Goal: Communication & Community: Participate in discussion

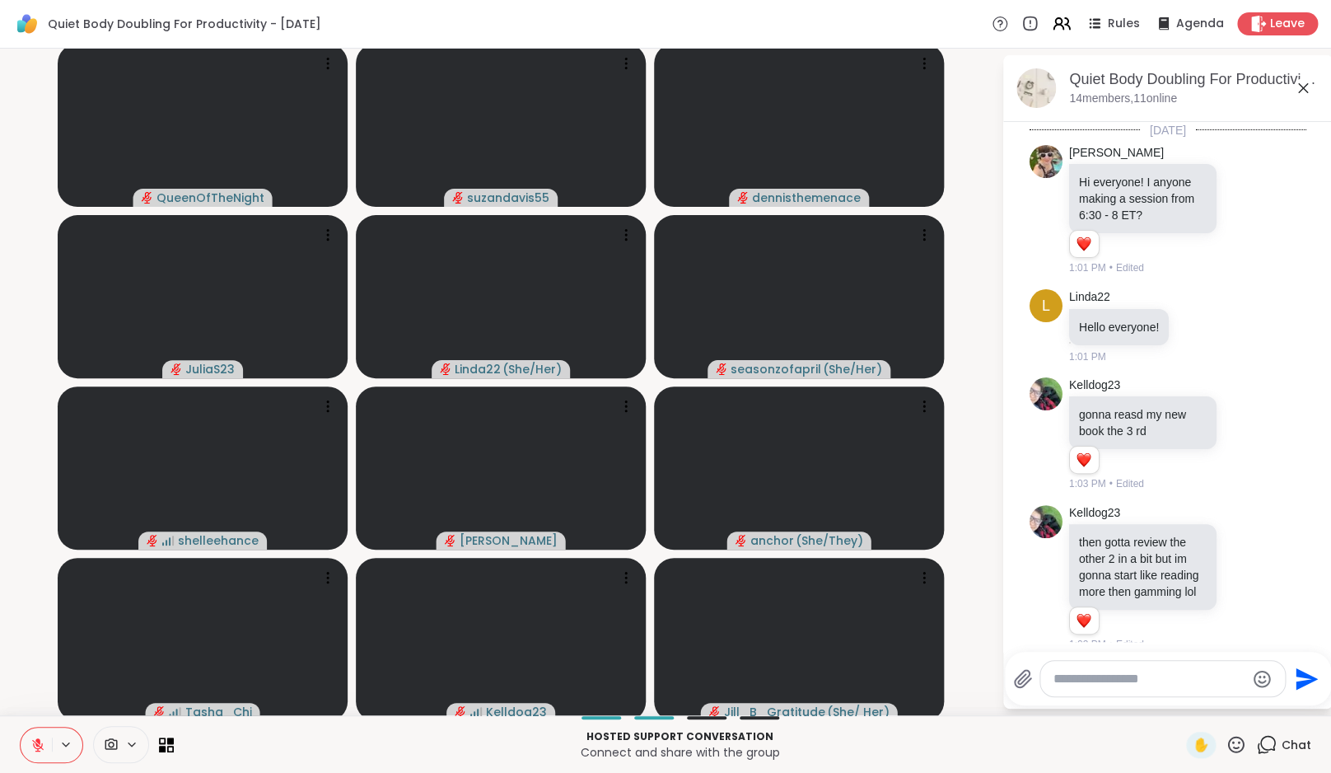
scroll to position [3247, 0]
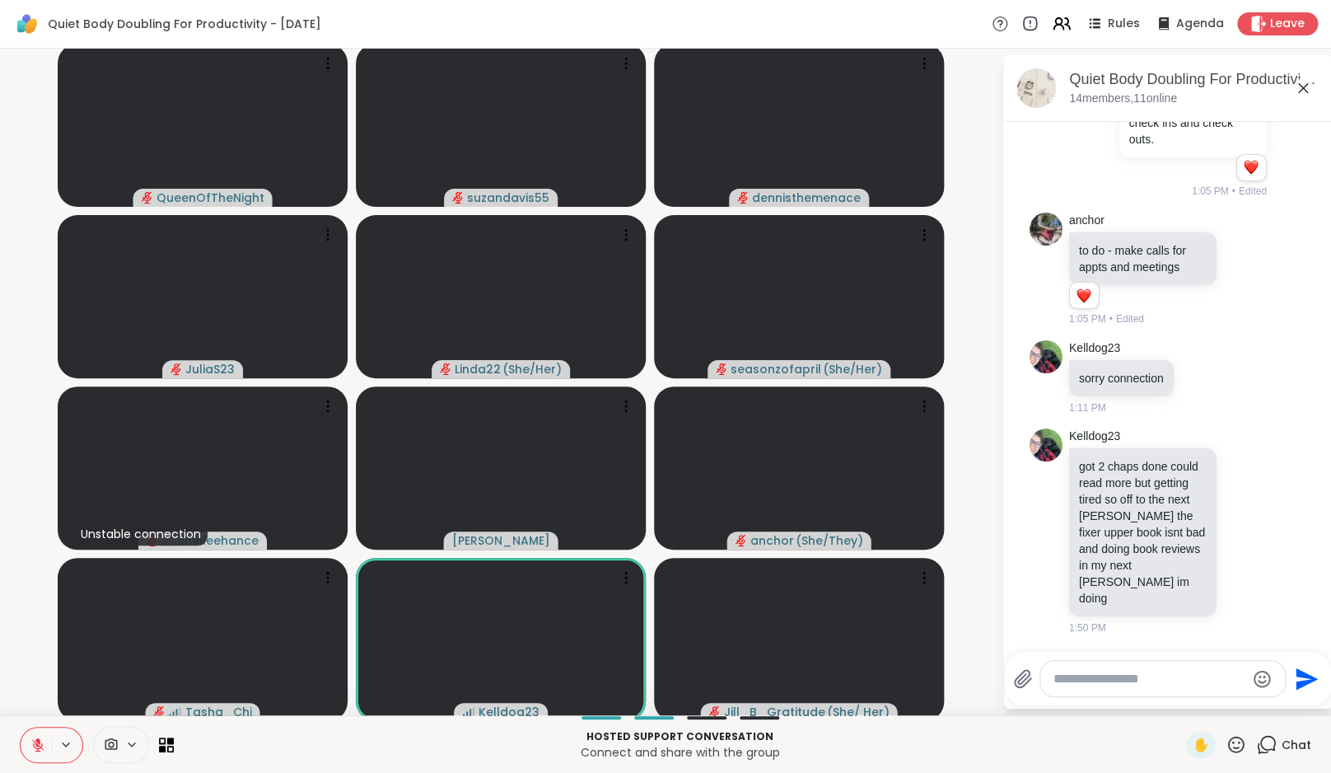
click at [1119, 681] on textarea "Type your message" at bounding box center [1150, 679] width 192 height 16
type textarea "**********"
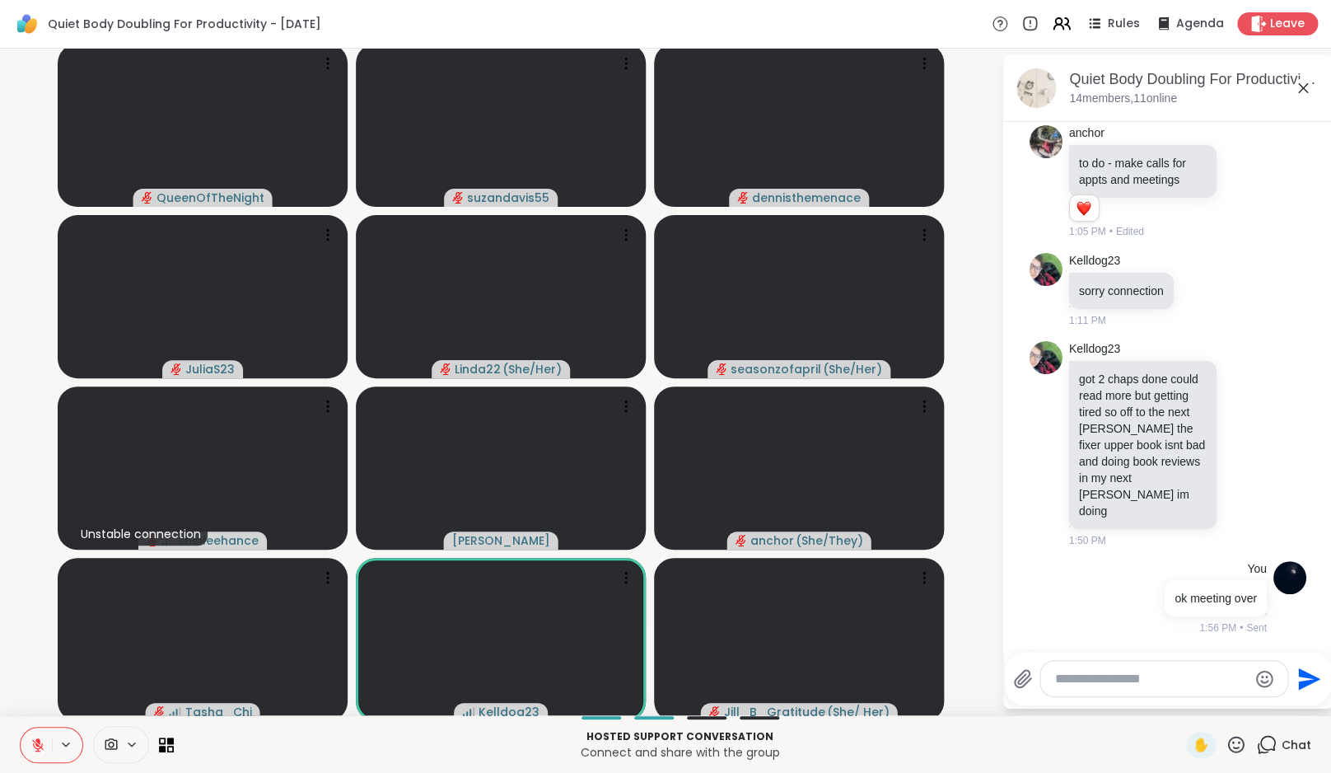
scroll to position [3335, 0]
type textarea "**********"
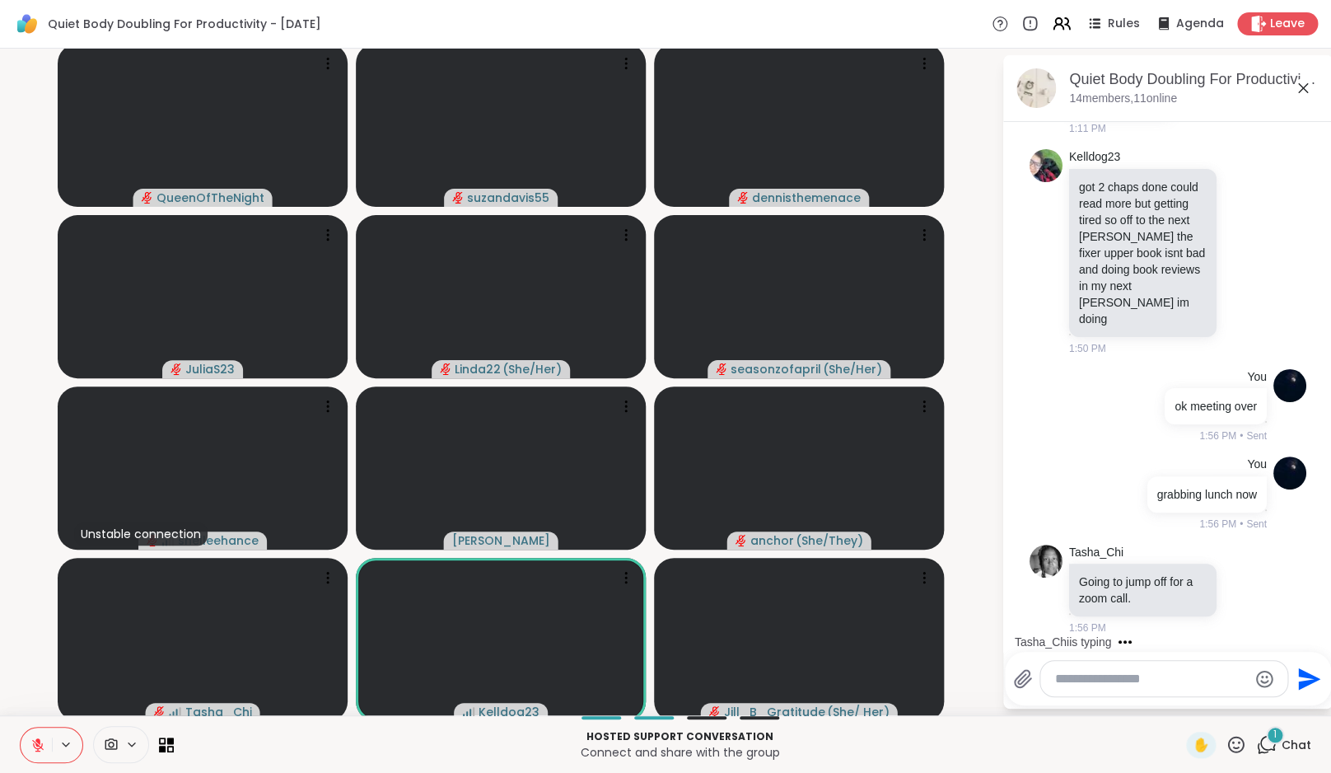
scroll to position [3527, 0]
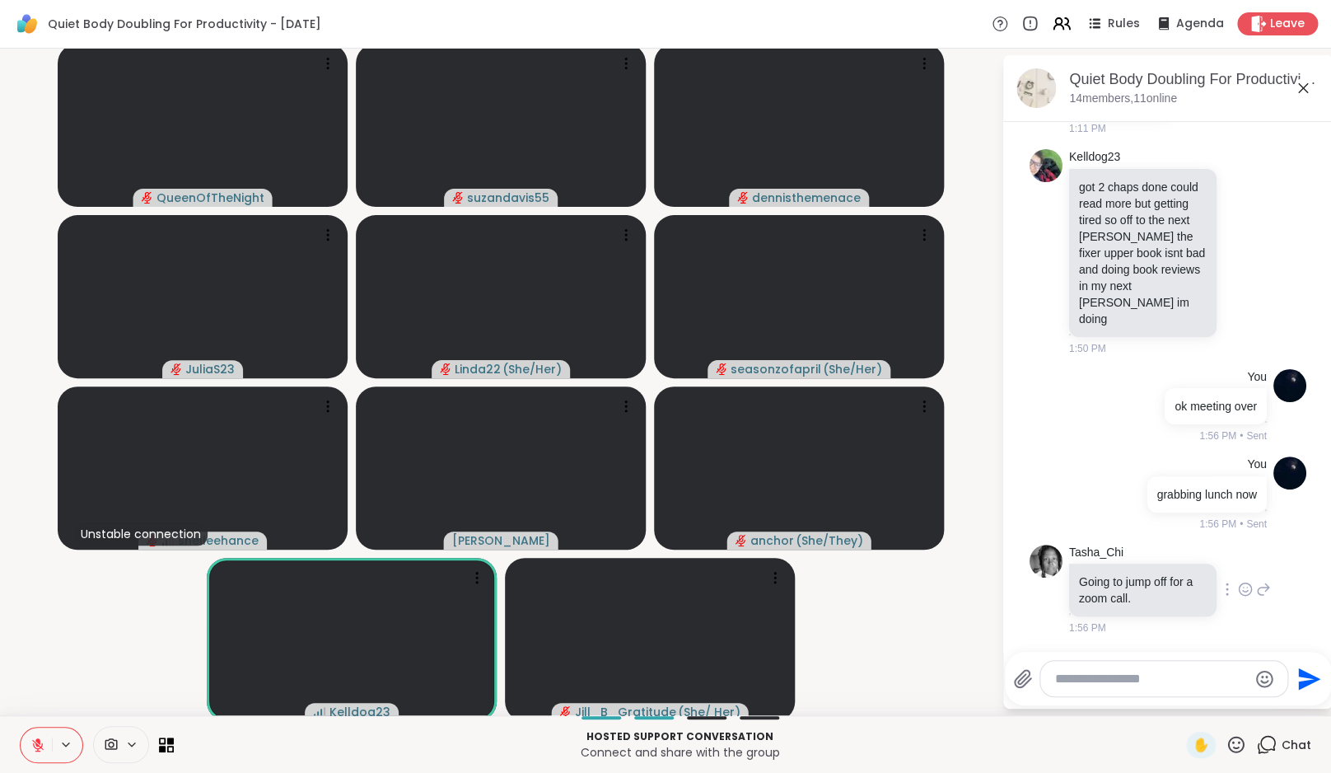
click at [1243, 591] on icon at bounding box center [1245, 592] width 5 height 2
click at [1238, 565] on div "Select Reaction: Heart" at bounding box center [1245, 562] width 15 height 15
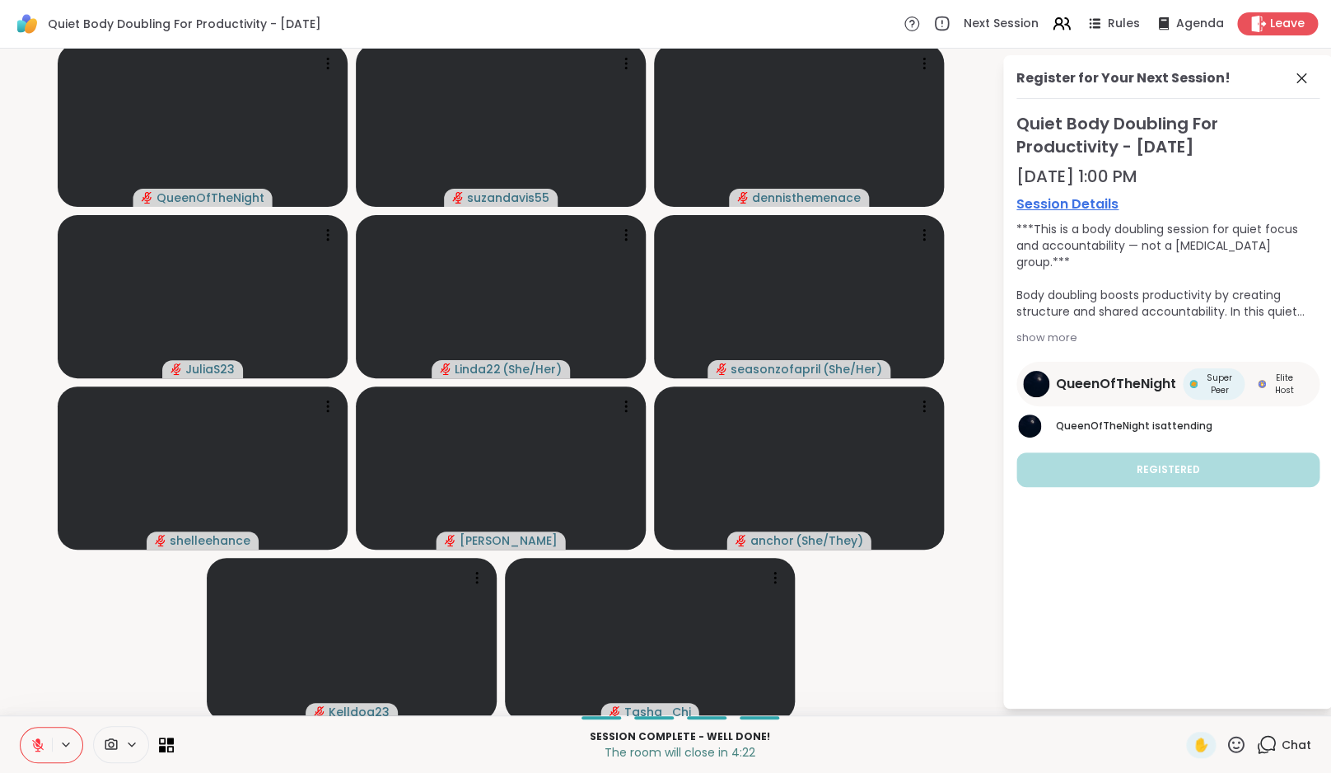
click at [48, 749] on button at bounding box center [36, 744] width 31 height 35
click at [1311, 85] on icon at bounding box center [1302, 78] width 20 height 20
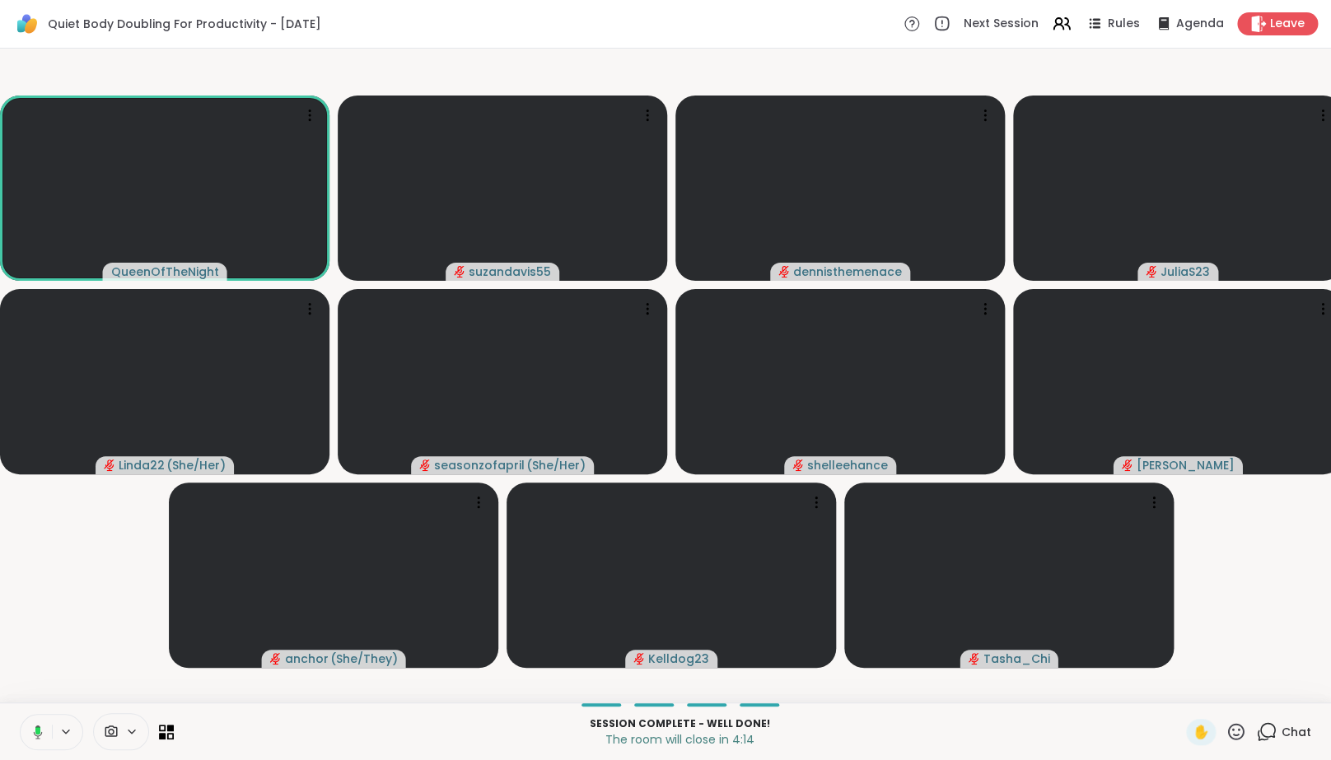
click at [1261, 741] on icon at bounding box center [1266, 732] width 21 height 21
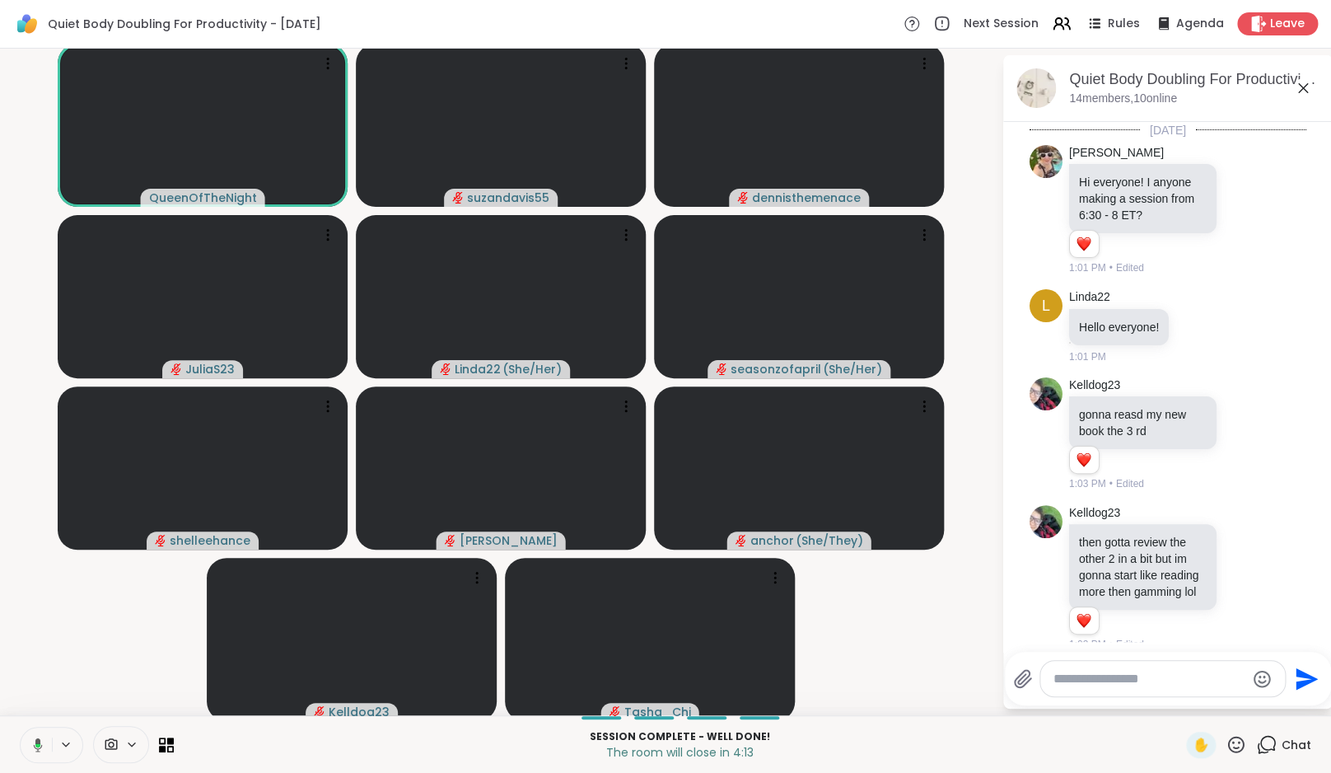
scroll to position [3534, 0]
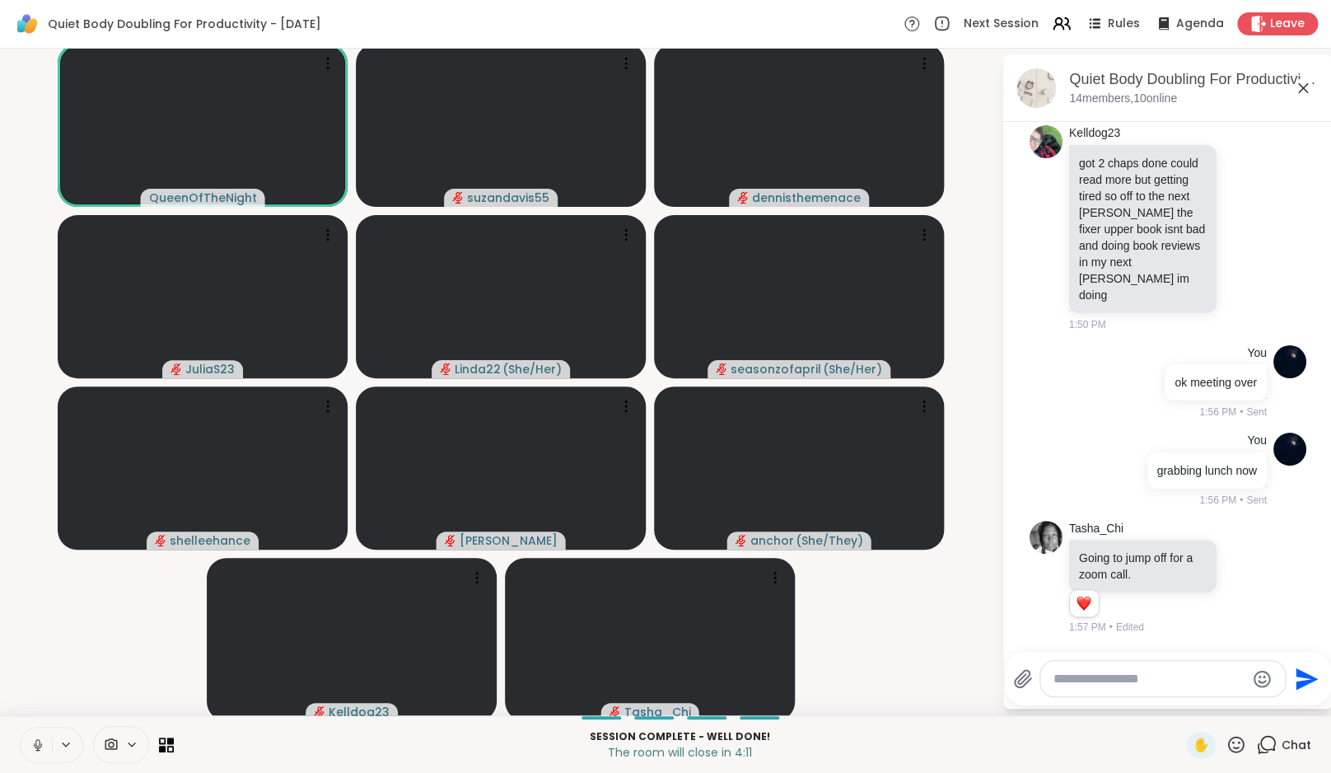
click at [46, 746] on button at bounding box center [36, 744] width 31 height 35
click at [73, 638] on video-player-container "QueenOfTheNight suzandavis55 dennisthemenace JuliaS23 Linda22 ( She/Her ) seaso…" at bounding box center [501, 381] width 982 height 653
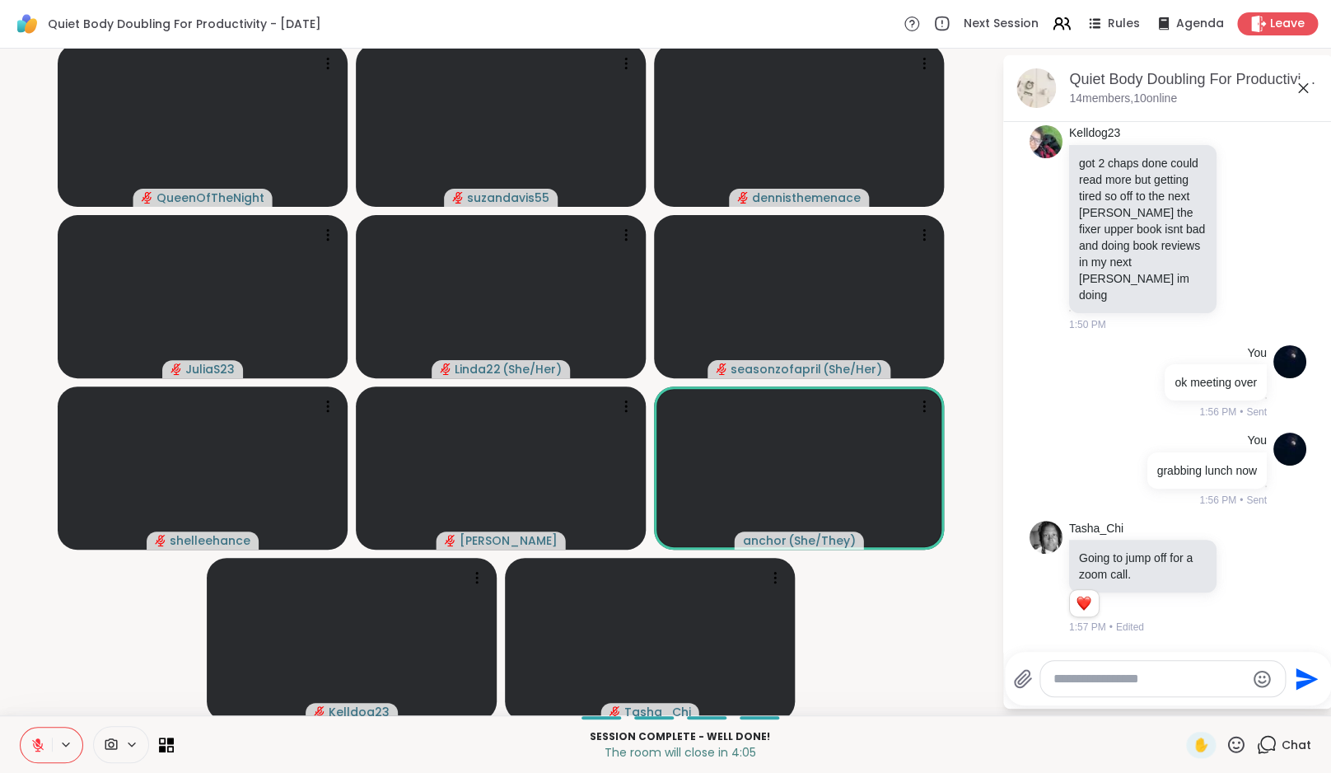
click at [1124, 686] on textarea "Type your message" at bounding box center [1150, 679] width 192 height 16
click at [1119, 662] on div "****" at bounding box center [1163, 678] width 247 height 35
click at [1115, 677] on textarea "****" at bounding box center [1151, 679] width 192 height 16
drag, startPoint x: 1091, startPoint y: 681, endPoint x: 1007, endPoint y: 675, distance: 85.0
click at [1055, 675] on textarea "****" at bounding box center [1151, 679] width 192 height 16
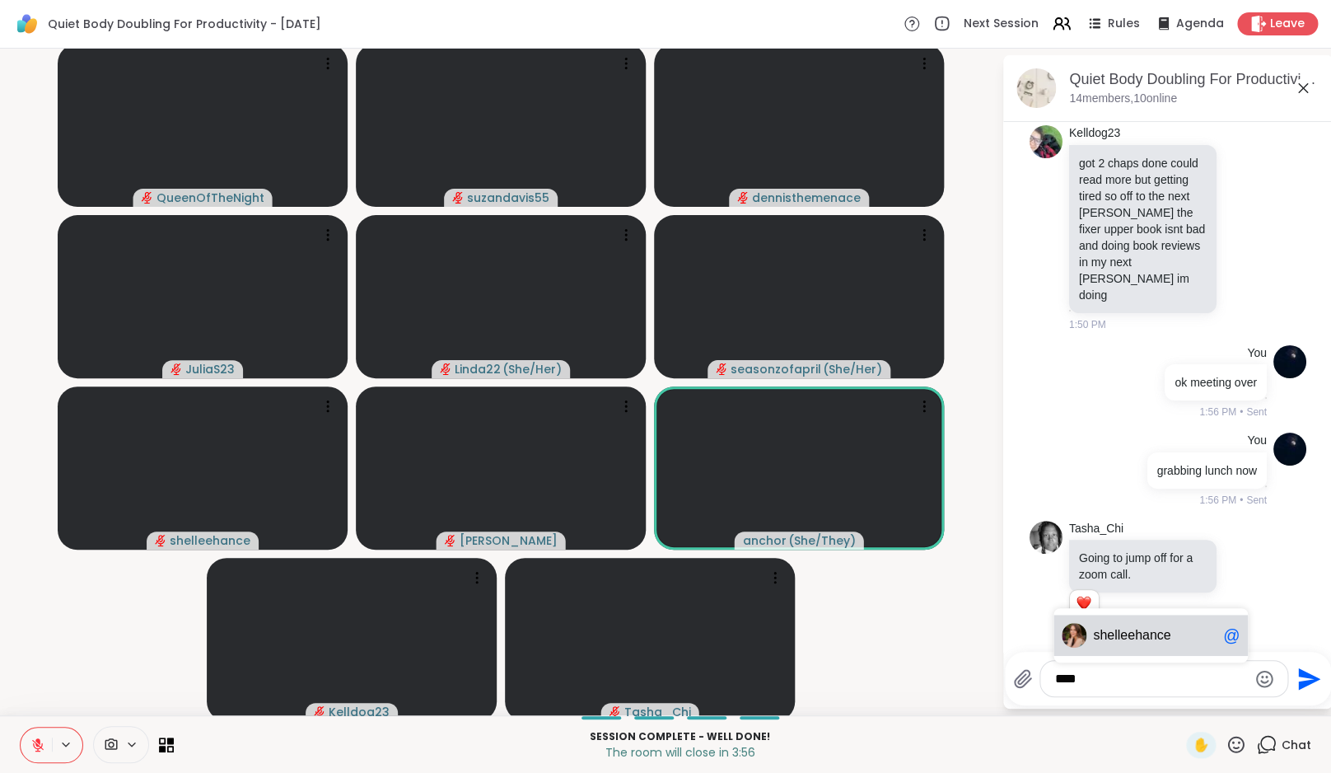
click at [1119, 633] on span "lleehance" at bounding box center [1143, 635] width 57 height 16
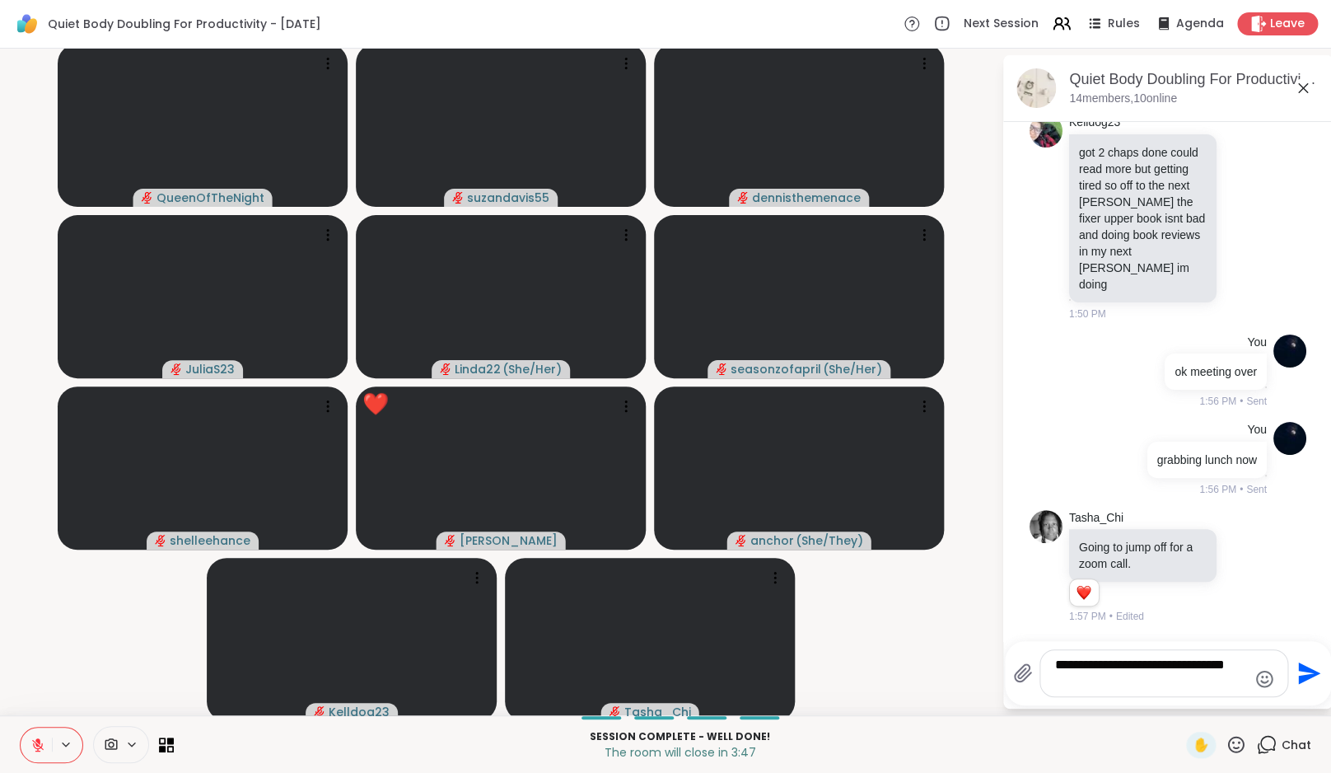
type textarea "**********"
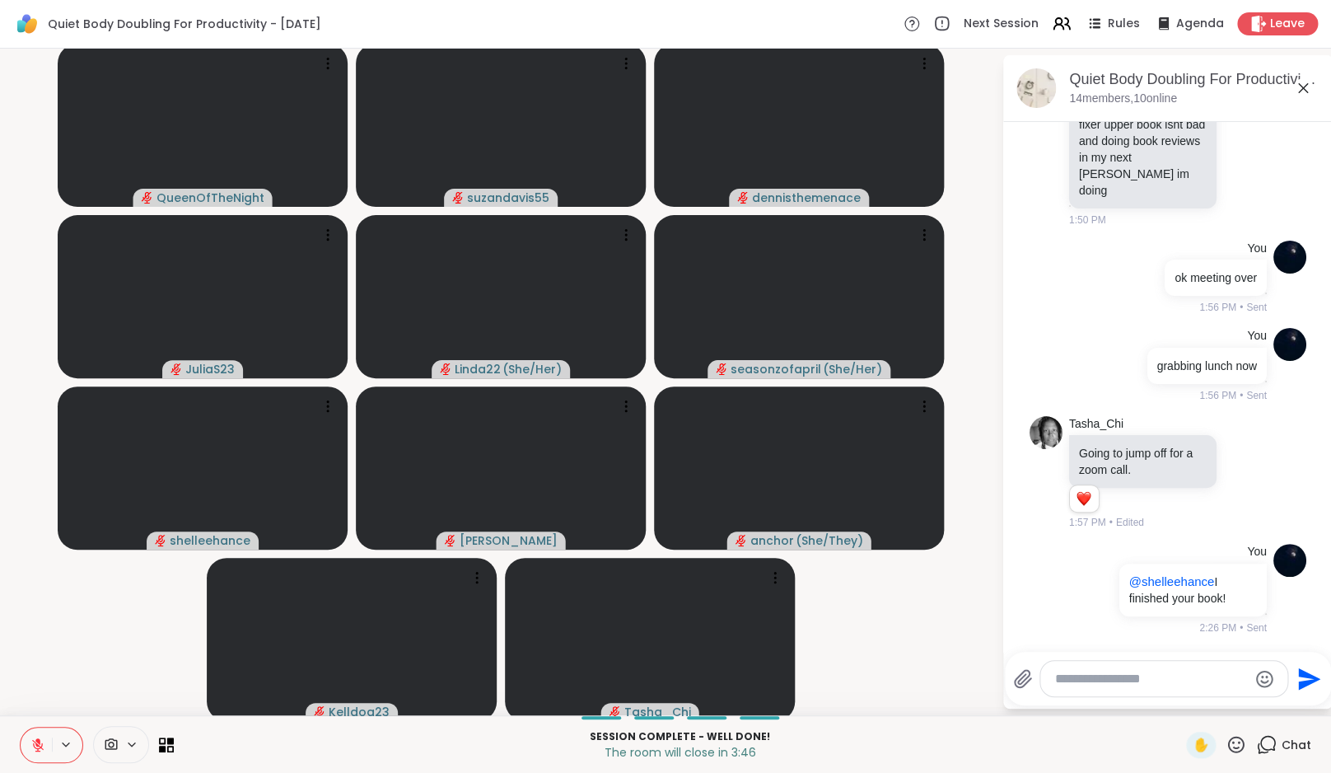
scroll to position [3639, 0]
type textarea "**********"
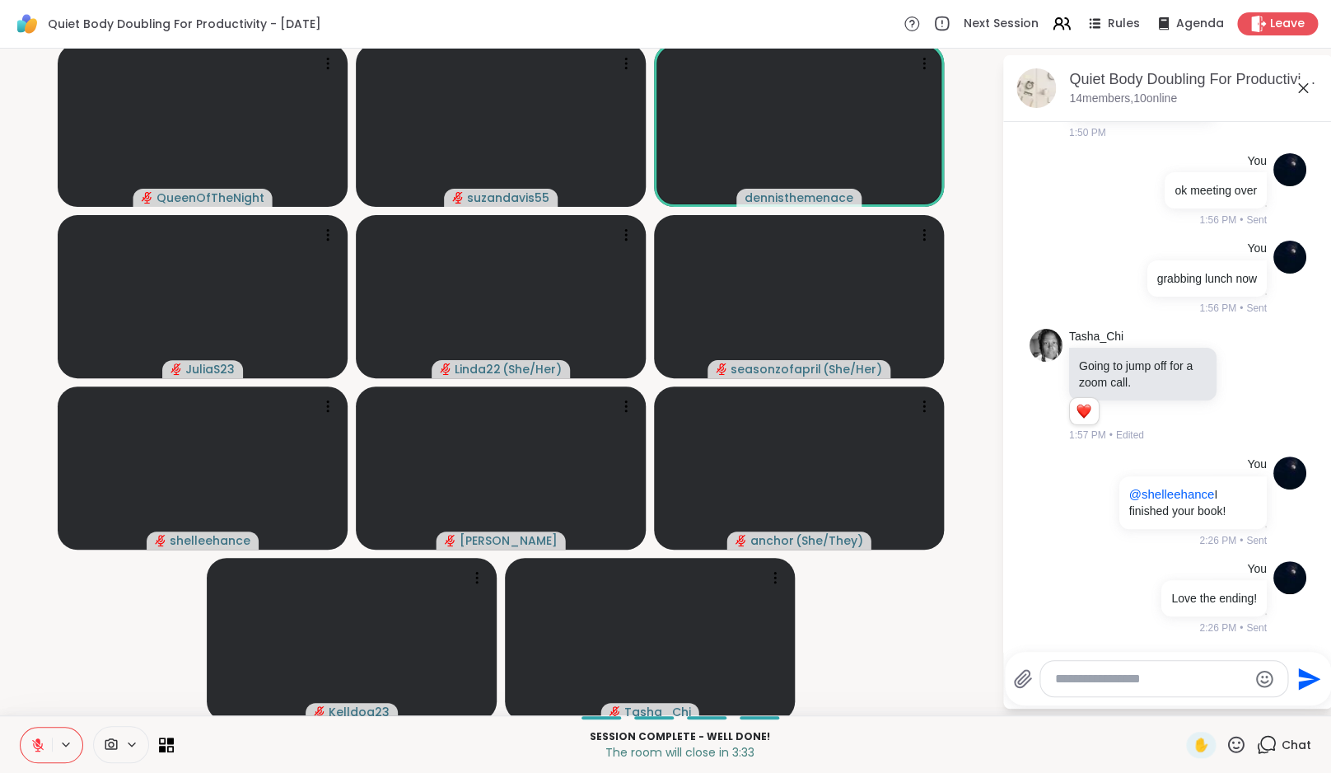
scroll to position [3726, 0]
click at [40, 739] on icon at bounding box center [37, 744] width 15 height 15
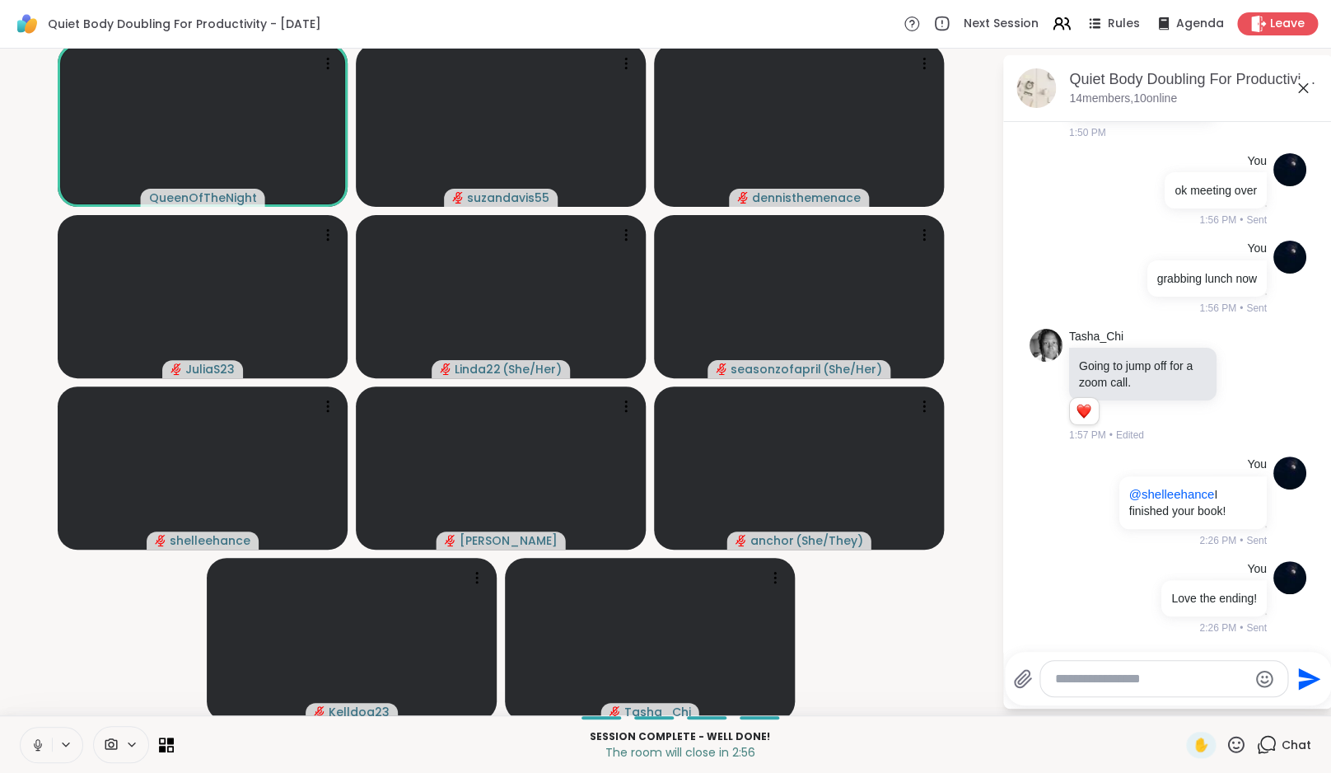
click at [40, 737] on icon at bounding box center [37, 744] width 15 height 15
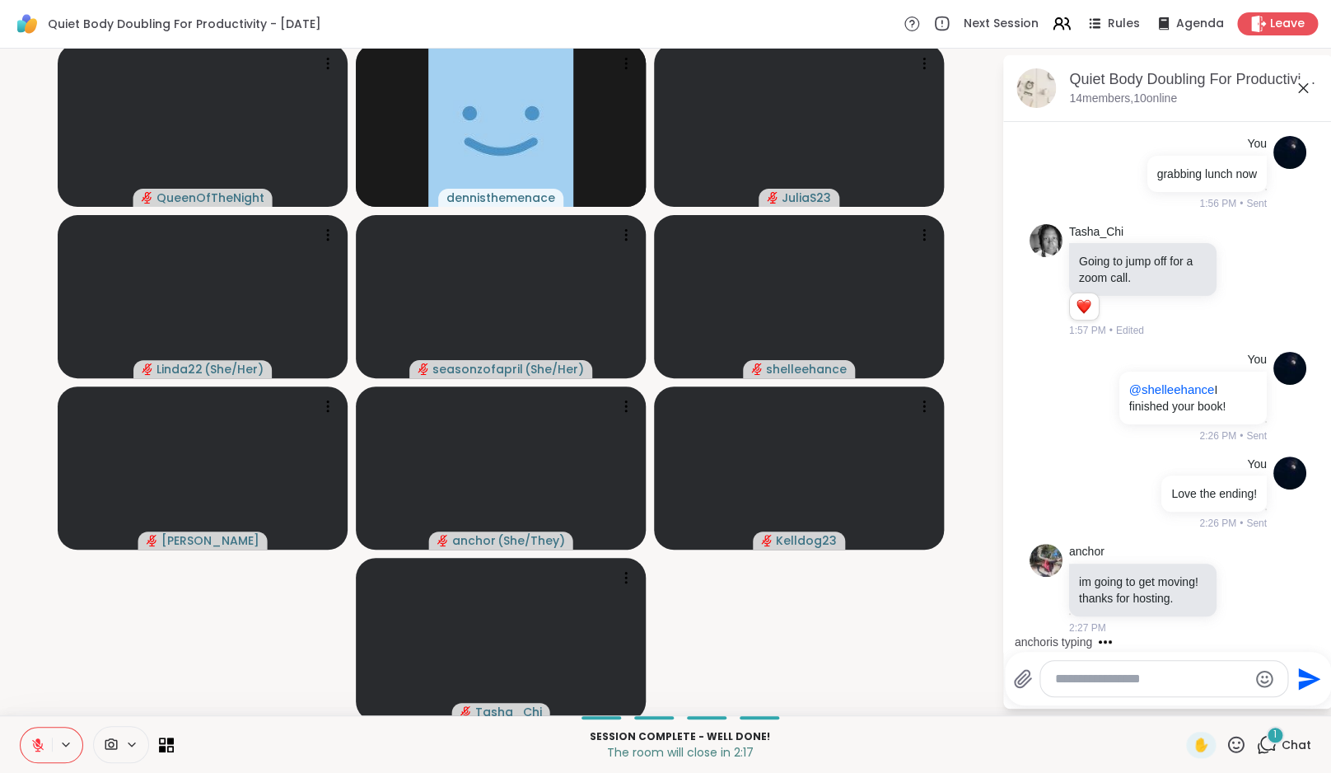
scroll to position [3847, 0]
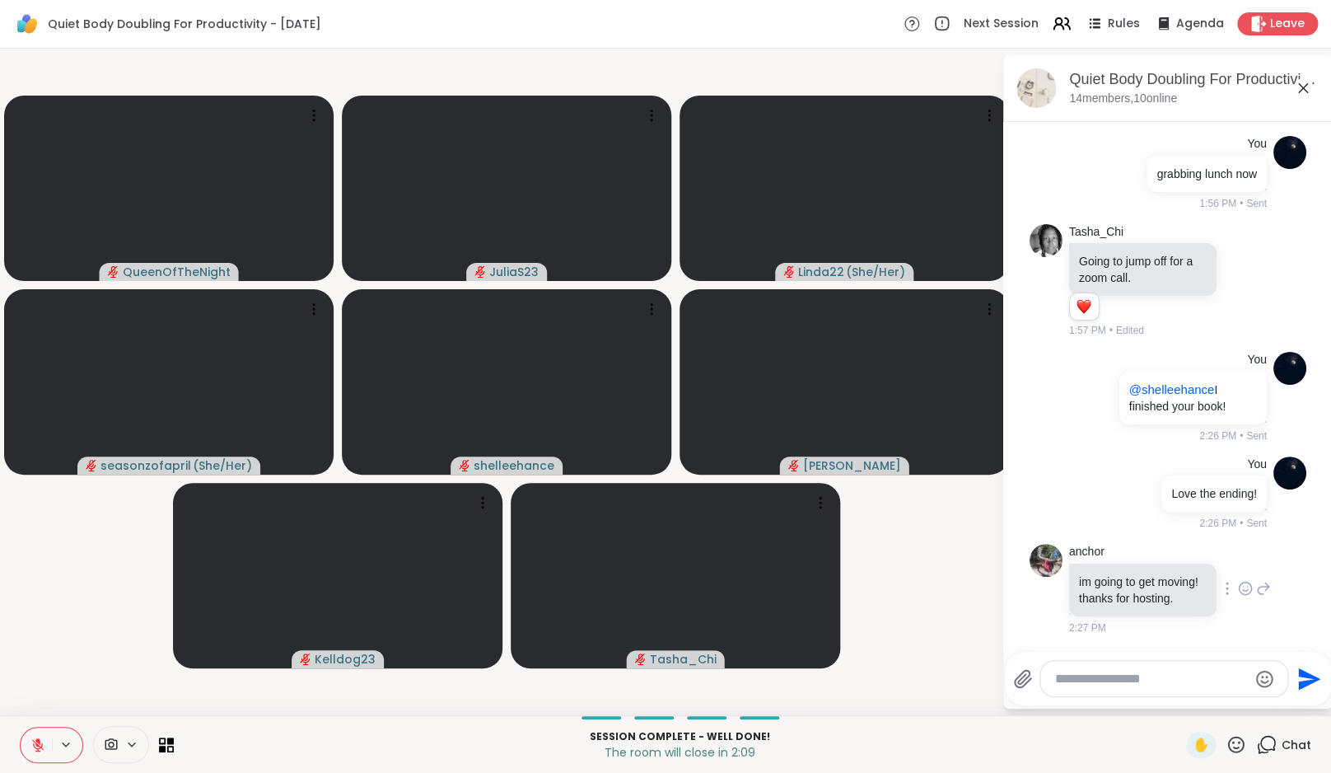
click at [1240, 586] on icon at bounding box center [1246, 588] width 12 height 12
click at [1241, 561] on span "Select Reaction: Heart" at bounding box center [1245, 562] width 15 height 16
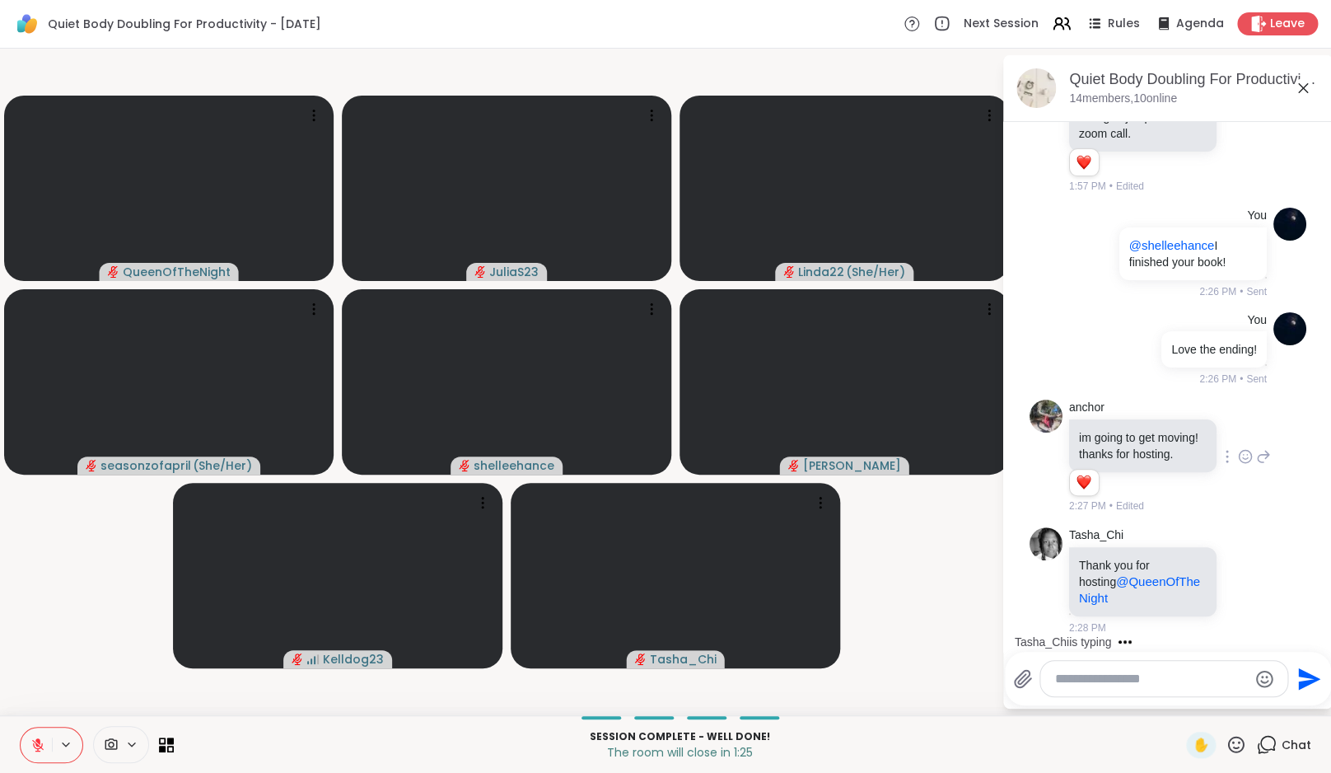
scroll to position [4008, 0]
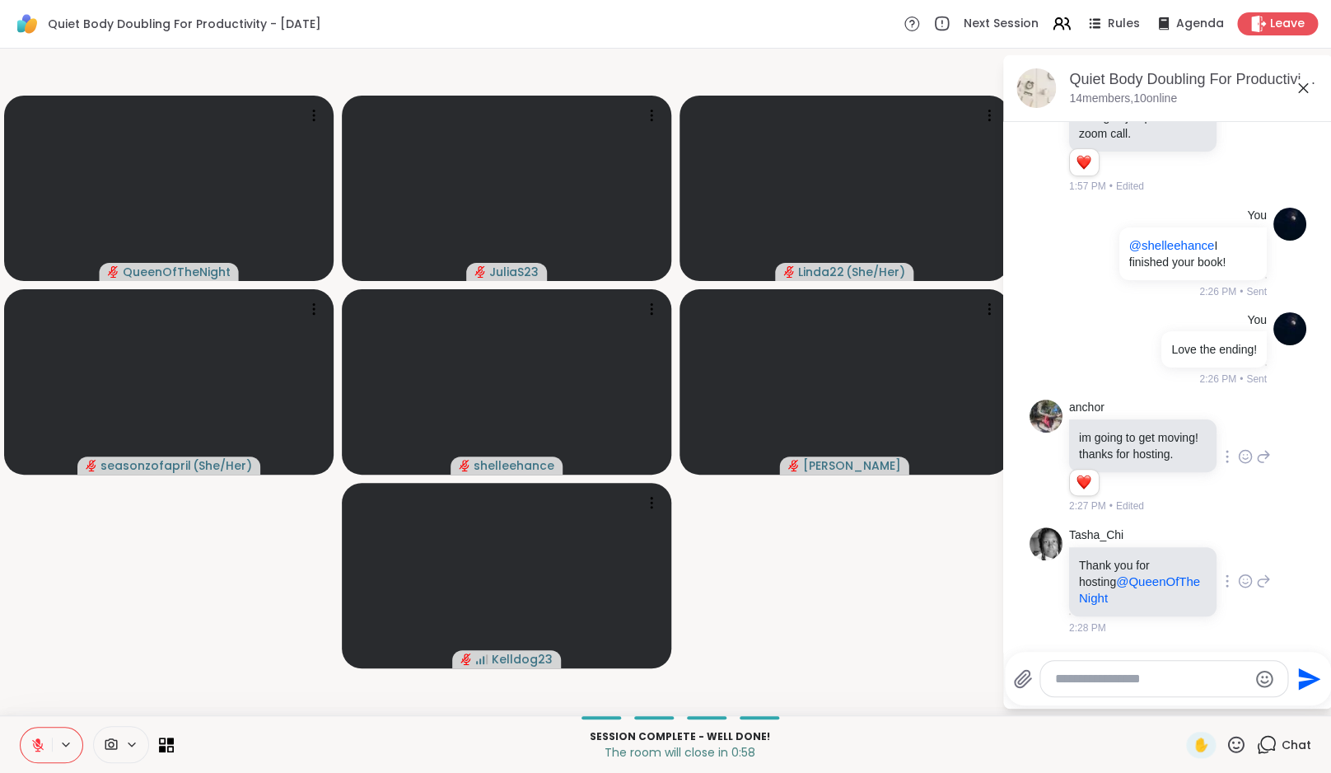
click at [1241, 576] on icon at bounding box center [1245, 581] width 15 height 16
click at [1242, 554] on span "Select Reaction: Heart" at bounding box center [1245, 554] width 15 height 16
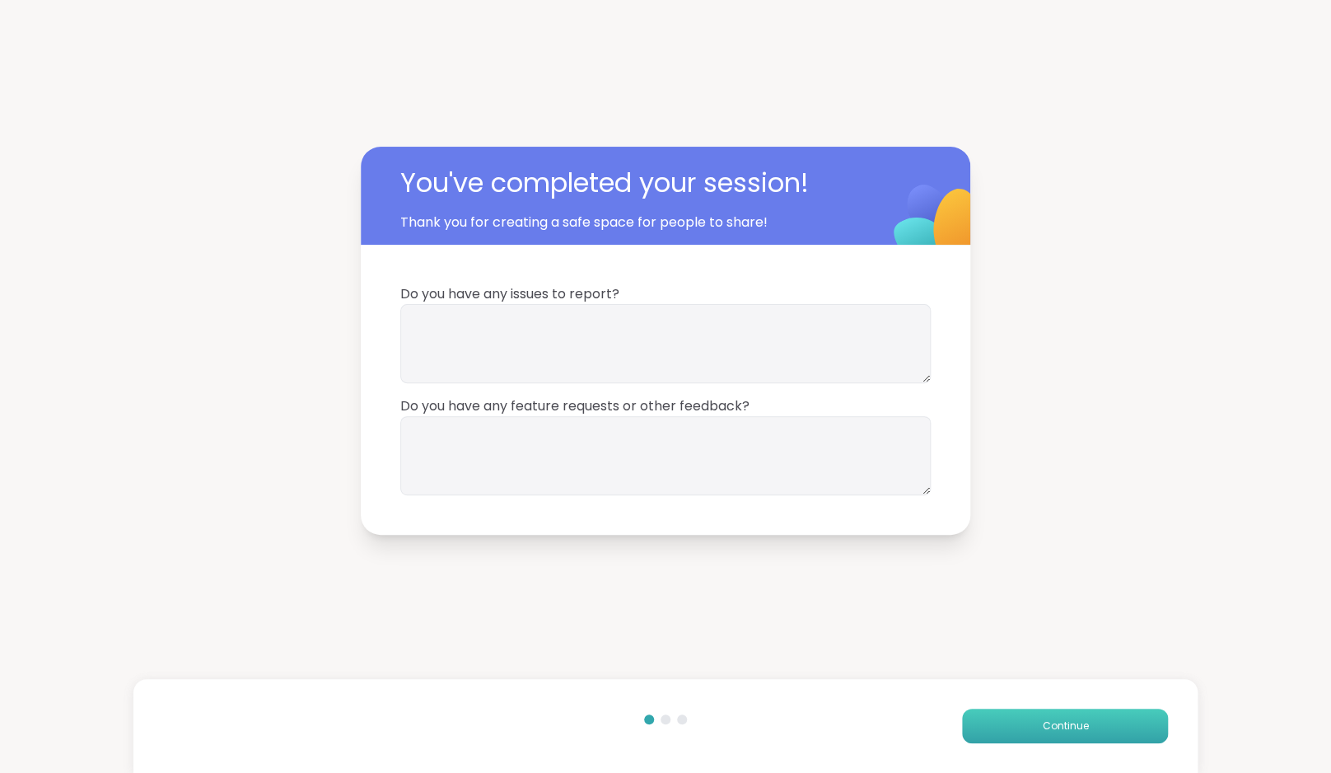
click at [1072, 727] on span "Continue" at bounding box center [1065, 725] width 46 height 15
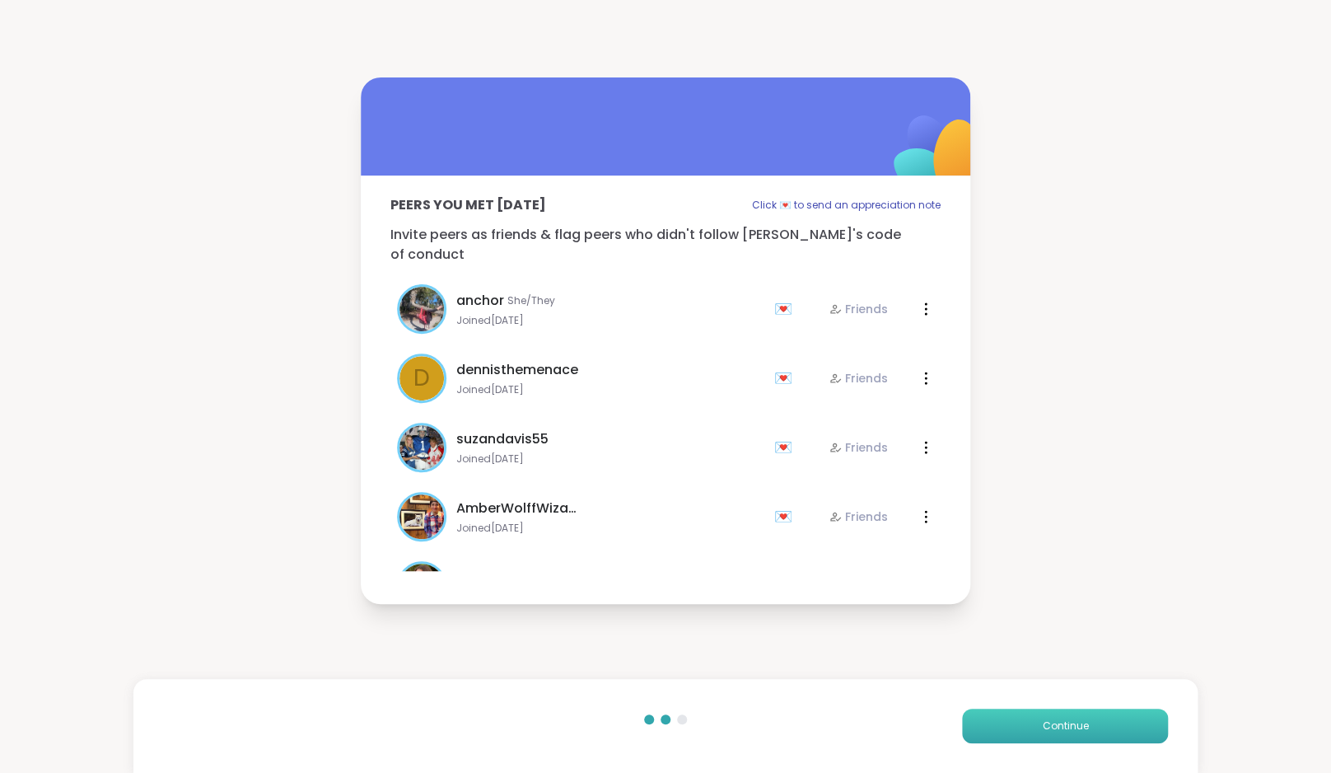
click at [1072, 727] on span "Continue" at bounding box center [1065, 725] width 46 height 15
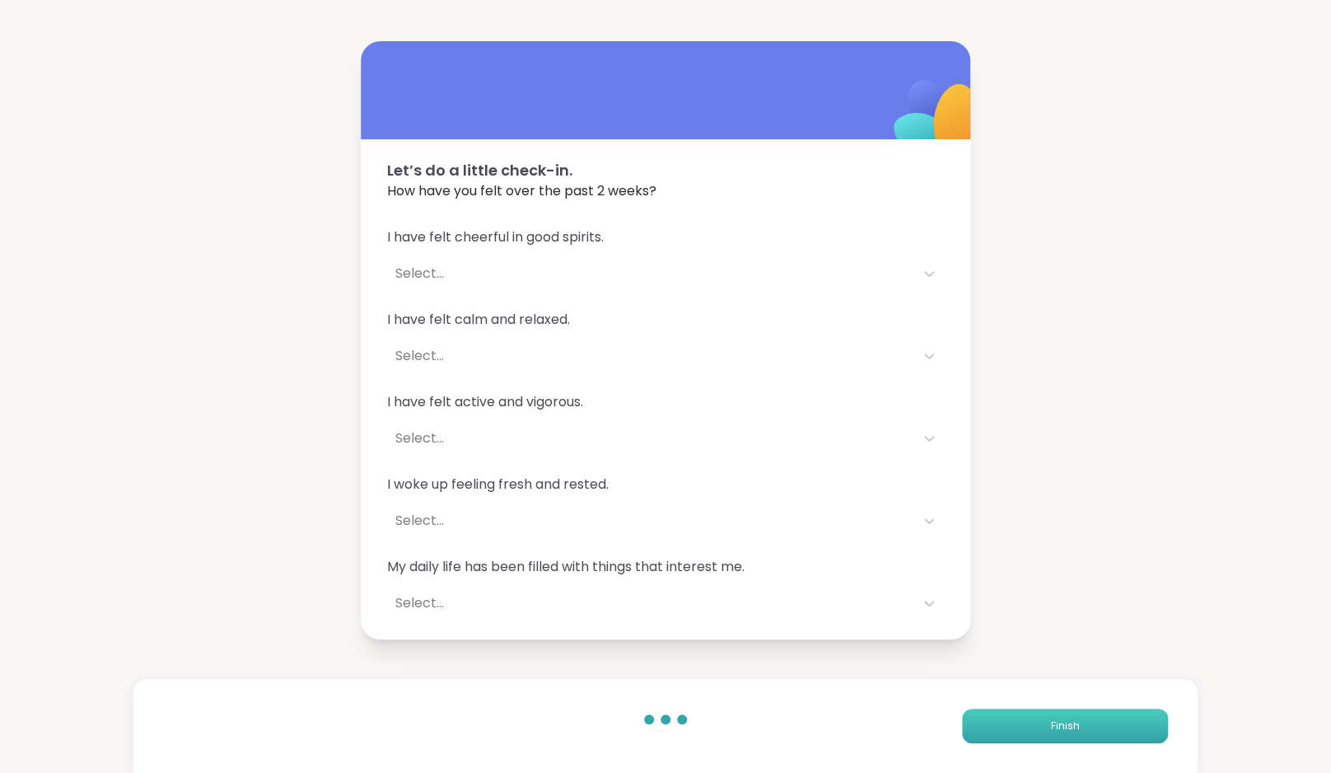
click at [1073, 733] on button "Finish" at bounding box center [1065, 725] width 206 height 35
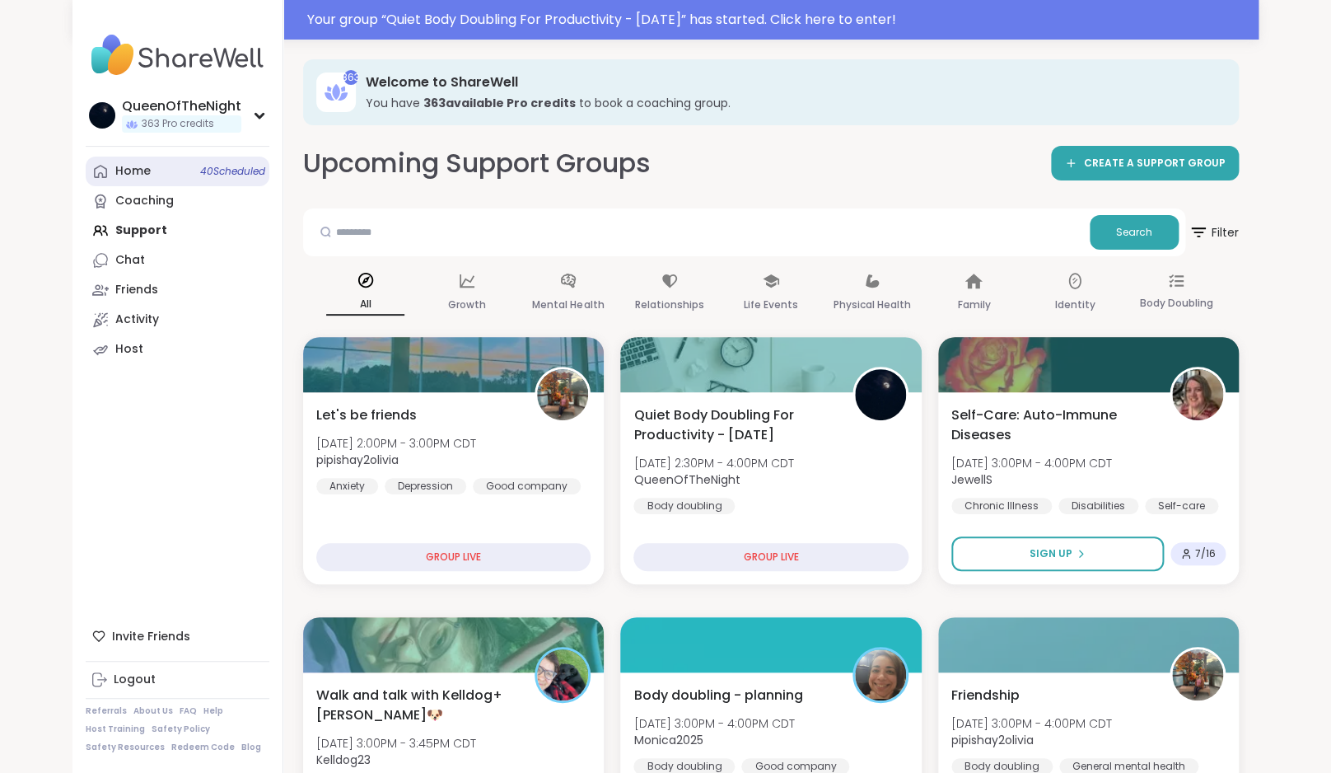
click at [184, 173] on link "Home 40 Scheduled" at bounding box center [178, 172] width 184 height 30
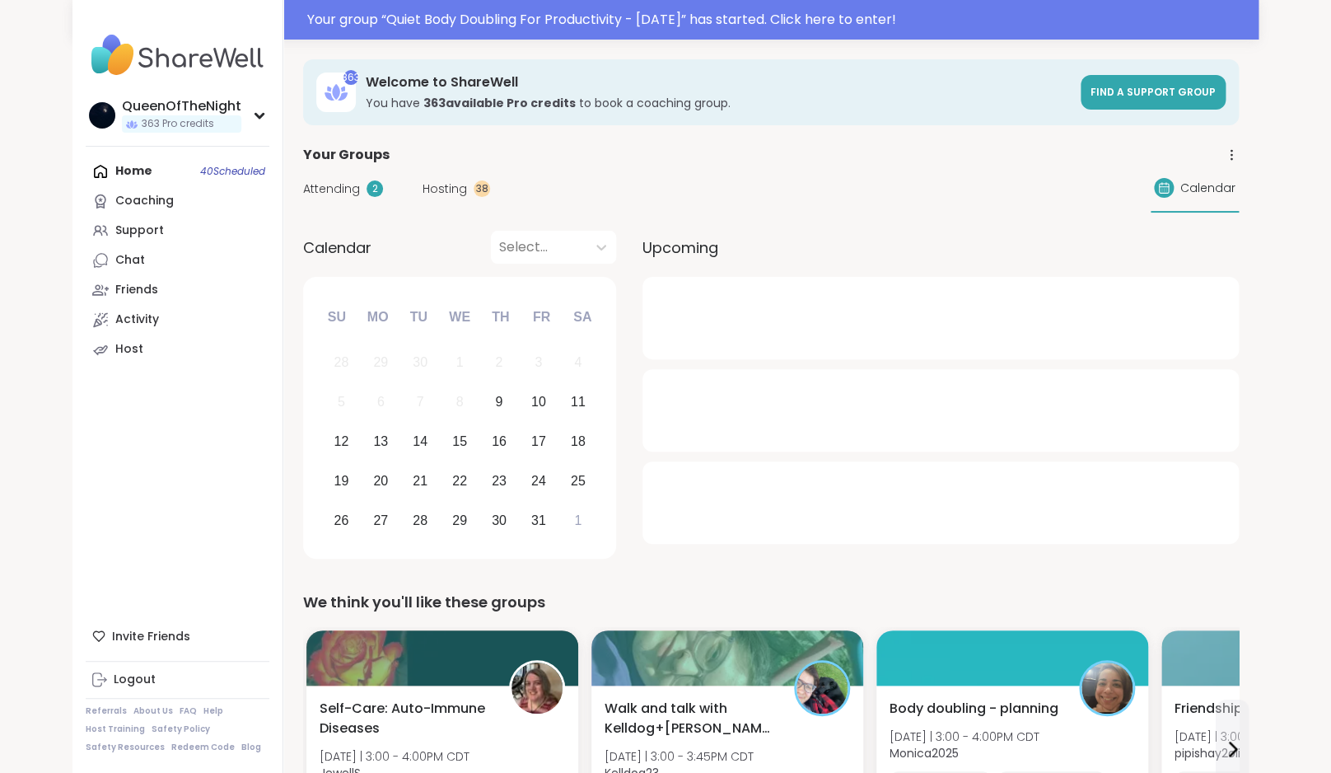
click at [443, 194] on span "Hosting" at bounding box center [445, 188] width 44 height 17
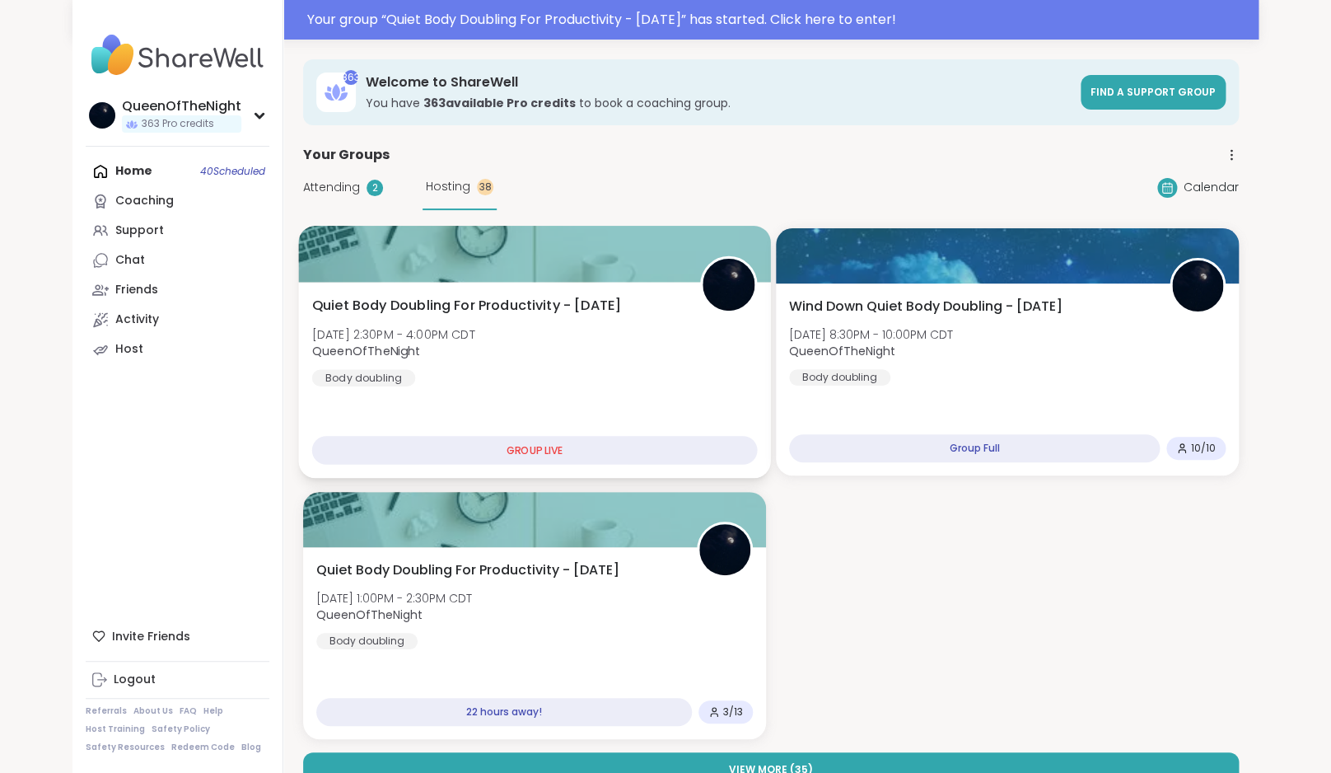
click at [639, 330] on div "Quiet Body Doubling For Productivity - Thursday Thu, Oct 09 | 2:30PM - 4:00PM C…" at bounding box center [535, 341] width 446 height 91
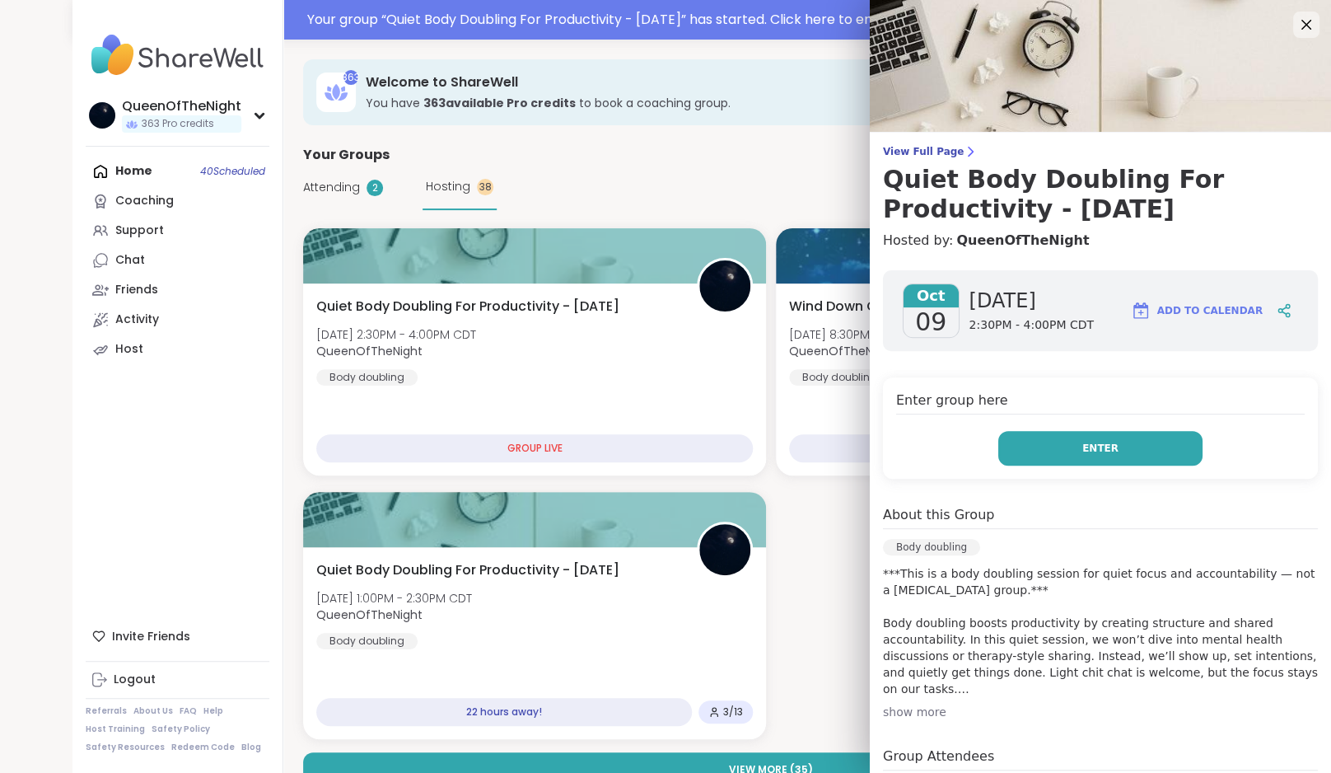
click at [1122, 441] on button "Enter" at bounding box center [1100, 448] width 204 height 35
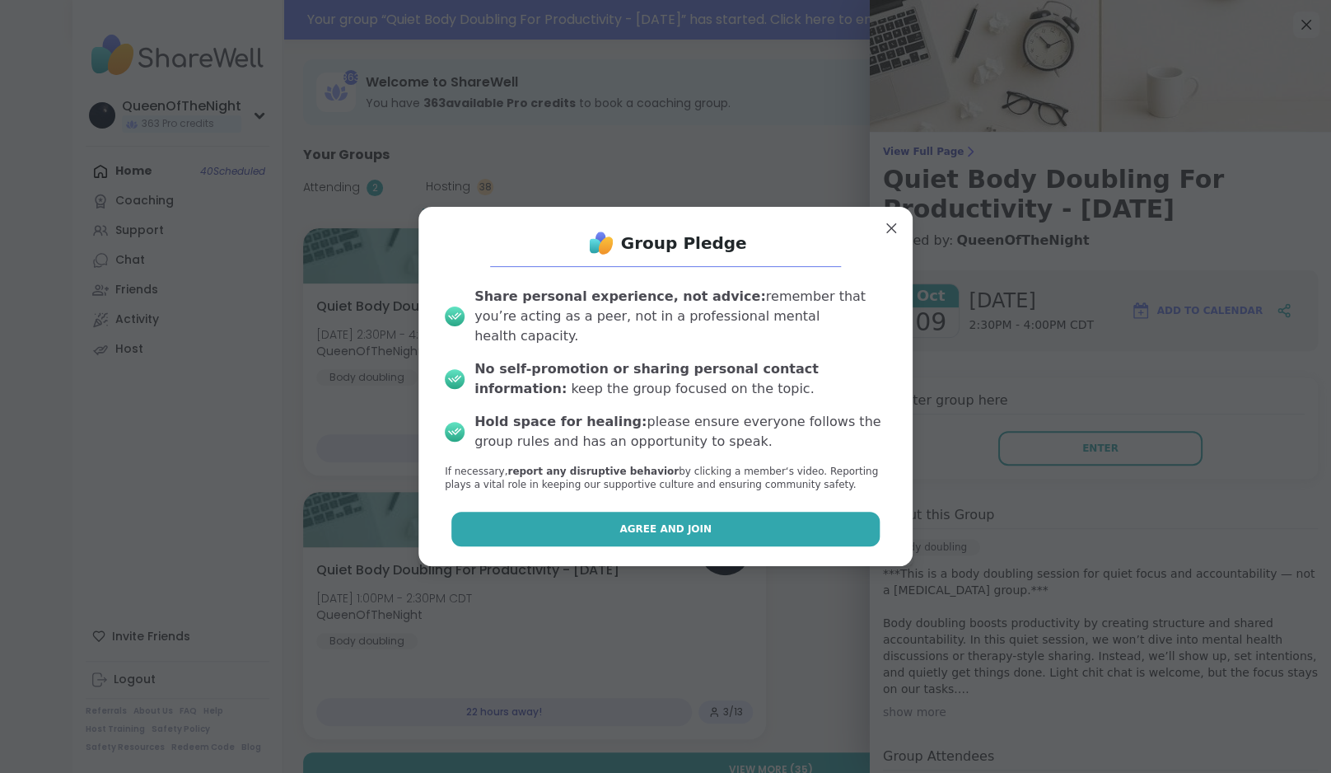
click at [682, 526] on span "Agree and Join" at bounding box center [665, 528] width 92 height 15
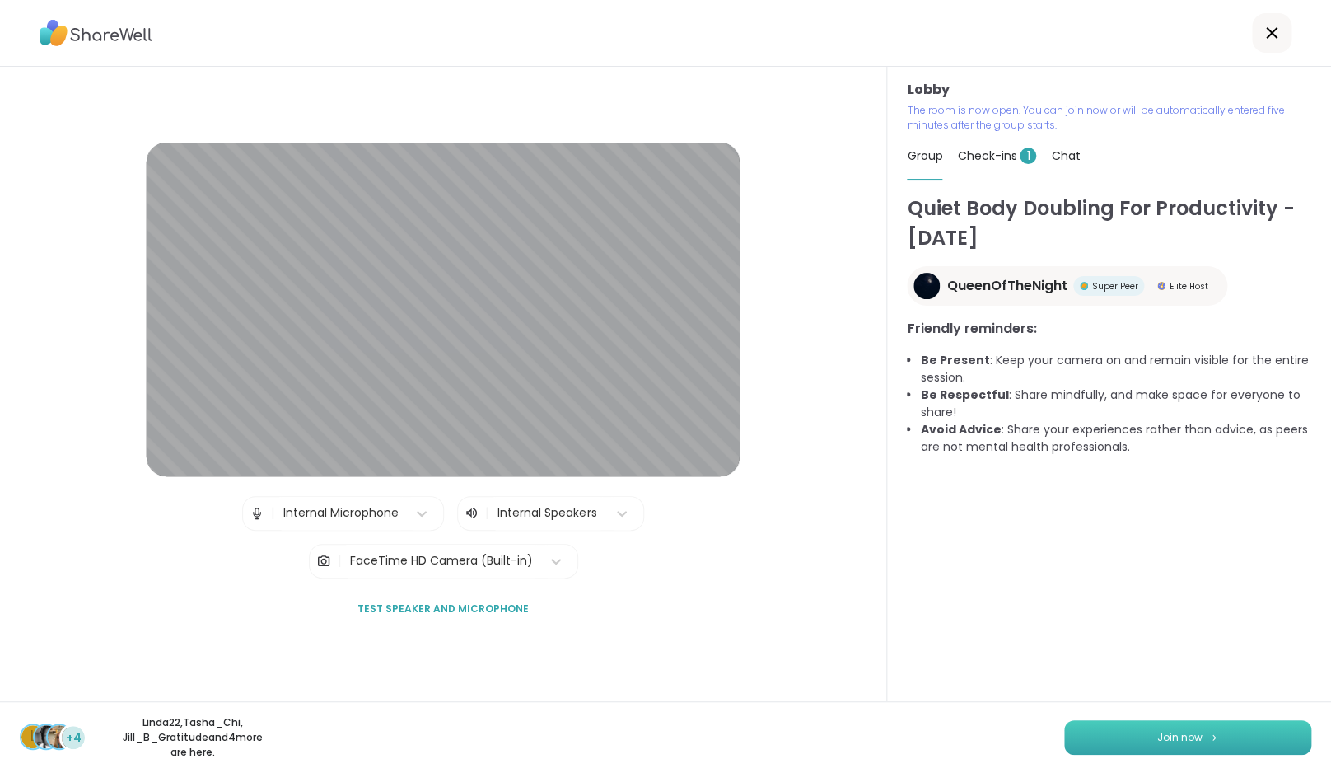
click at [1195, 742] on span "Join now" at bounding box center [1179, 737] width 45 height 15
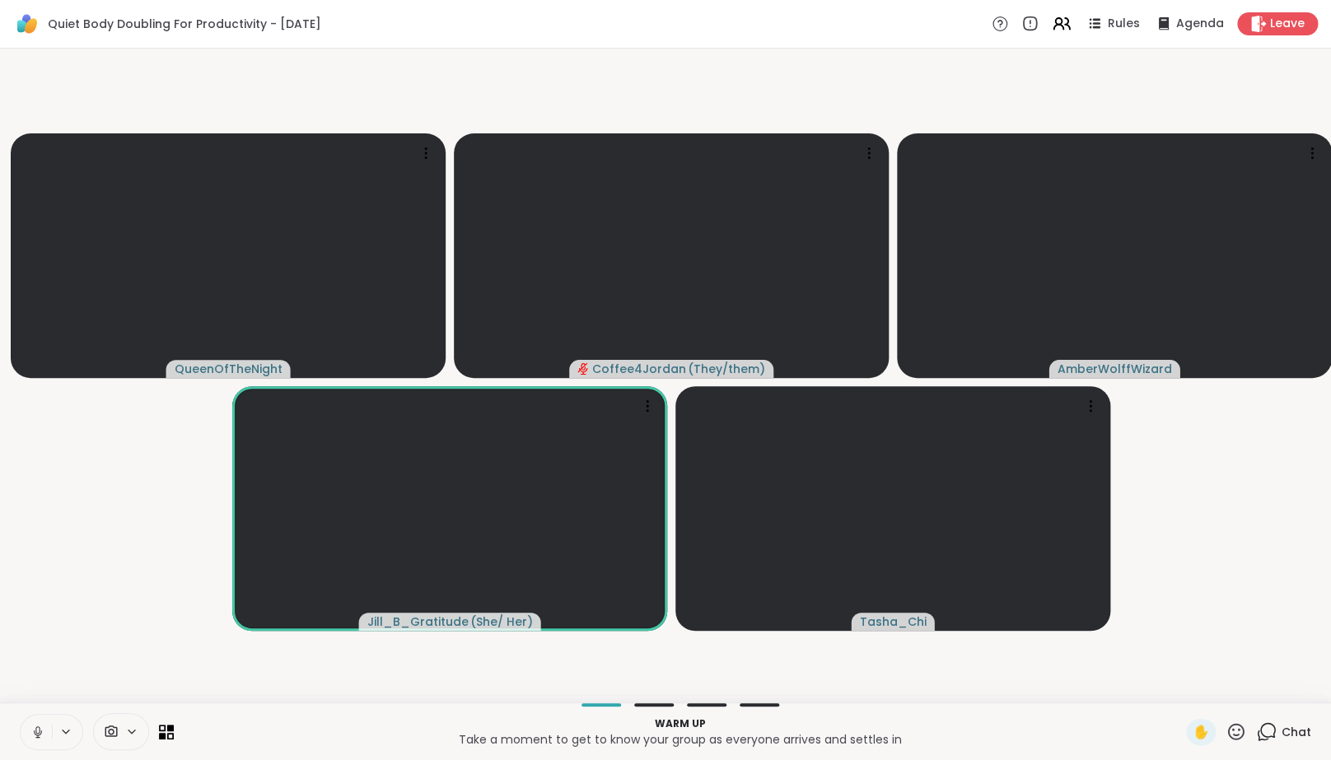
click at [175, 594] on video-player-container "QueenOfTheNight Coffee4Jordan ( They/them ) AmberWolffWizard Jill_B_Gratitude (…" at bounding box center [665, 375] width 1311 height 641
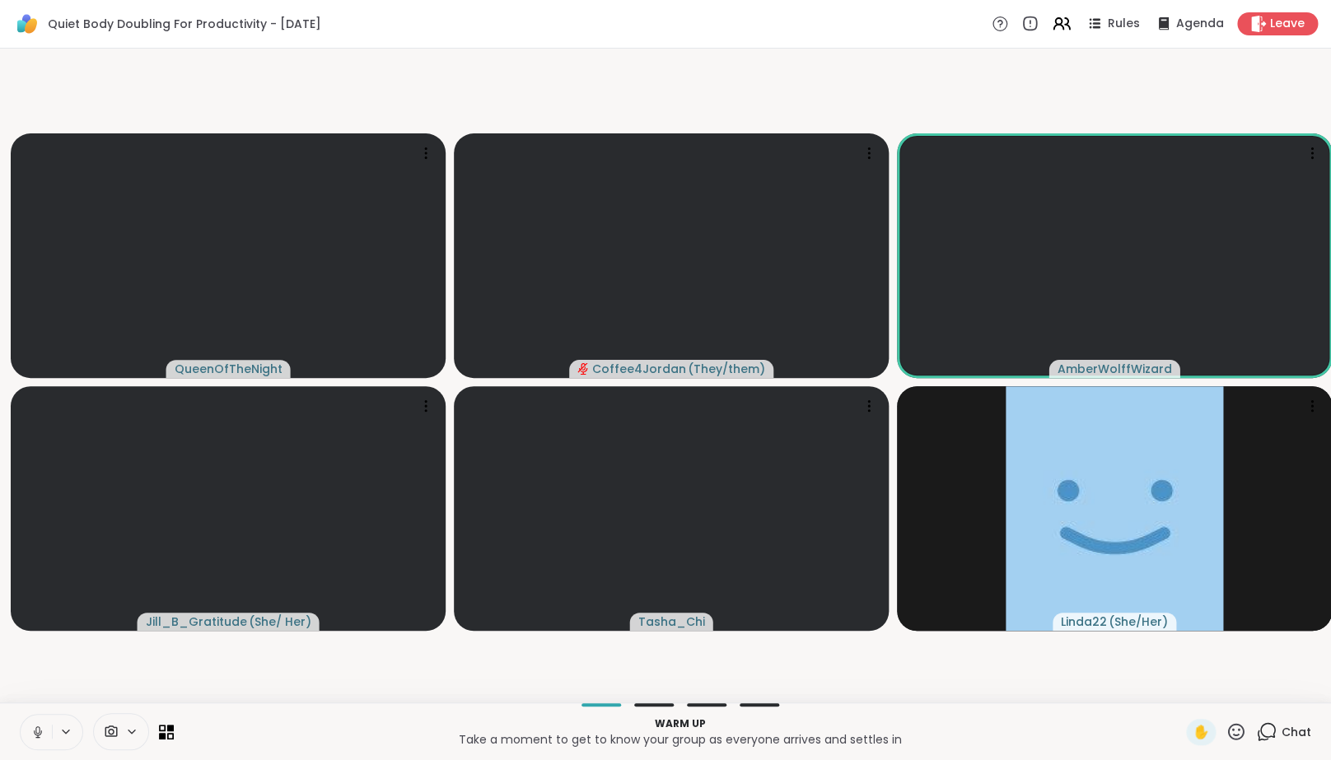
click at [44, 740] on icon at bounding box center [37, 732] width 15 height 15
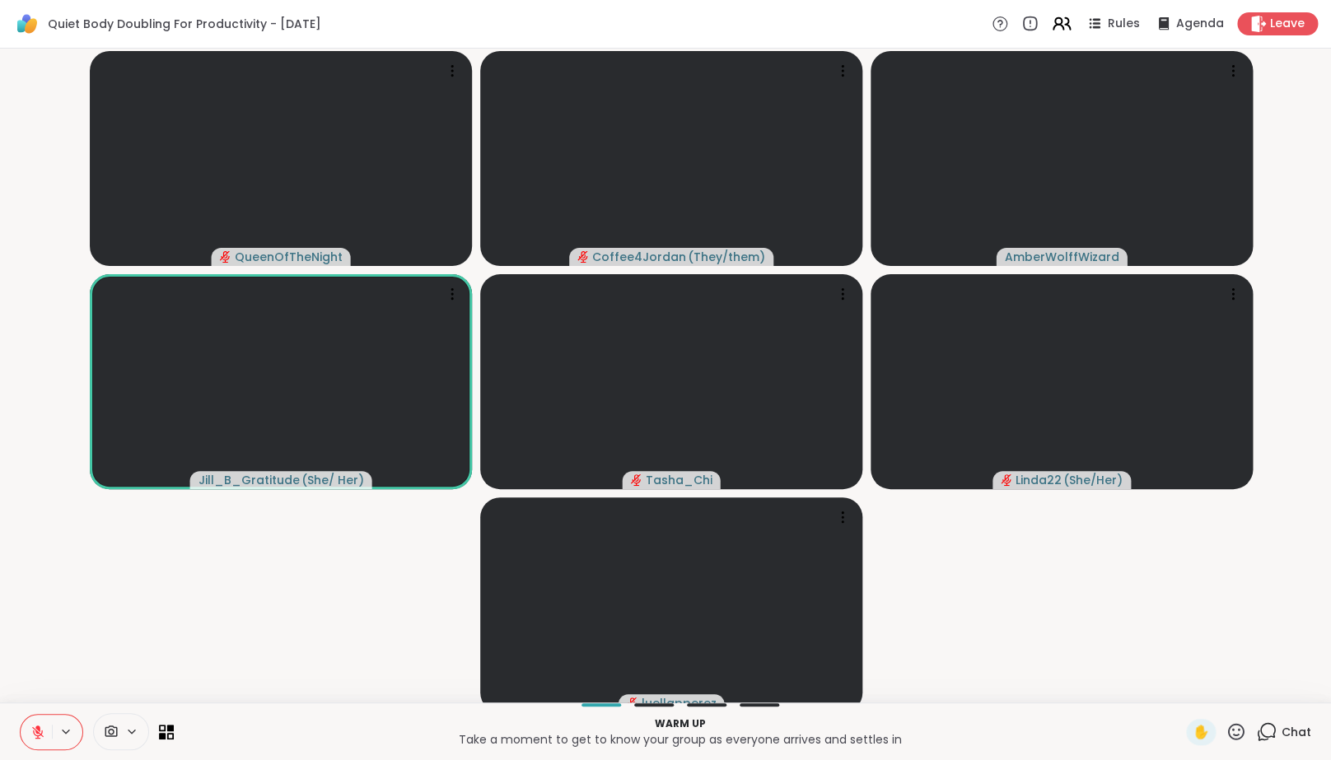
click at [1068, 28] on icon at bounding box center [1061, 23] width 21 height 21
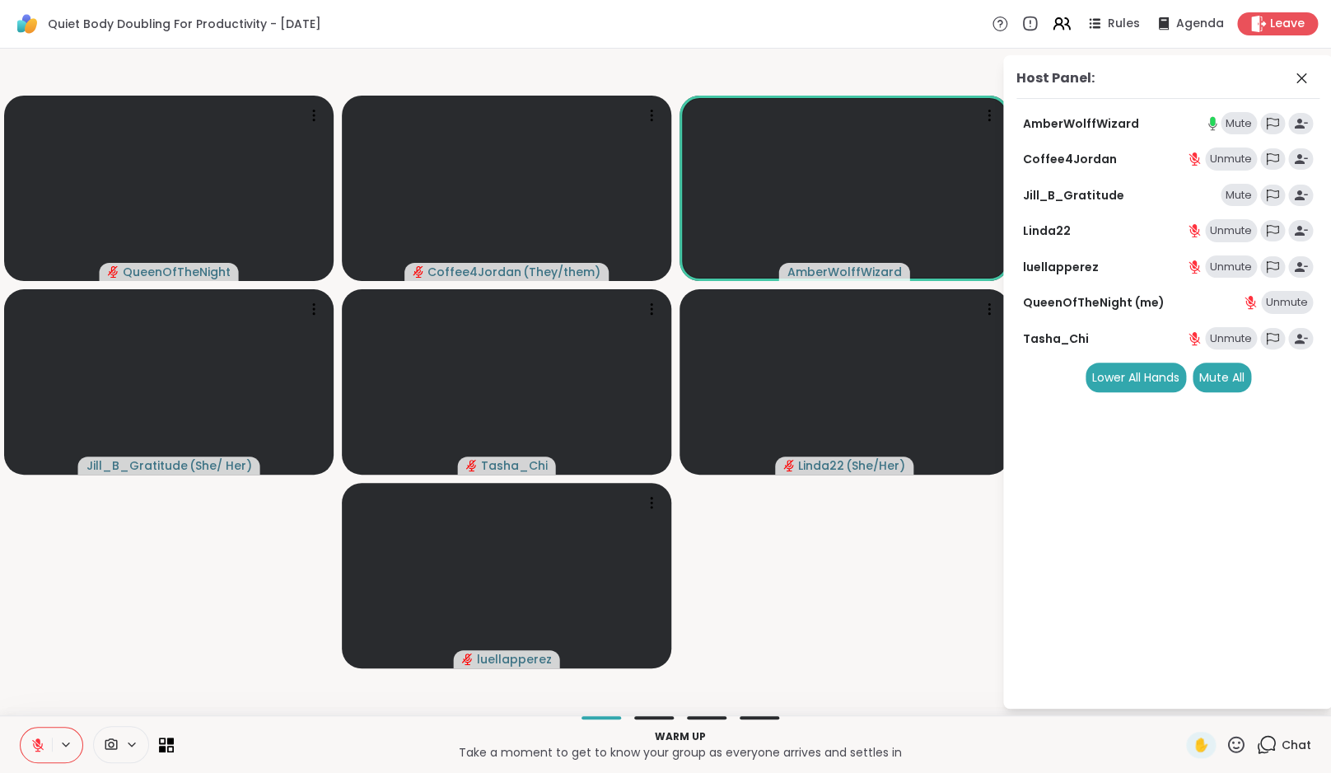
click at [1257, 745] on icon at bounding box center [1266, 744] width 21 height 21
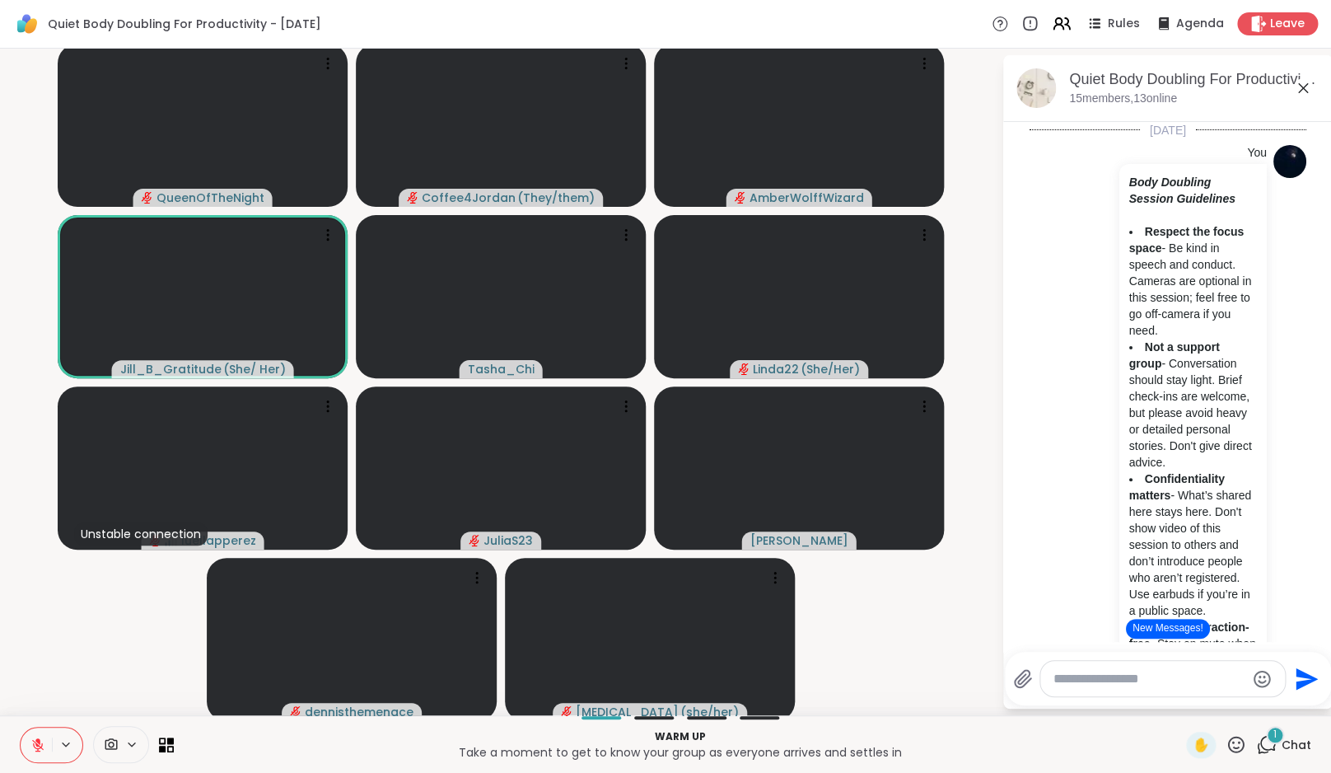
click at [1184, 623] on button "New Messages!" at bounding box center [1167, 629] width 83 height 20
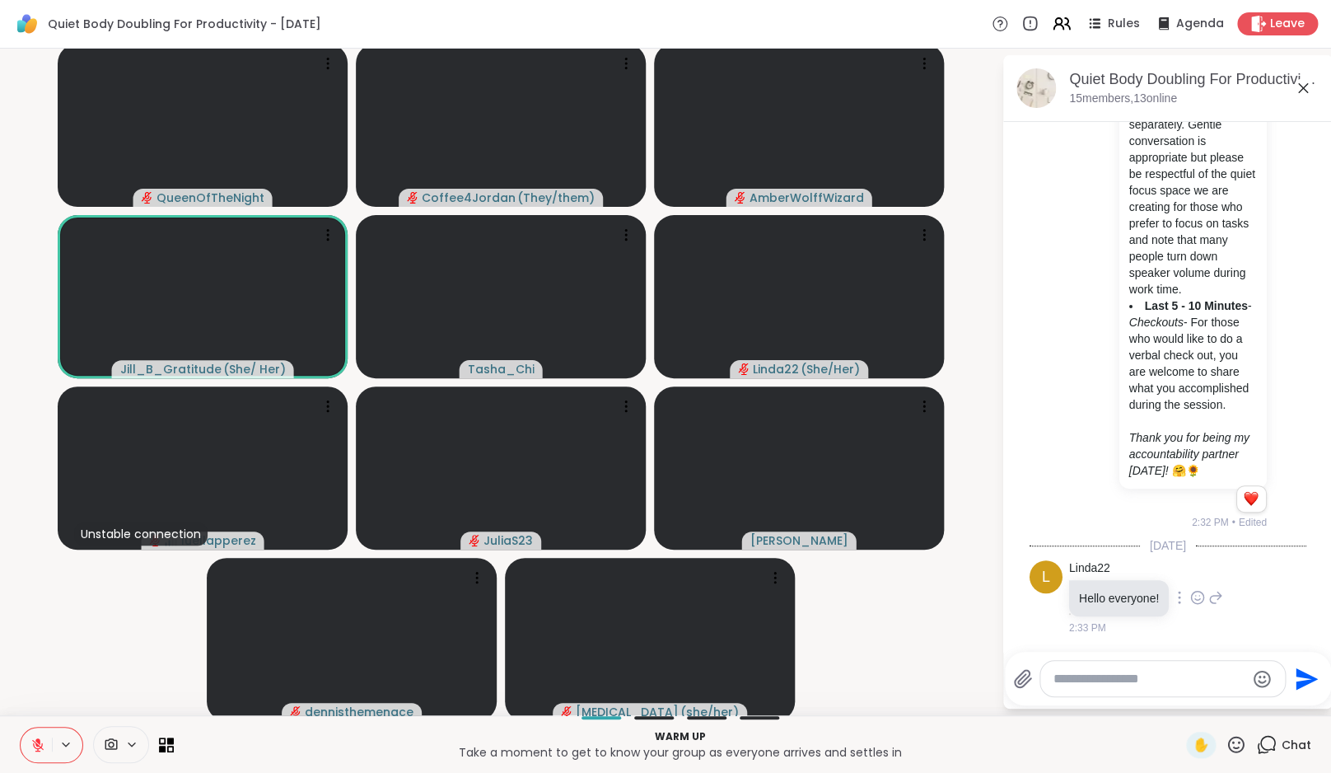
scroll to position [1638, 0]
click at [1198, 596] on icon at bounding box center [1197, 597] width 15 height 16
click at [1197, 570] on div "Select Reaction: Heart" at bounding box center [1197, 570] width 15 height 15
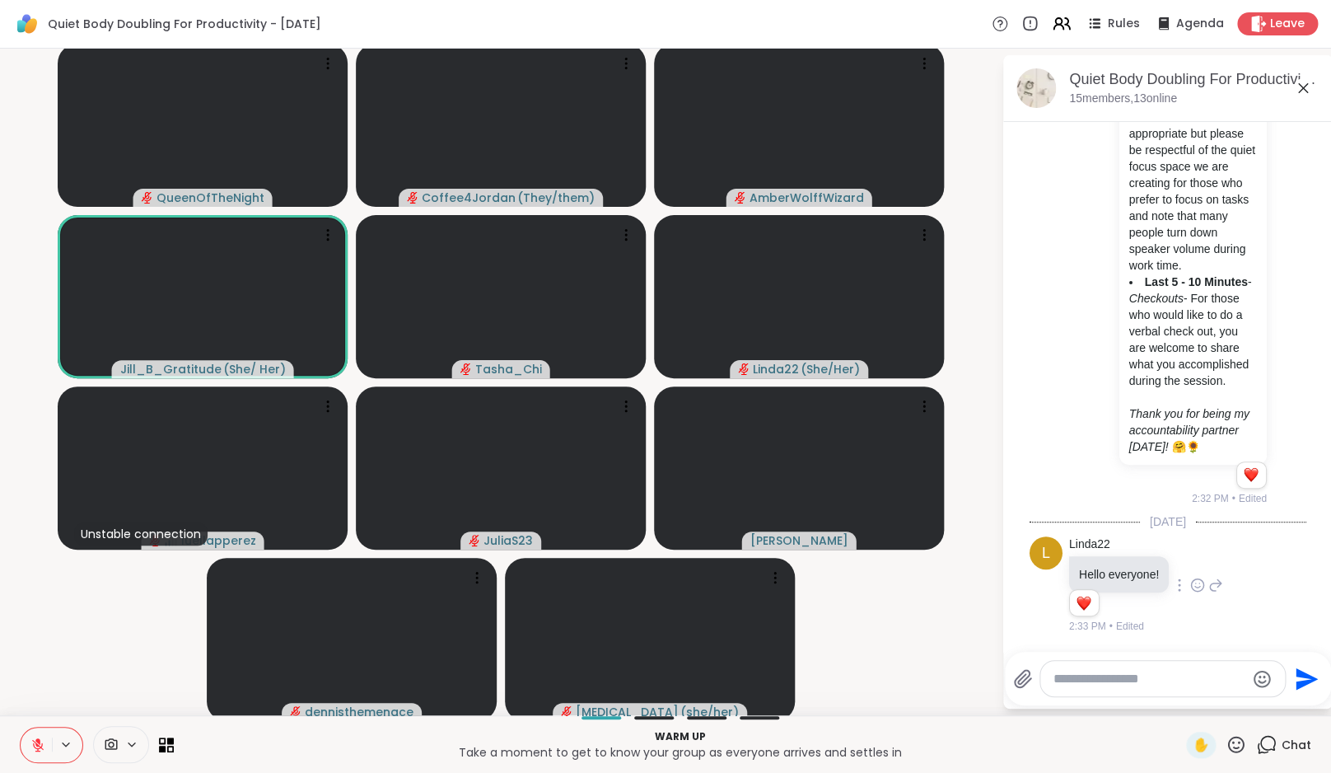
scroll to position [1662, 0]
click at [1218, 594] on icon at bounding box center [1215, 585] width 15 height 20
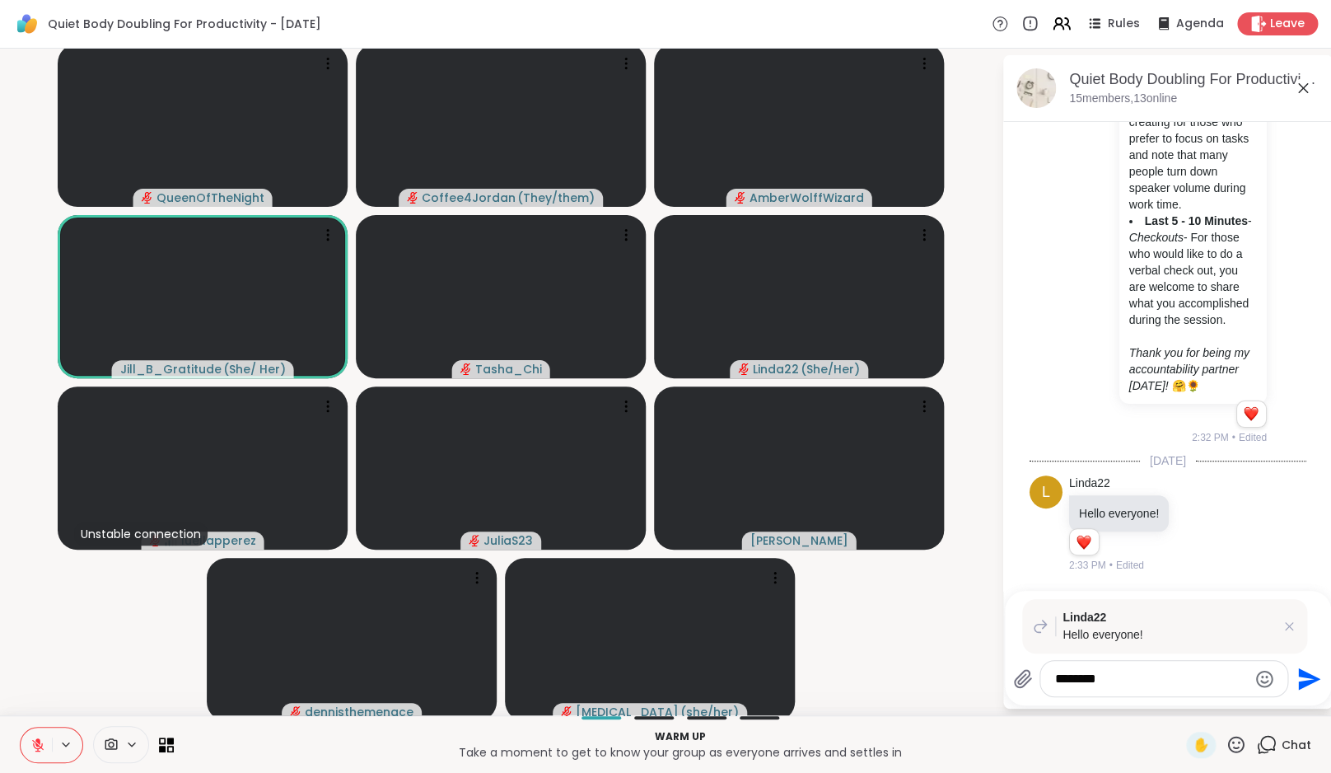
type textarea "*********"
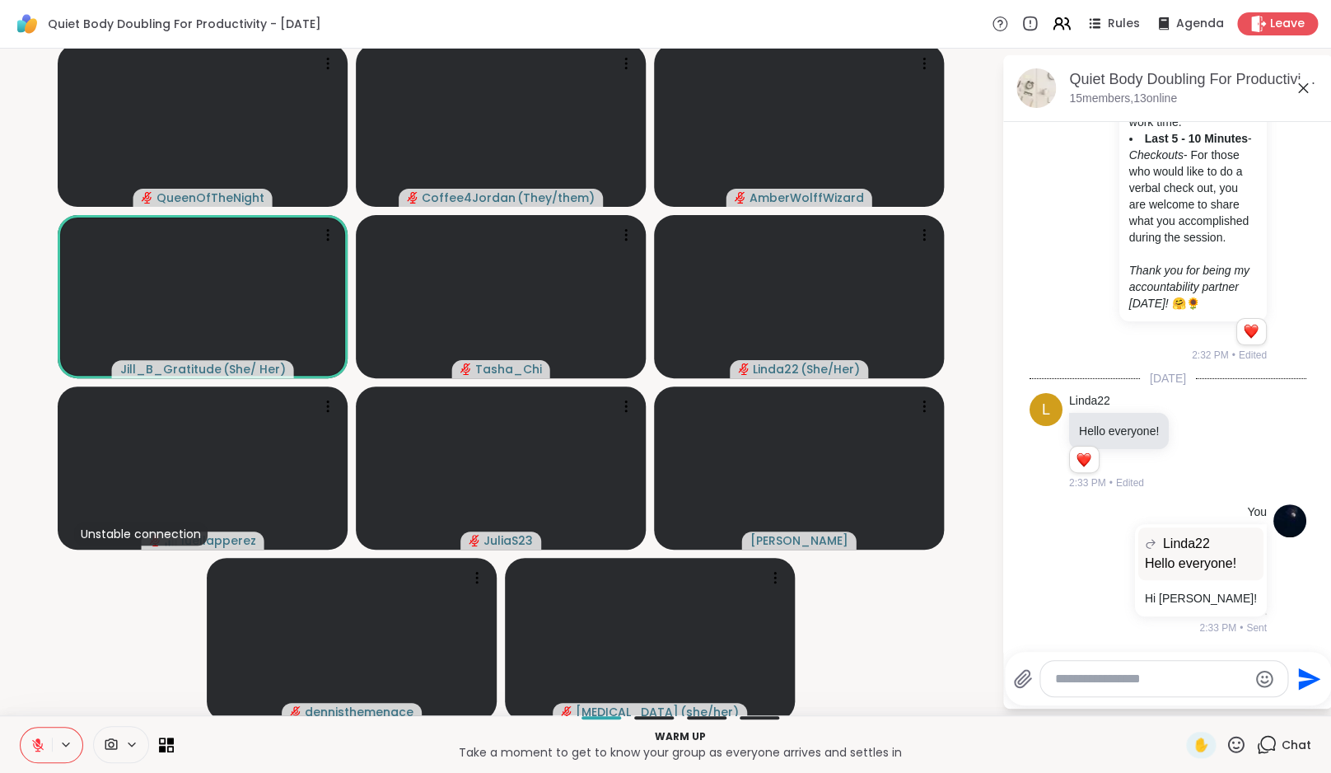
scroll to position [1830, 0]
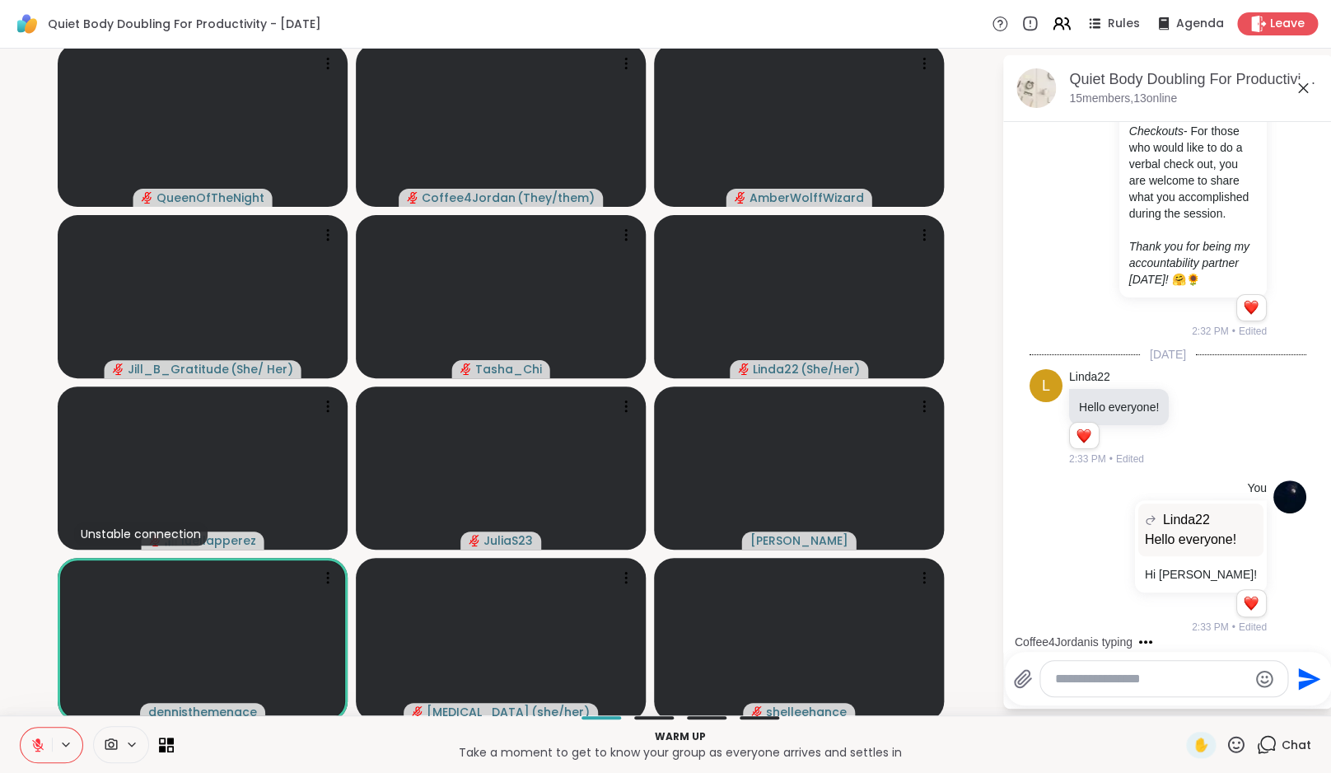
click at [27, 694] on video-player-container "QueenOfTheNight Coffee4Jordan ( They/them ) AmberWolffWizard Jill_B_Gratitude (…" at bounding box center [501, 381] width 982 height 653
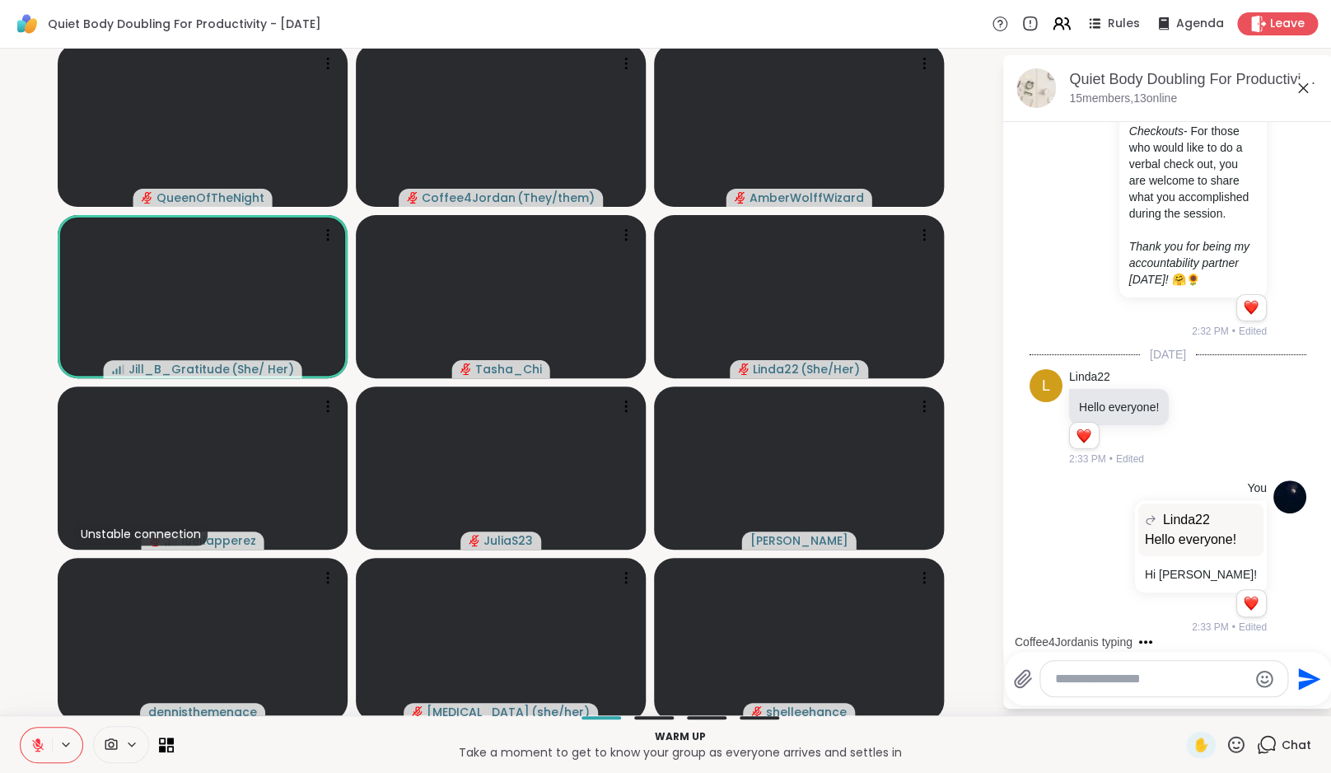
click at [961, 591] on video-player-container "QueenOfTheNight Coffee4Jordan ( They/them ) AmberWolffWizard Jill_B_Gratitude (…" at bounding box center [501, 381] width 982 height 653
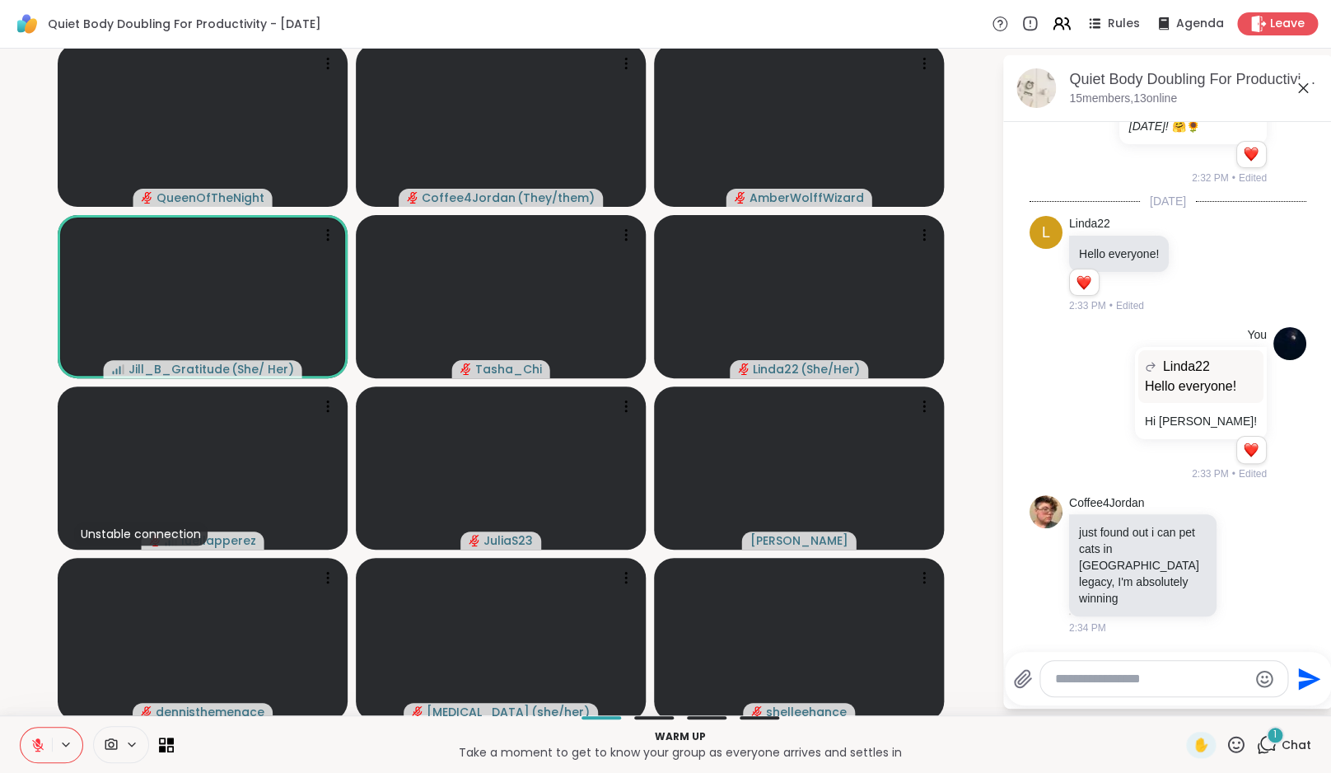
scroll to position [1966, 0]
click at [37, 736] on button at bounding box center [36, 744] width 31 height 35
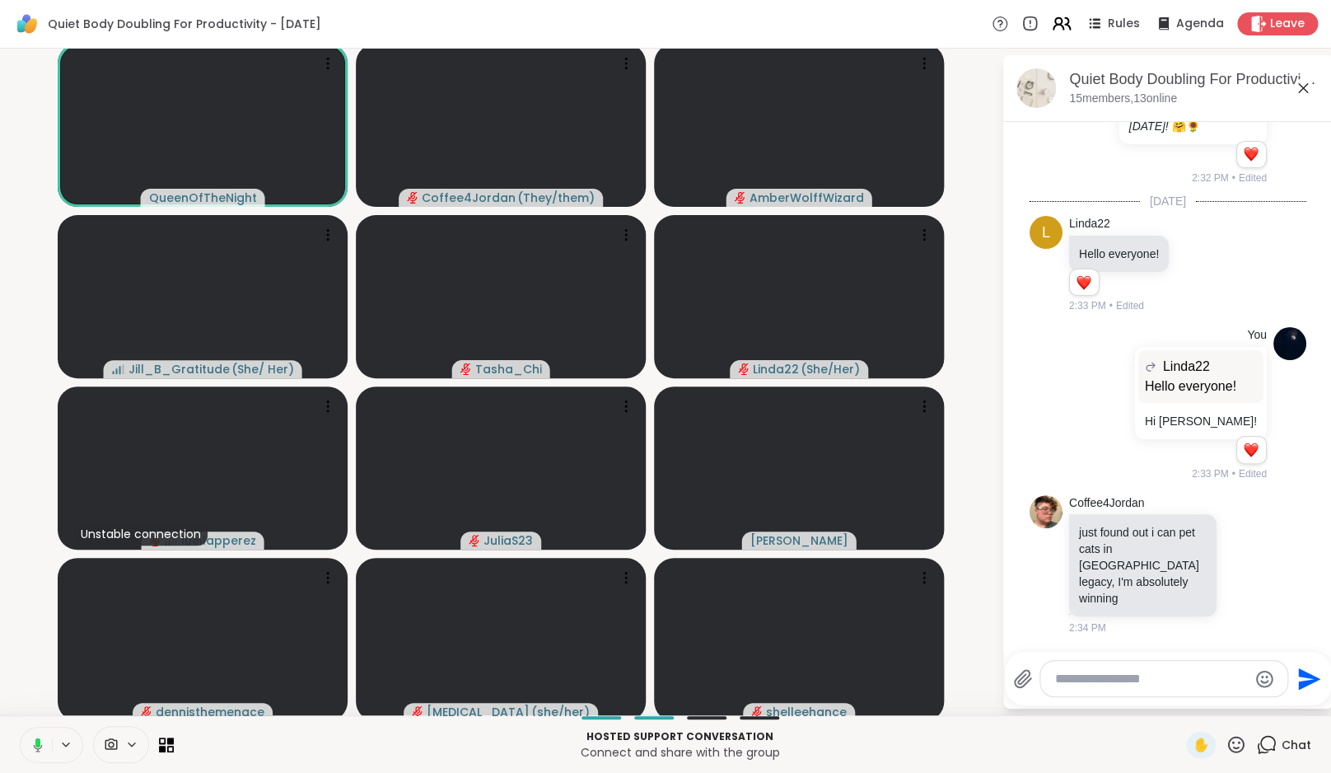
click at [1072, 30] on icon at bounding box center [1061, 23] width 21 height 21
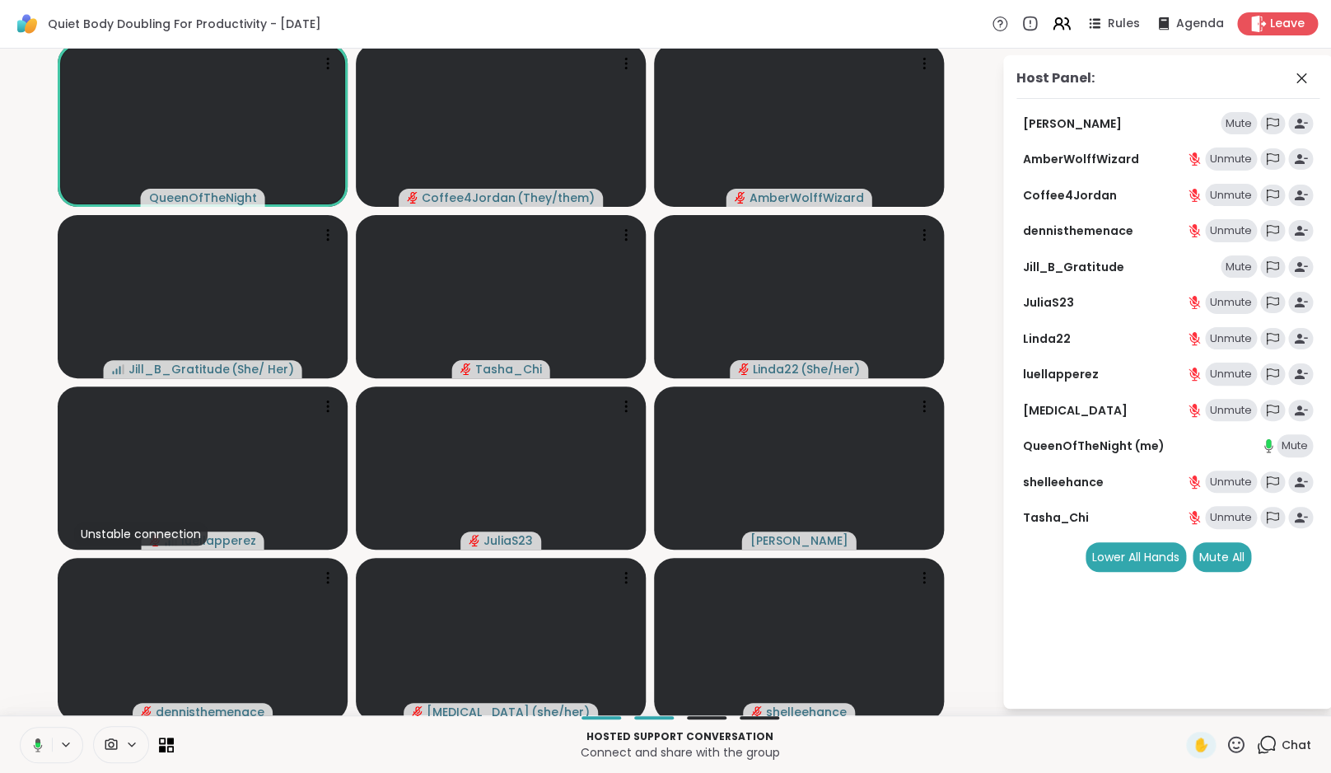
click at [1230, 273] on div "Mute" at bounding box center [1239, 266] width 36 height 23
click at [1255, 750] on div "✋ Chat" at bounding box center [1248, 745] width 125 height 26
click at [1264, 746] on icon at bounding box center [1268, 743] width 16 height 15
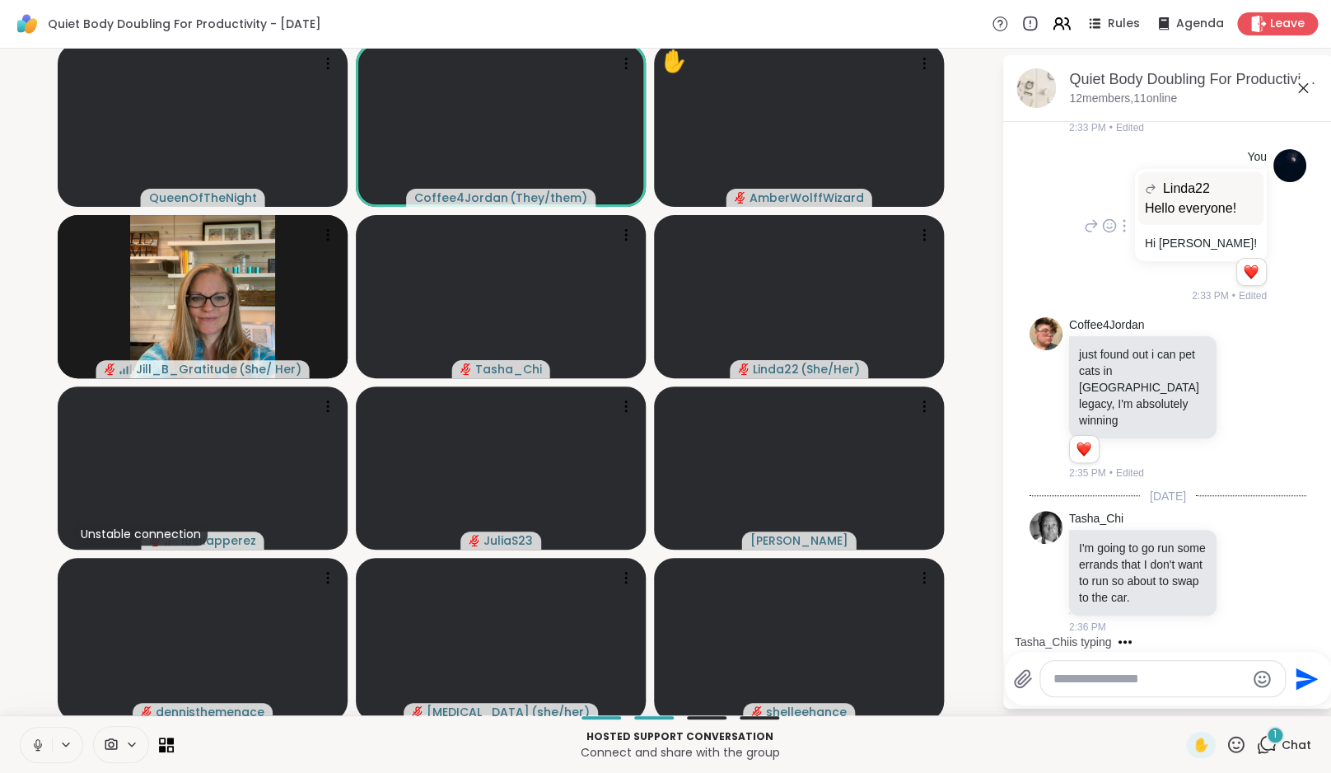
scroll to position [2143, 0]
click at [1238, 567] on icon at bounding box center [1245, 571] width 15 height 16
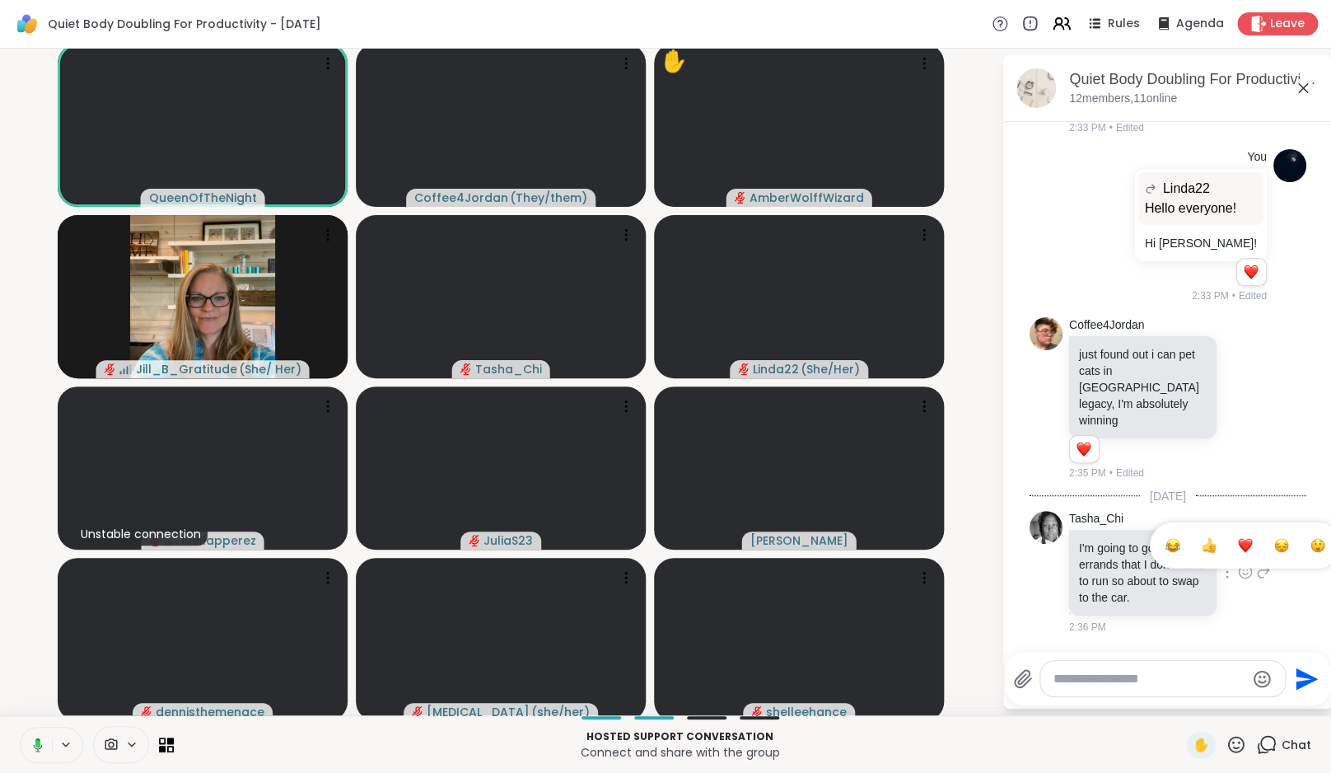
click at [1238, 541] on div "Select Reaction: Heart" at bounding box center [1245, 545] width 15 height 15
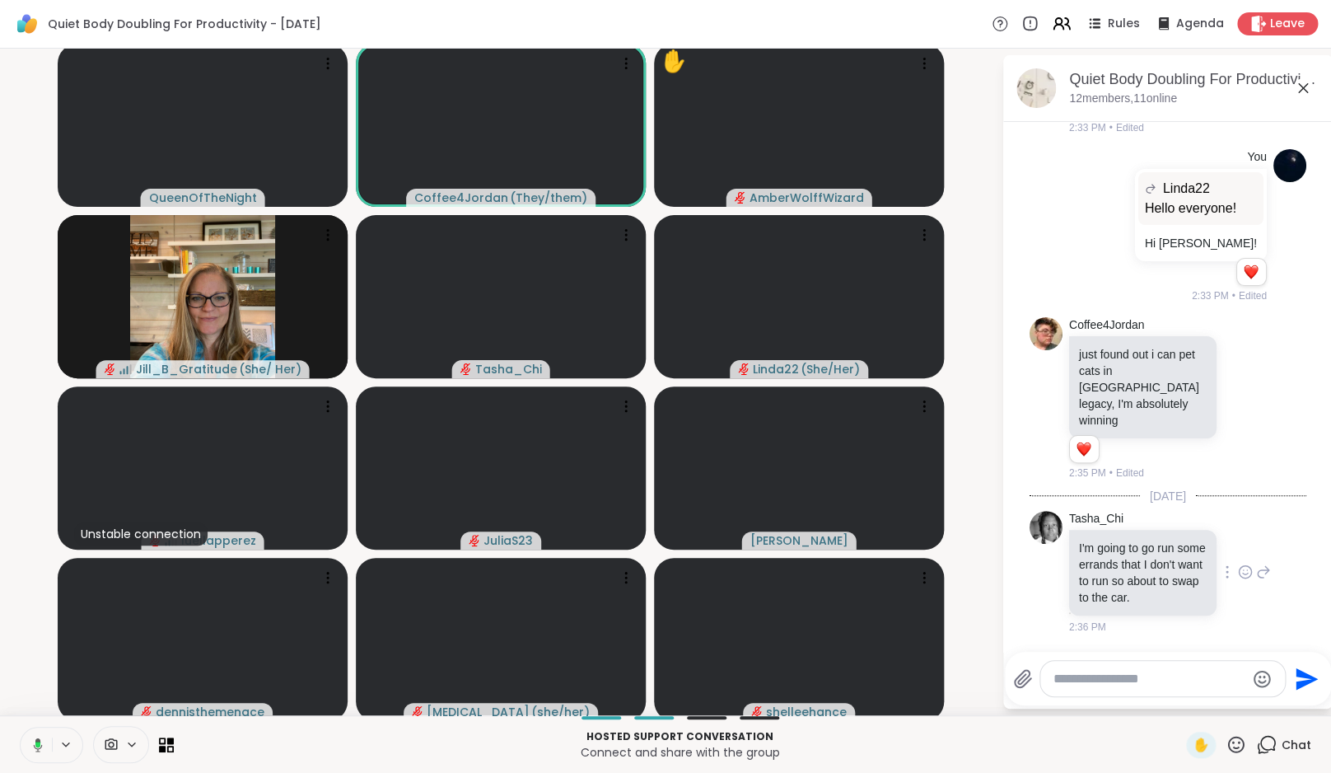
scroll to position [2167, 0]
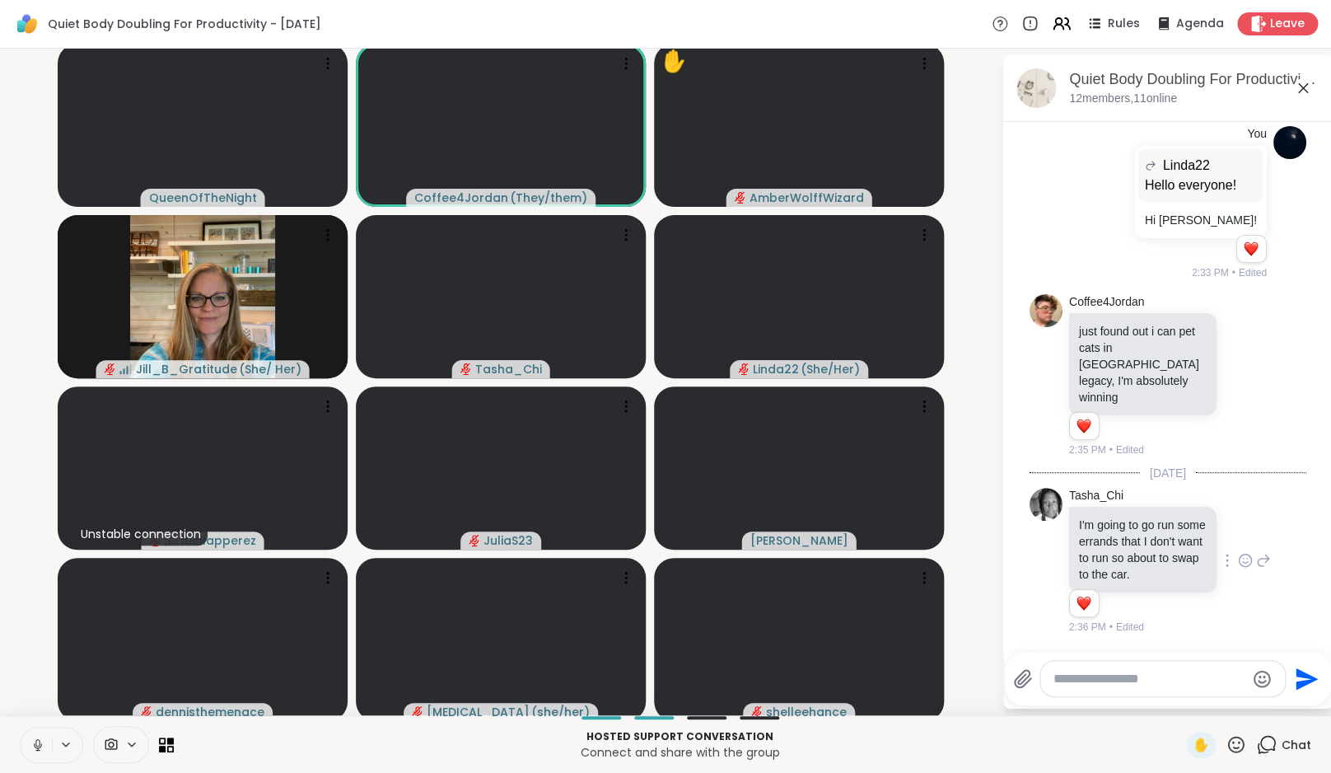
click at [37, 742] on icon at bounding box center [37, 744] width 15 height 15
click at [29, 664] on video-player-container "QueenOfTheNight Coffee4Jordan ( They/them ) ✋ AmberWolffWizard Jill_B_Gratitude…" at bounding box center [501, 381] width 982 height 653
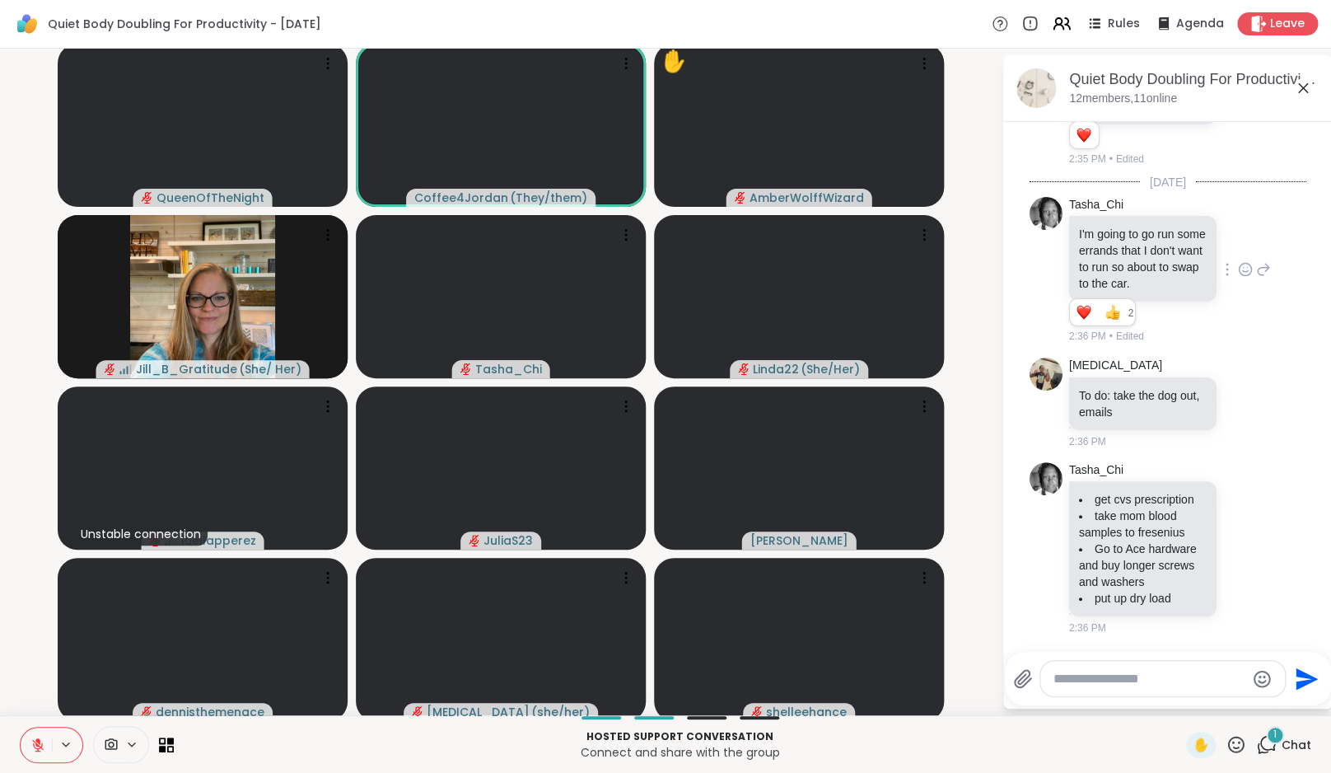
scroll to position [2492, 0]
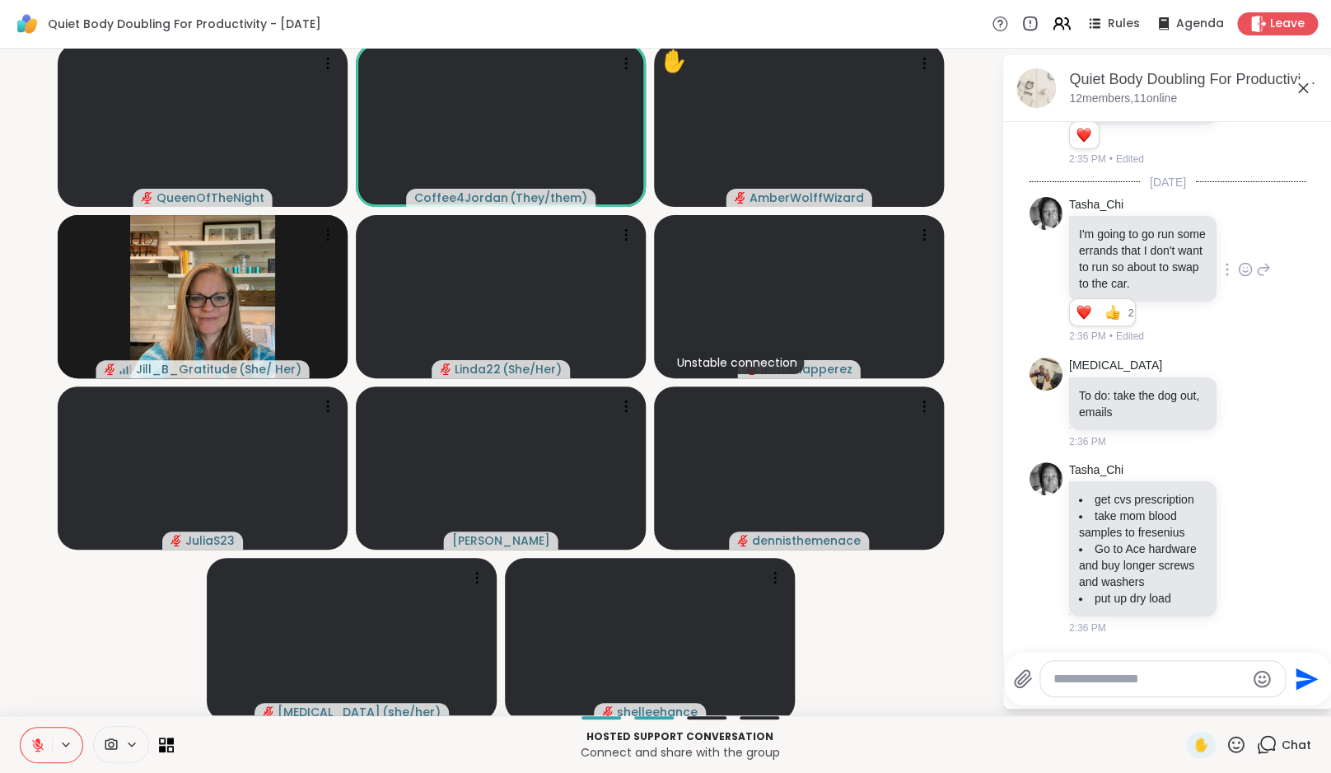
click at [33, 736] on button at bounding box center [36, 744] width 31 height 35
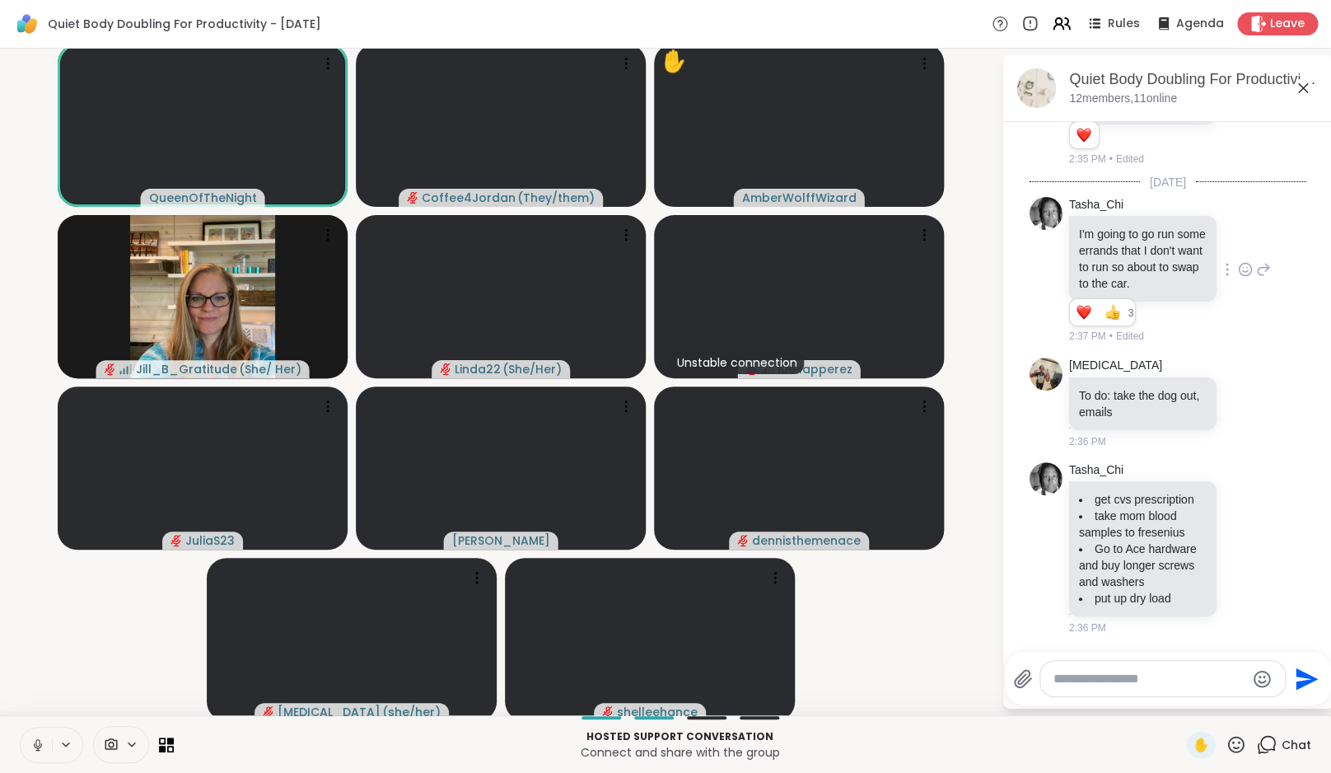
click at [91, 653] on video-player-container "QueenOfTheNight Coffee4Jordan ( They/them ) ✋ AmberWolffWizard Jill_B_Gratitude…" at bounding box center [501, 381] width 982 height 653
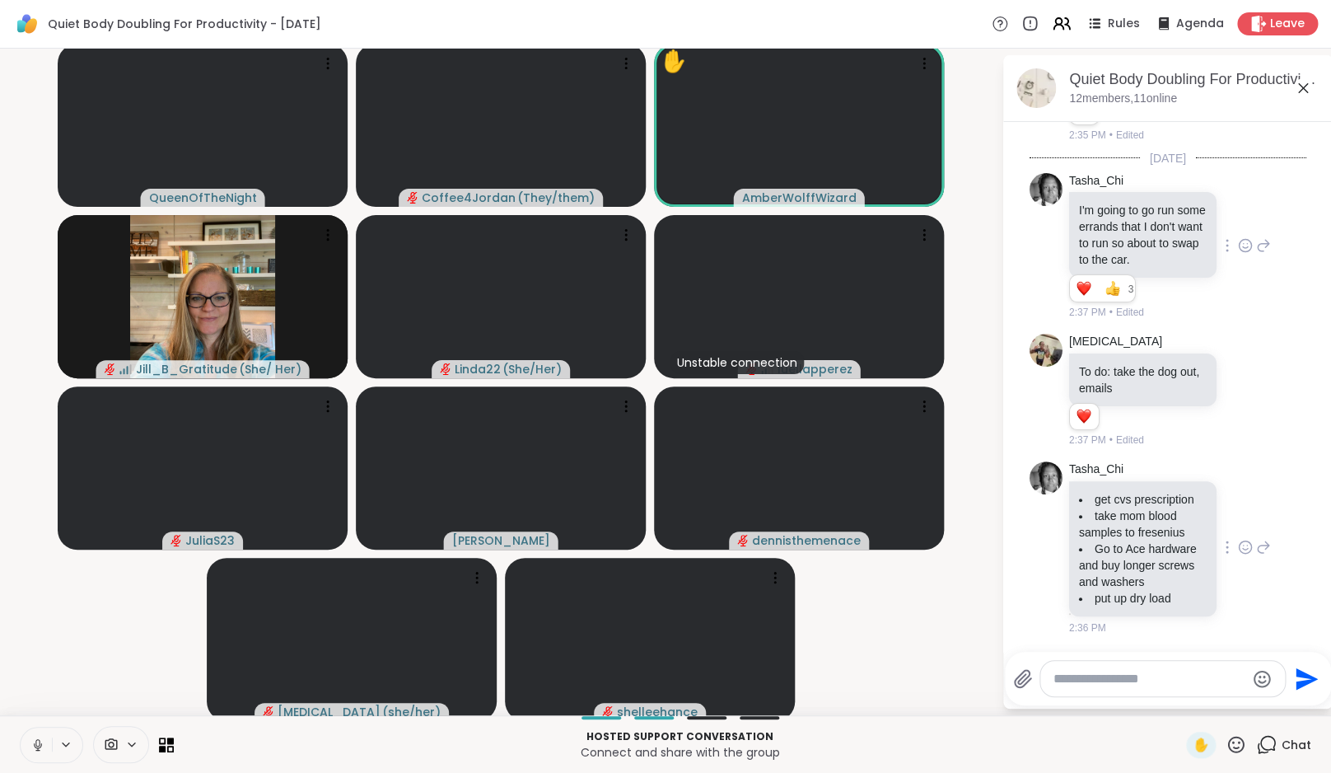
scroll to position [2539, 0]
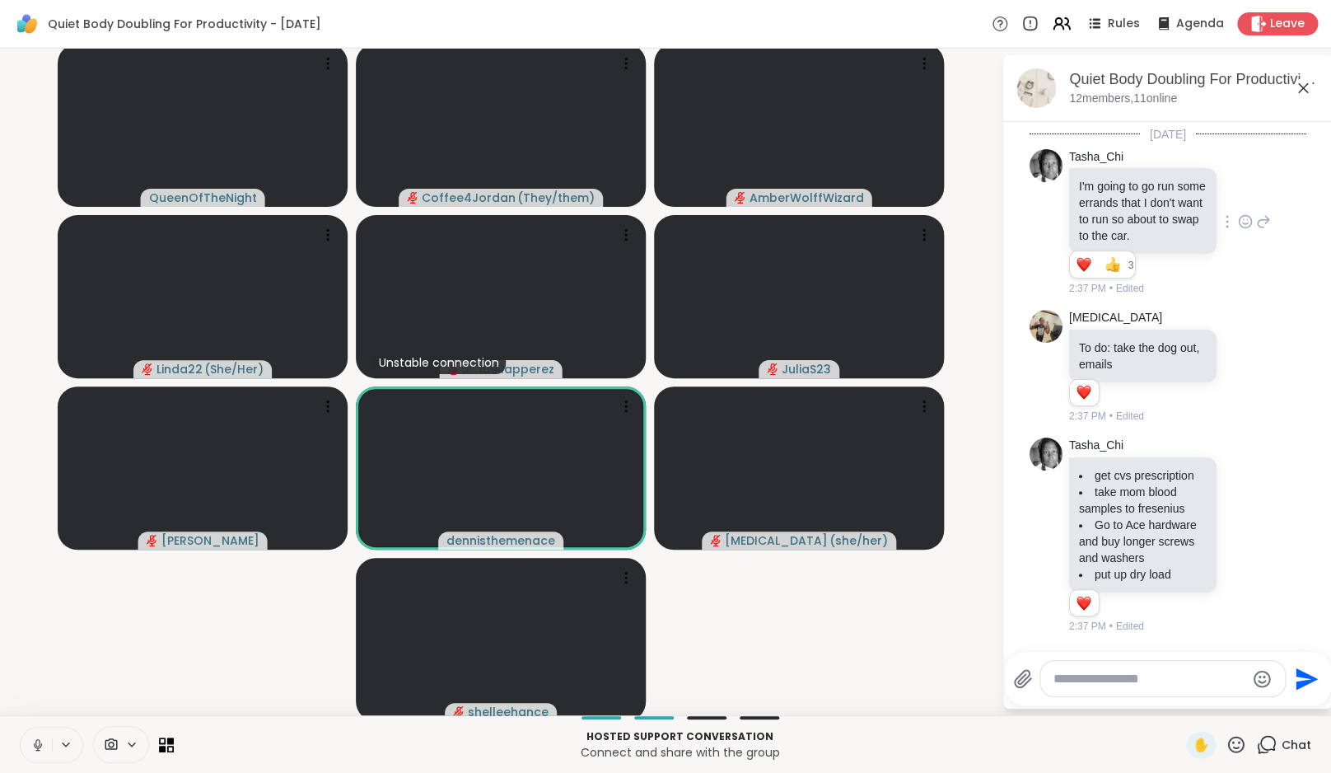
click at [1095, 678] on textarea "Type your message" at bounding box center [1150, 679] width 192 height 16
paste textarea "**********"
type textarea "**********"
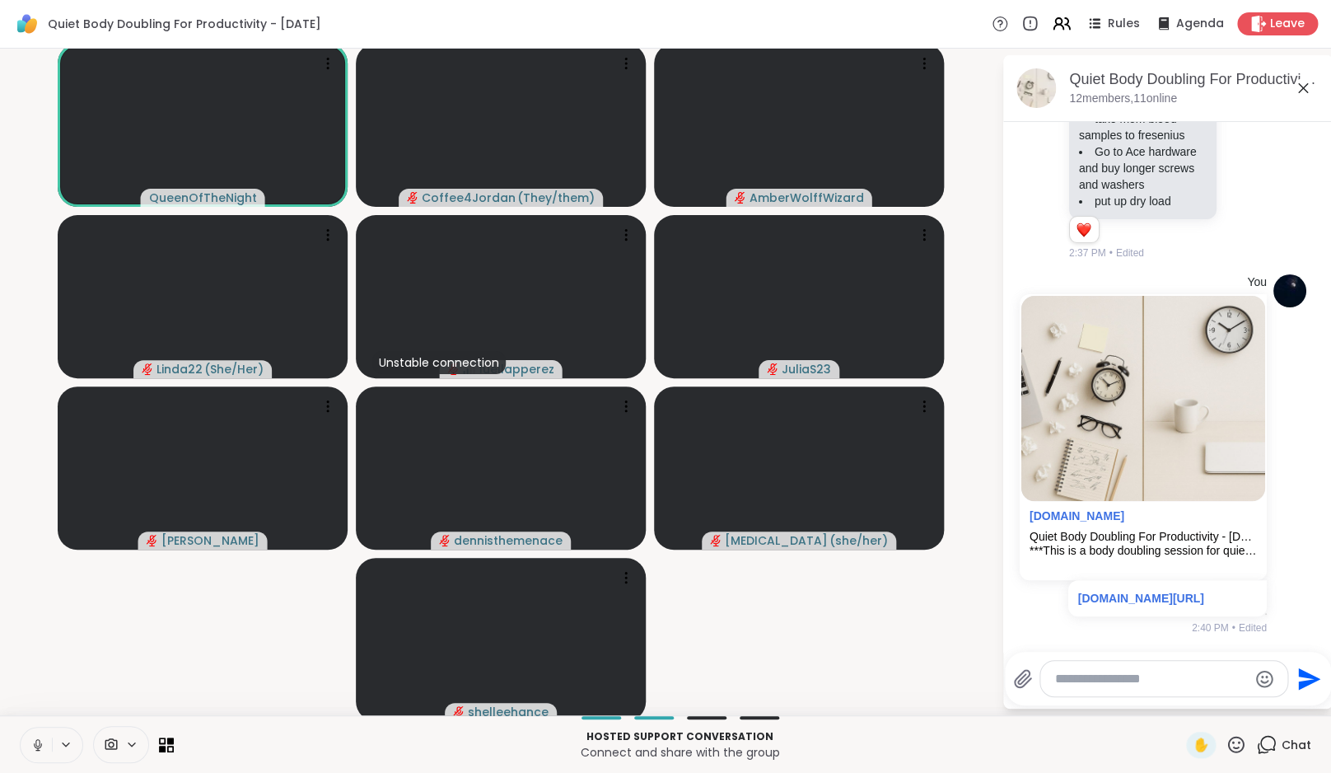
scroll to position [2858, 0]
click at [45, 745] on button at bounding box center [36, 744] width 31 height 35
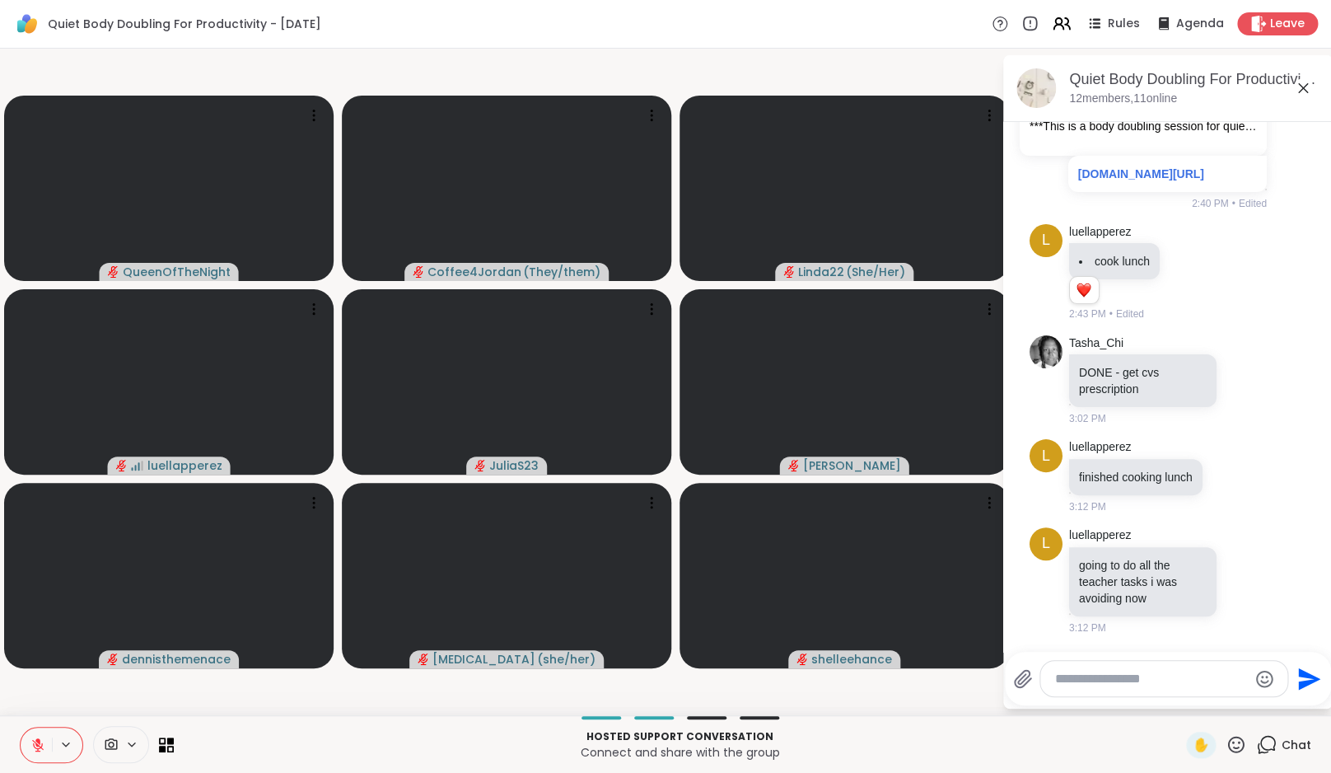
scroll to position [3540, 0]
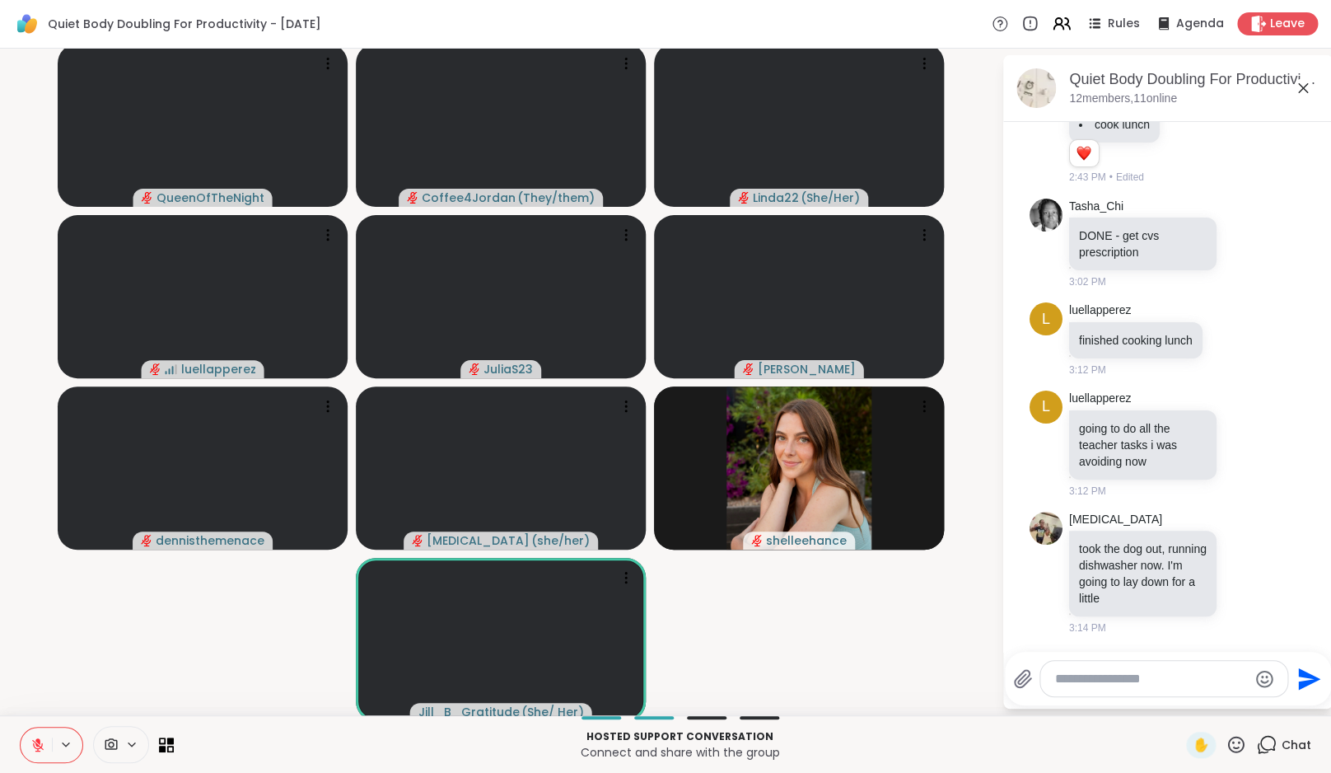
click at [1075, 21] on div "Rules Agenda Leave" at bounding box center [1155, 23] width 326 height 23
click at [1067, 21] on icon at bounding box center [1061, 23] width 21 height 21
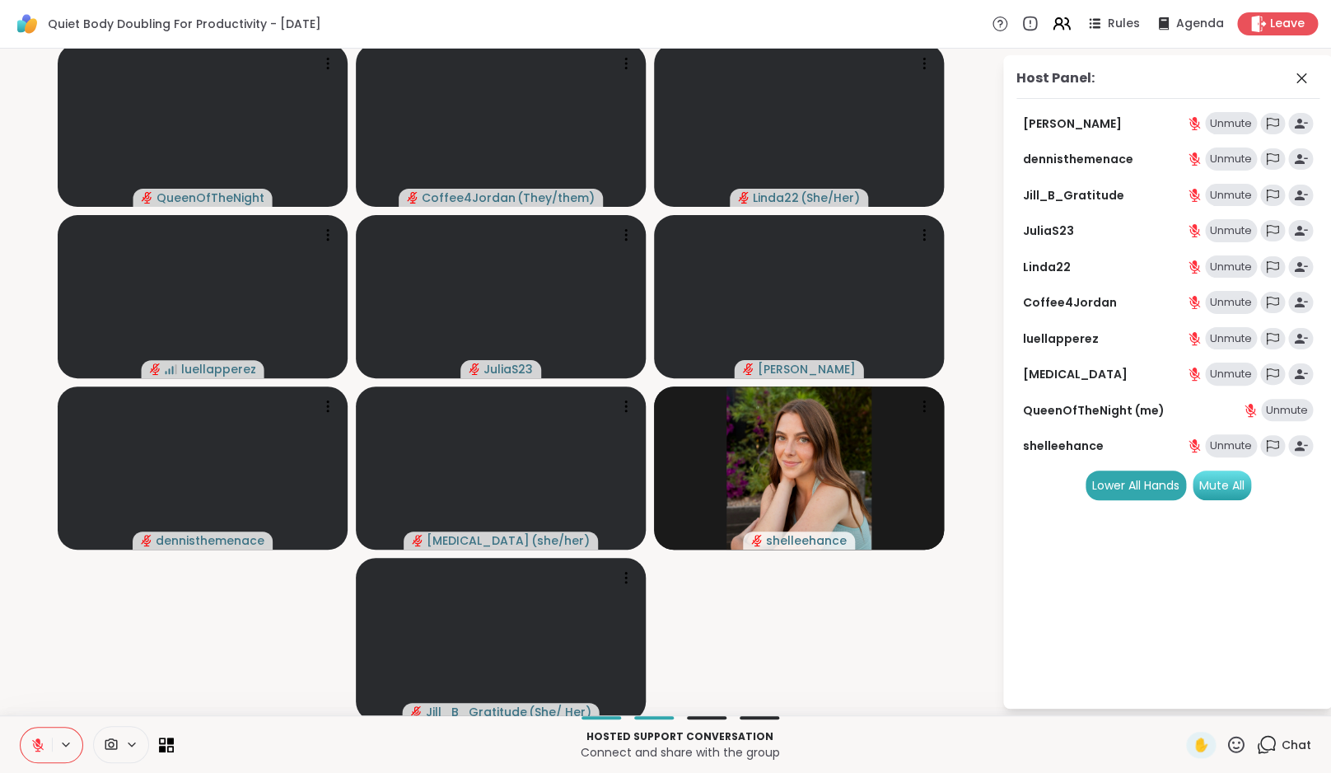
click at [1239, 483] on div "Mute All" at bounding box center [1222, 485] width 58 height 30
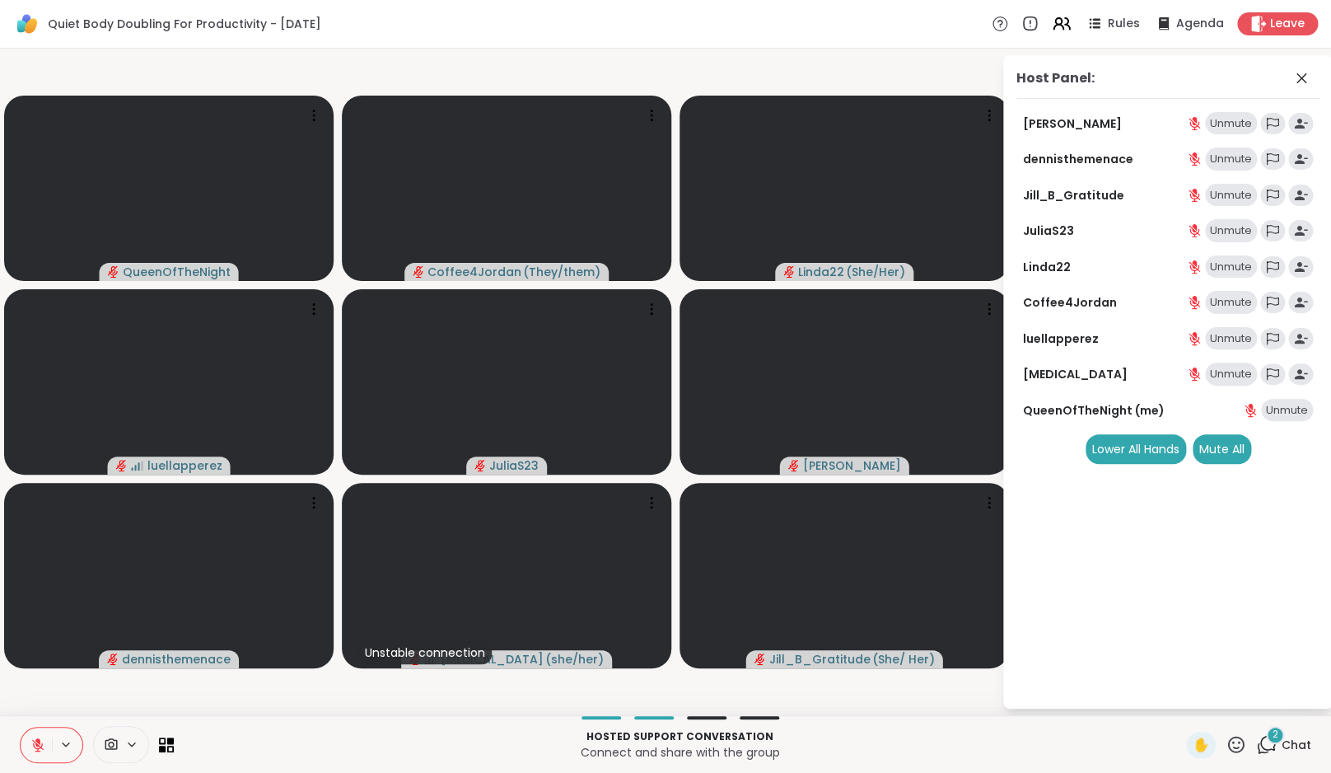
click at [1283, 744] on span "Chat" at bounding box center [1297, 744] width 30 height 16
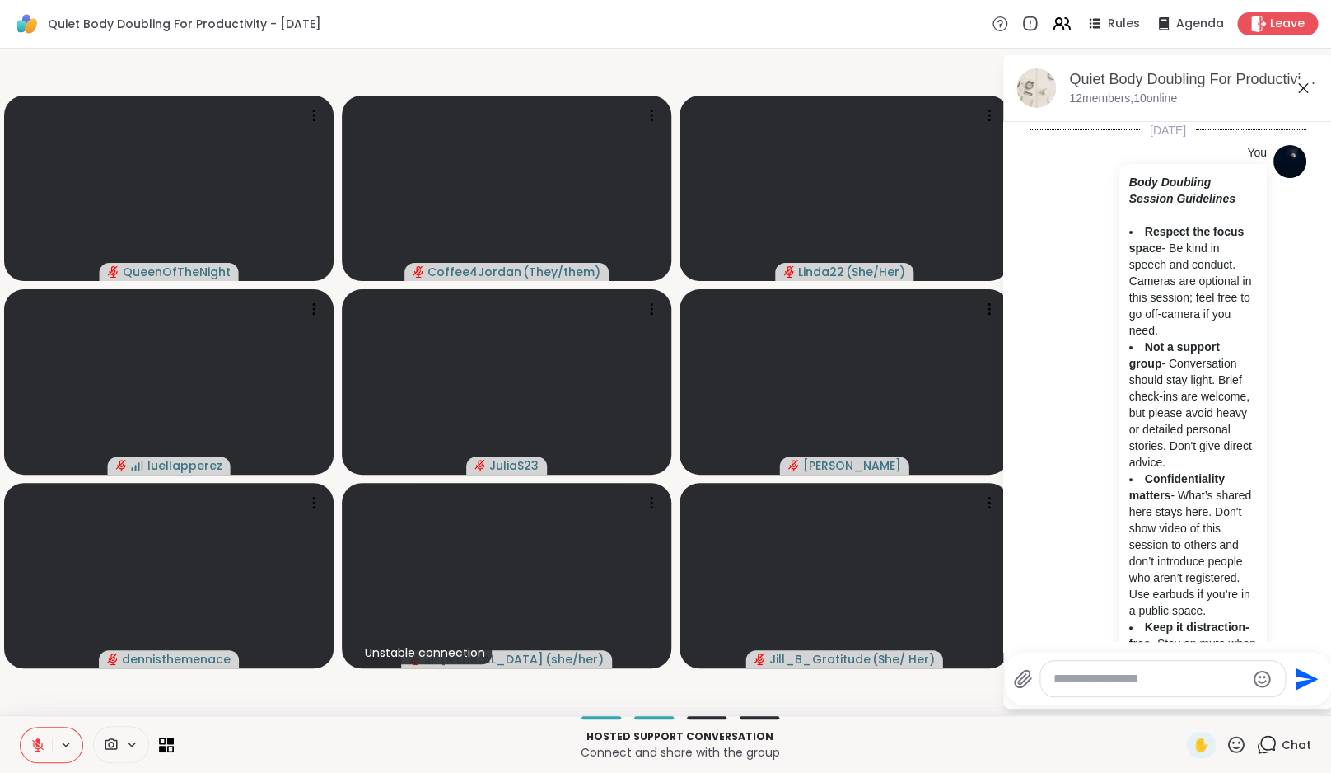
scroll to position [3821, 0]
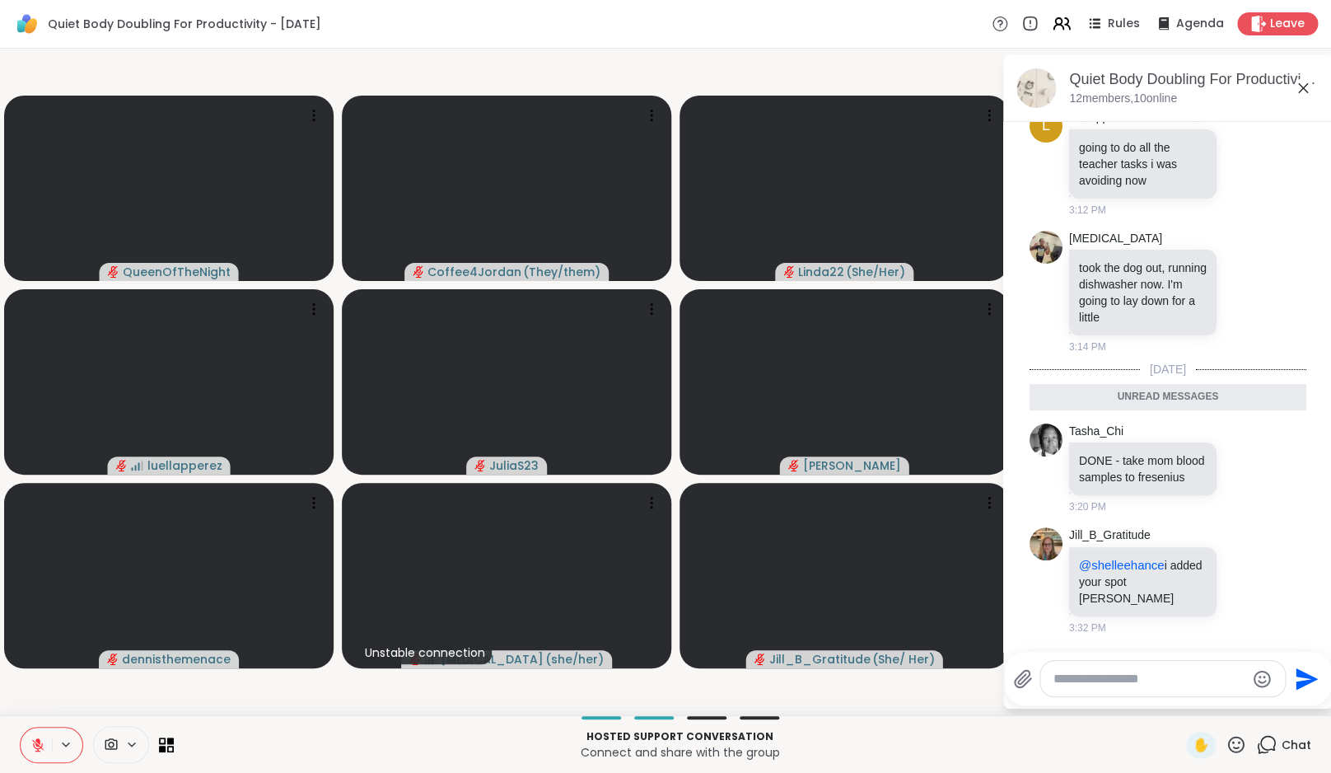
click at [1136, 680] on textarea "Type your message" at bounding box center [1150, 679] width 192 height 16
click at [1149, 672] on textarea "Type your message" at bounding box center [1150, 679] width 192 height 16
type textarea "*"
type textarea "**********"
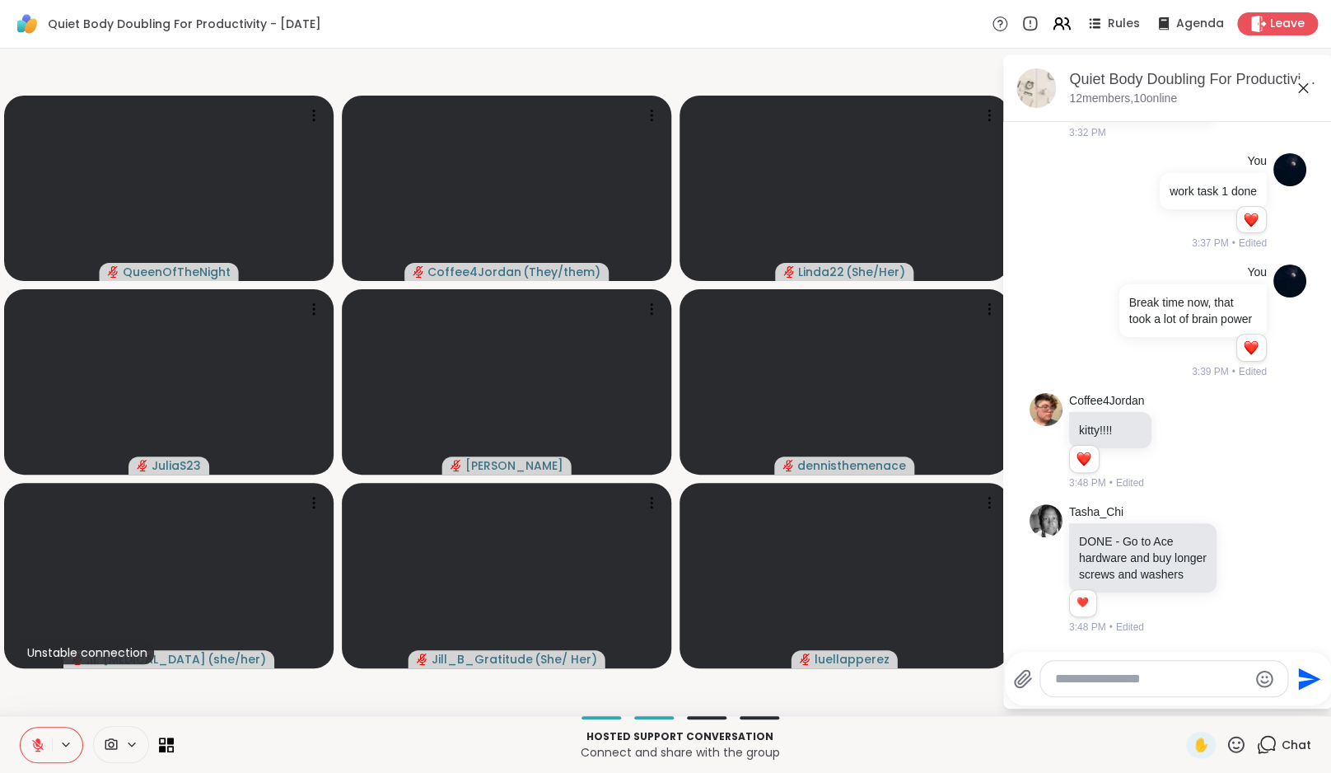
scroll to position [4427, 0]
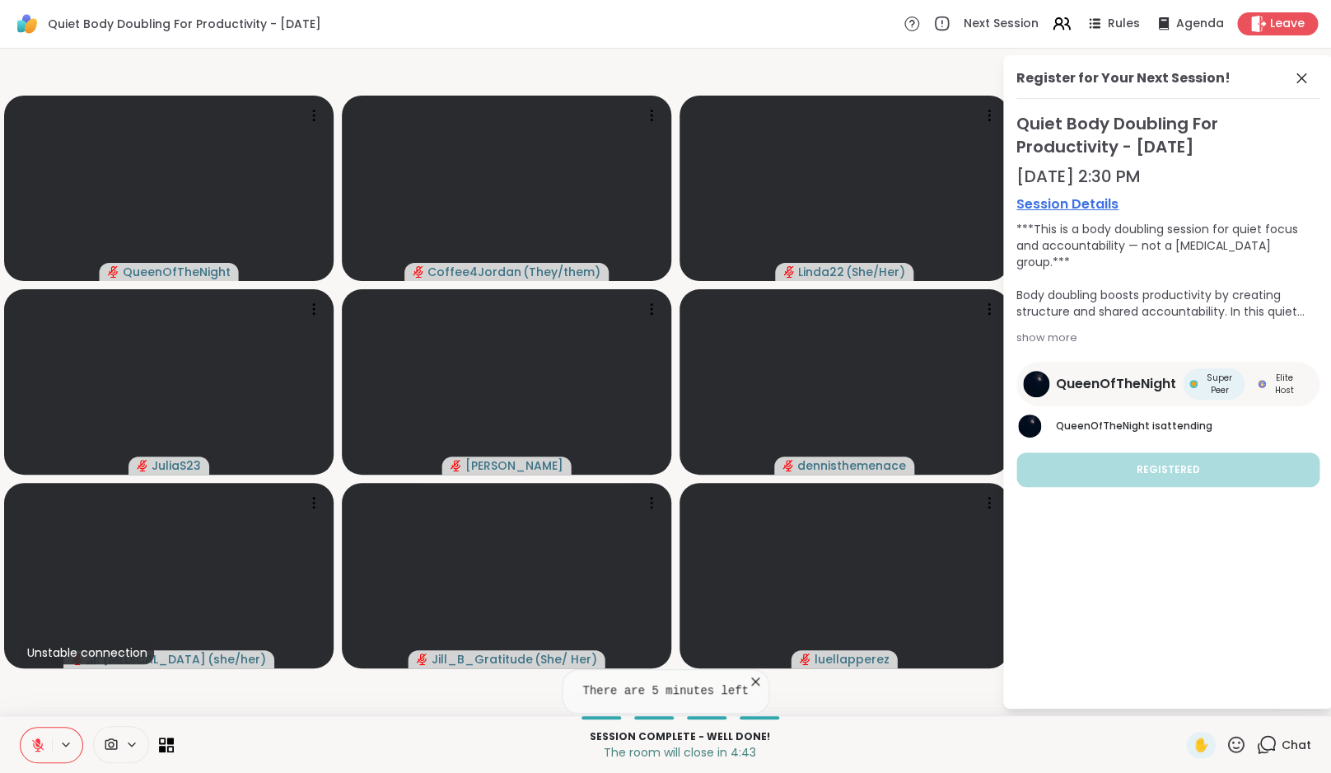
click at [43, 745] on icon at bounding box center [37, 744] width 15 height 15
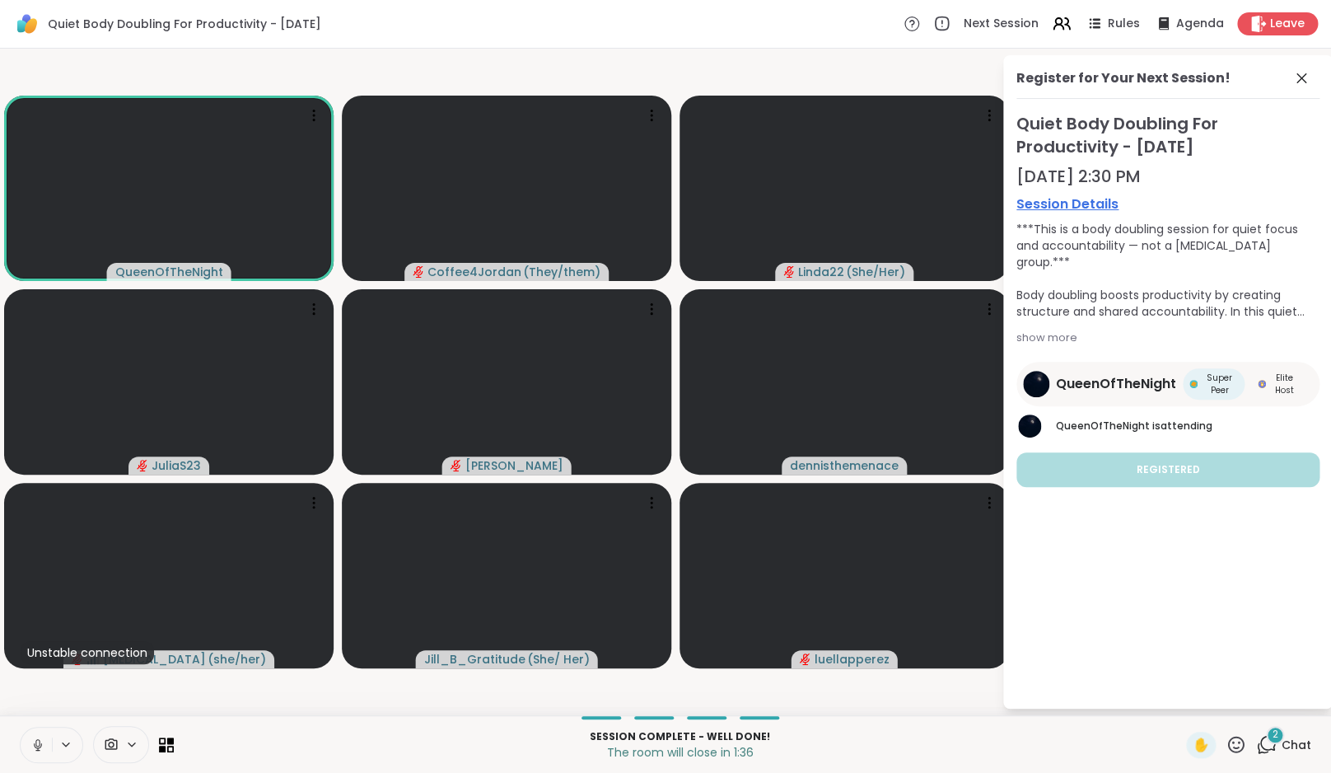
click at [1279, 737] on div "2" at bounding box center [1275, 735] width 18 height 18
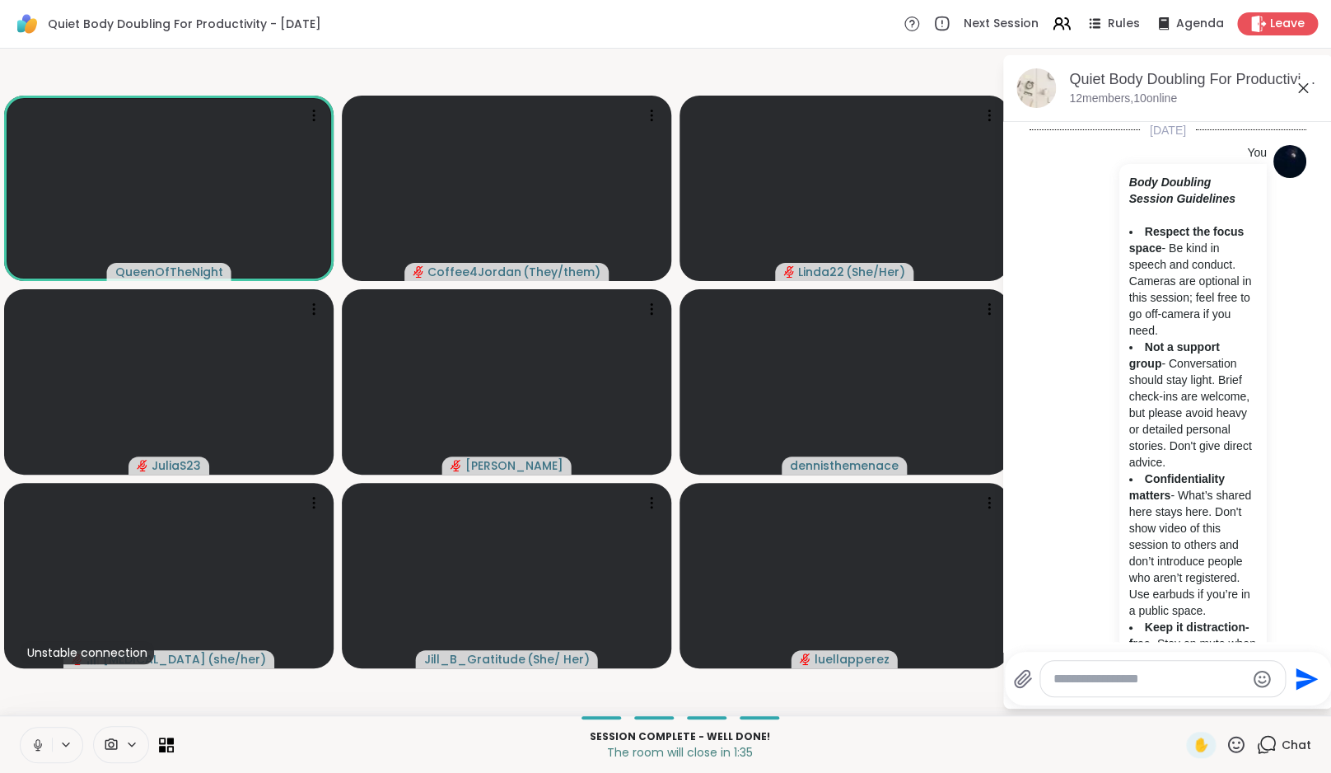
scroll to position [4977, 0]
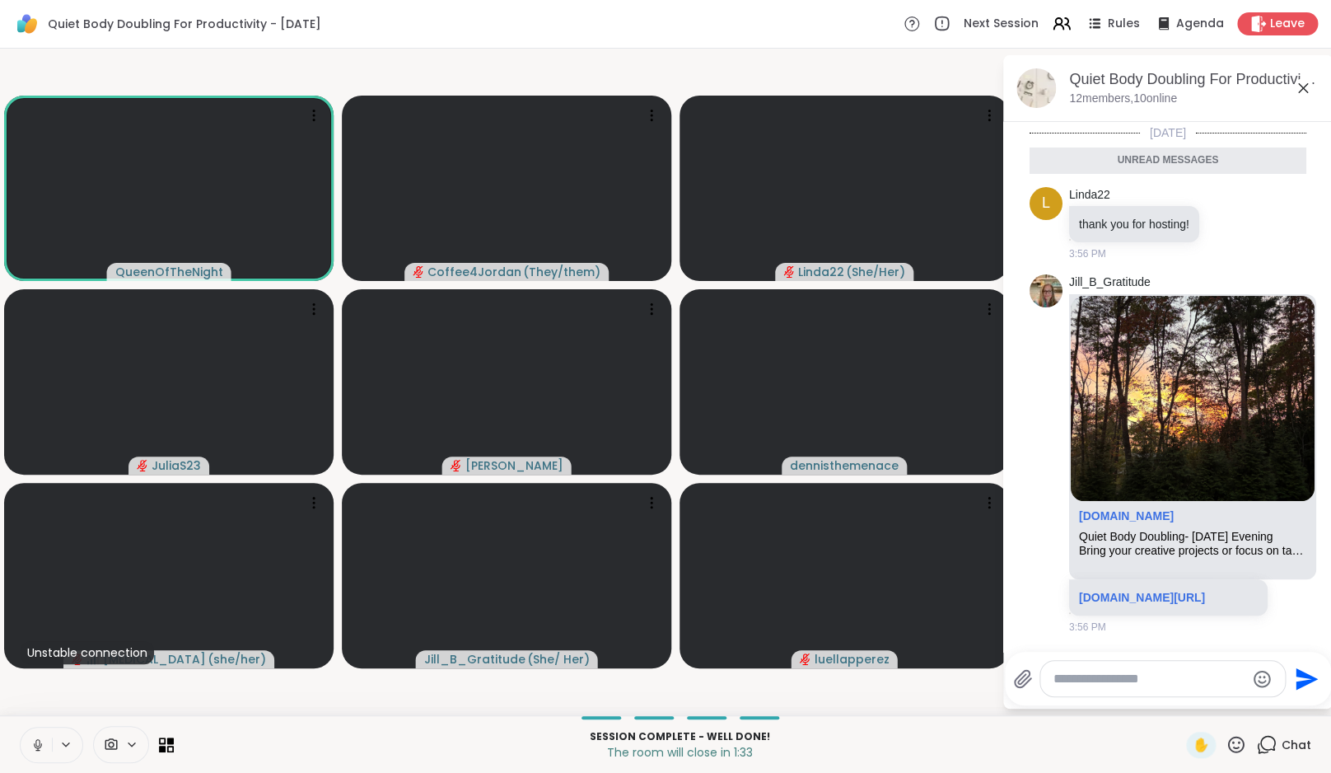
click at [877, 694] on video-player-container "QueenOfTheNight Coffee4Jordan ( They/them ) Linda22 ( She/Her ) JuliaS23 Adrien…" at bounding box center [501, 381] width 982 height 653
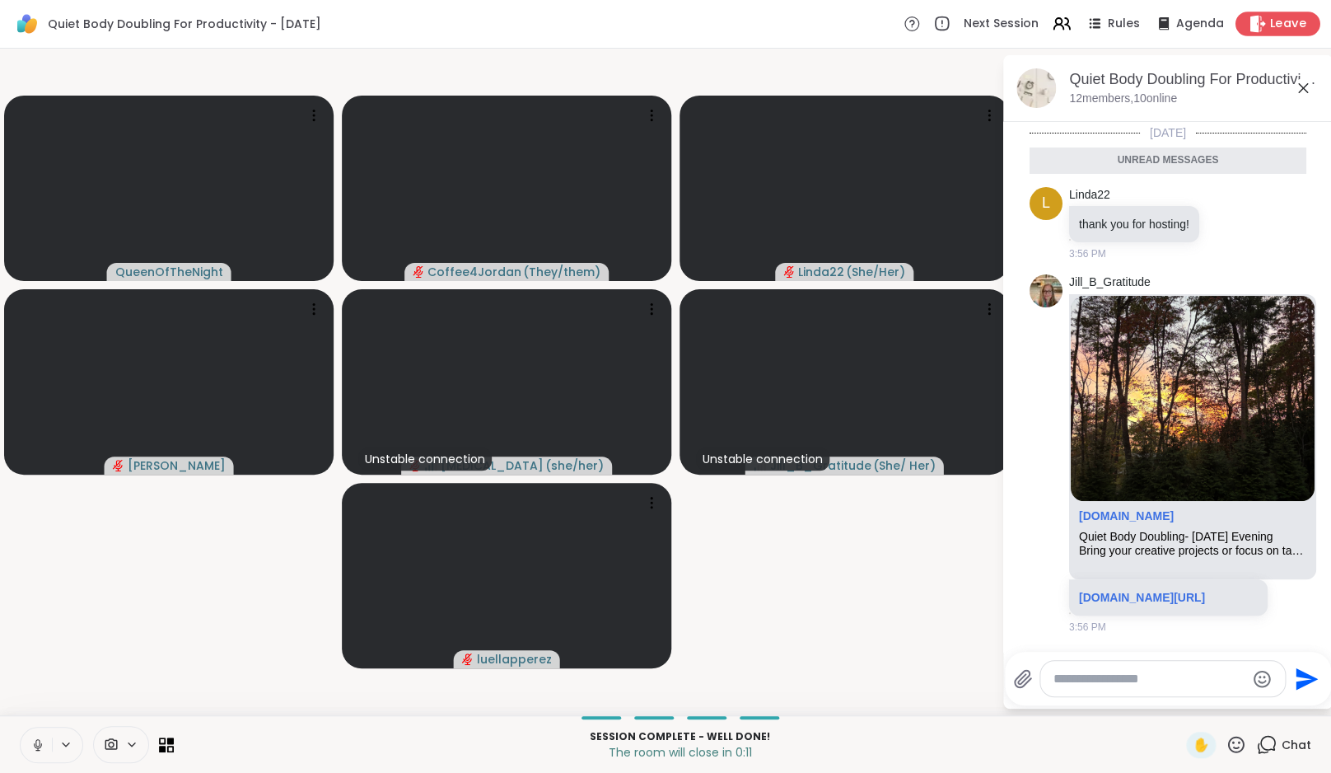
click at [1265, 16] on icon at bounding box center [1257, 23] width 17 height 17
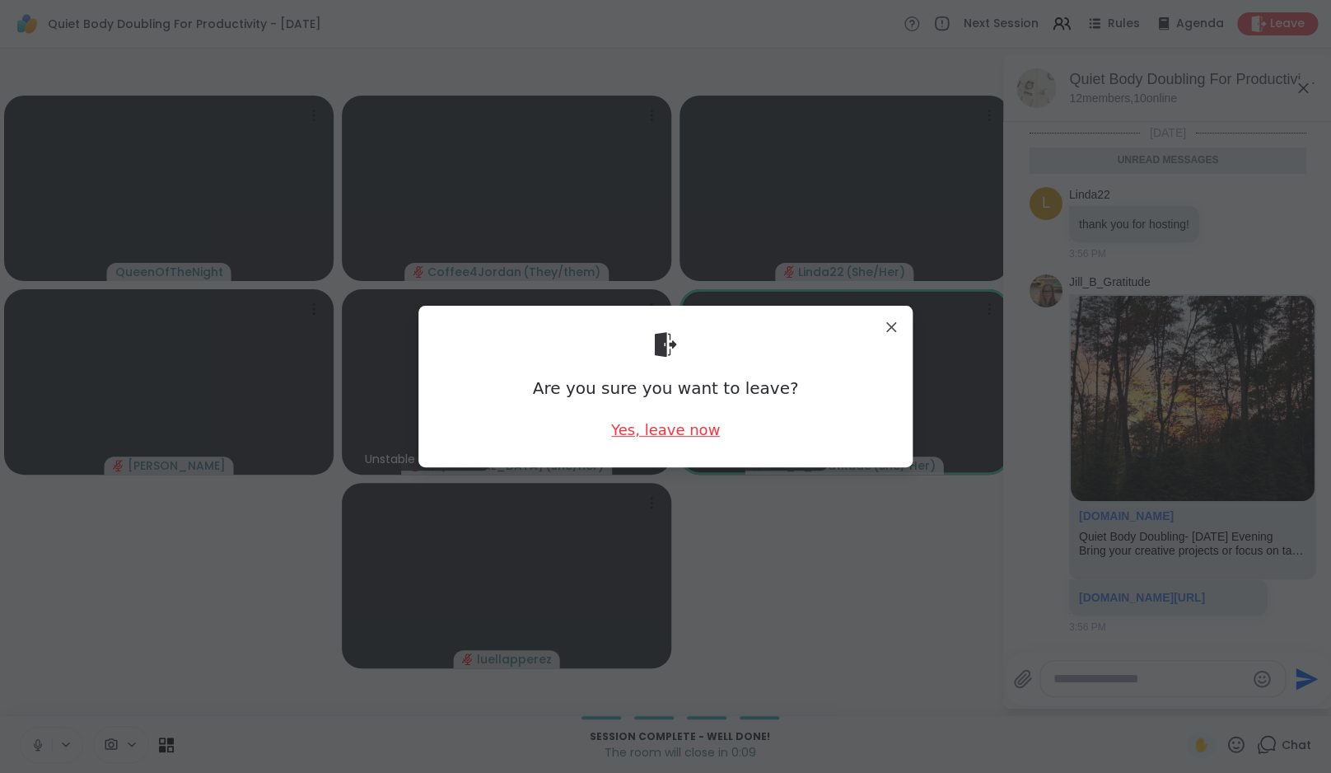
click at [629, 427] on div "Yes, leave now" at bounding box center [665, 429] width 109 height 21
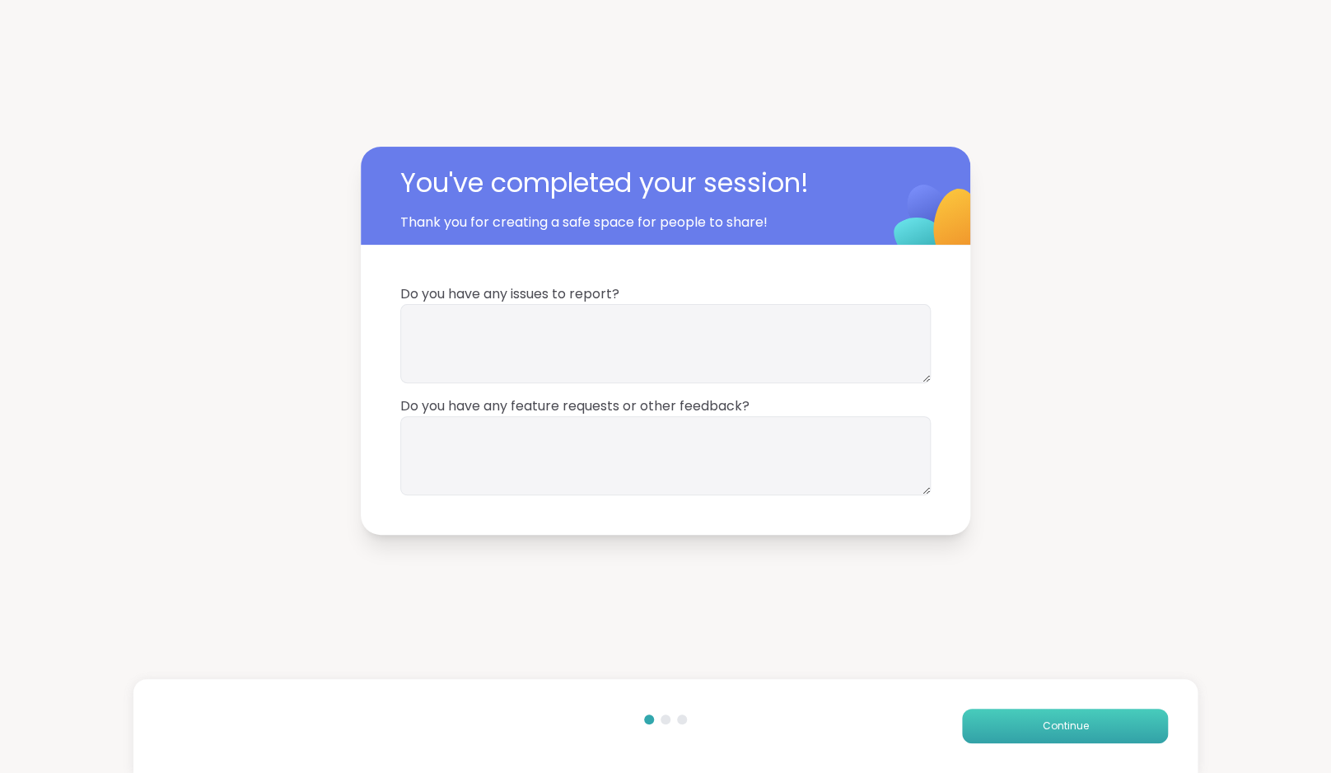
click at [1070, 724] on span "Continue" at bounding box center [1065, 725] width 46 height 15
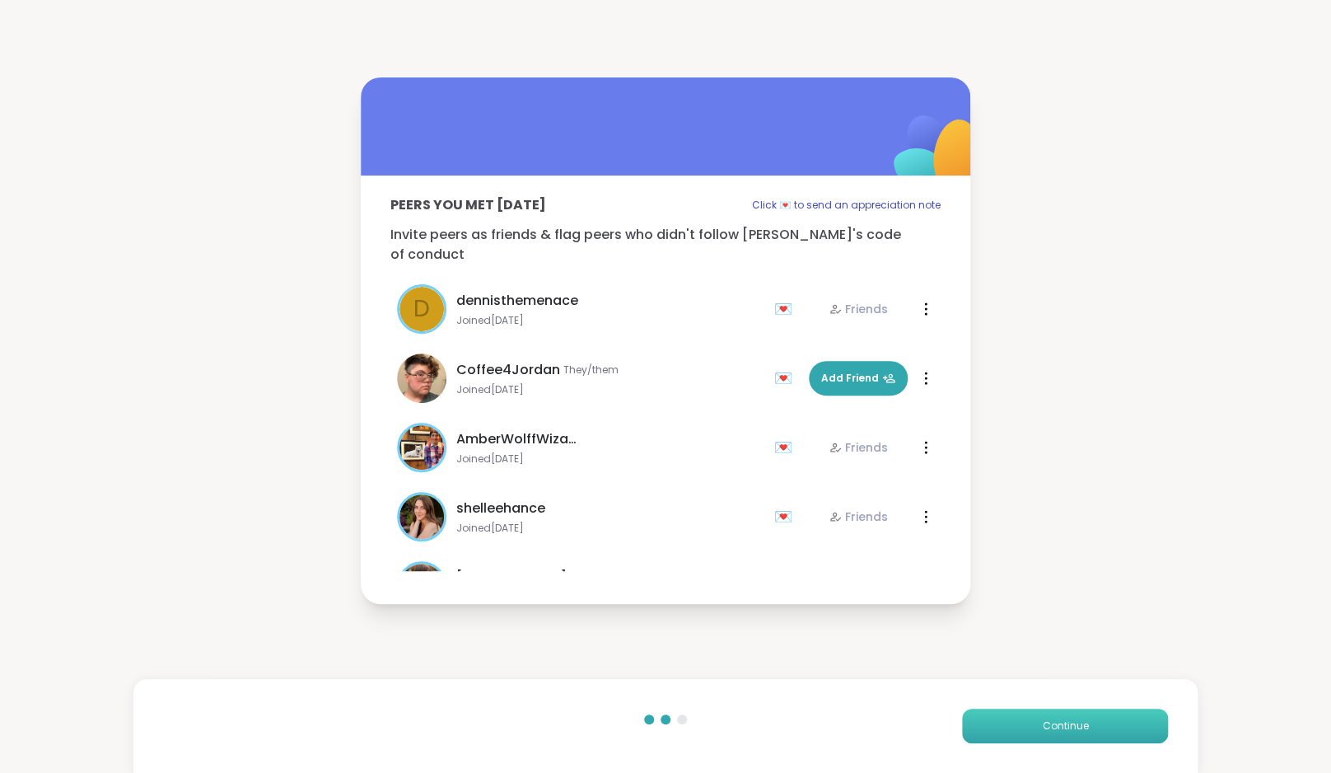
click at [1071, 720] on span "Continue" at bounding box center [1065, 725] width 46 height 15
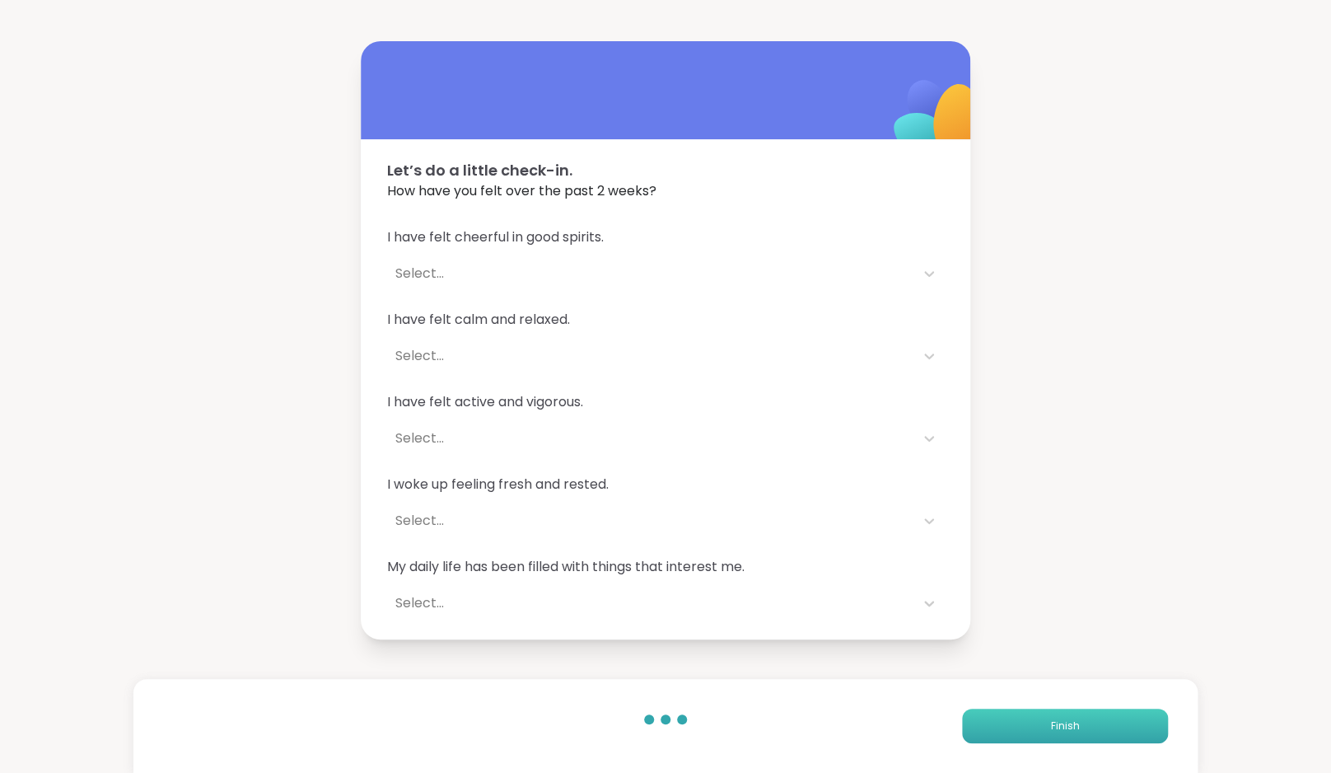
click at [1077, 733] on button "Finish" at bounding box center [1065, 725] width 206 height 35
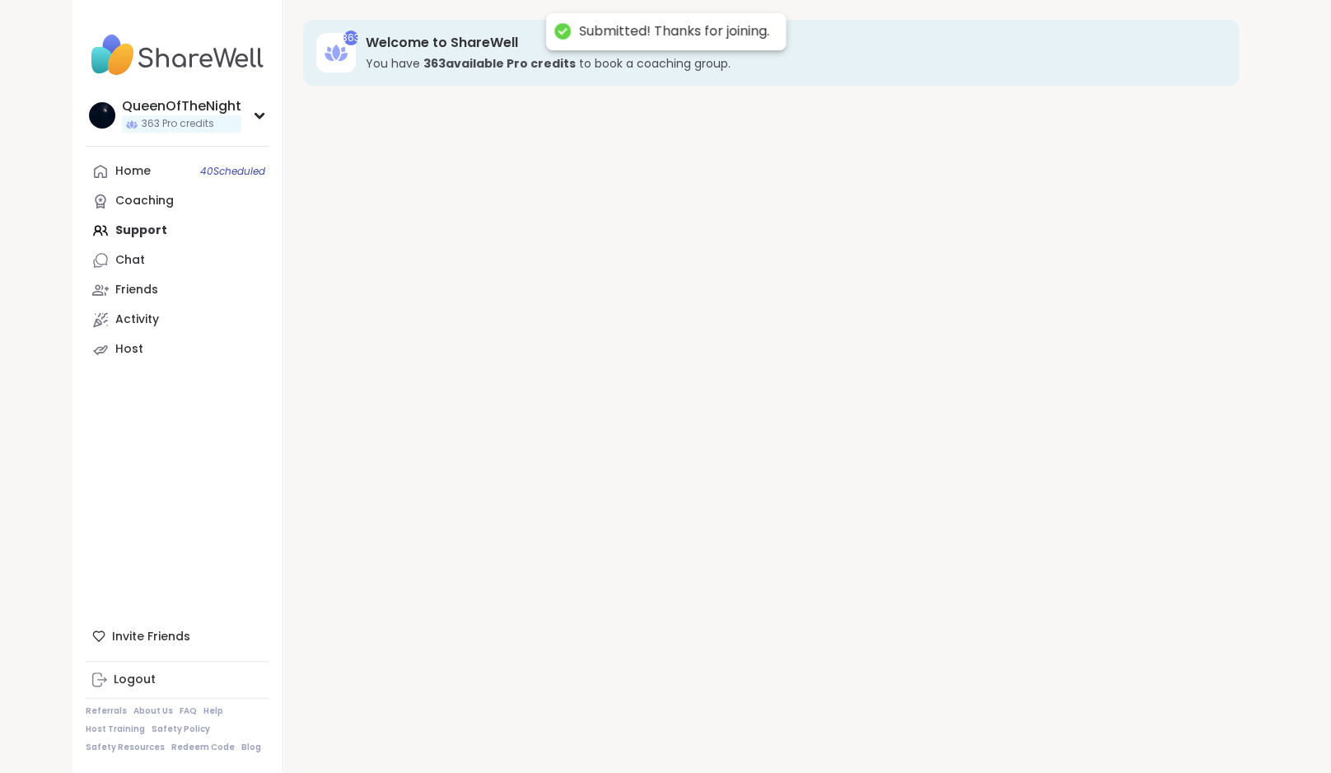
click at [1077, 733] on div "363 Welcome to ShareWell You have 363 available Pro credit s to book a coaching…" at bounding box center [770, 386] width 975 height 773
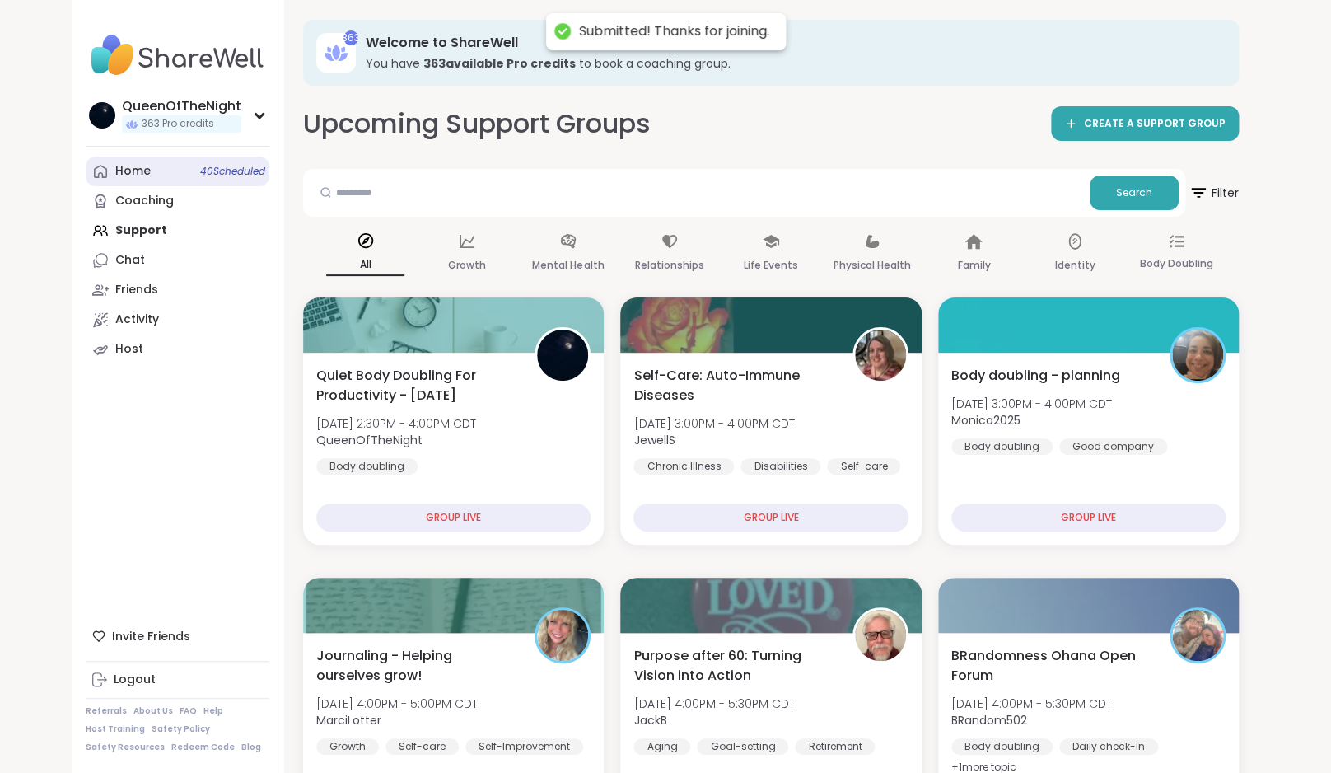
click at [214, 180] on link "Home 40 Scheduled" at bounding box center [178, 172] width 184 height 30
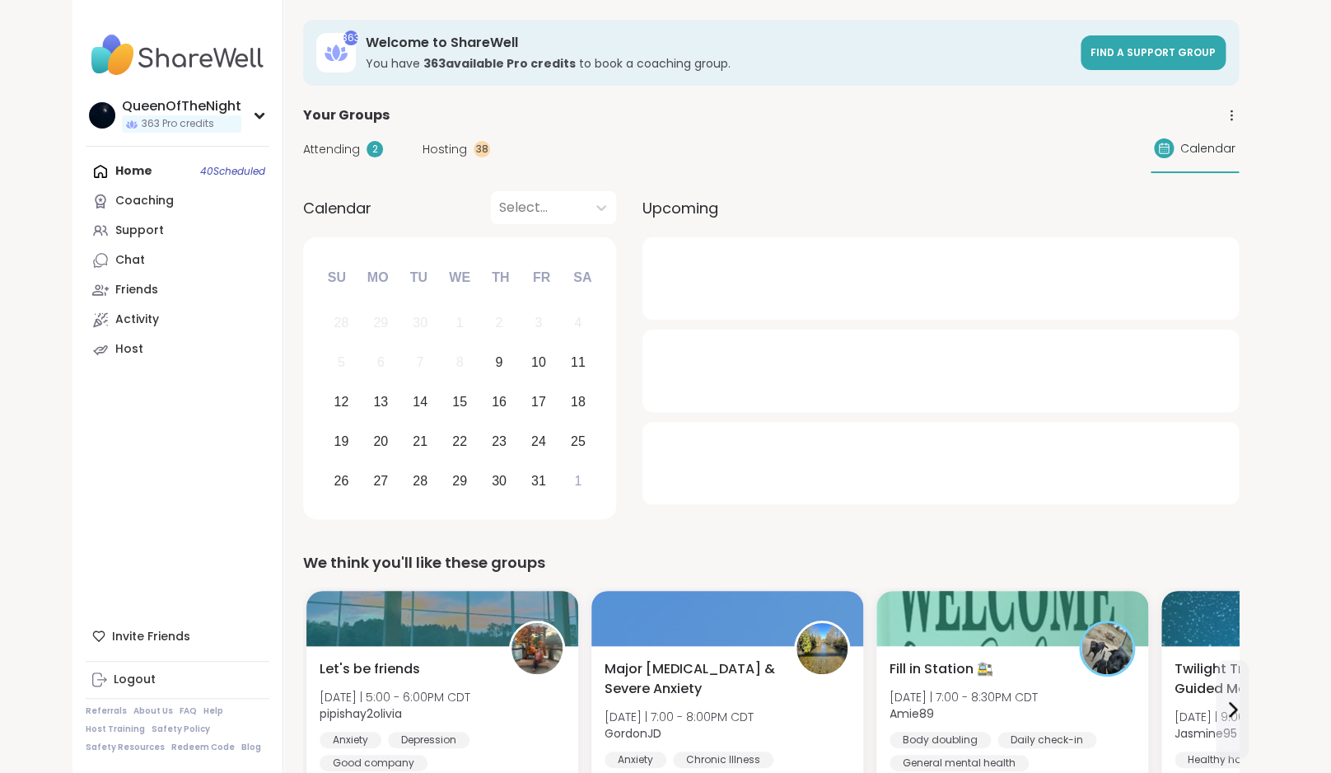
click at [439, 140] on div "Attending 2 Hosting 38 Calendar" at bounding box center [771, 149] width 936 height 48
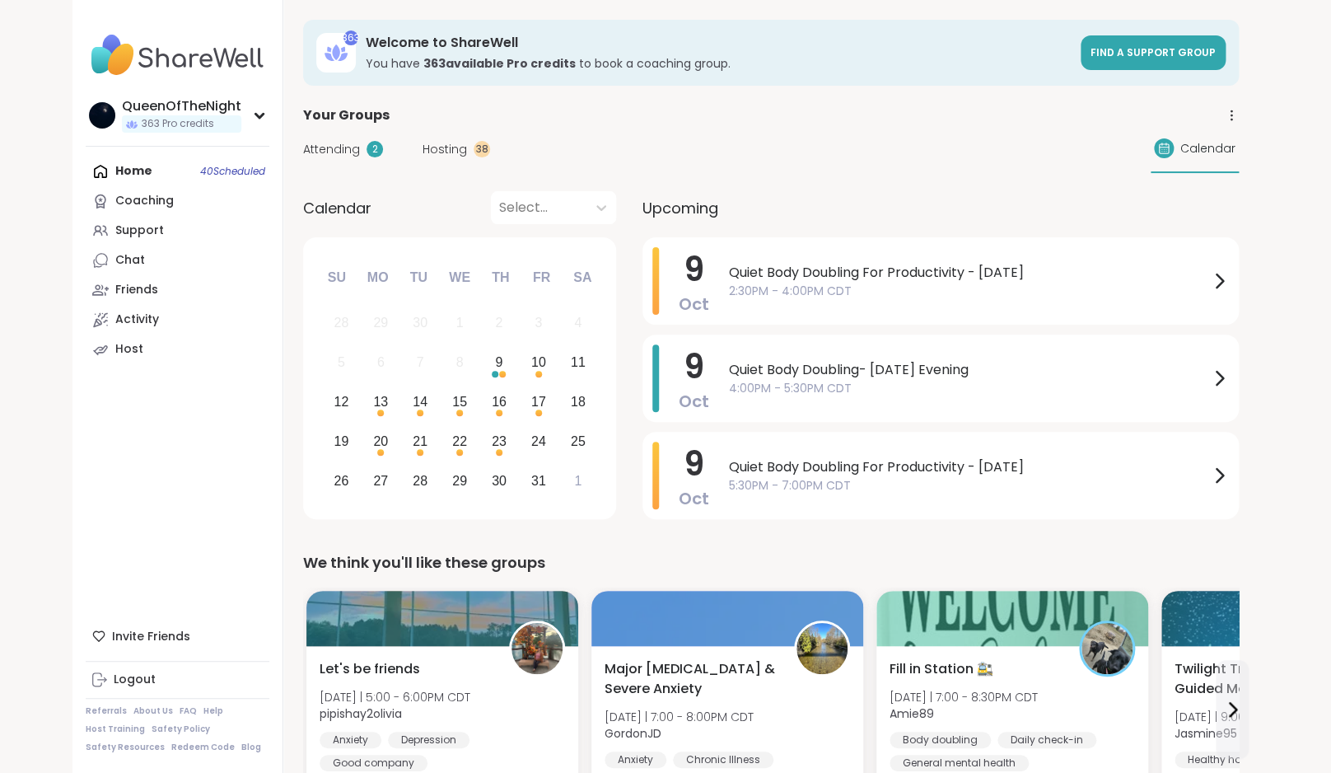
click at [436, 143] on span "Hosting" at bounding box center [445, 149] width 44 height 17
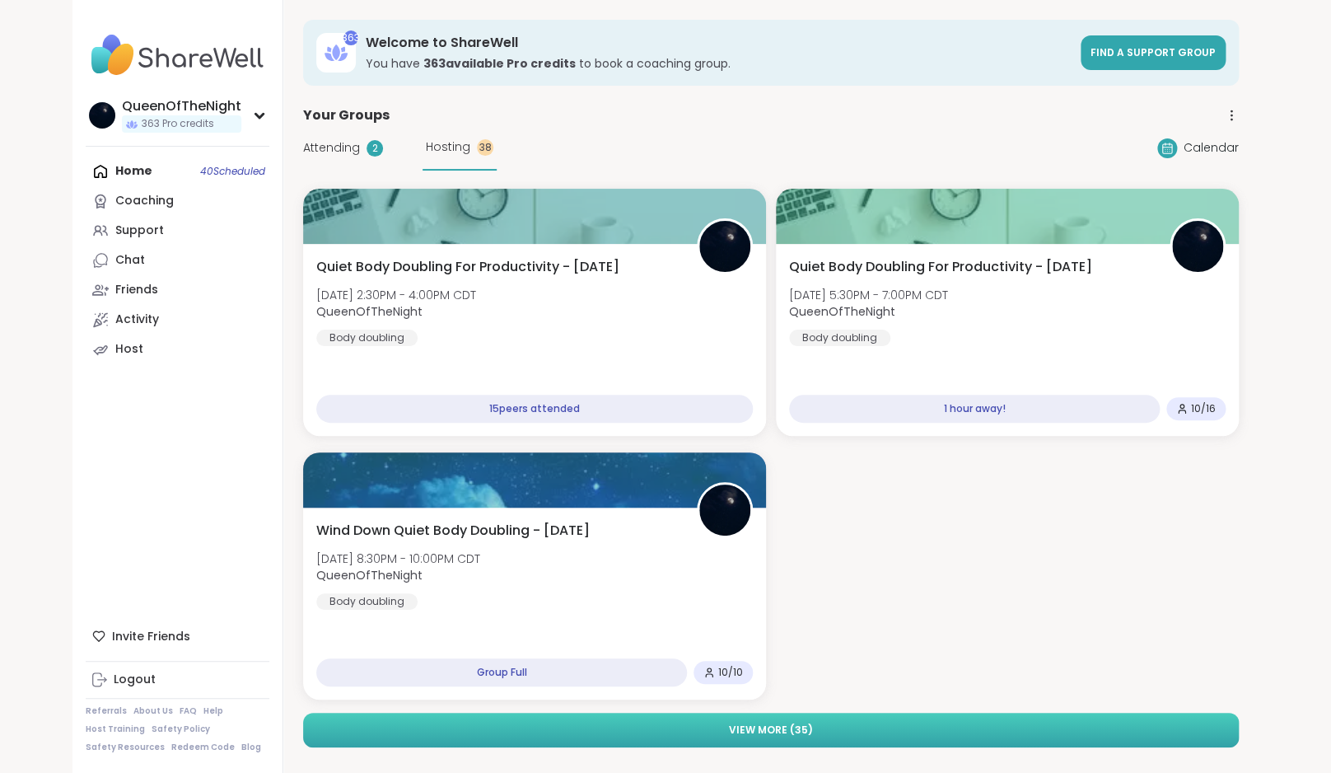
click at [831, 738] on button "View More ( 35 )" at bounding box center [771, 730] width 936 height 35
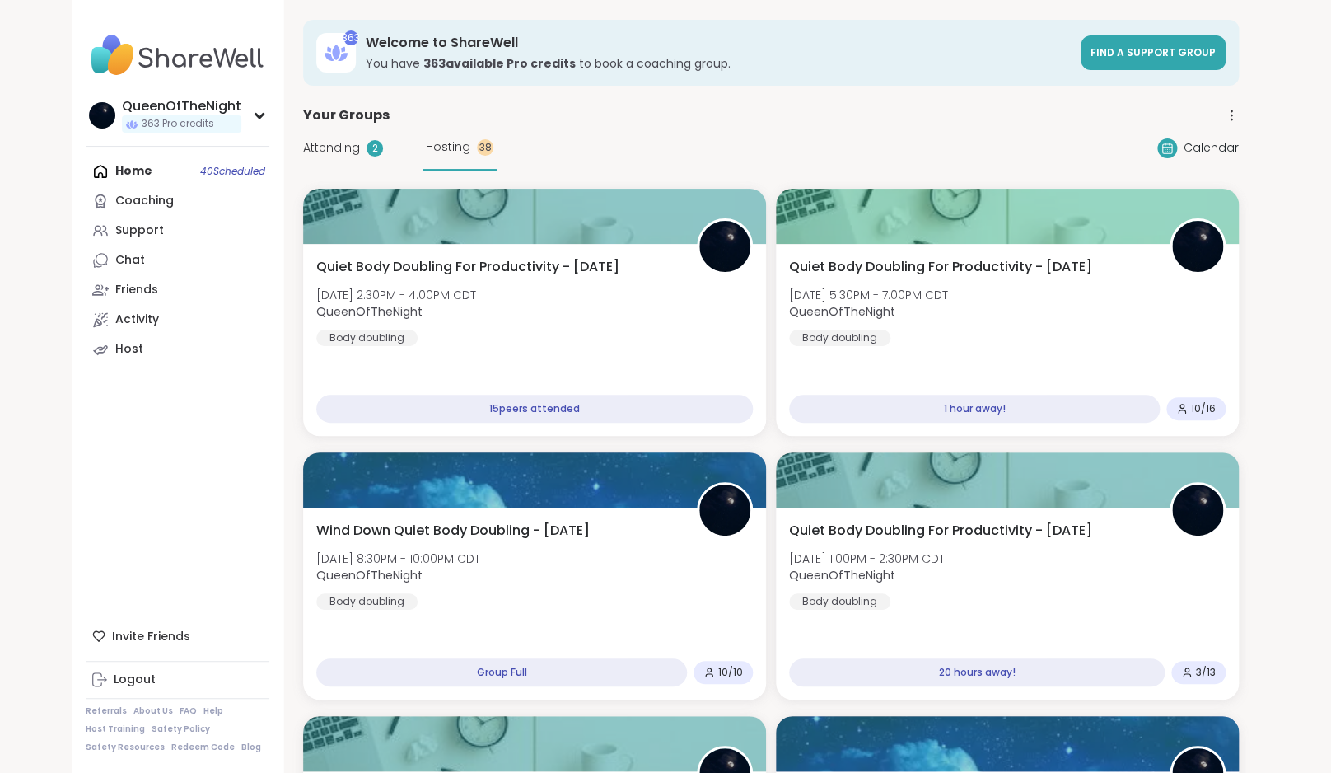
click at [334, 149] on span "Attending" at bounding box center [331, 147] width 57 height 17
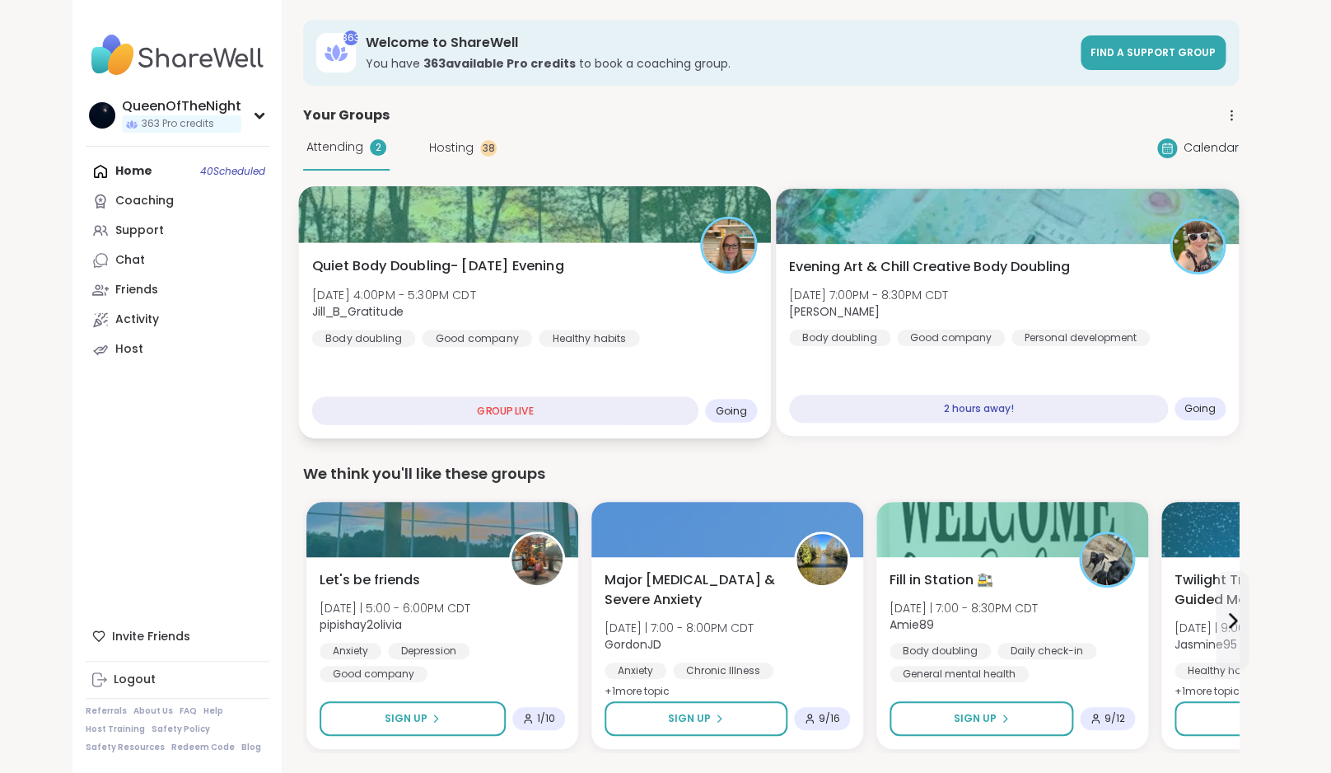
click at [532, 245] on div "Quiet Body Doubling- Thursday Evening Thu, Oct 09 | 4:00PM - 5:30PM CDT Jill_B_…" at bounding box center [534, 340] width 472 height 196
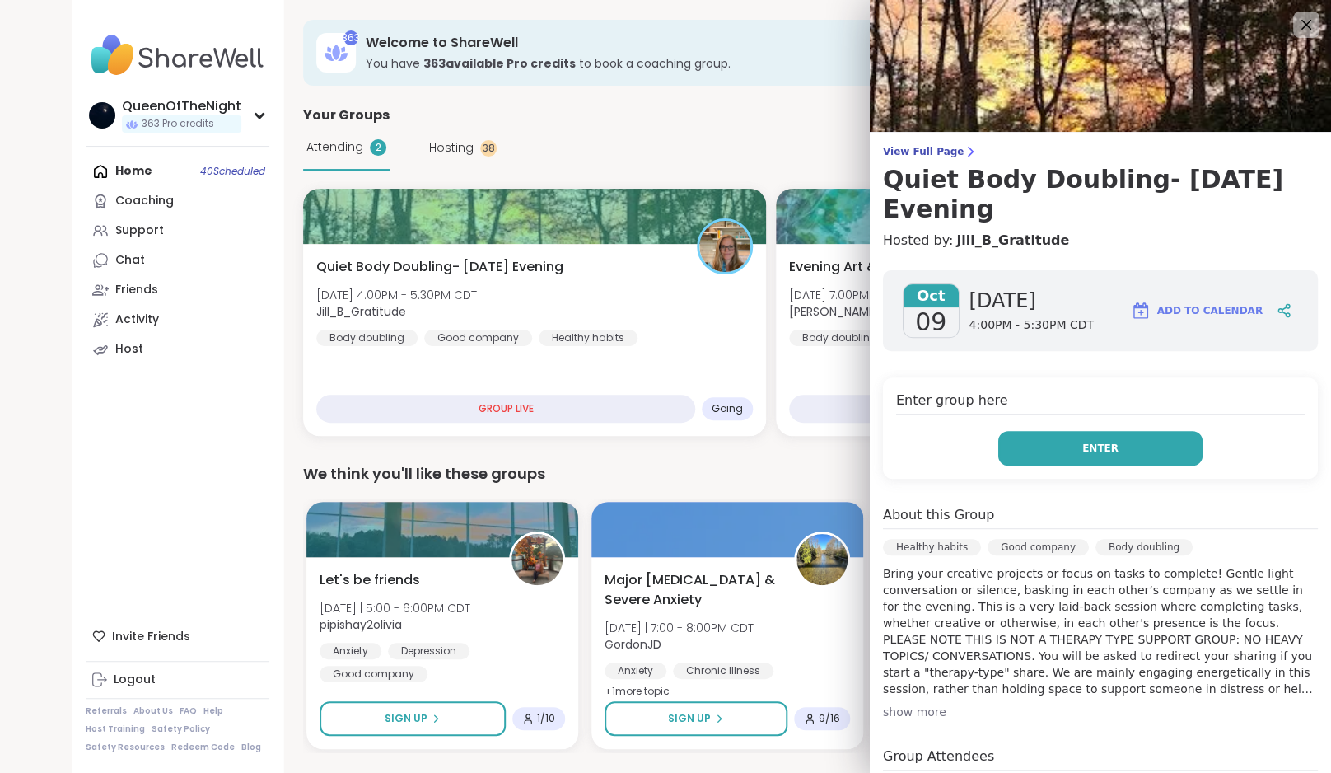
click at [1084, 456] on button "Enter" at bounding box center [1100, 448] width 204 height 35
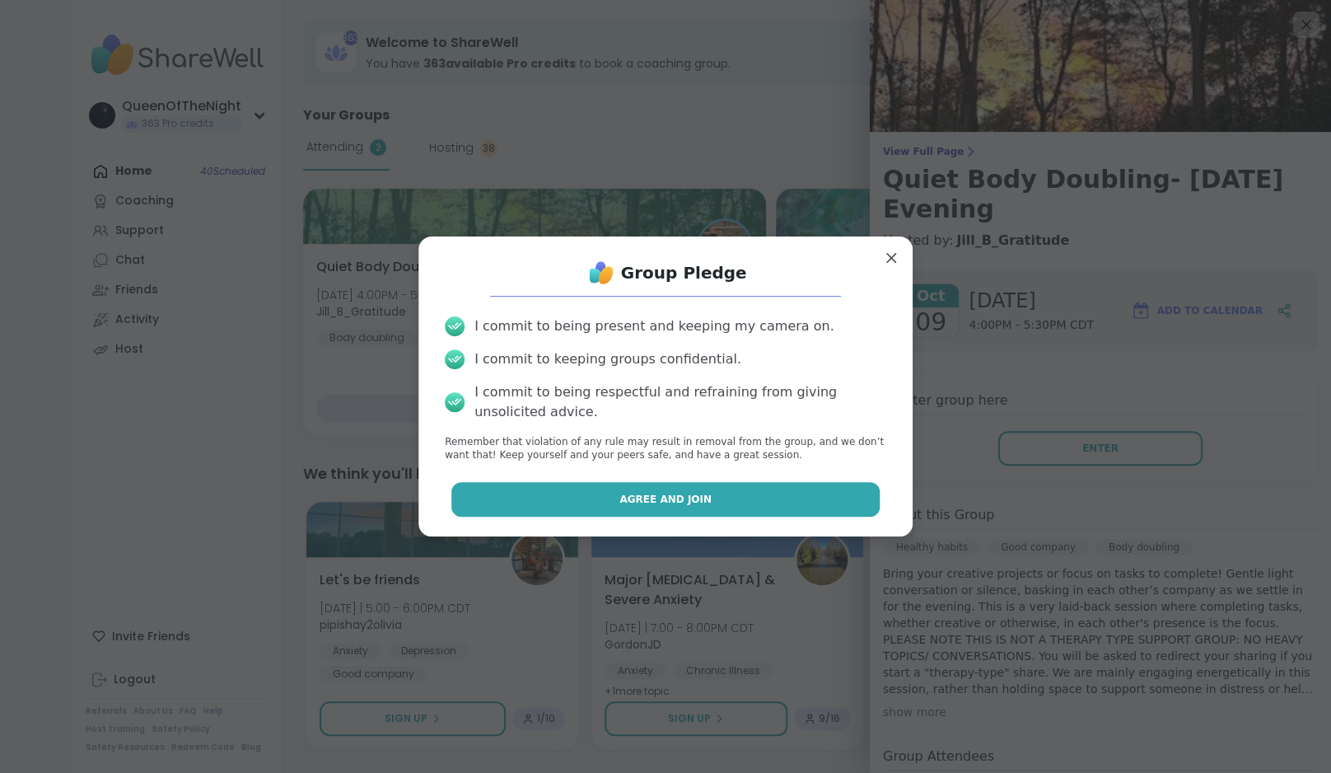
click at [660, 503] on span "Agree and Join" at bounding box center [665, 499] width 92 height 15
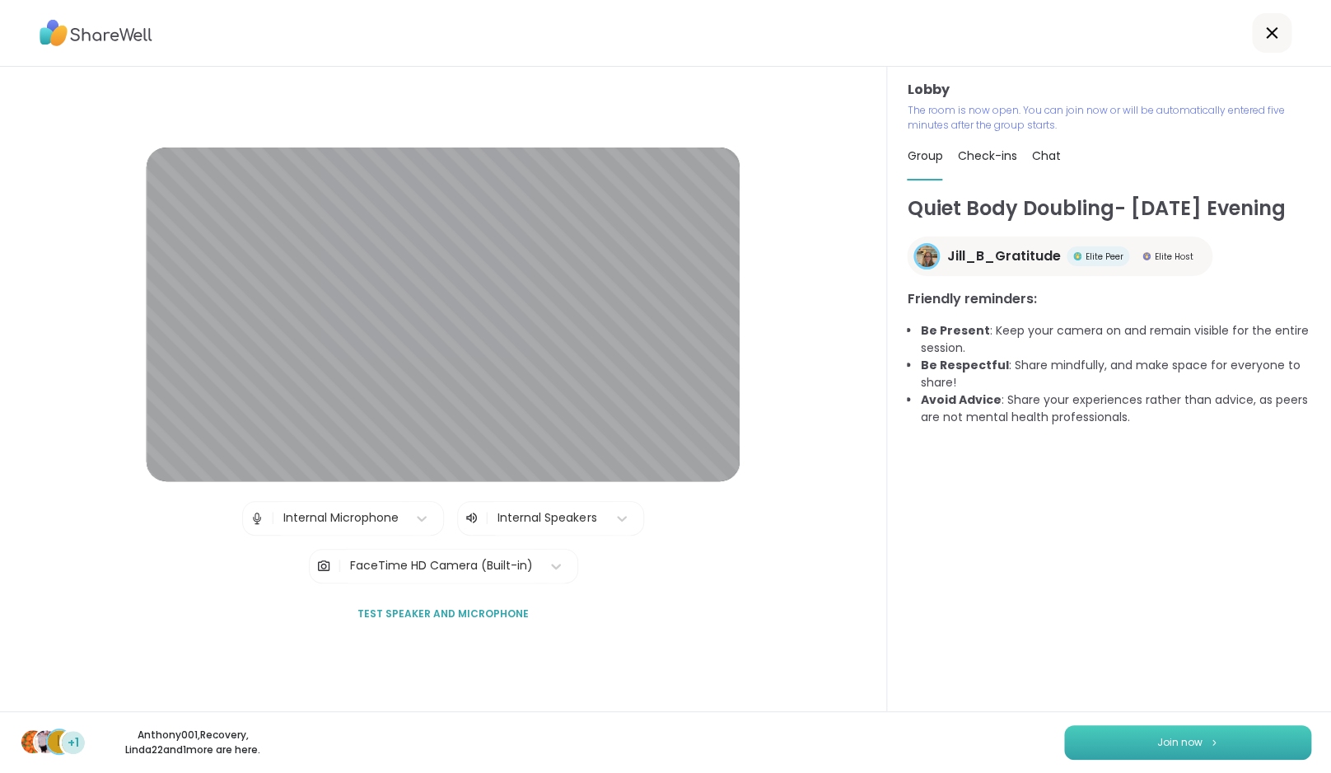
click at [1135, 737] on button "Join now" at bounding box center [1187, 742] width 247 height 35
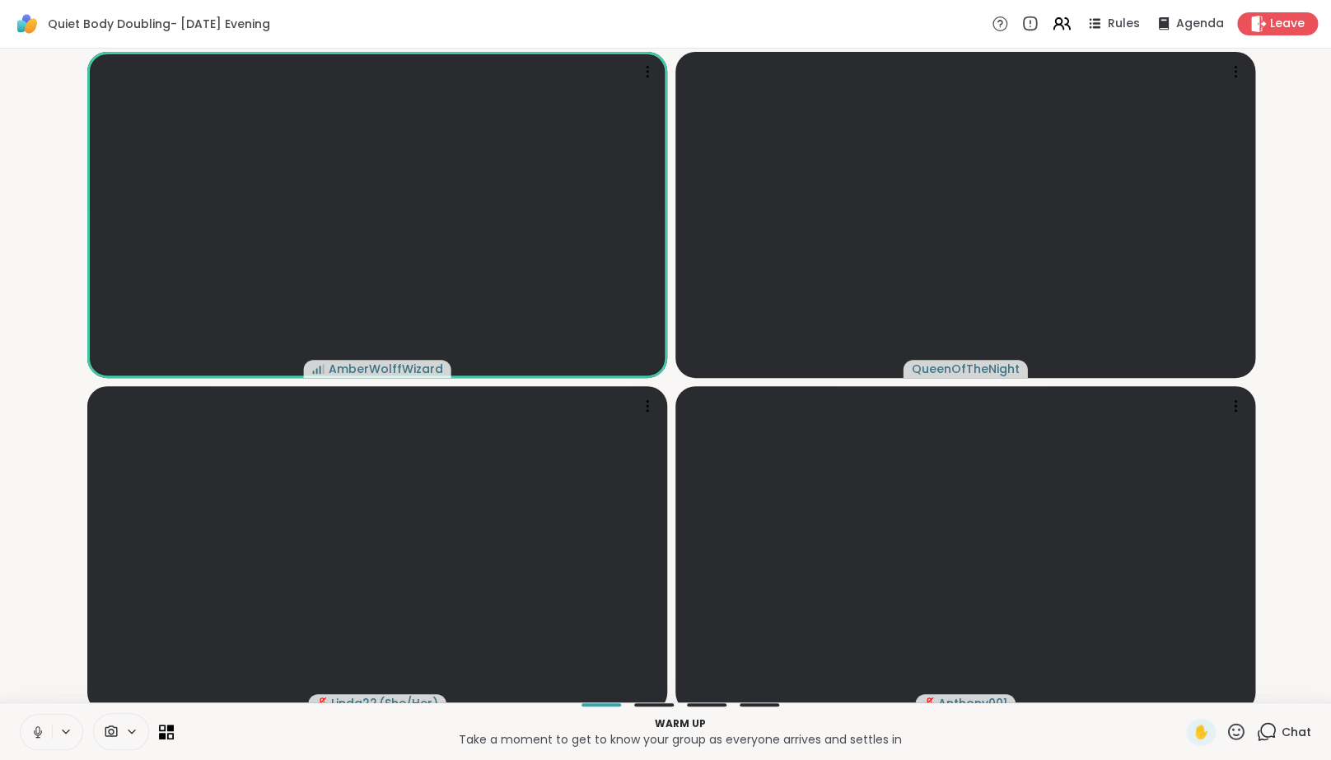
click at [36, 734] on icon at bounding box center [37, 730] width 4 height 7
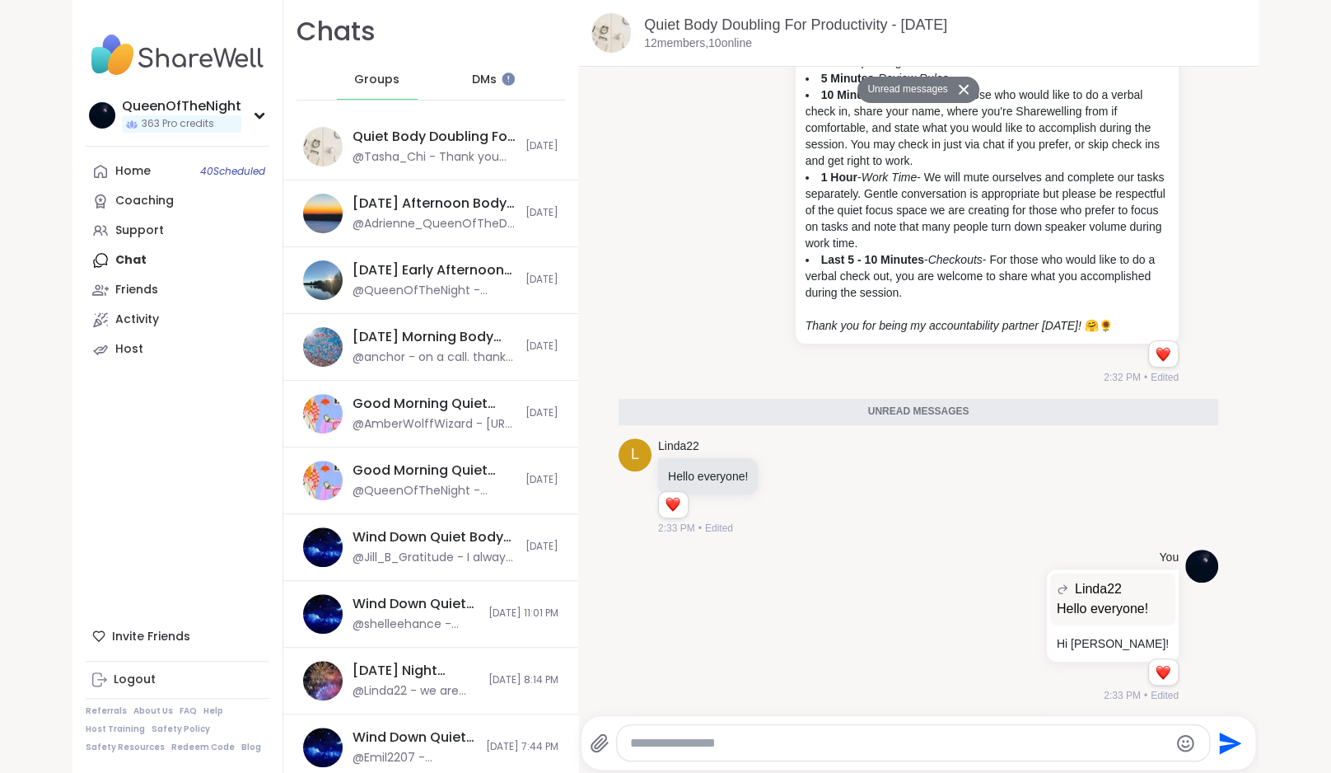
scroll to position [1180, 0]
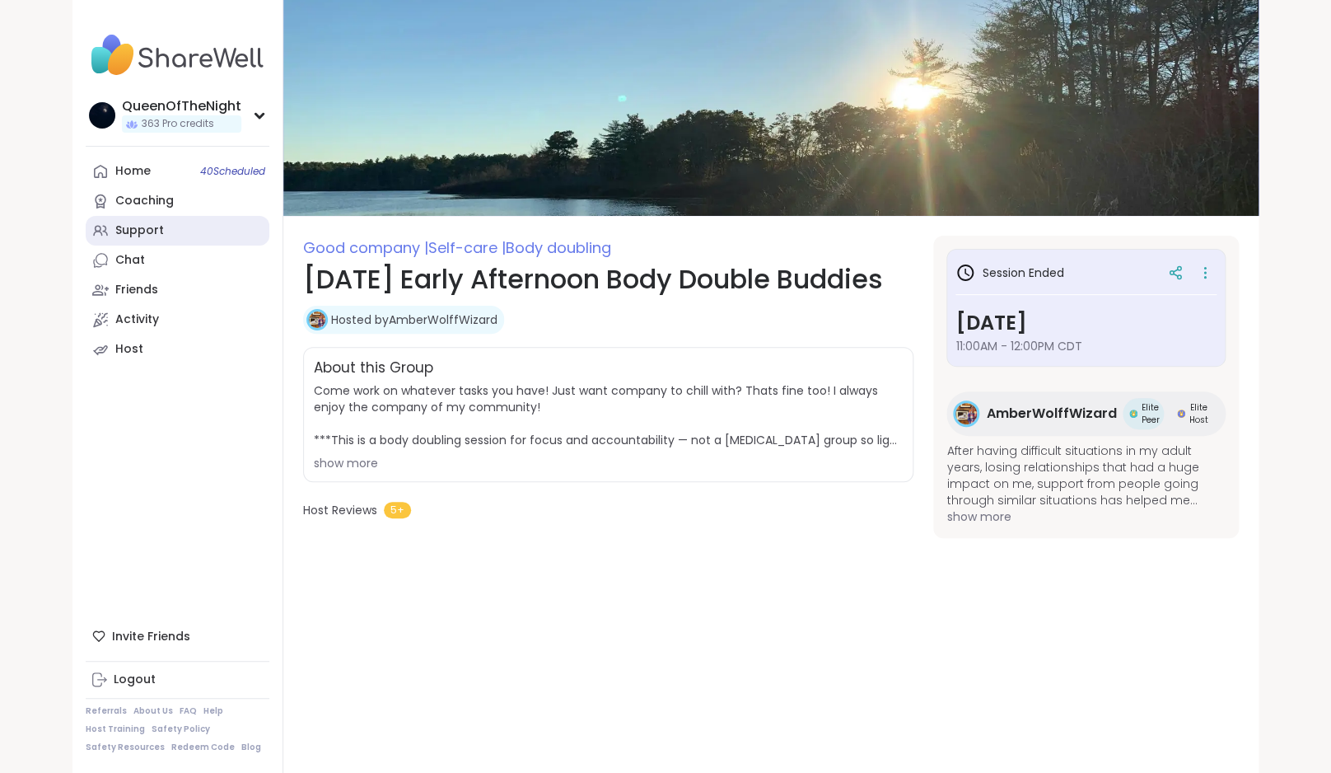
click at [151, 228] on div "Support" at bounding box center [139, 230] width 49 height 16
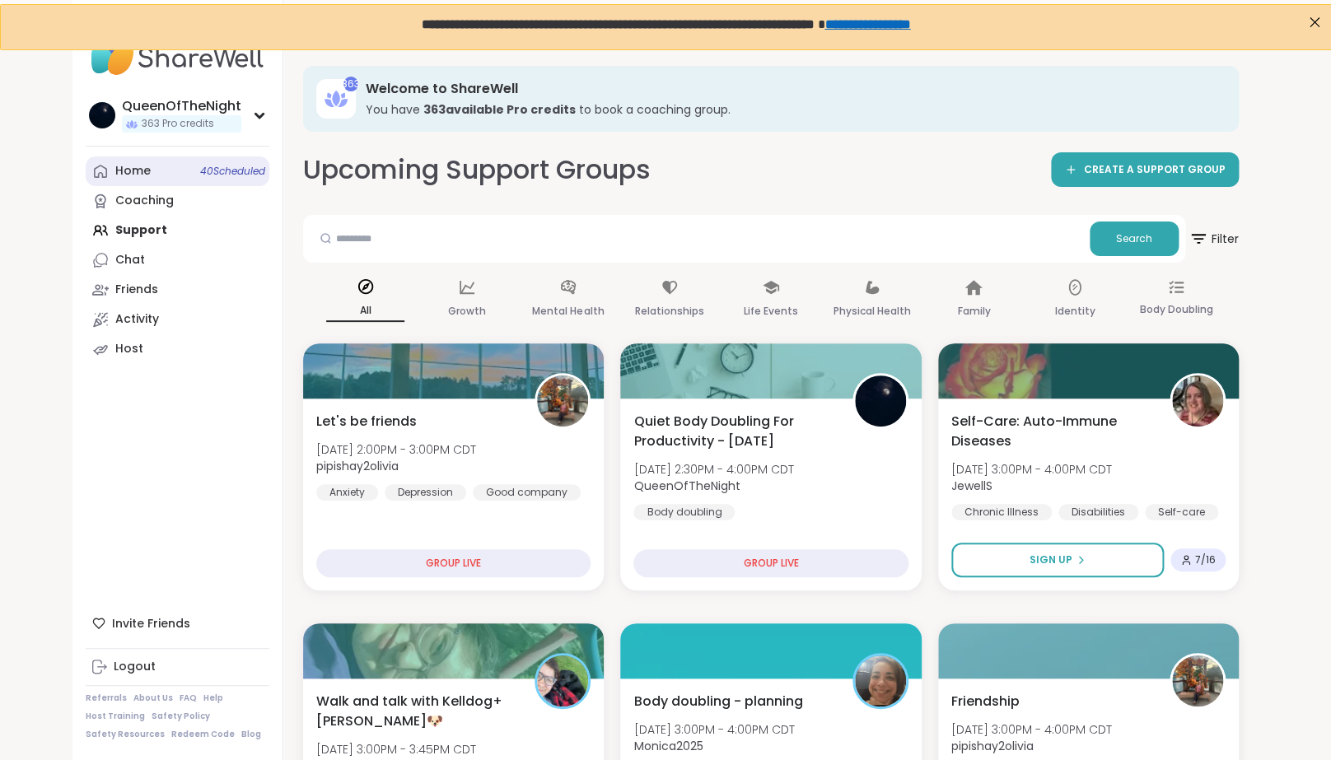
click at [195, 176] on link "Home 40 Scheduled" at bounding box center [178, 172] width 184 height 30
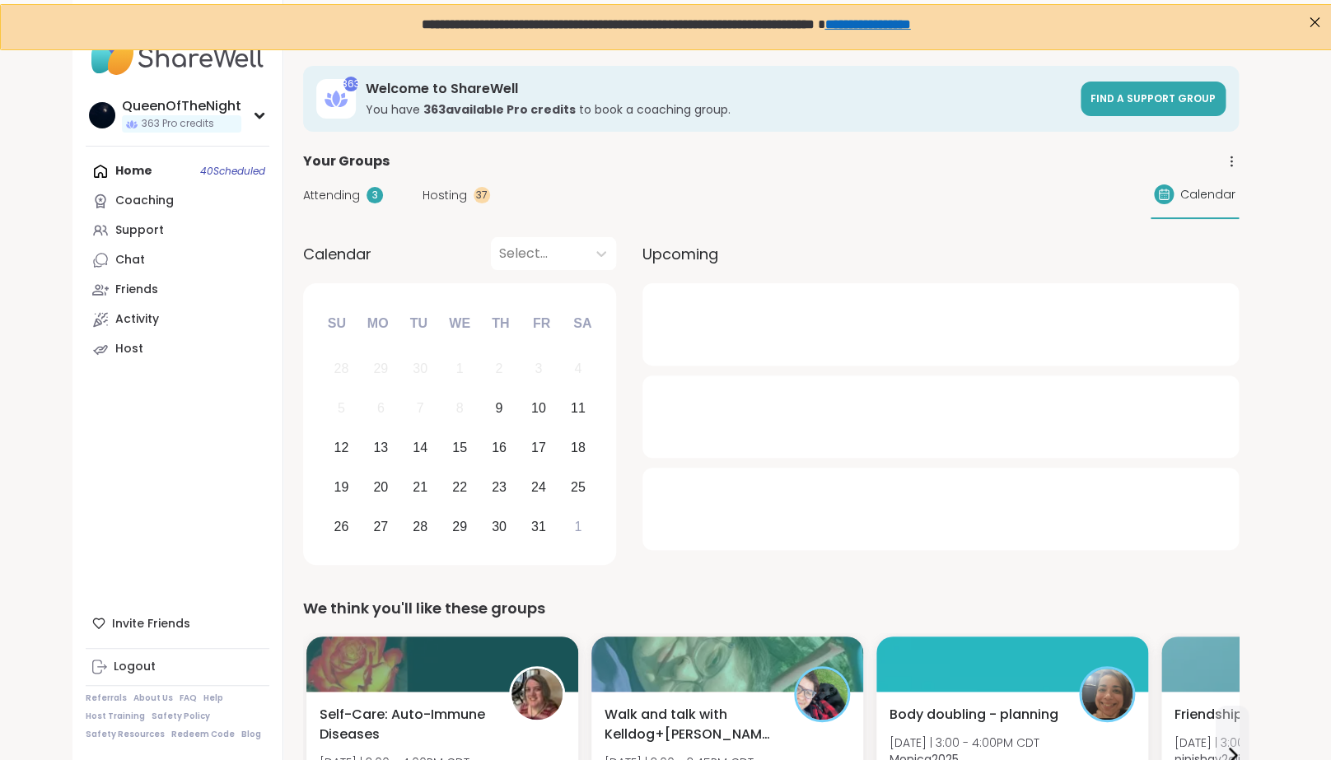
click at [446, 199] on span "Hosting" at bounding box center [445, 195] width 44 height 17
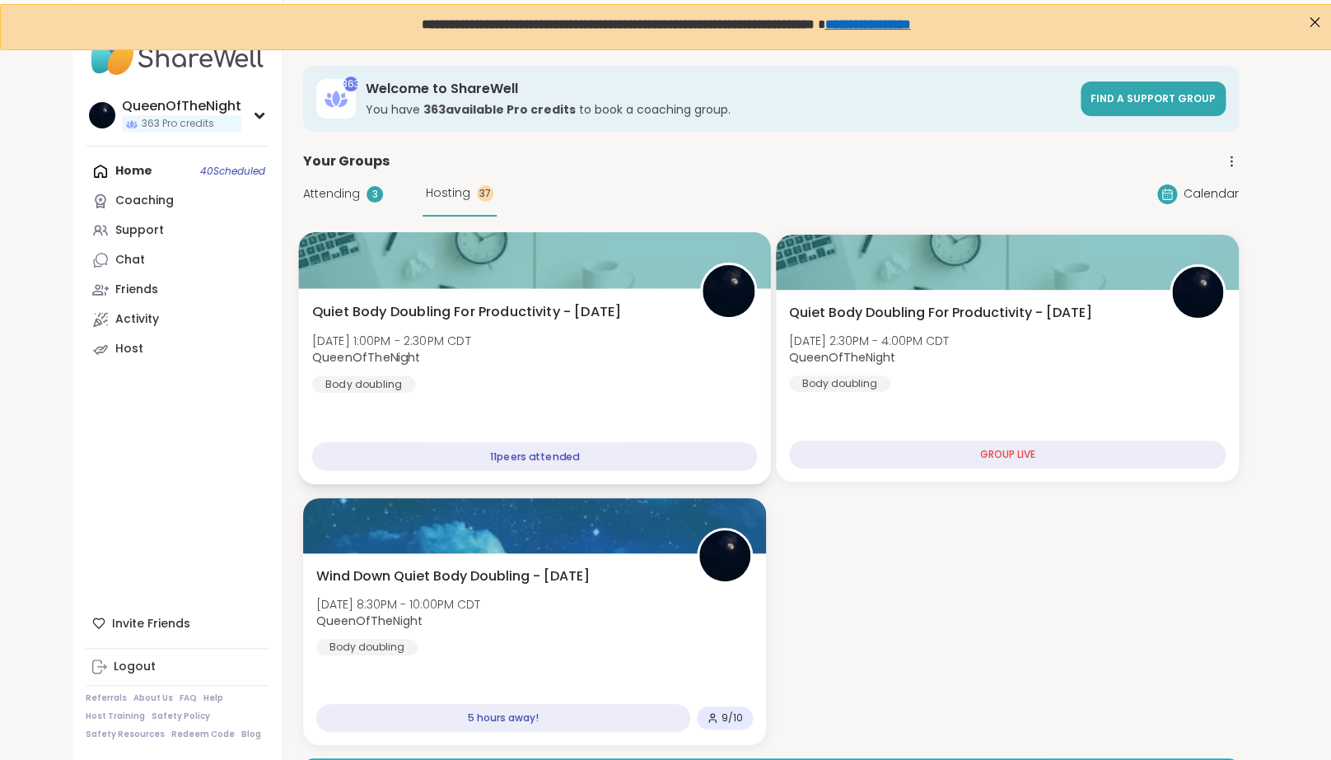
click at [522, 364] on div "Quiet Body Doubling For Productivity - Thursday Thu, Oct 09 | 1:00PM - 2:30PM C…" at bounding box center [535, 347] width 446 height 91
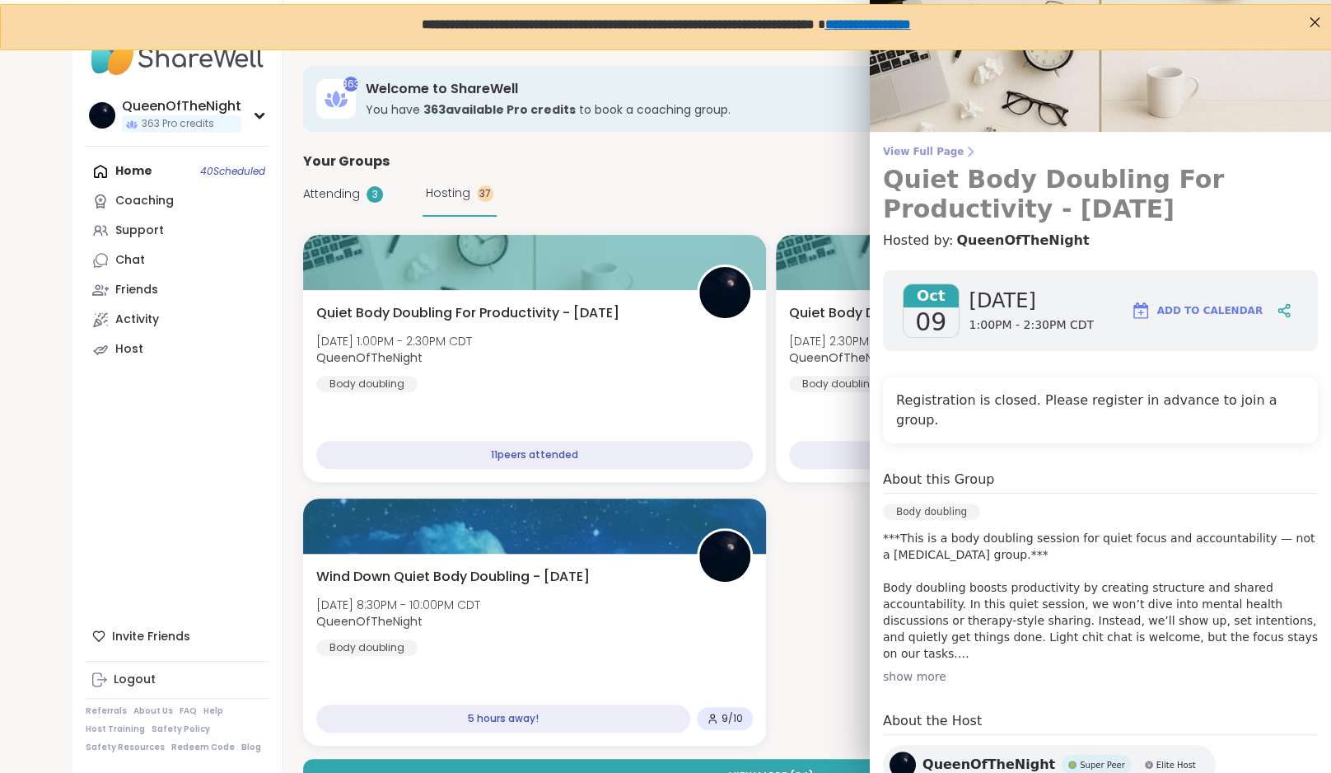
click at [926, 156] on span "View Full Page" at bounding box center [1100, 151] width 435 height 13
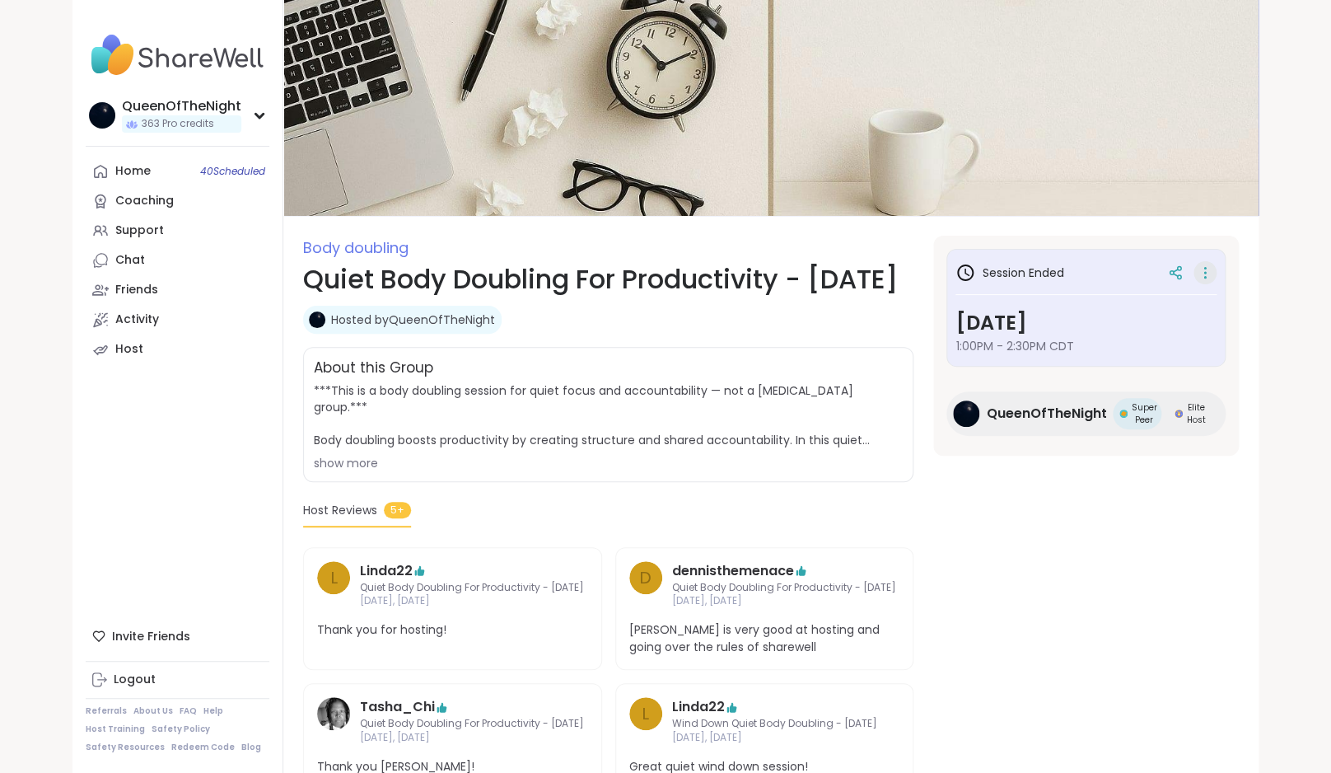
click at [1202, 267] on icon at bounding box center [1205, 272] width 16 height 23
click at [1066, 353] on button "Copy Session" at bounding box center [1118, 352] width 185 height 37
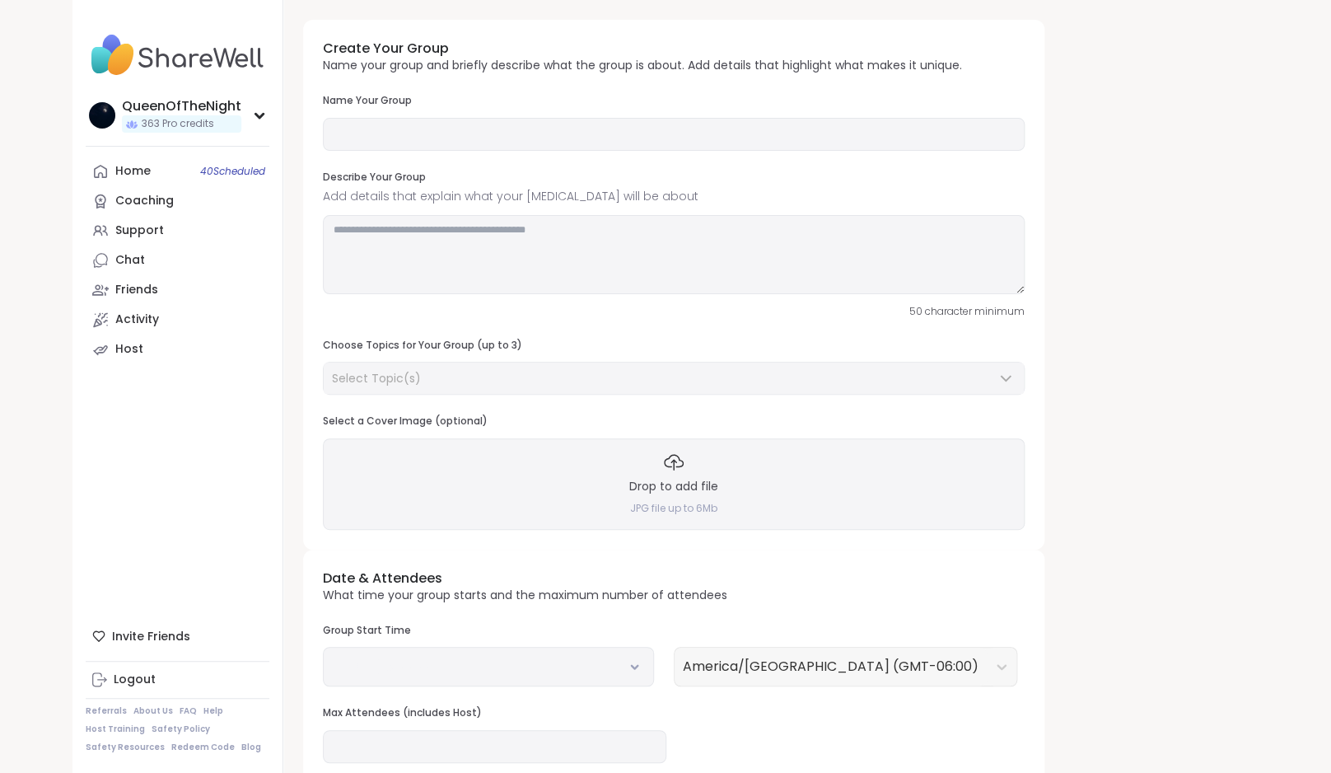
type input "**********"
type textarea "**********"
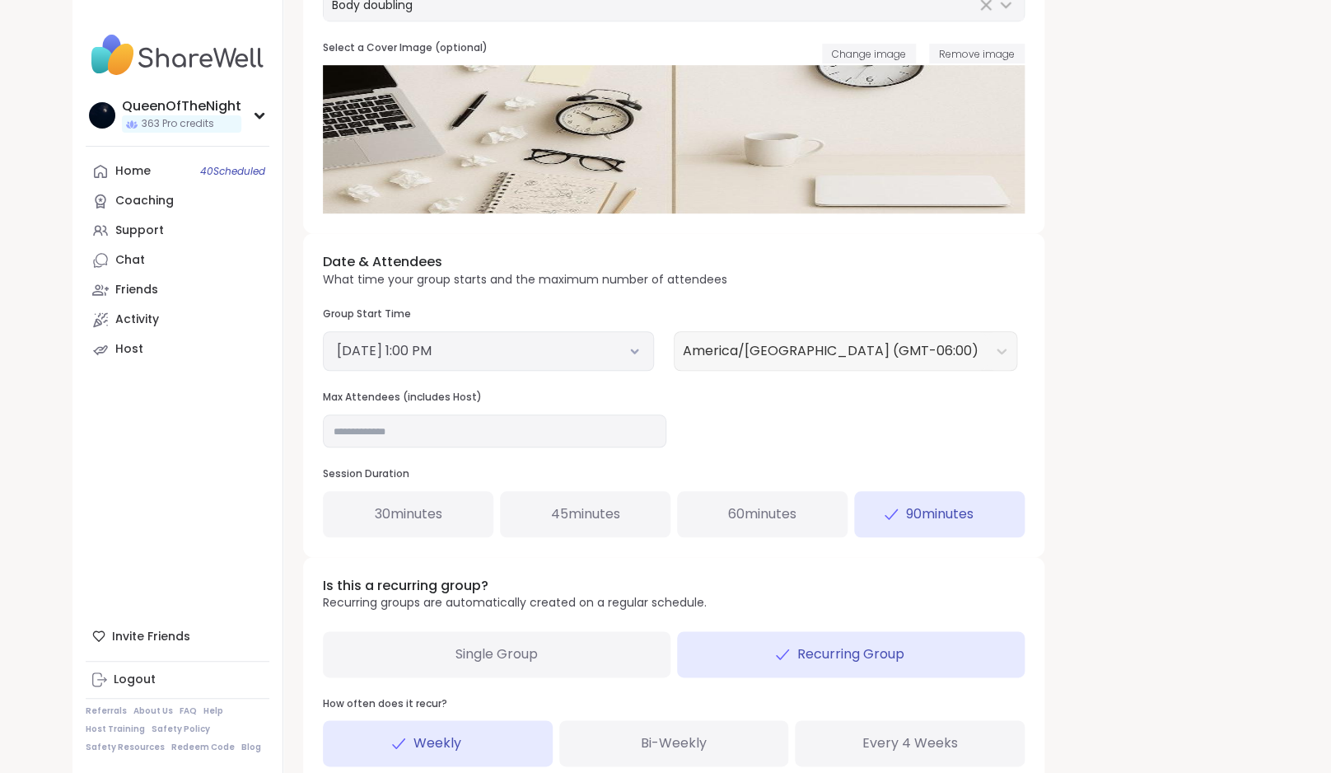
scroll to position [378, 0]
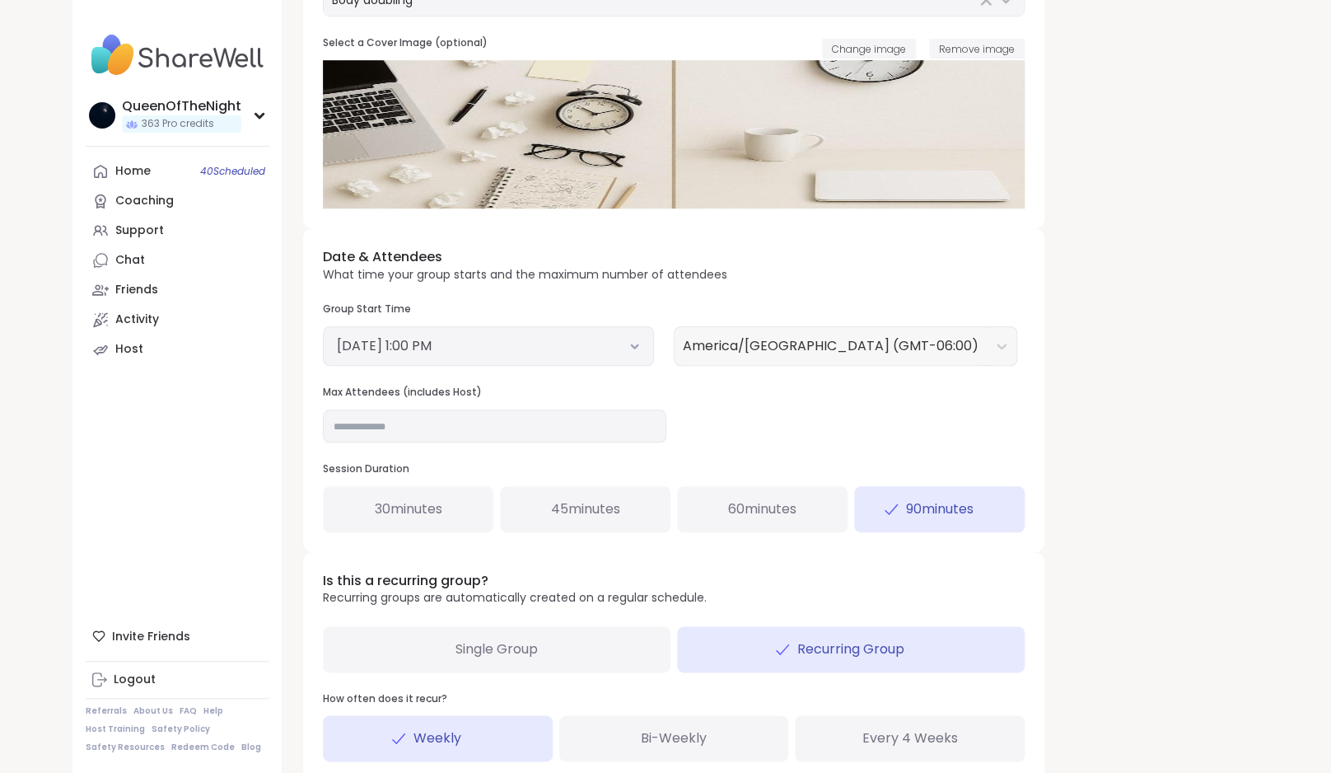
click at [558, 349] on button "October 9, 2025 1:00 PM" at bounding box center [488, 346] width 303 height 20
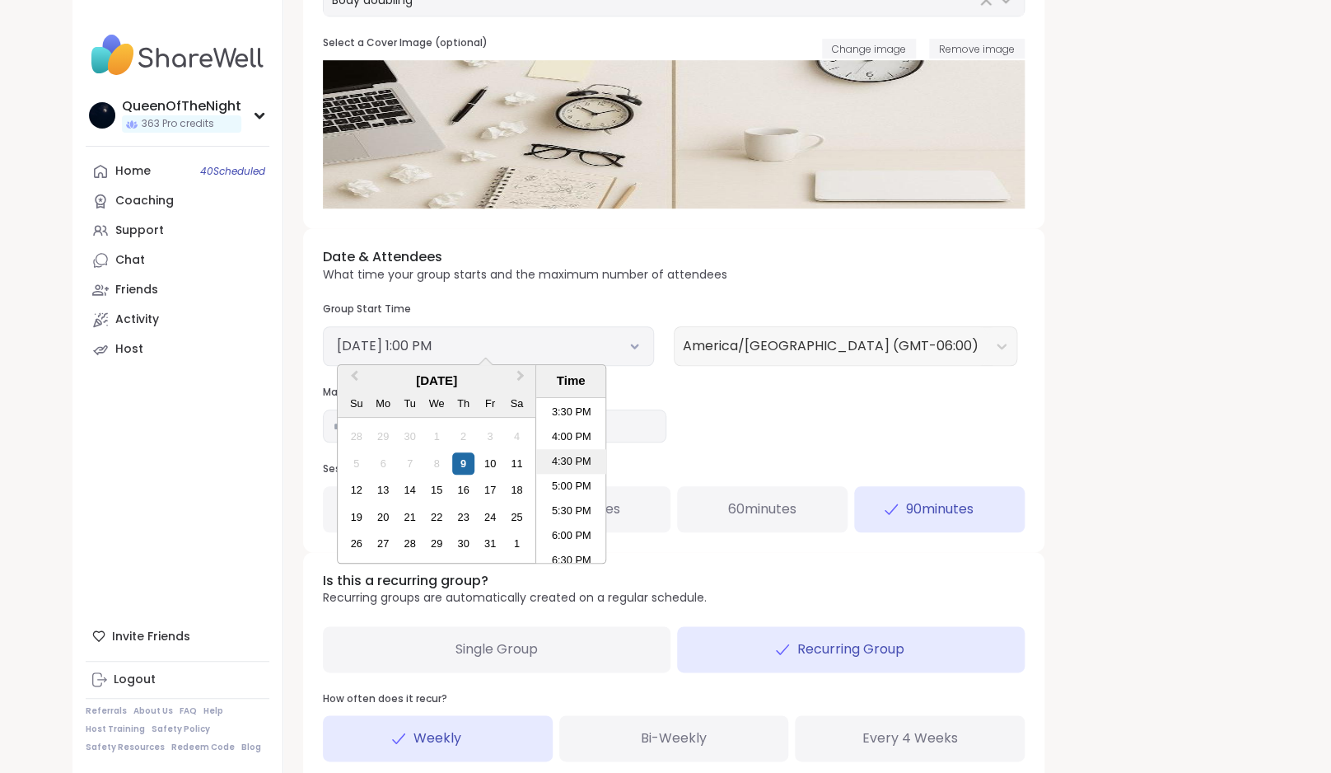
scroll to position [766, 0]
click at [569, 514] on li "5:30 PM" at bounding box center [571, 509] width 70 height 25
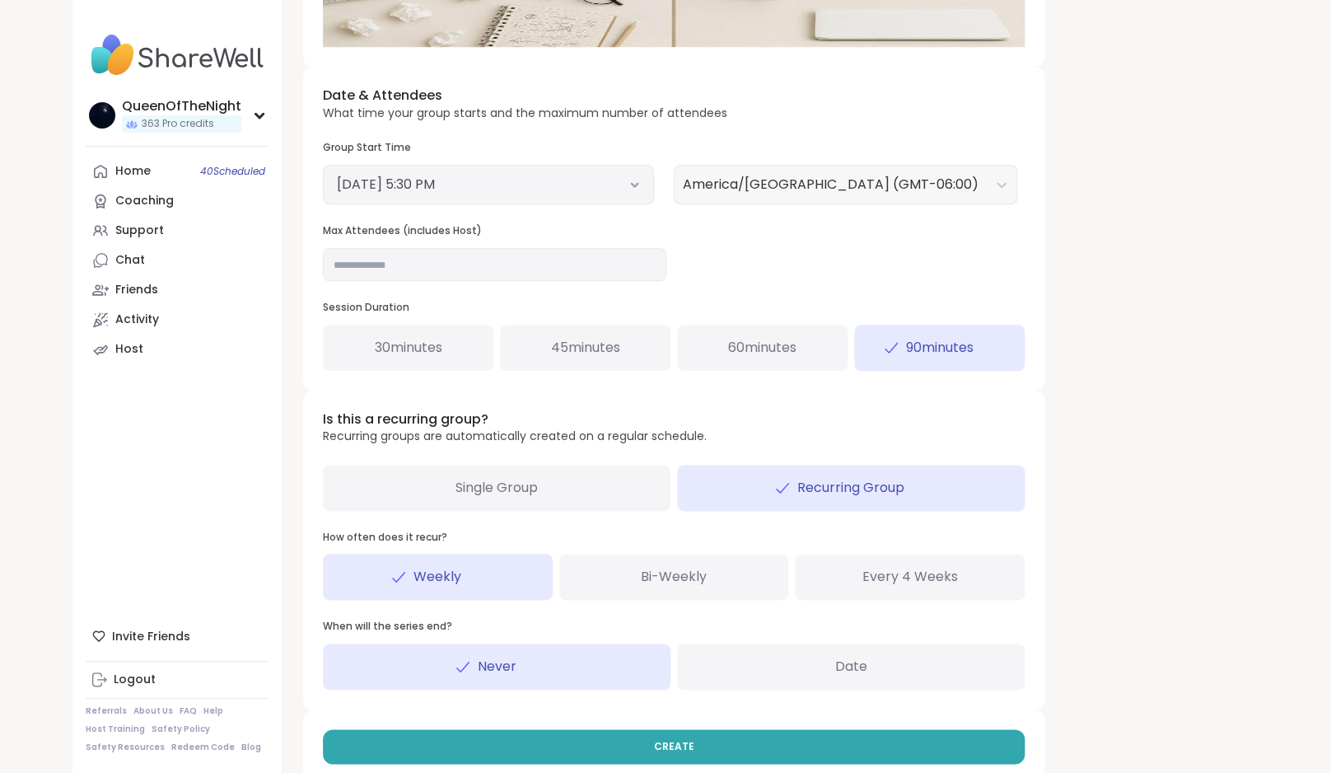
scroll to position [540, 0]
click at [573, 496] on div "Single Group" at bounding box center [497, 487] width 348 height 46
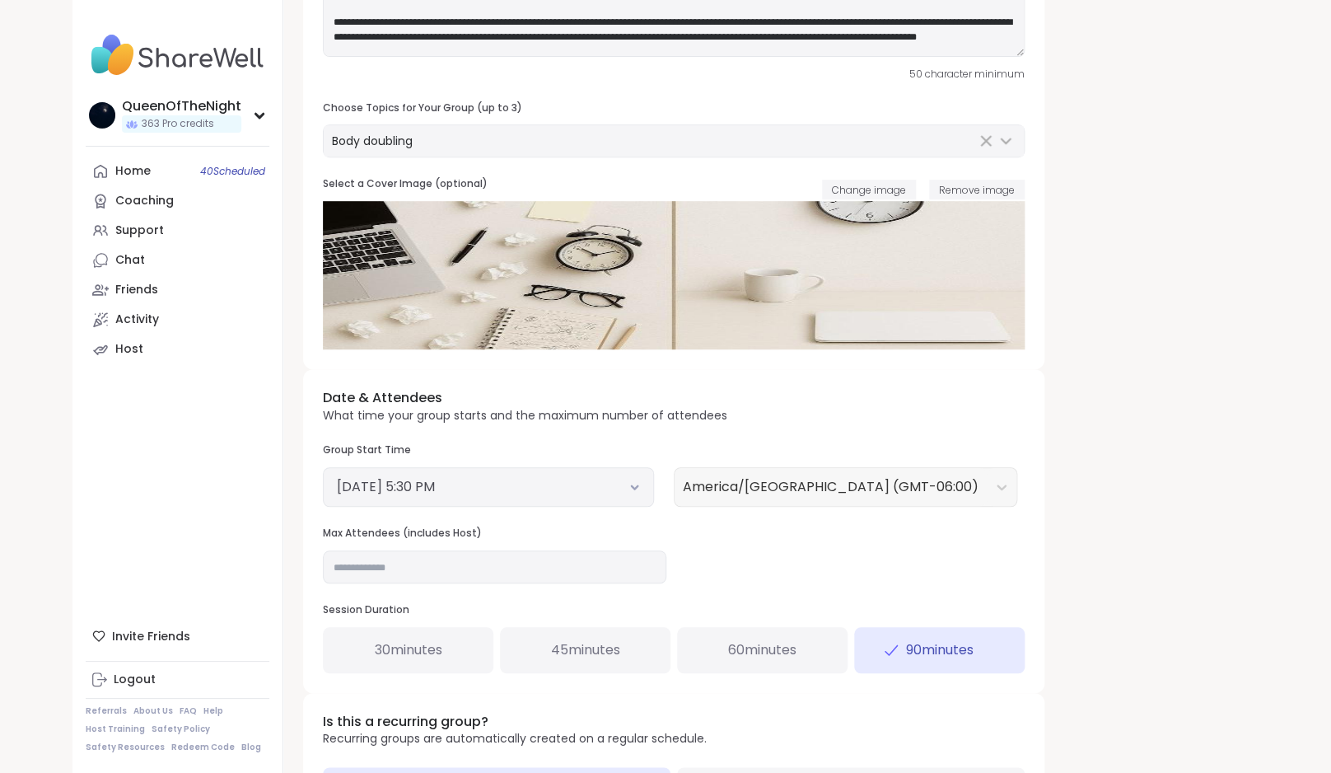
scroll to position [388, 0]
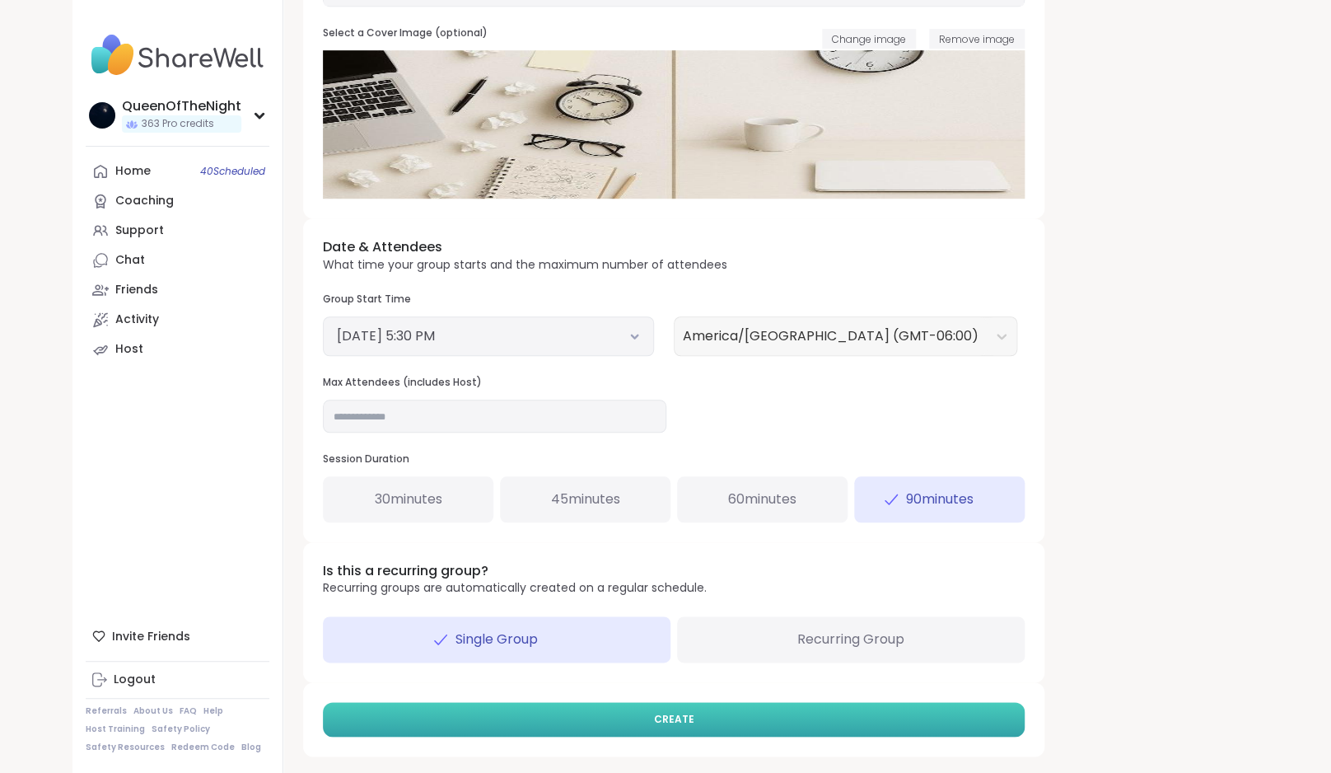
click at [798, 714] on button "CREATE" at bounding box center [674, 719] width 702 height 35
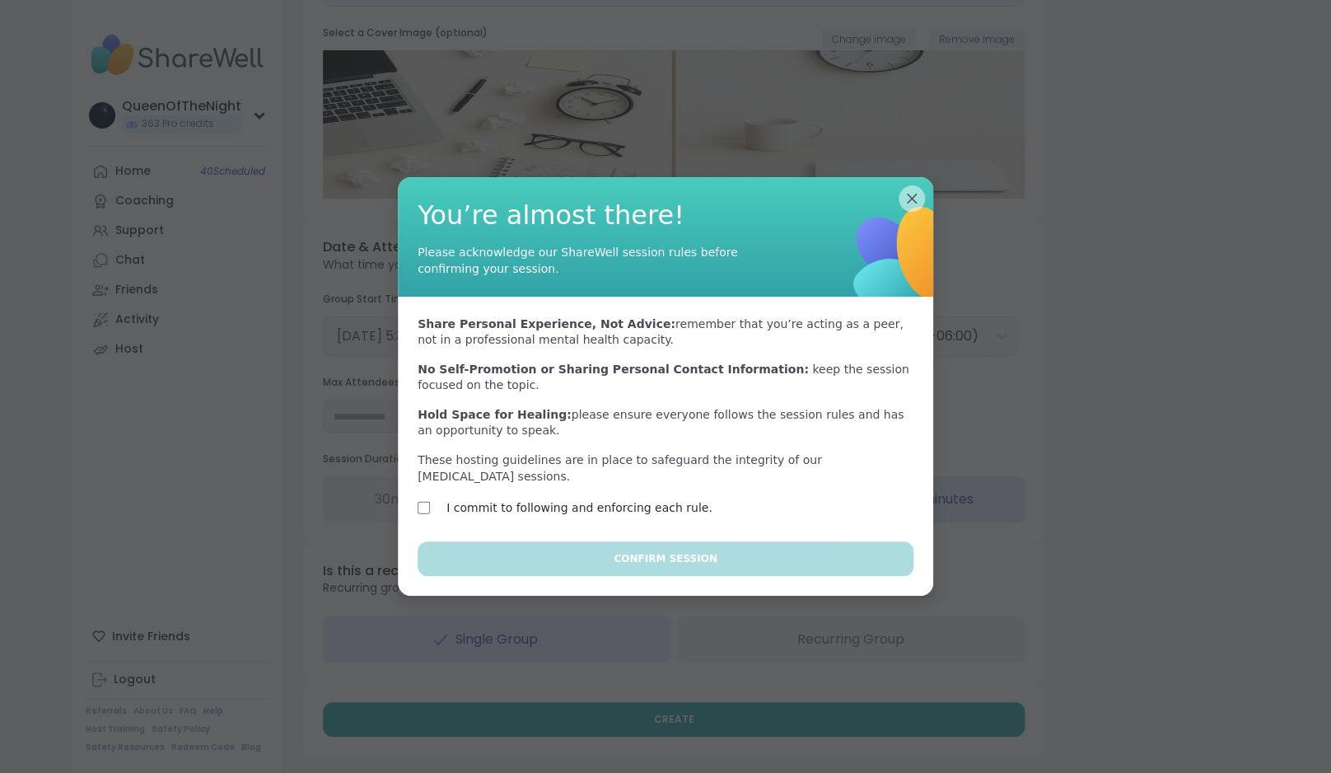
click at [647, 517] on label "I commit to following and enforcing each rule." at bounding box center [579, 508] width 266 height 20
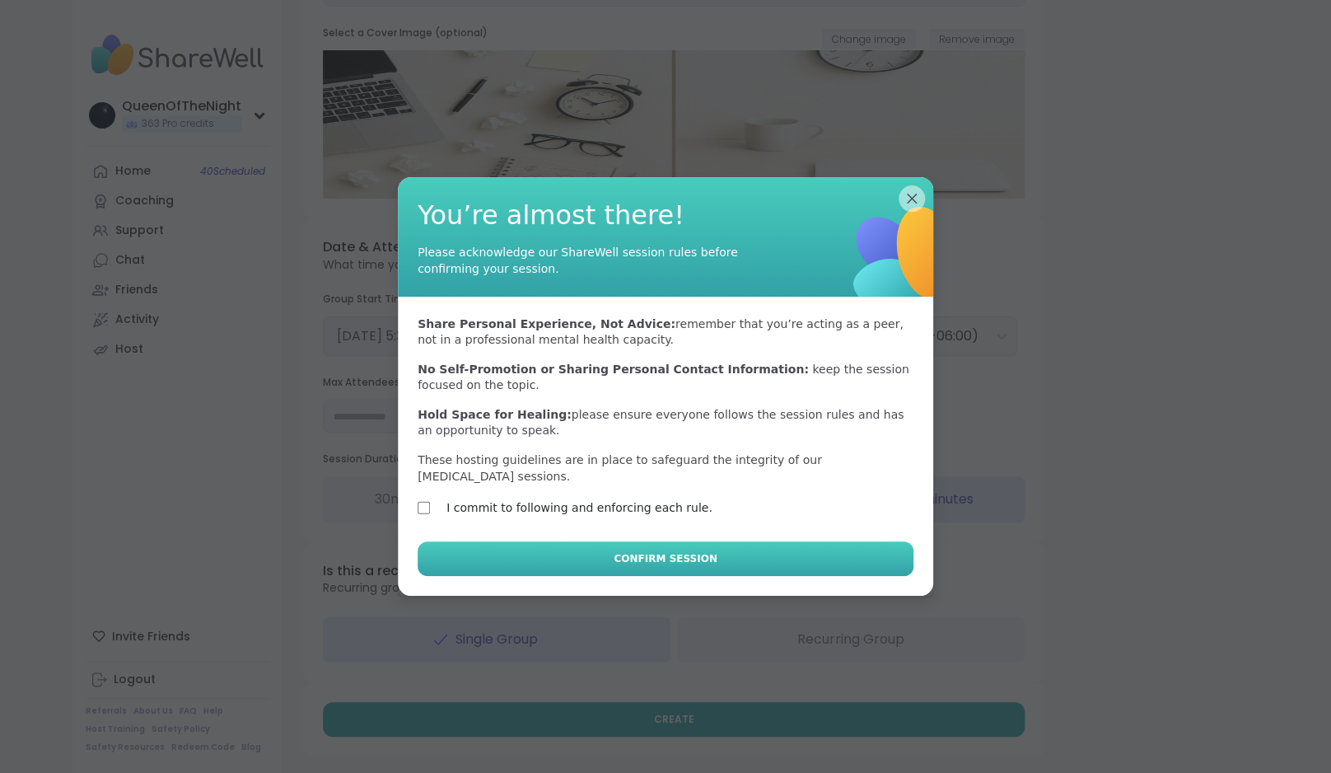
click at [671, 553] on span "Confirm Session" at bounding box center [665, 558] width 103 height 15
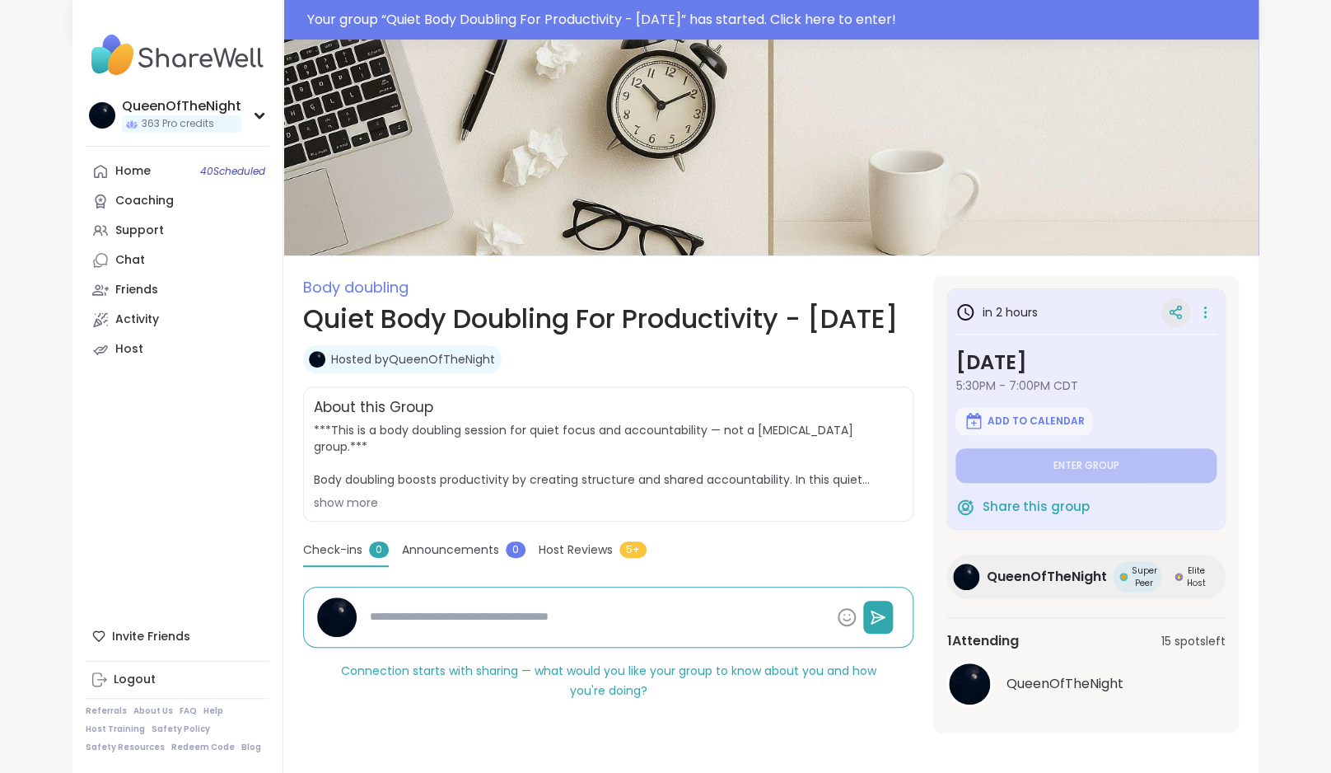
click at [1173, 304] on div at bounding box center [1176, 312] width 30 height 30
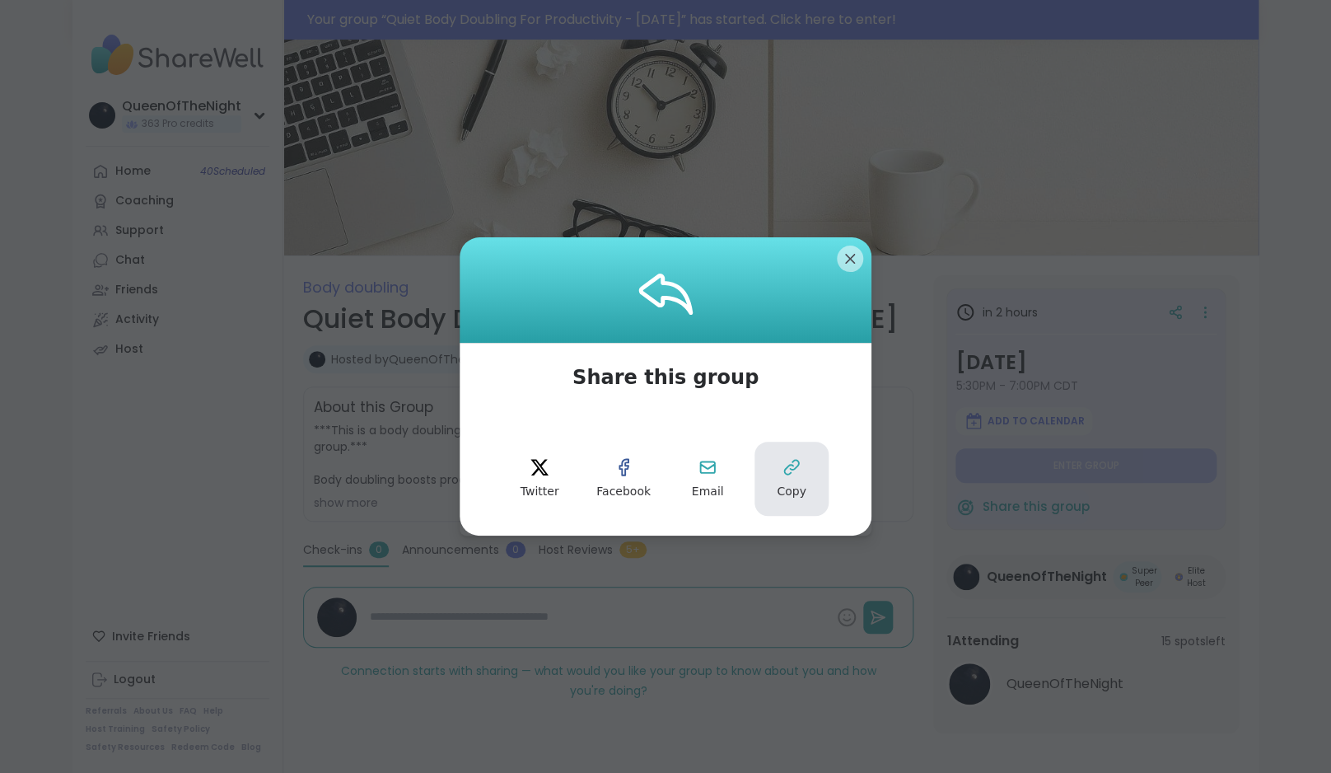
click at [773, 490] on button "Copy" at bounding box center [792, 479] width 74 height 74
type textarea "*"
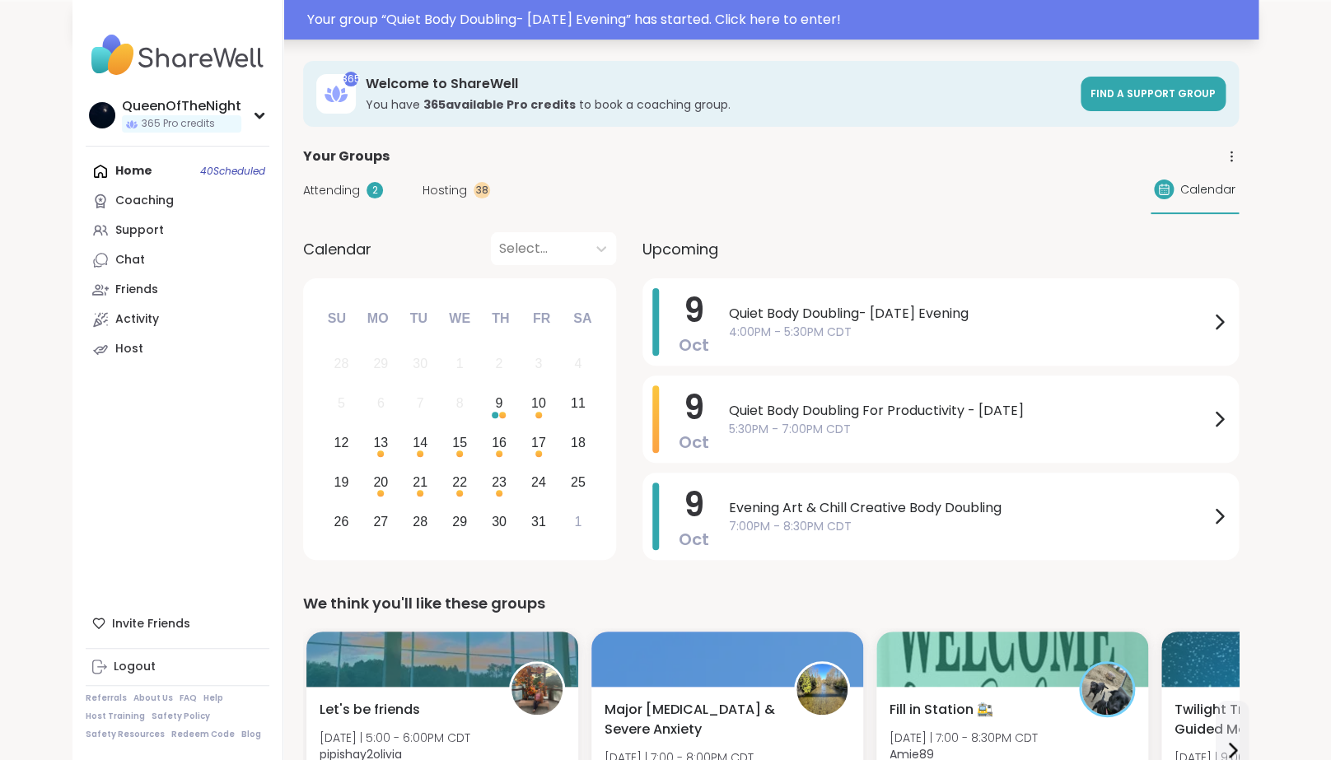
click at [421, 45] on span "**********" at bounding box center [617, 40] width 392 height 12
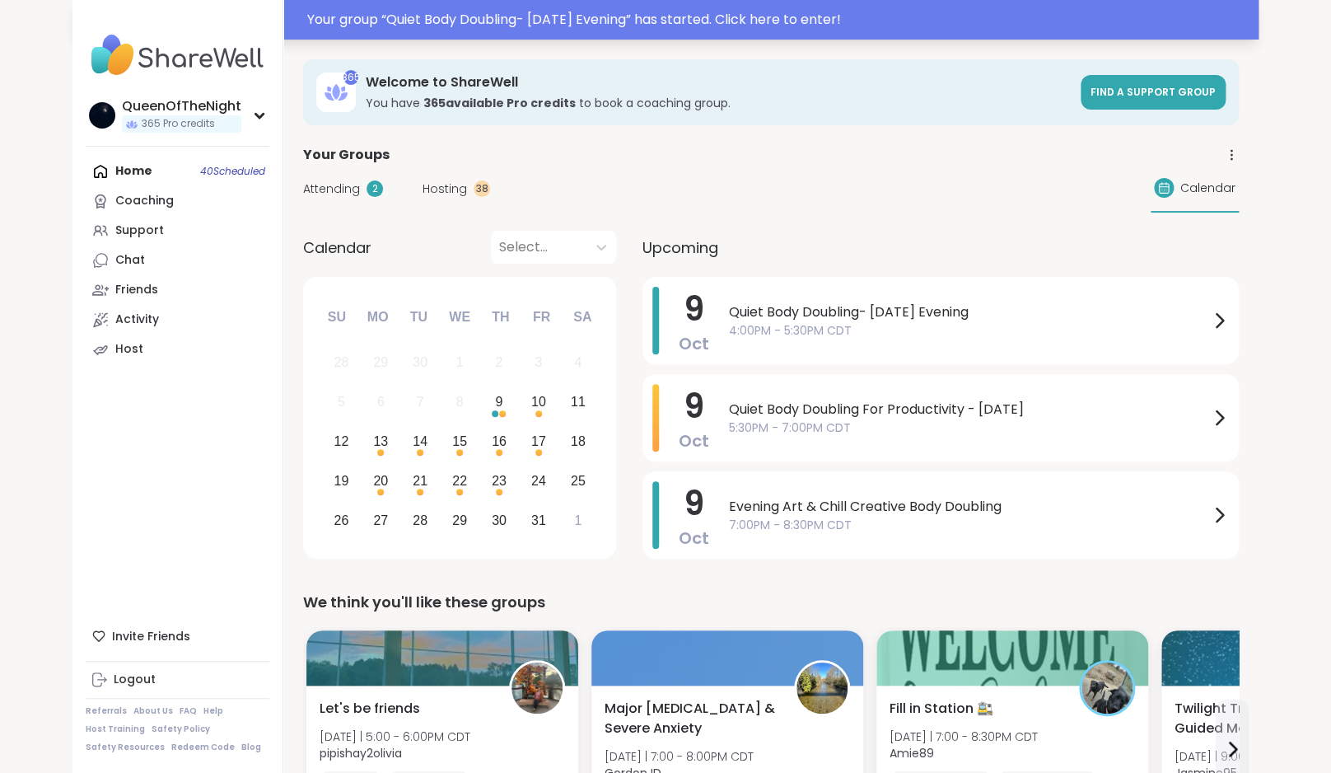
click at [756, 20] on div "Your group “ Quiet Body Doubling- Thursday Evening ” has started. Click here to…" at bounding box center [778, 20] width 942 height 20
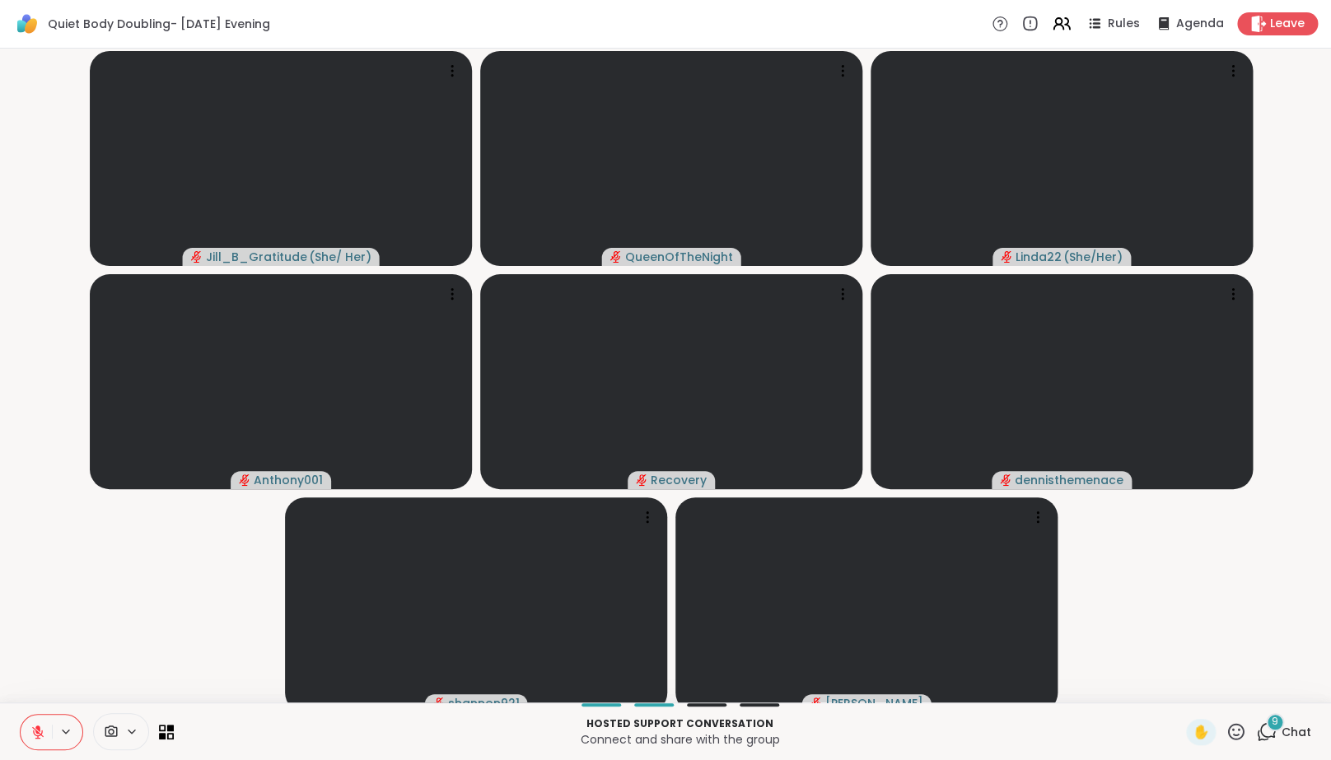
click at [1274, 738] on icon at bounding box center [1268, 730] width 16 height 15
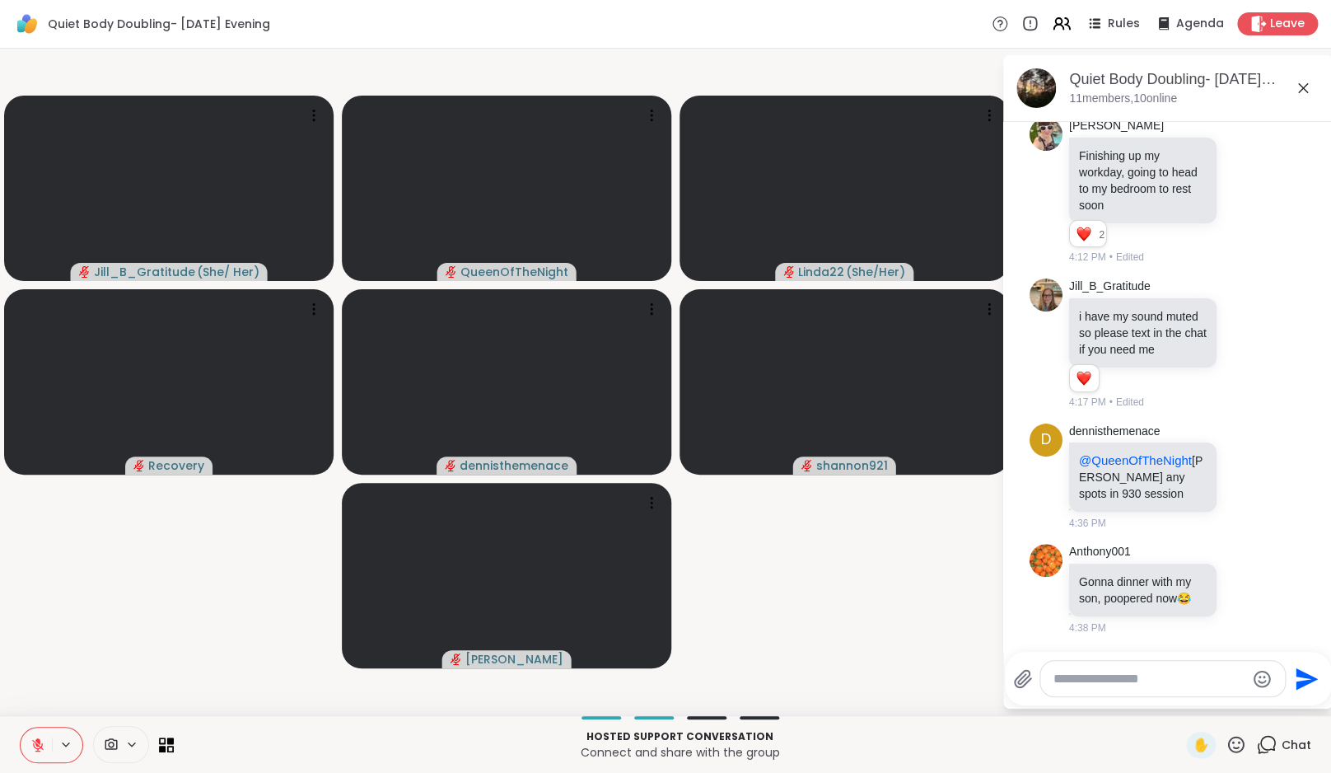
scroll to position [1902, 0]
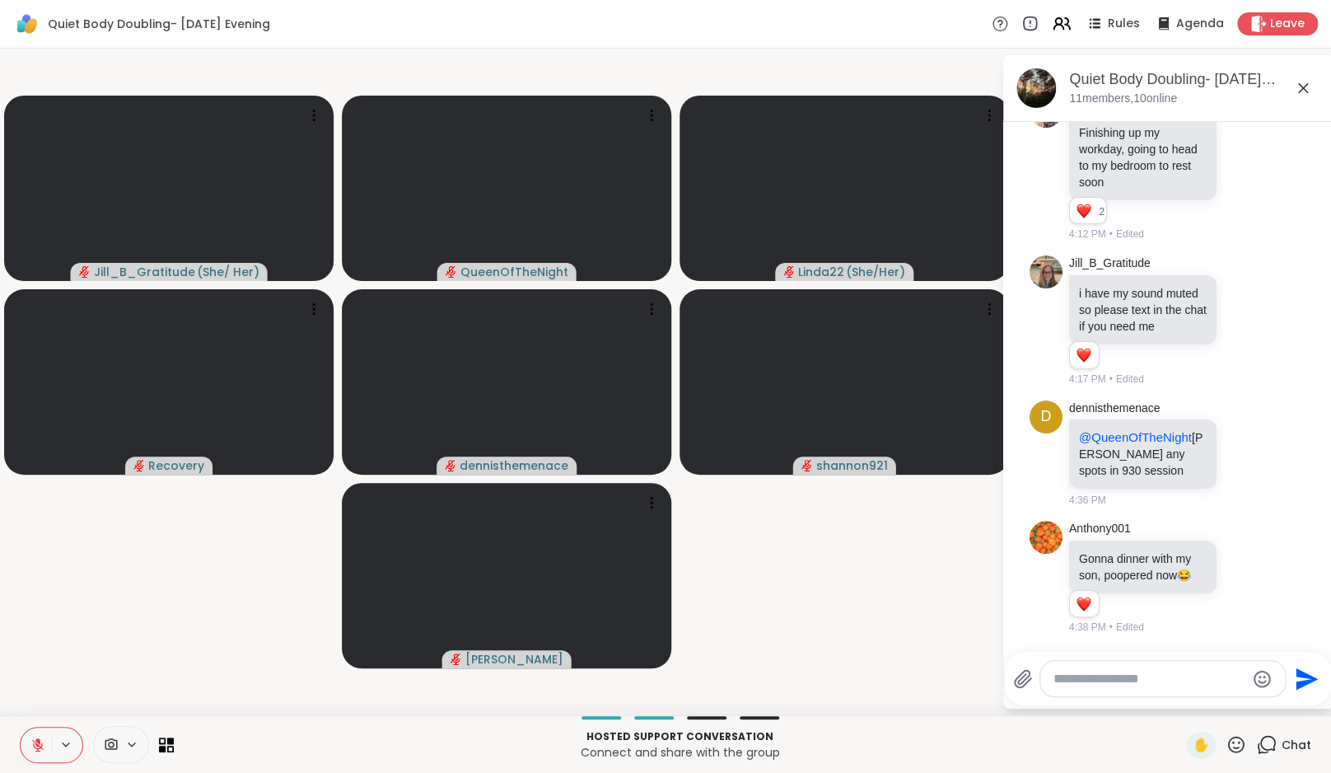
click at [1124, 677] on textarea "Type your message" at bounding box center [1150, 679] width 192 height 16
click at [1095, 681] on textarea "Type your message" at bounding box center [1150, 679] width 192 height 16
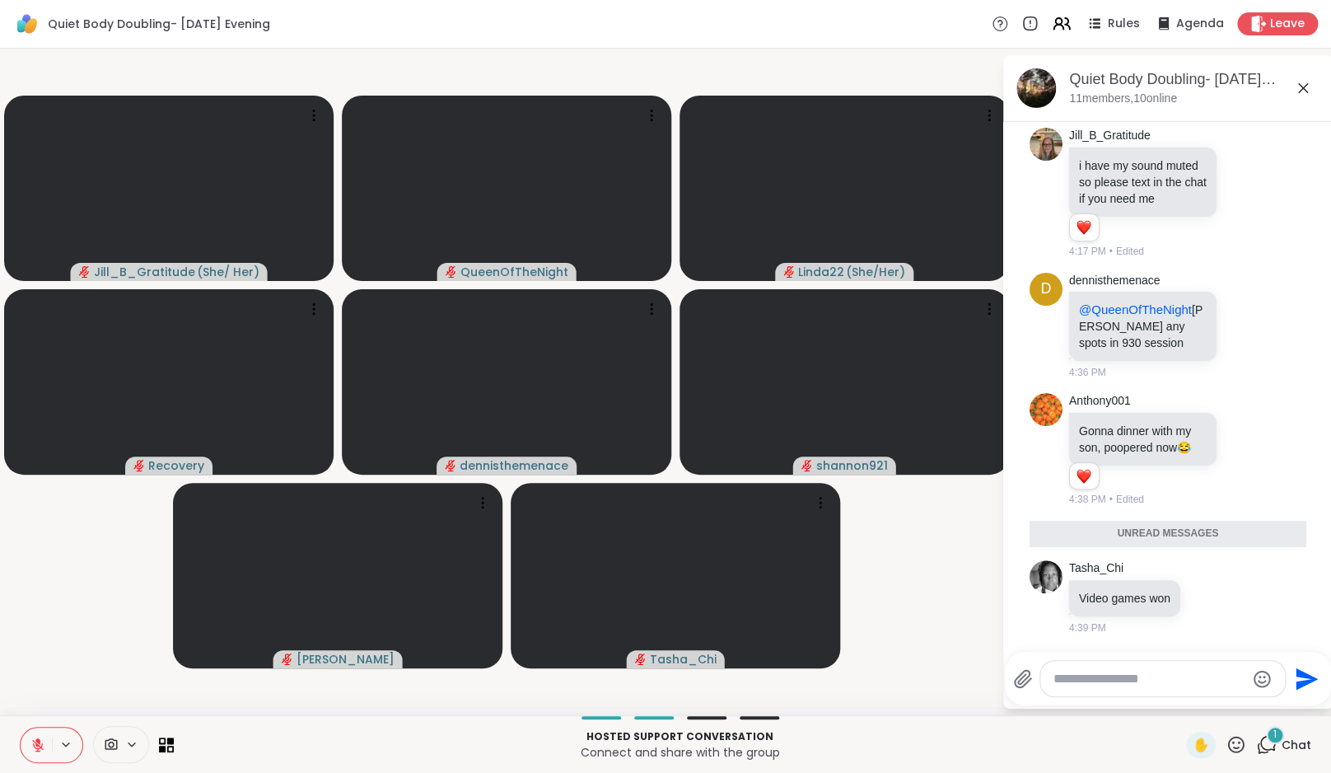
scroll to position [1990, 0]
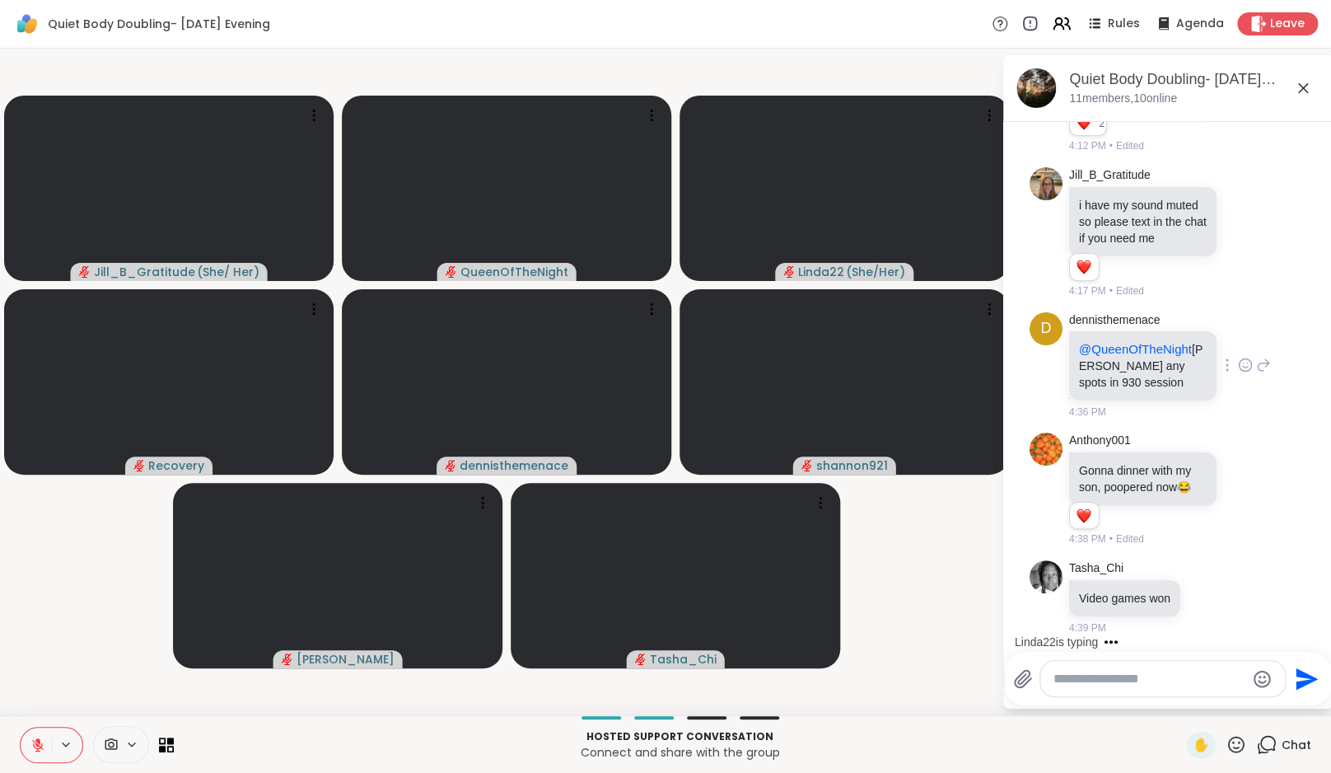
click at [1262, 359] on icon at bounding box center [1265, 365] width 12 height 12
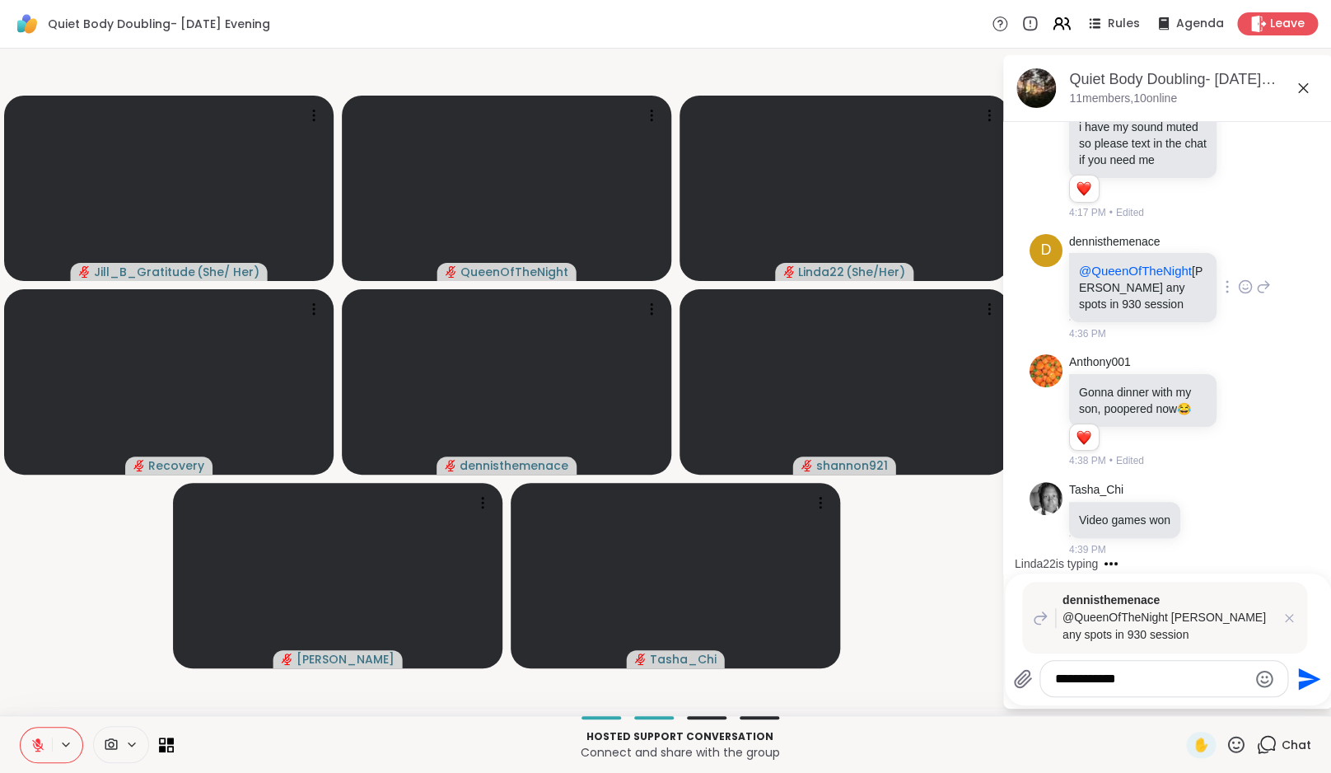
type textarea "**********"
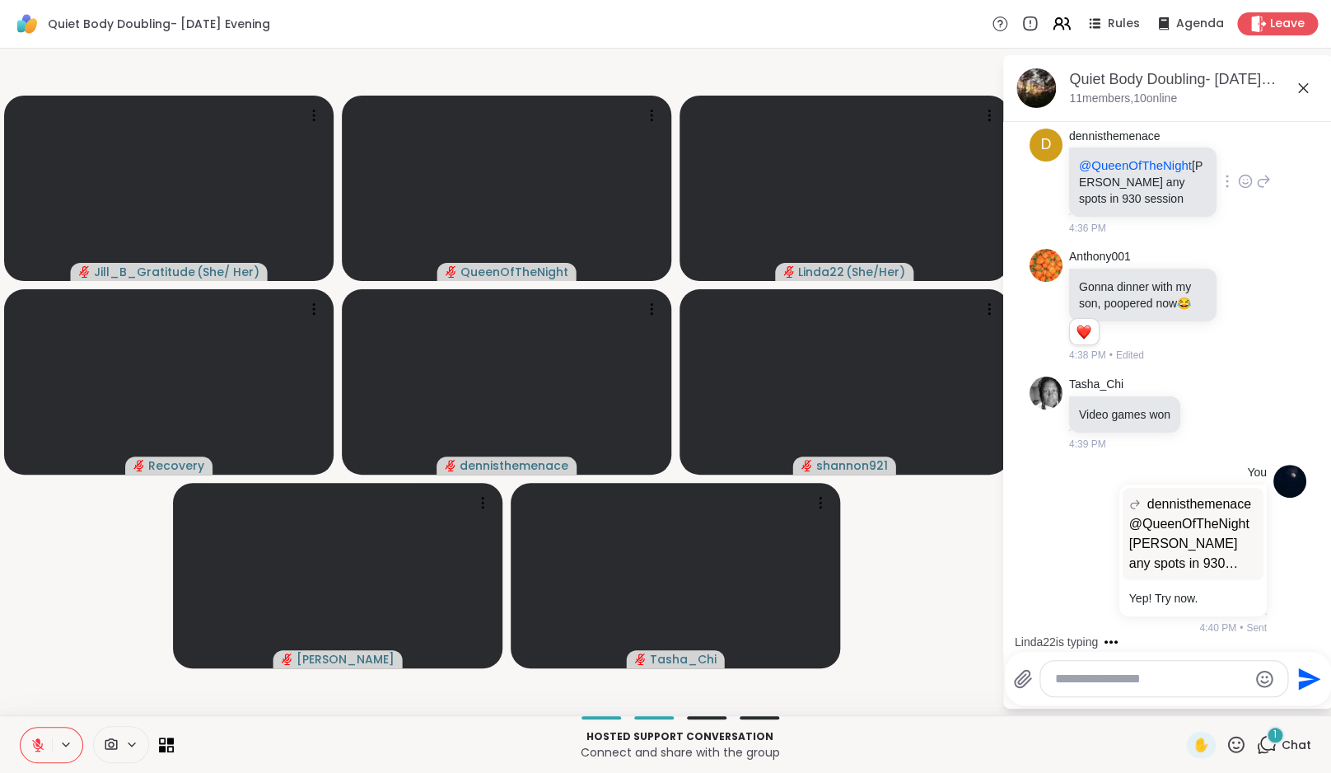
scroll to position [2334, 0]
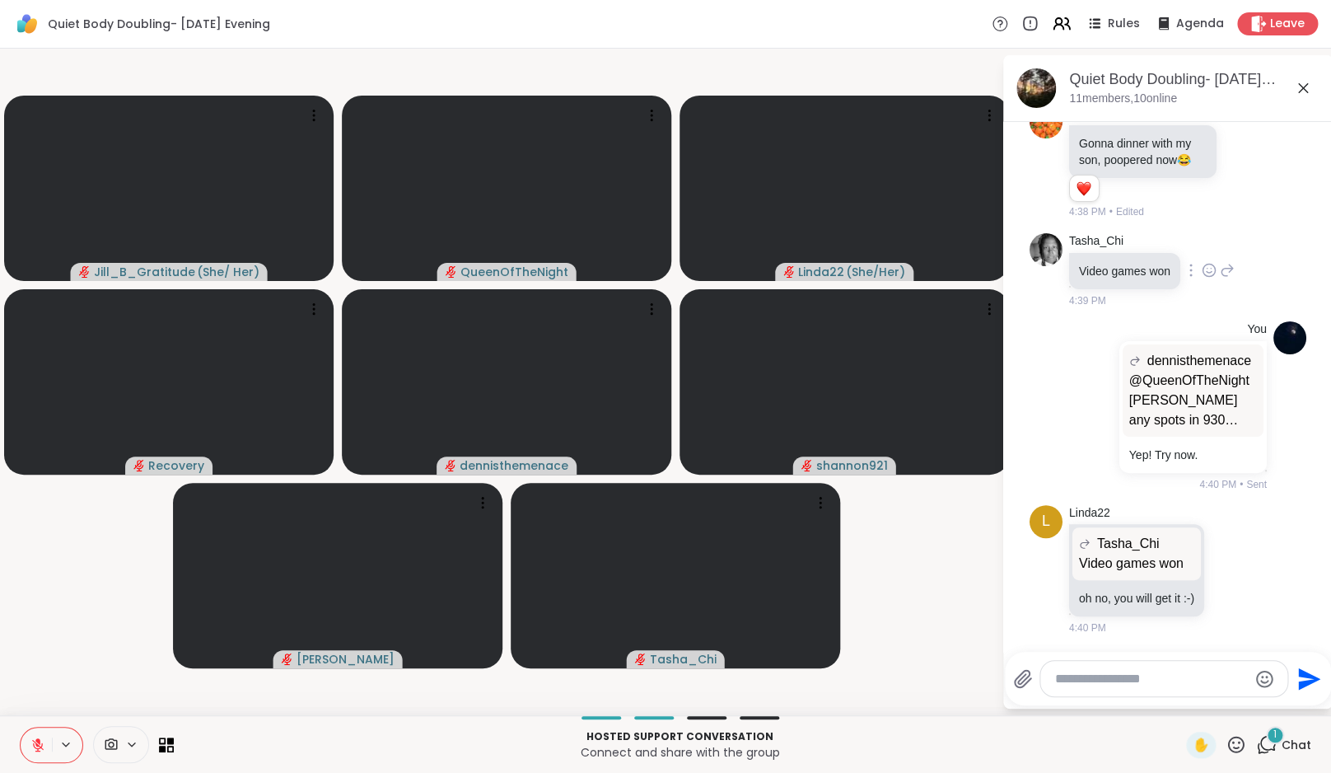
click at [1216, 264] on icon at bounding box center [1210, 270] width 12 height 12
click at [1217, 236] on div "Select Reaction: Heart" at bounding box center [1209, 243] width 15 height 15
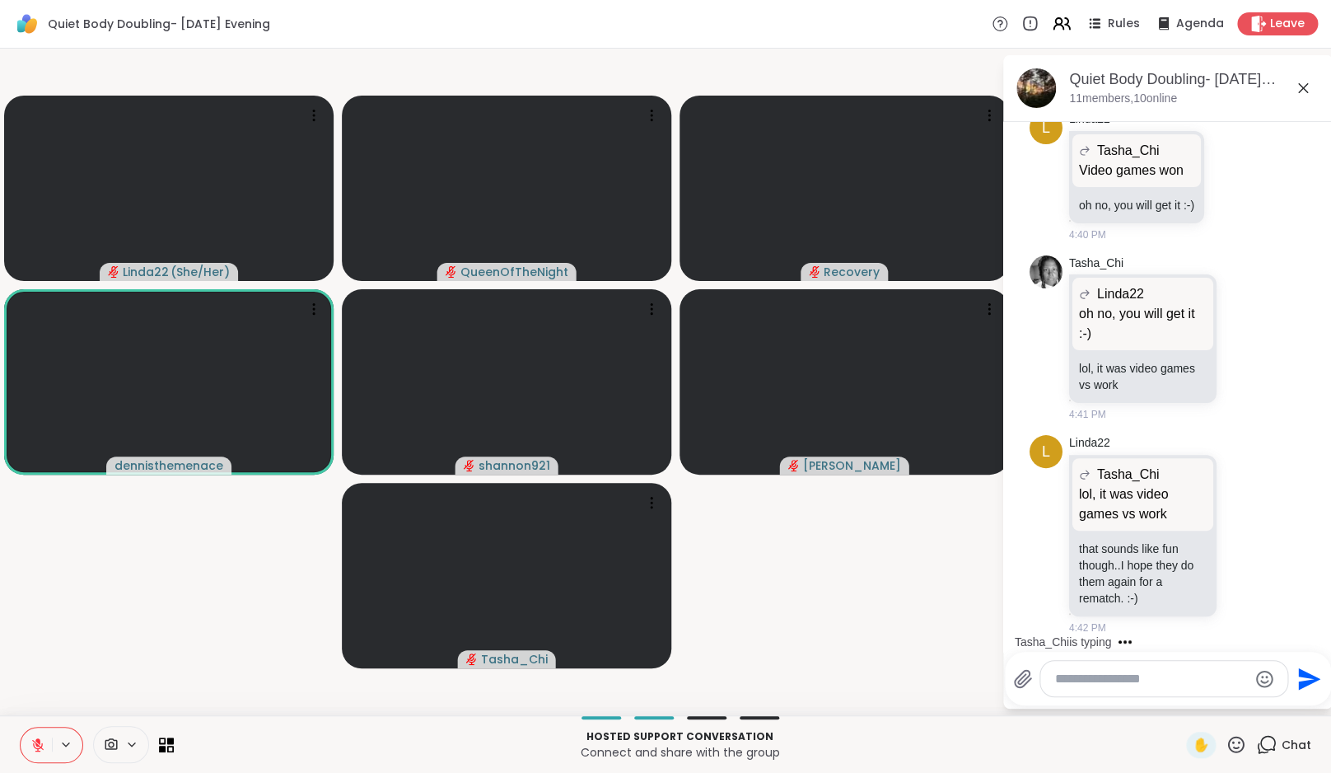
scroll to position [2953, 0]
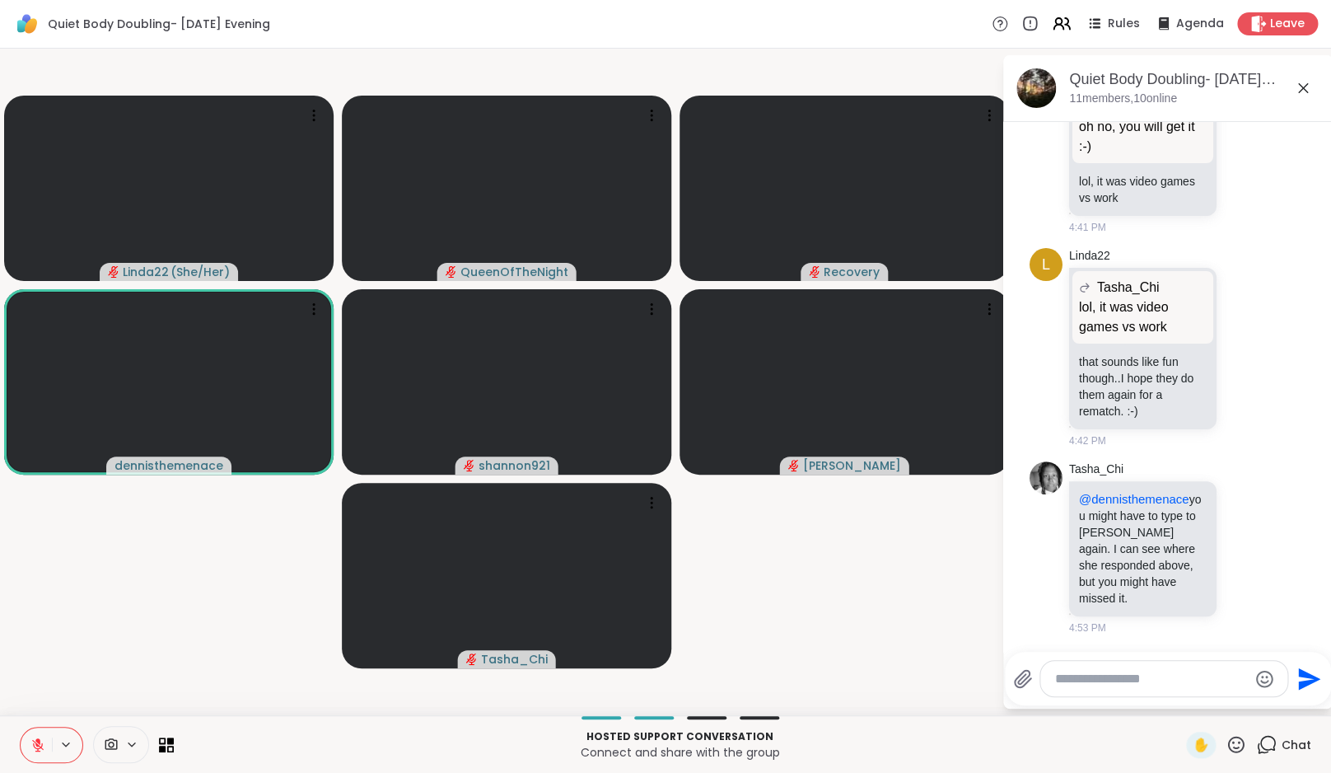
click at [40, 745] on icon at bounding box center [37, 744] width 15 height 15
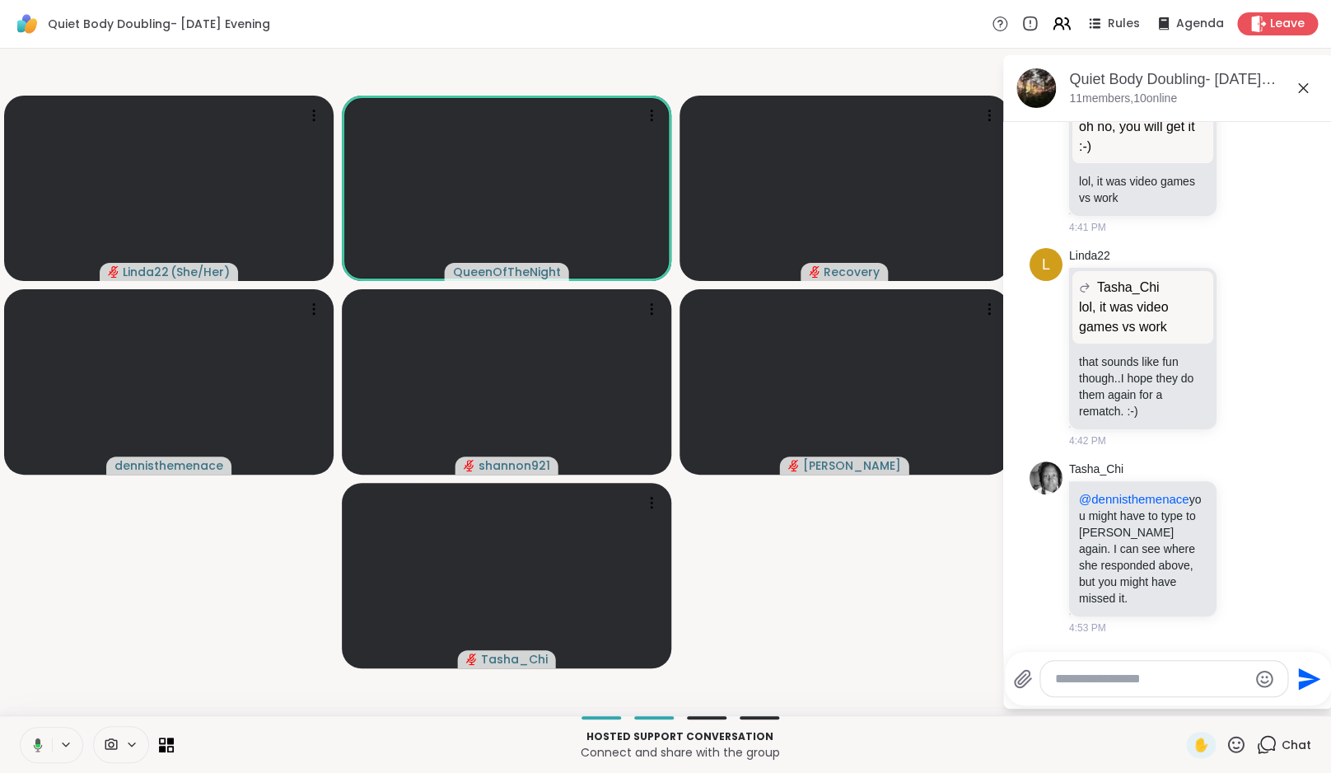
click at [40, 748] on icon at bounding box center [38, 744] width 9 height 14
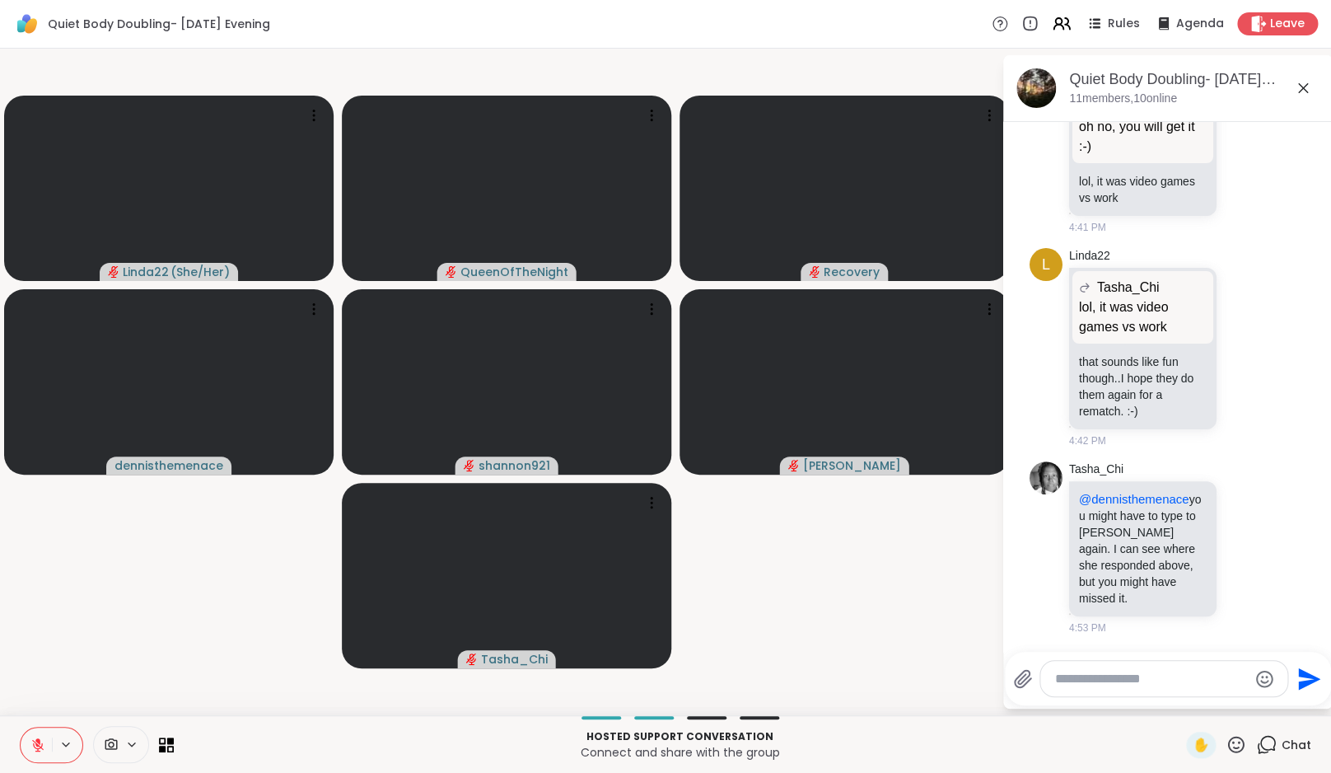
click at [930, 530] on video-player-container "Linda22 ( She/Her ) QueenOfTheNight Recovery dennisthemenace shannon921 Adrienn…" at bounding box center [501, 381] width 982 height 653
click at [1244, 540] on icon at bounding box center [1245, 547] width 15 height 16
click at [1245, 513] on div "Select Reaction: Heart" at bounding box center [1245, 520] width 15 height 15
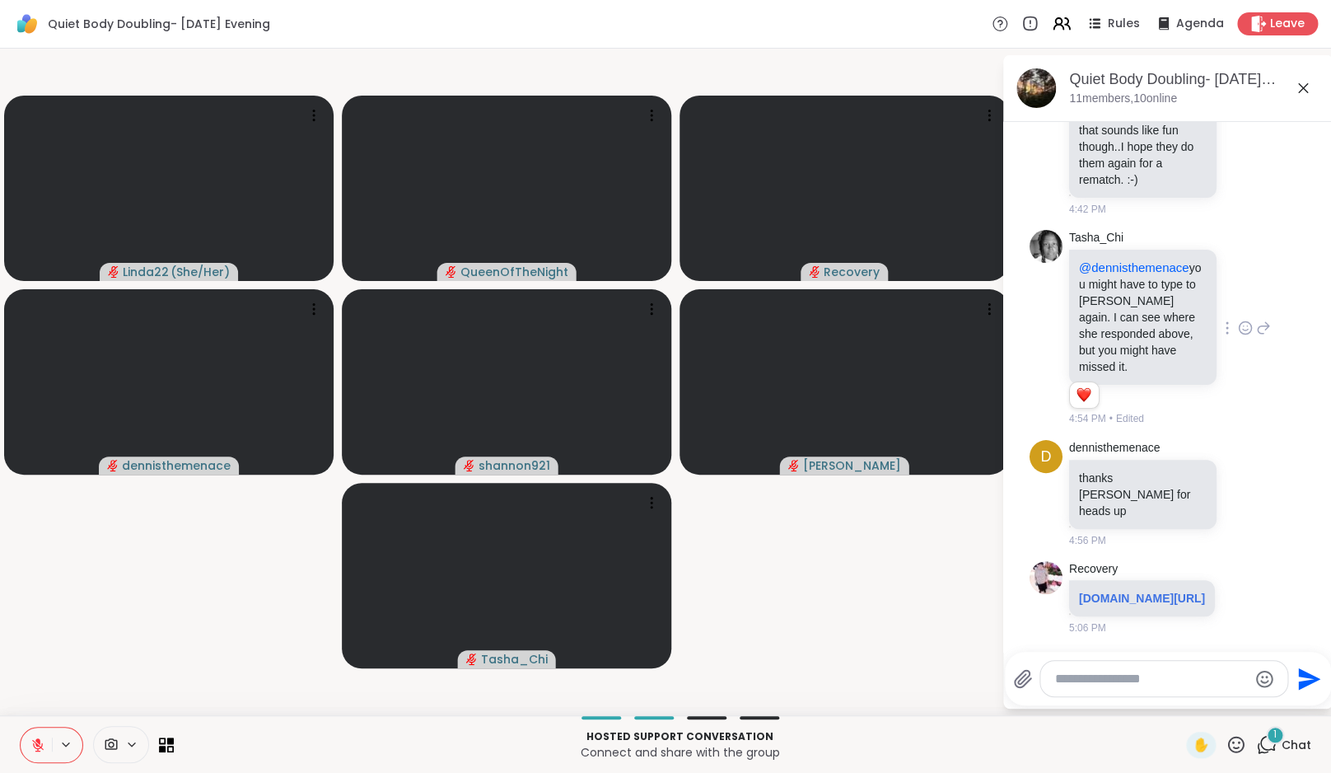
scroll to position [3218, 0]
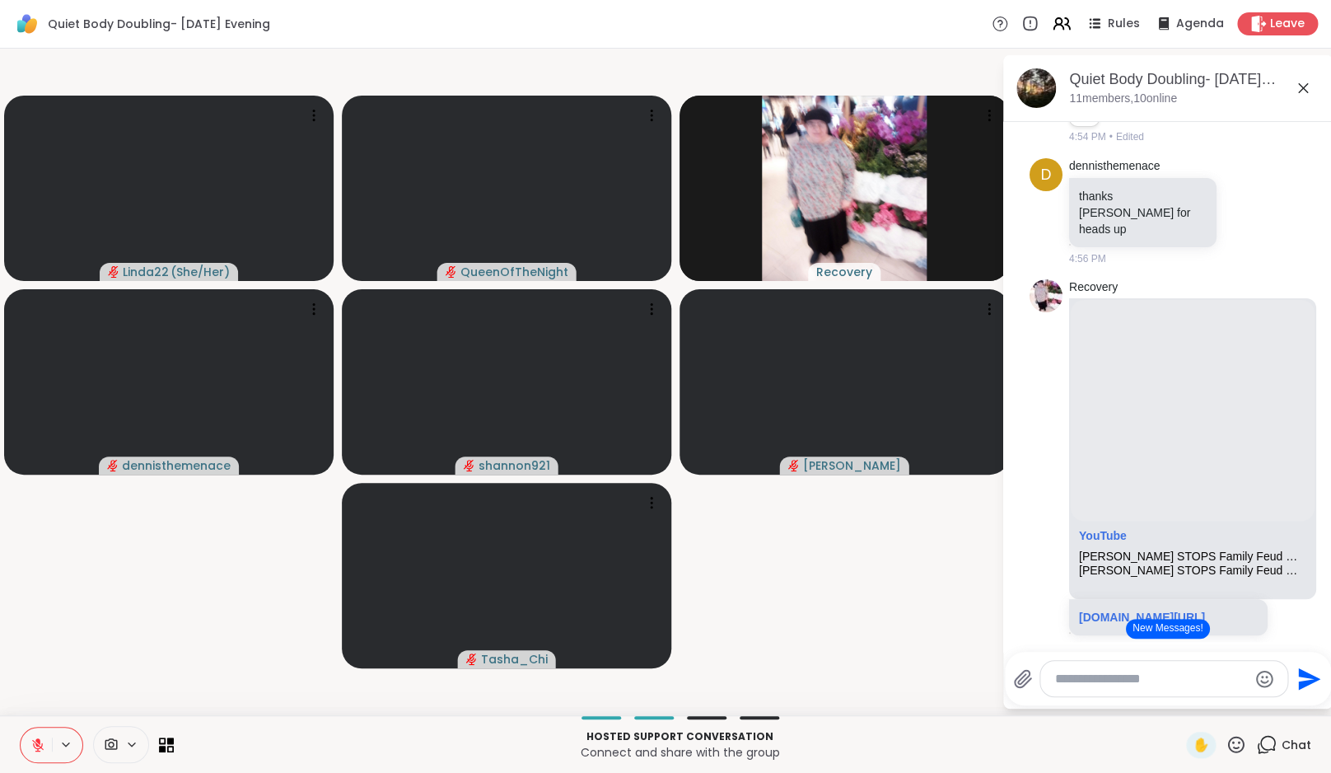
click at [1105, 678] on textarea "Type your message" at bounding box center [1151, 679] width 192 height 16
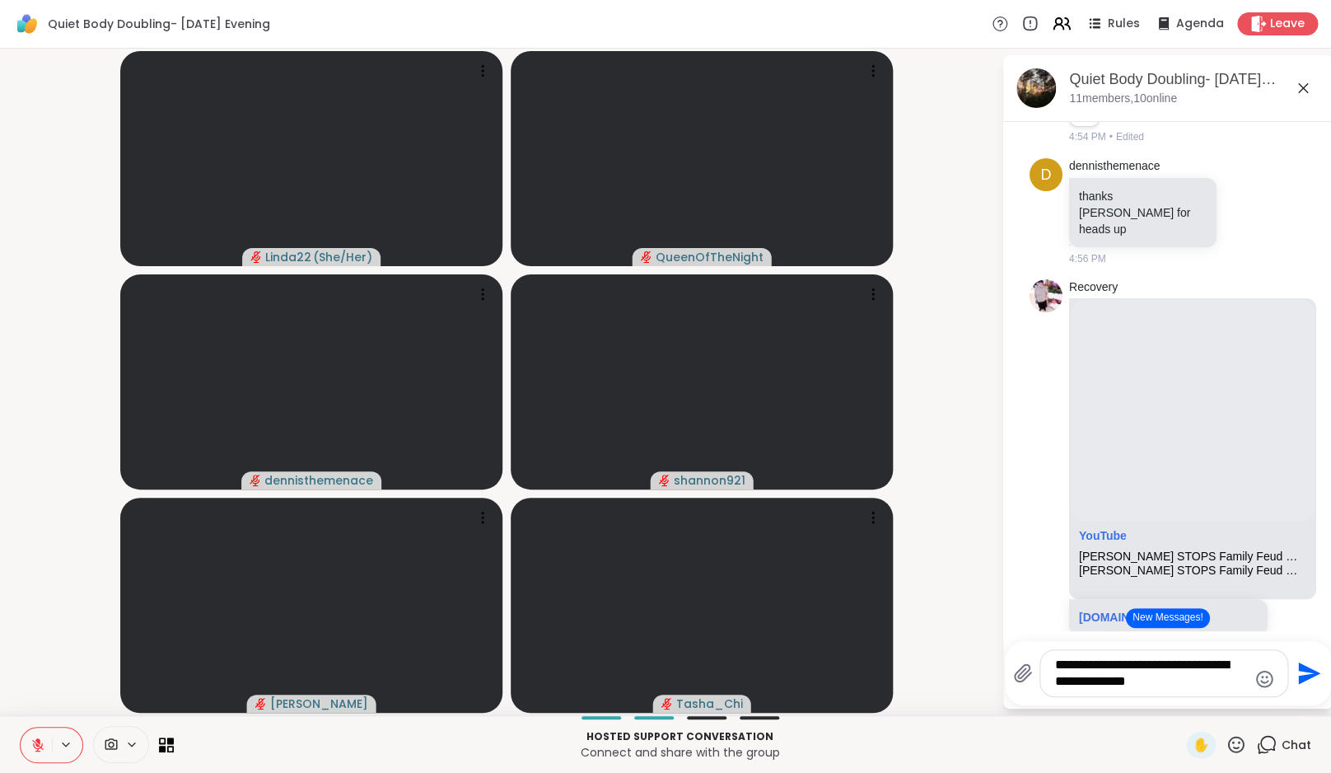
type textarea "**********"
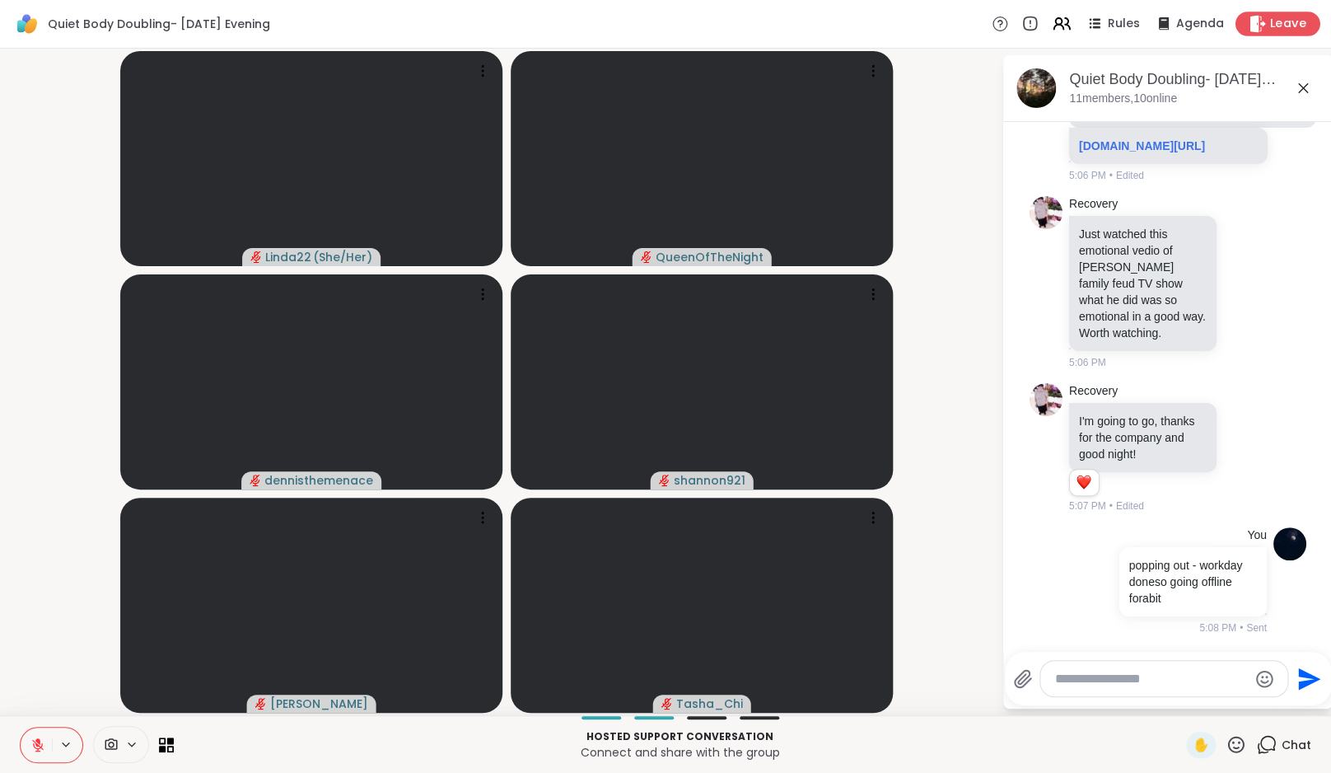
click at [1266, 28] on icon at bounding box center [1257, 23] width 17 height 17
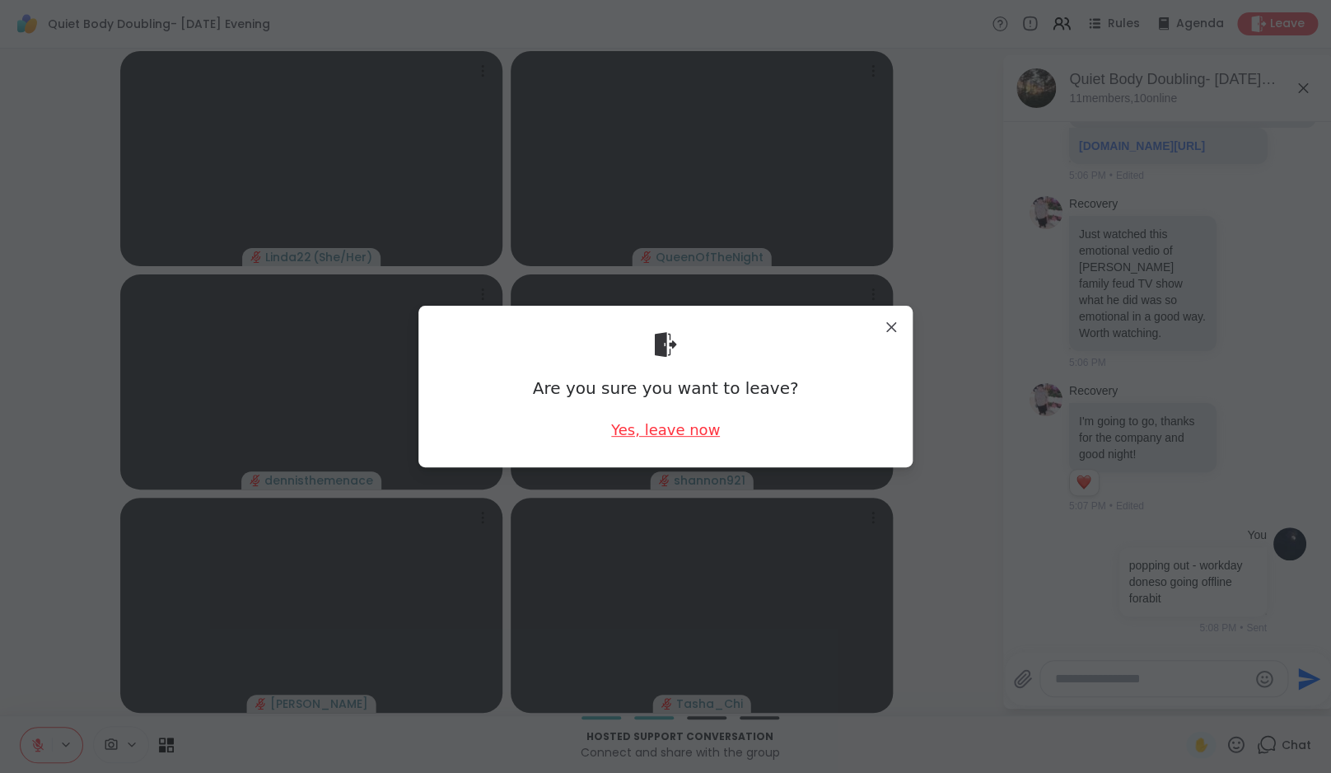
click at [661, 431] on div "Yes, leave now" at bounding box center [665, 429] width 109 height 21
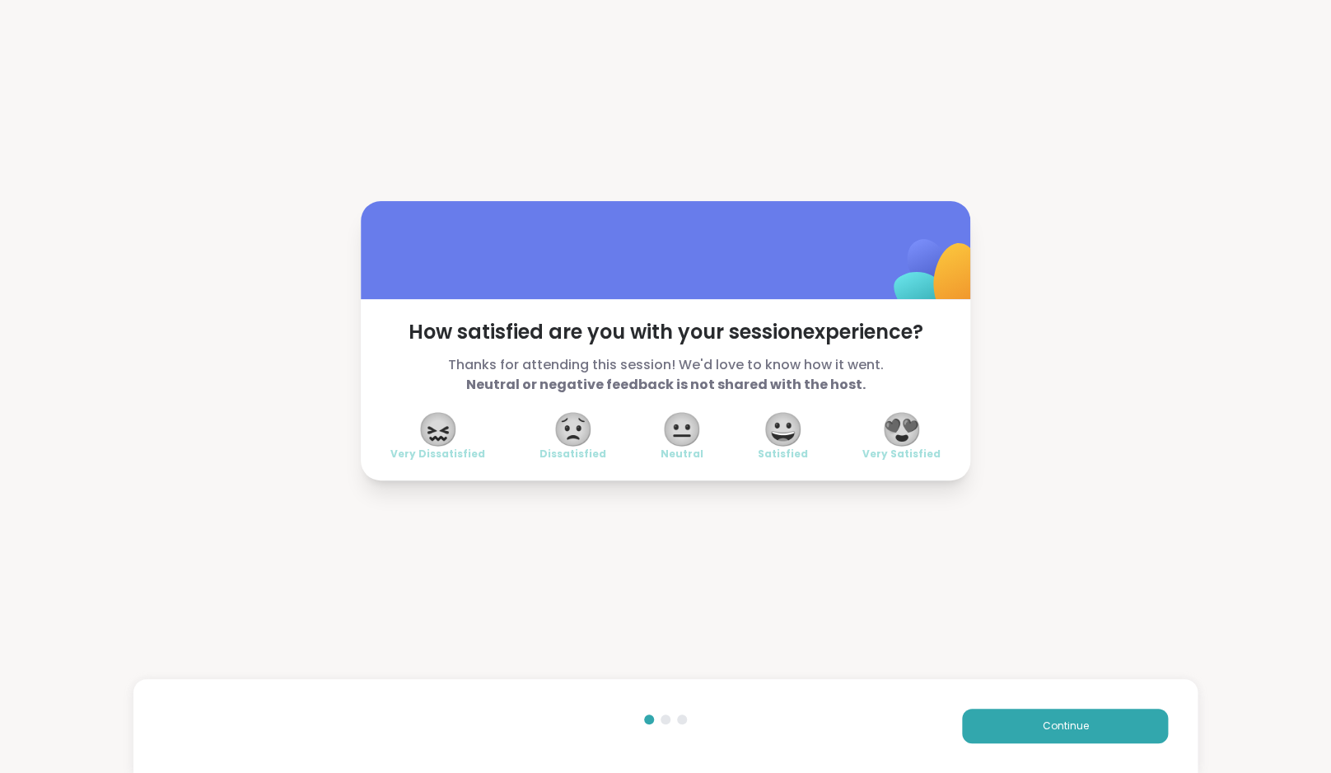
click at [661, 431] on div "😐 Neutral" at bounding box center [682, 437] width 43 height 46
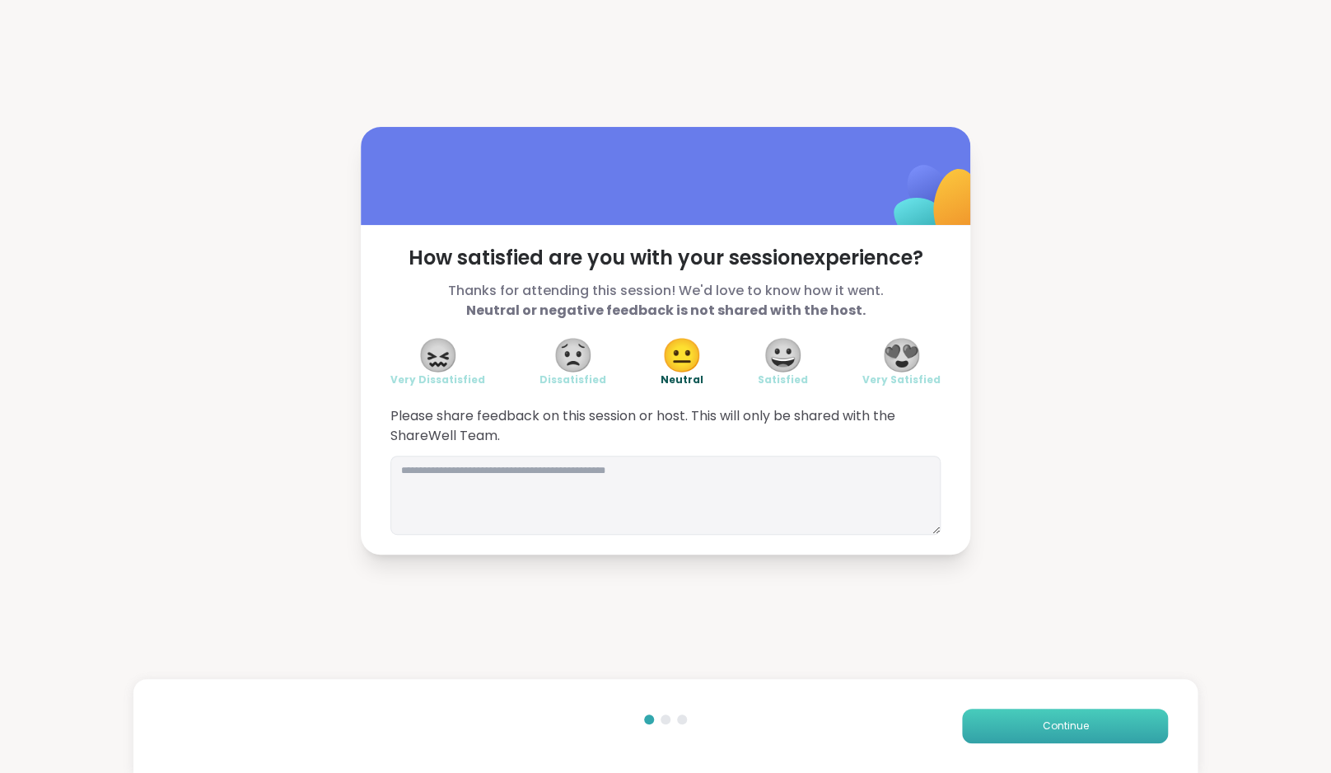
click at [1045, 726] on span "Continue" at bounding box center [1065, 725] width 46 height 15
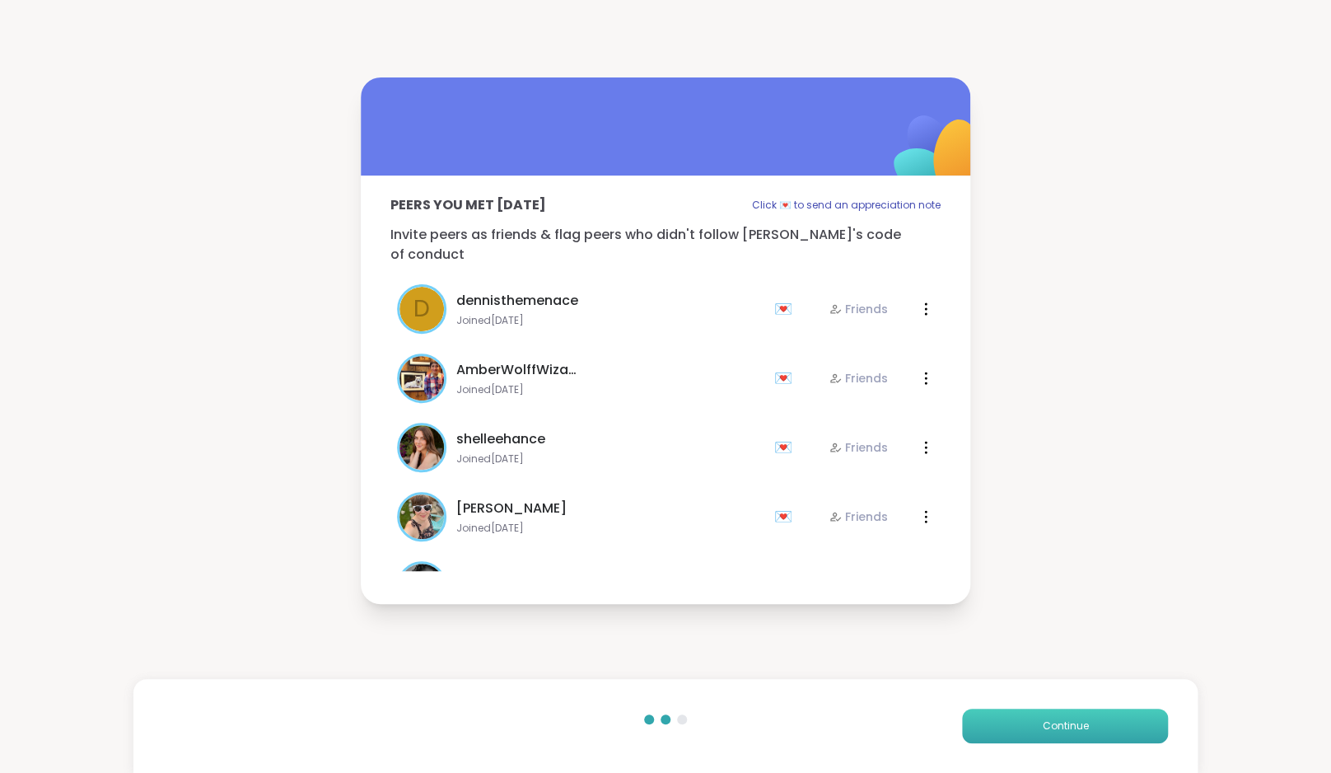
click at [1045, 726] on span "Continue" at bounding box center [1065, 725] width 46 height 15
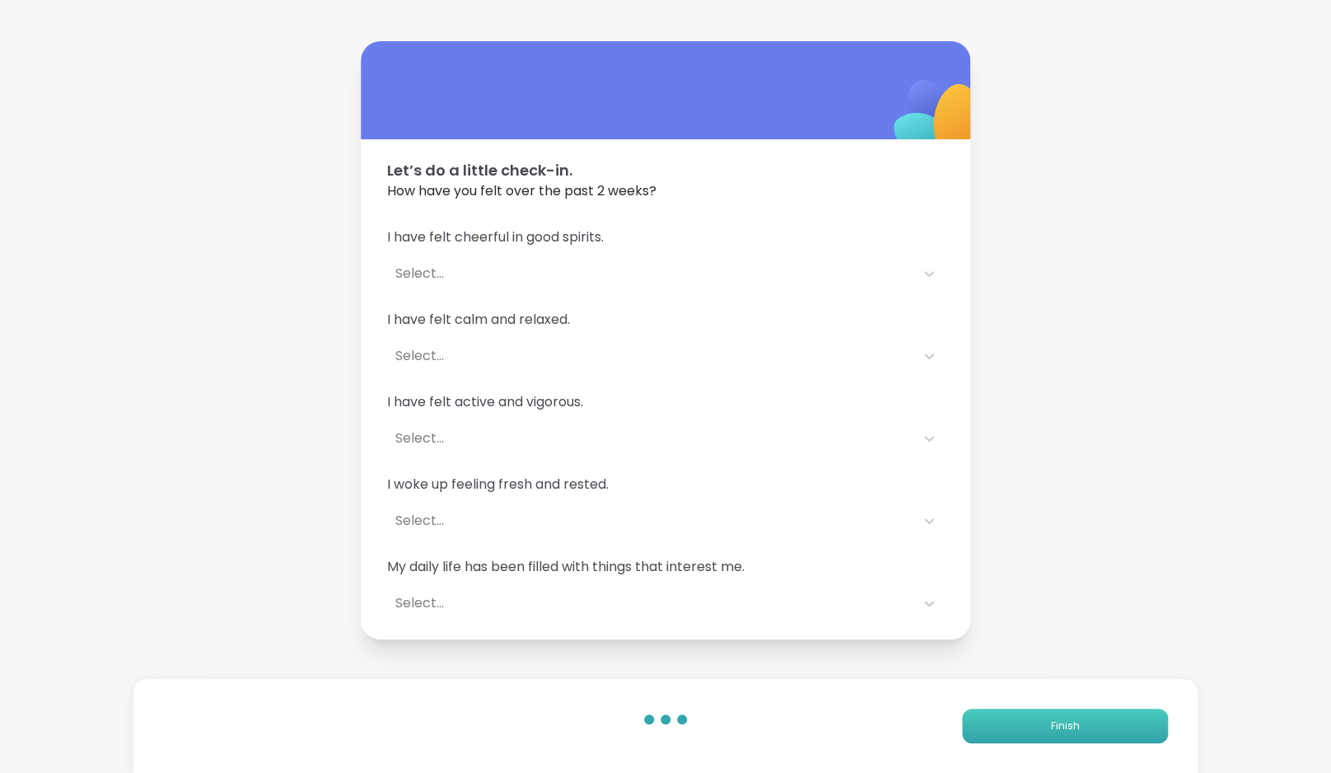
click at [1045, 726] on button "Finish" at bounding box center [1065, 725] width 206 height 35
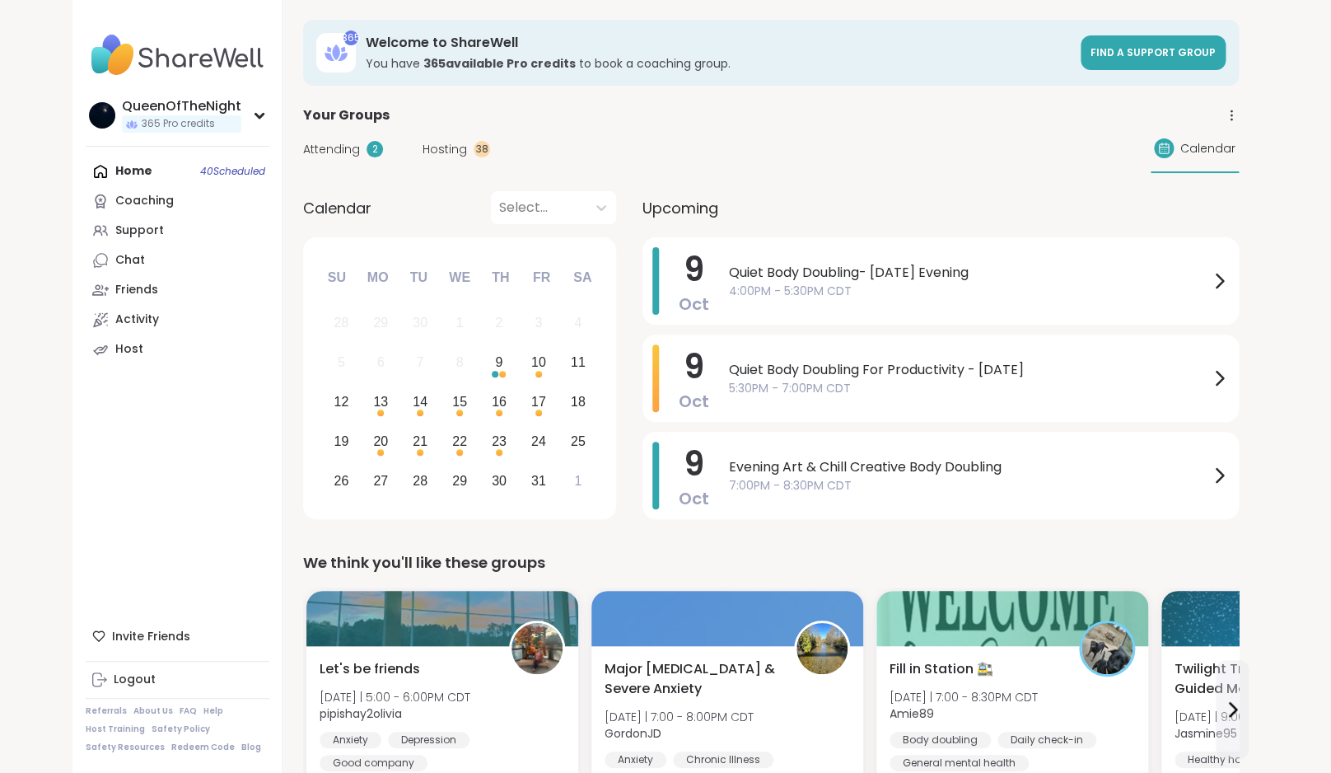
click at [174, 236] on link "Support" at bounding box center [178, 231] width 184 height 30
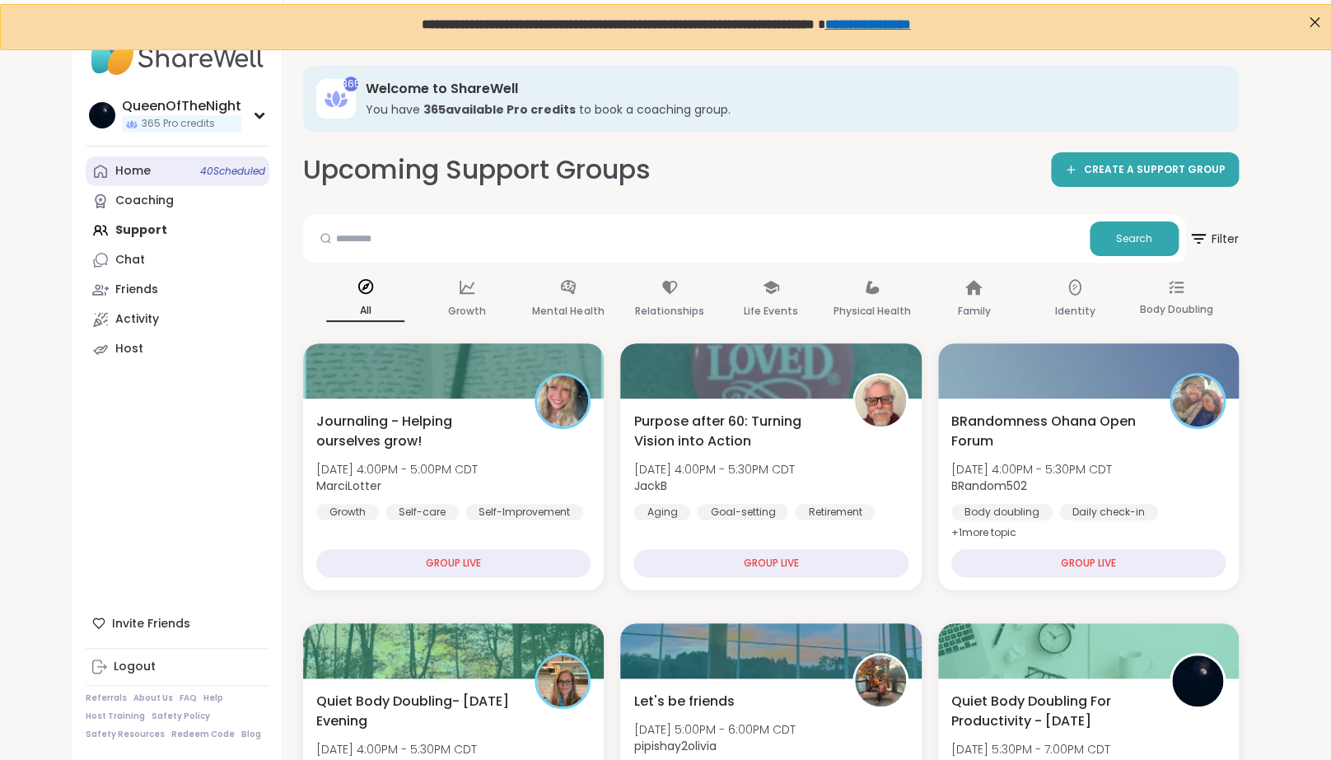
click at [154, 175] on link "Home 40 Scheduled" at bounding box center [178, 172] width 184 height 30
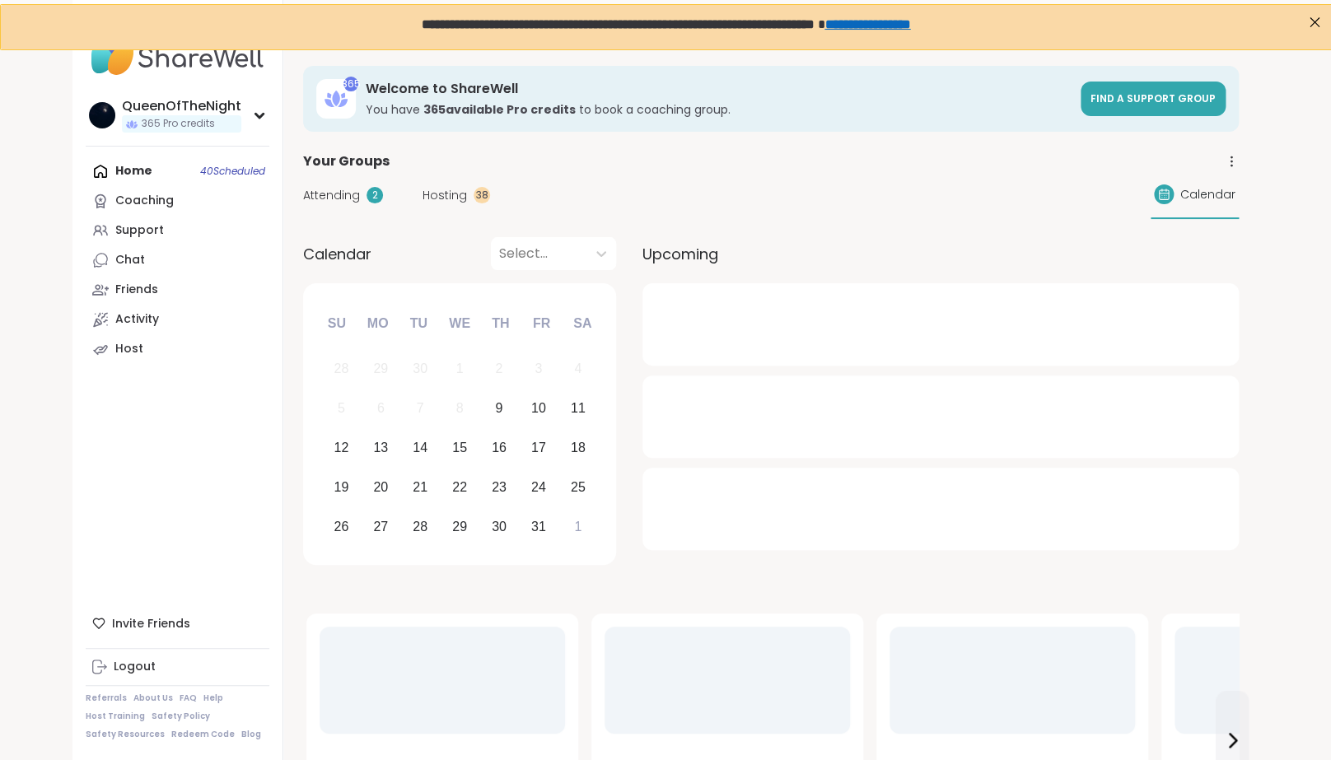
click at [454, 185] on div "Attending 2 Hosting 38 Calendar" at bounding box center [771, 195] width 936 height 48
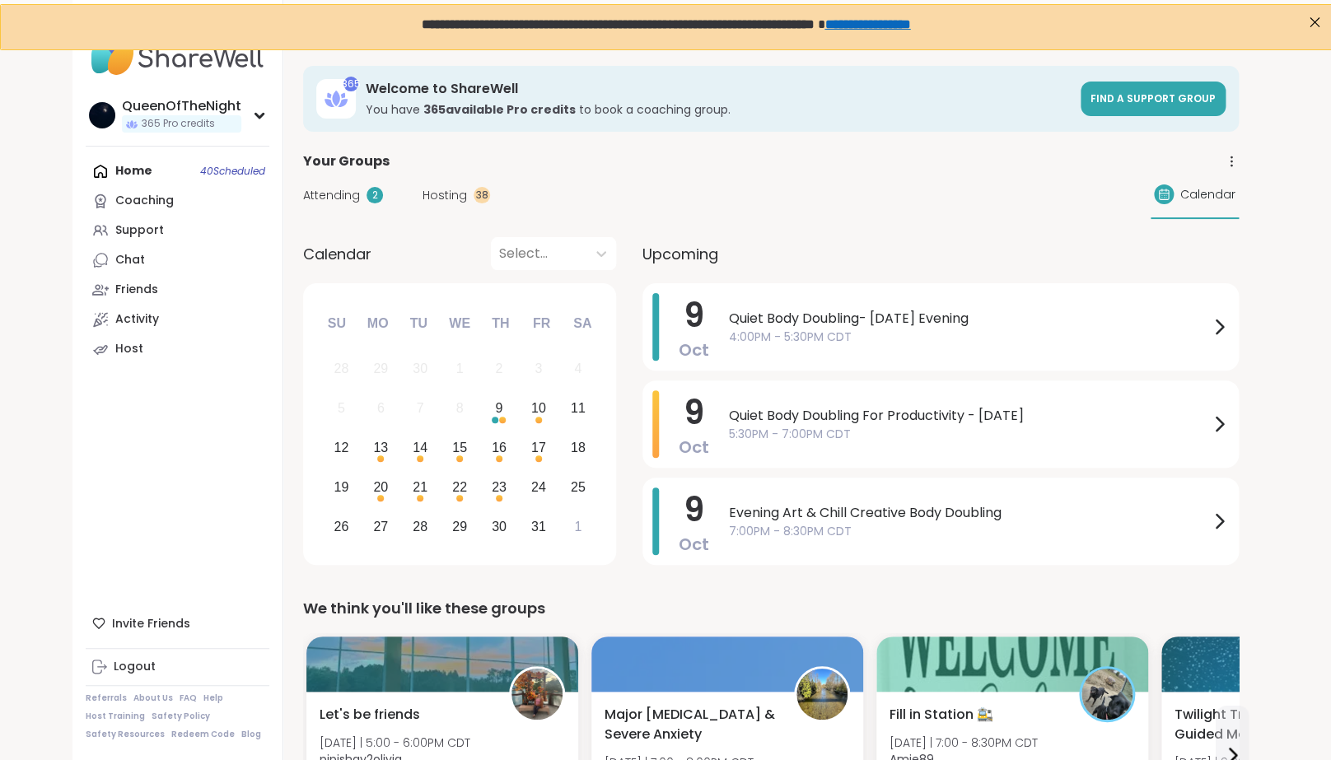
click at [454, 206] on div "Attending 2 Hosting 38 Calendar" at bounding box center [771, 195] width 936 height 48
click at [453, 180] on div "Attending 2 Hosting 38 Calendar" at bounding box center [771, 195] width 936 height 48
click at [453, 198] on span "Hosting" at bounding box center [445, 195] width 44 height 17
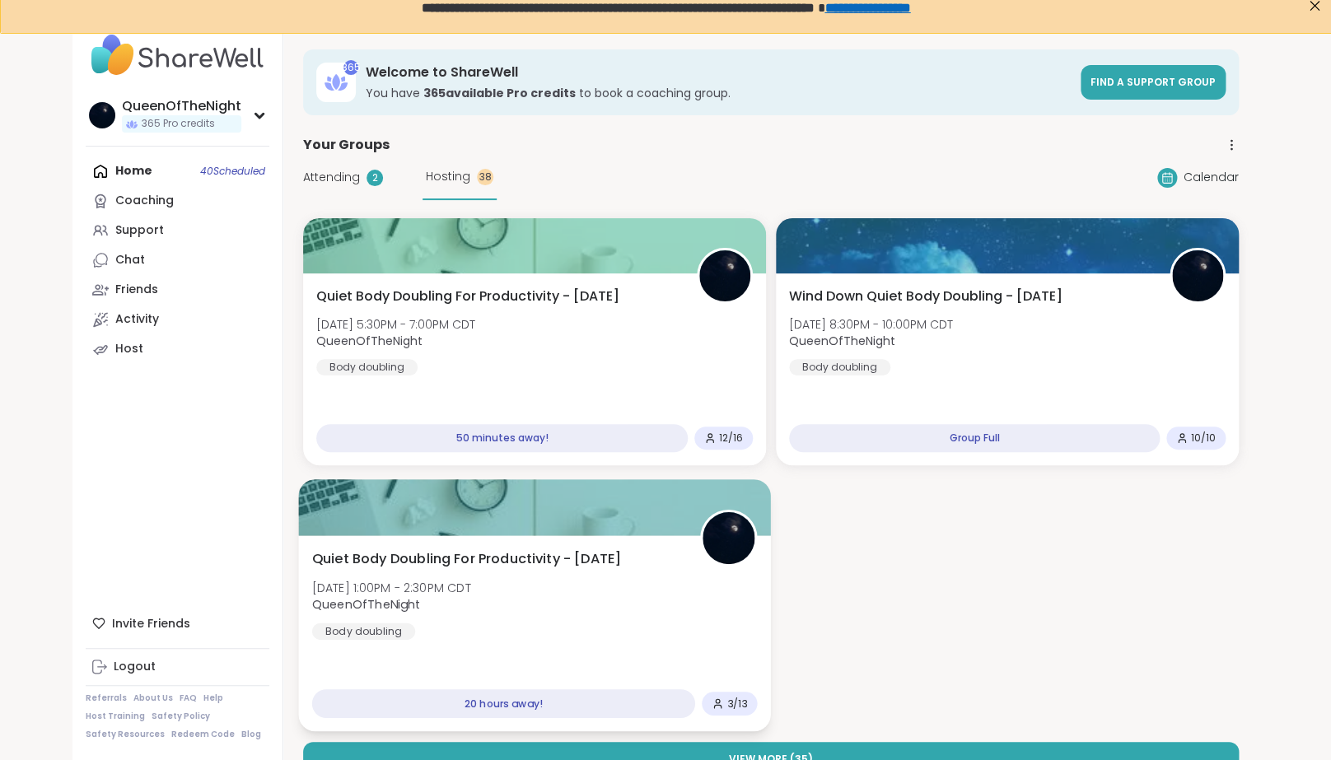
scroll to position [20, 0]
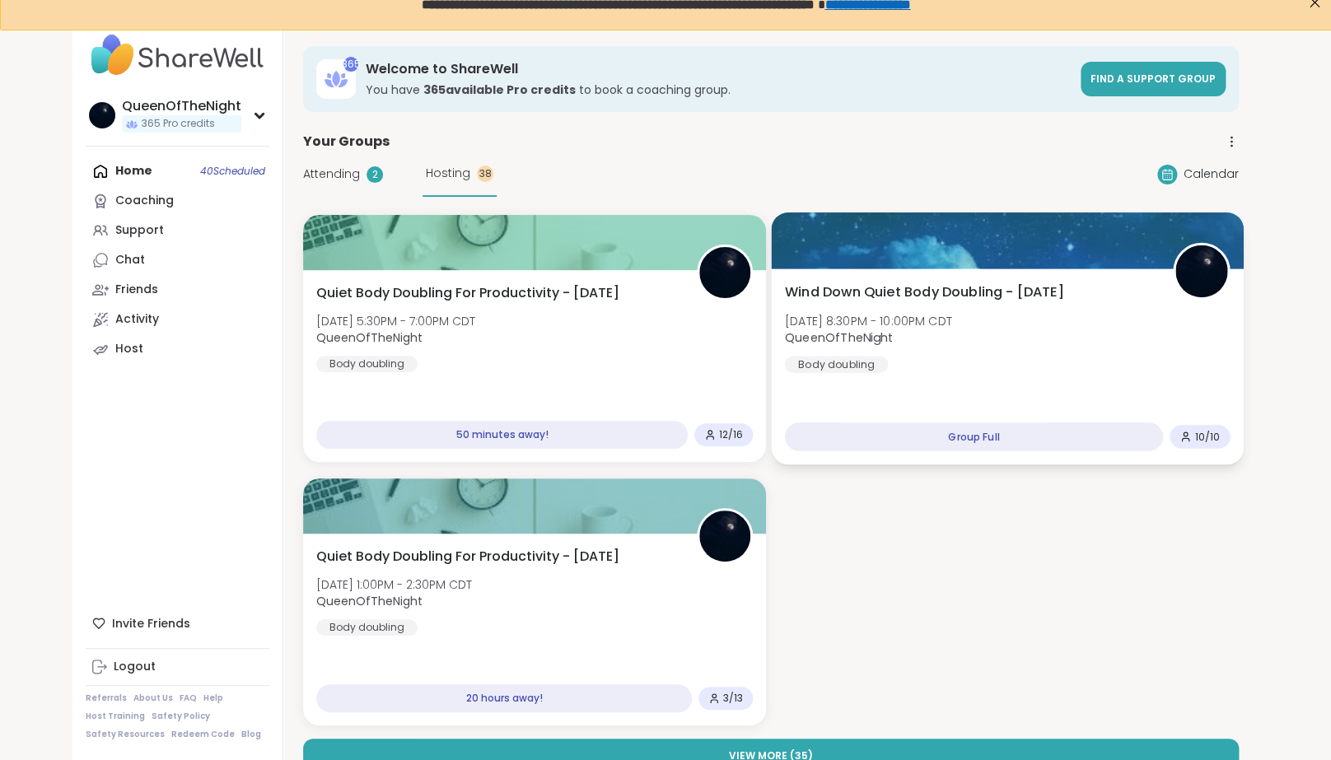
click at [1064, 364] on div "Wind Down Quiet Body Doubling - [DATE] [DATE] 8:30PM - 10:00PM CDT QueenOfTheNi…" at bounding box center [1008, 328] width 446 height 91
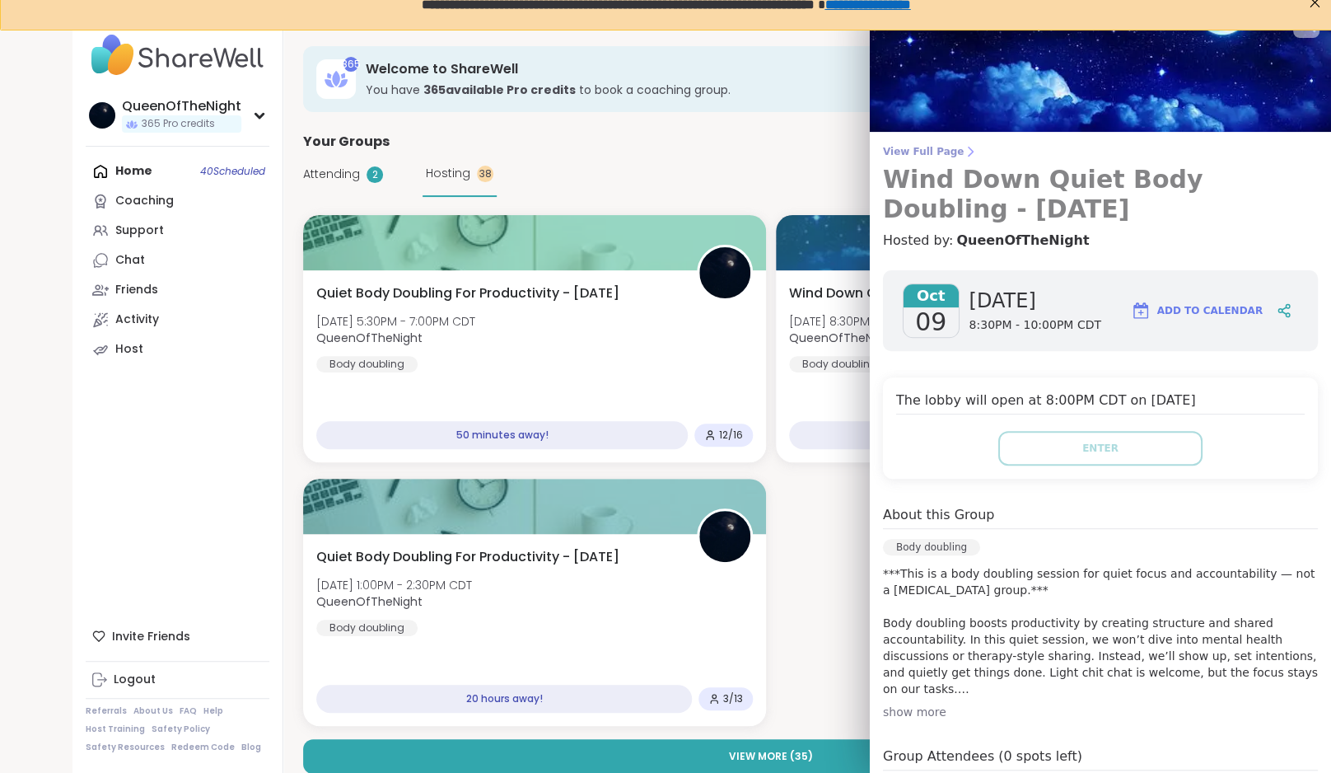
click at [938, 152] on span "View Full Page" at bounding box center [1100, 151] width 435 height 13
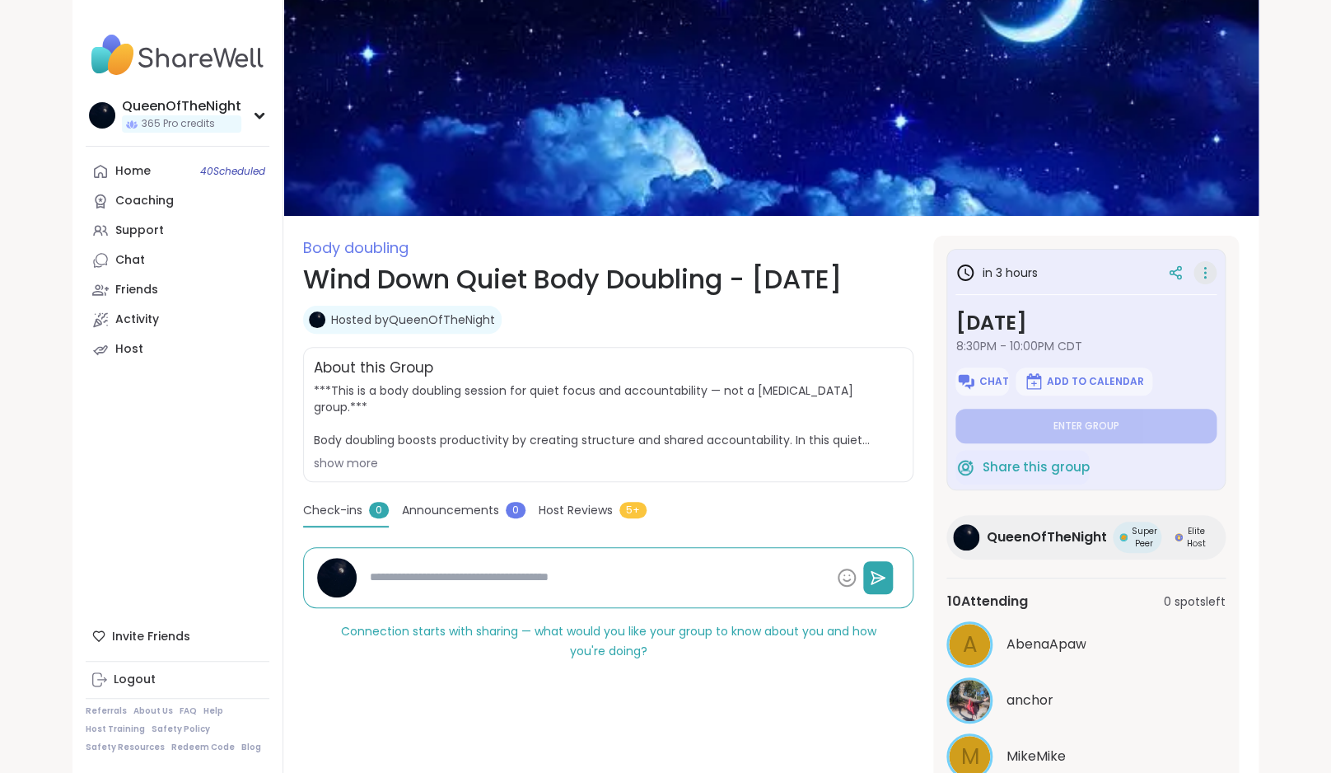
click at [1204, 278] on icon at bounding box center [1205, 272] width 16 height 23
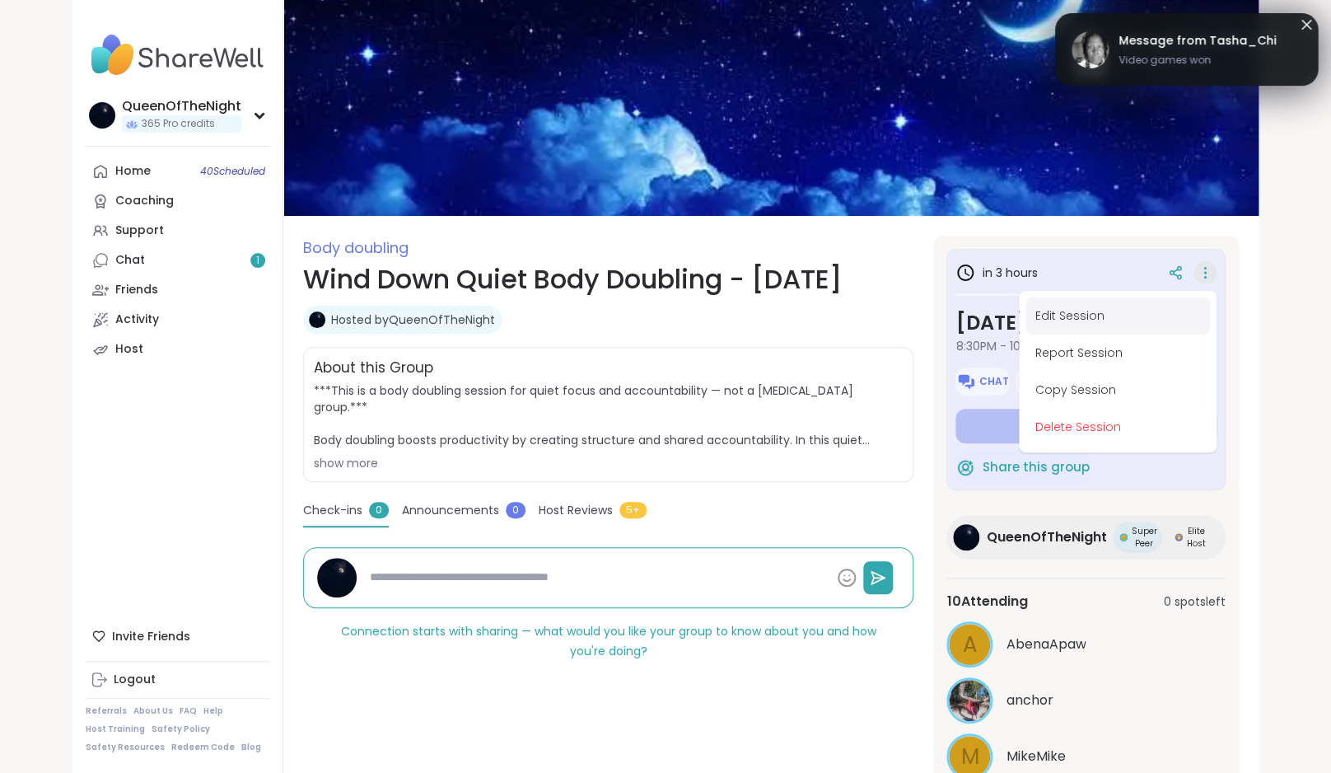
click at [1136, 306] on button "Edit Session" at bounding box center [1118, 315] width 185 height 37
type textarea "*"
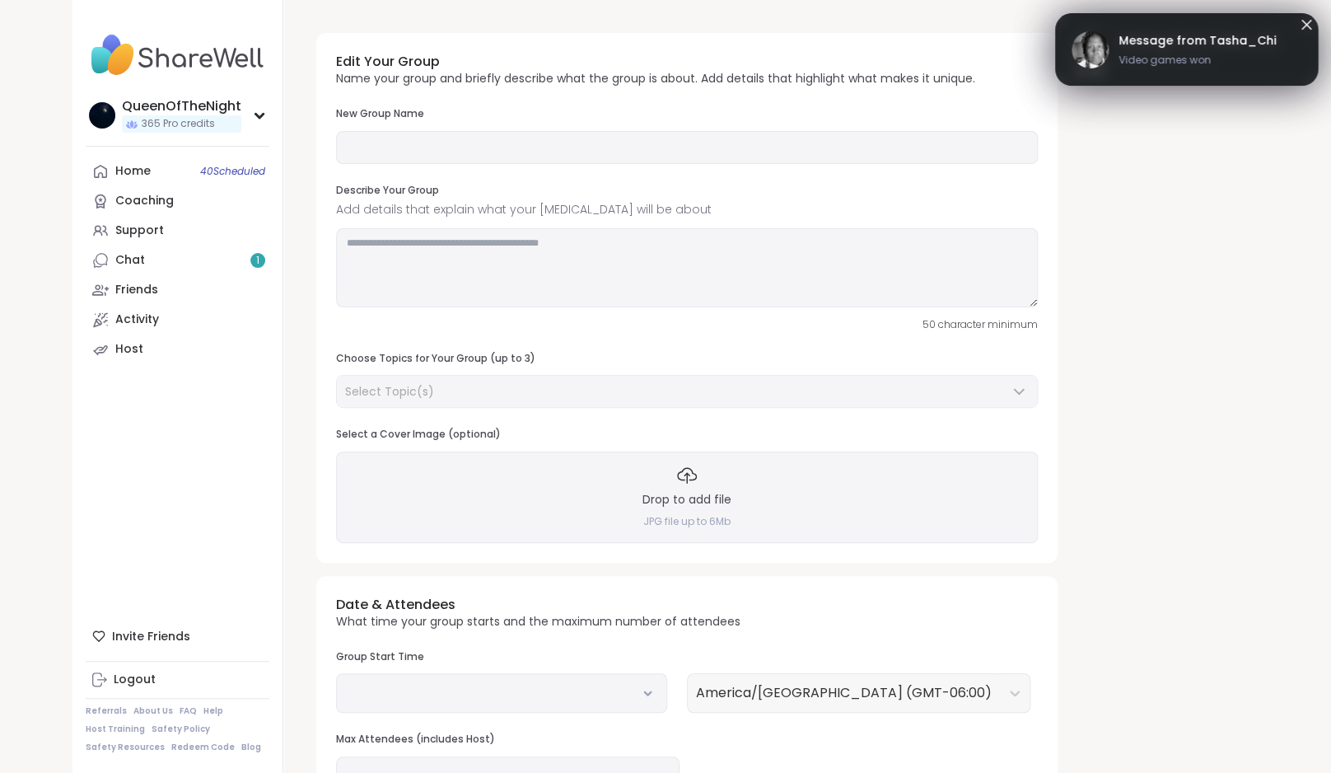
type input "**********"
type textarea "**********"
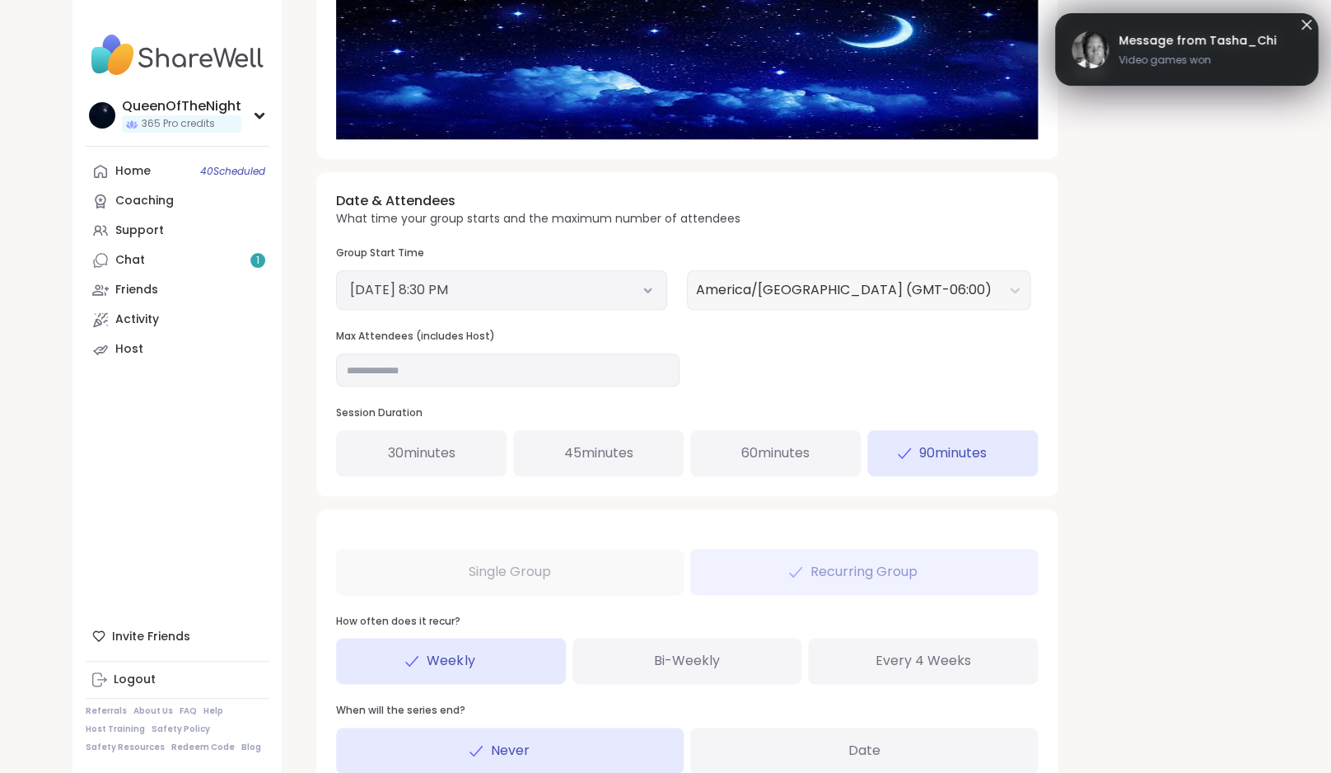
scroll to position [598, 0]
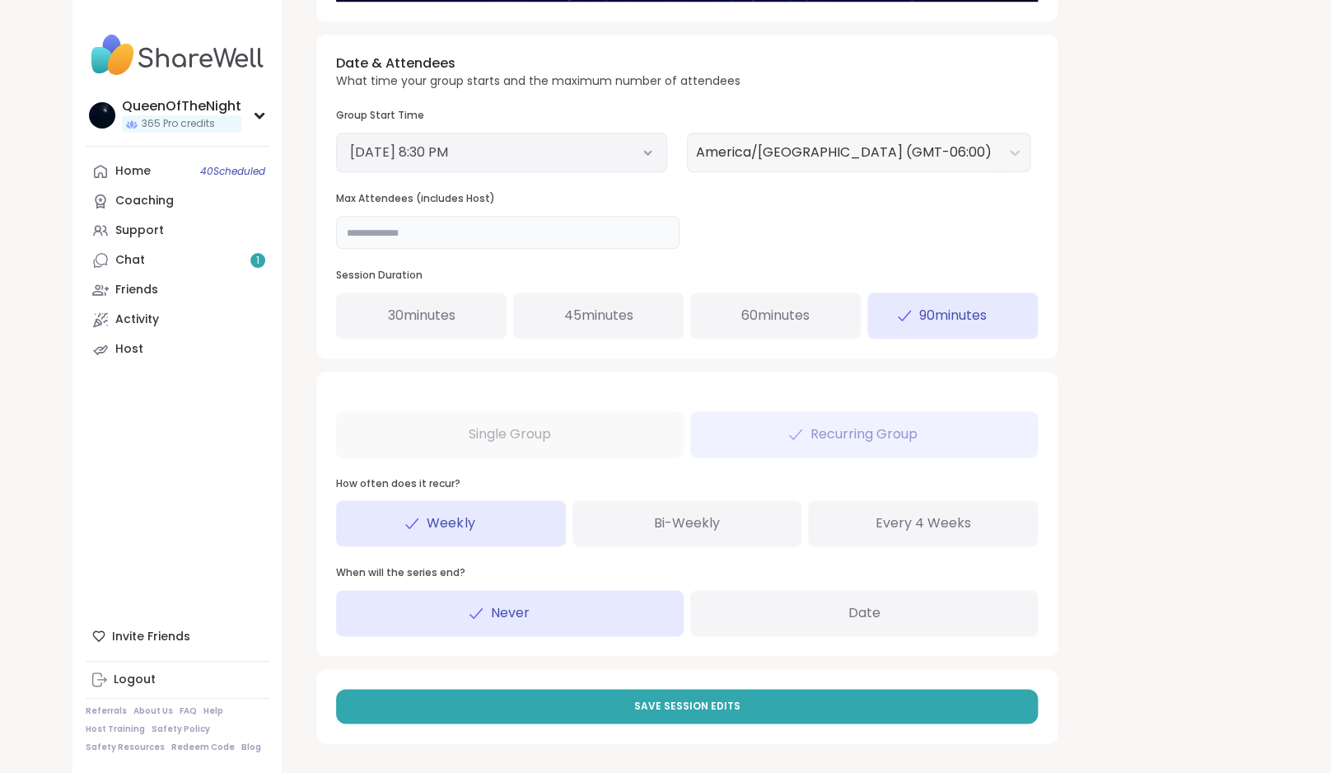
click at [418, 235] on input "**" at bounding box center [508, 232] width 344 height 33
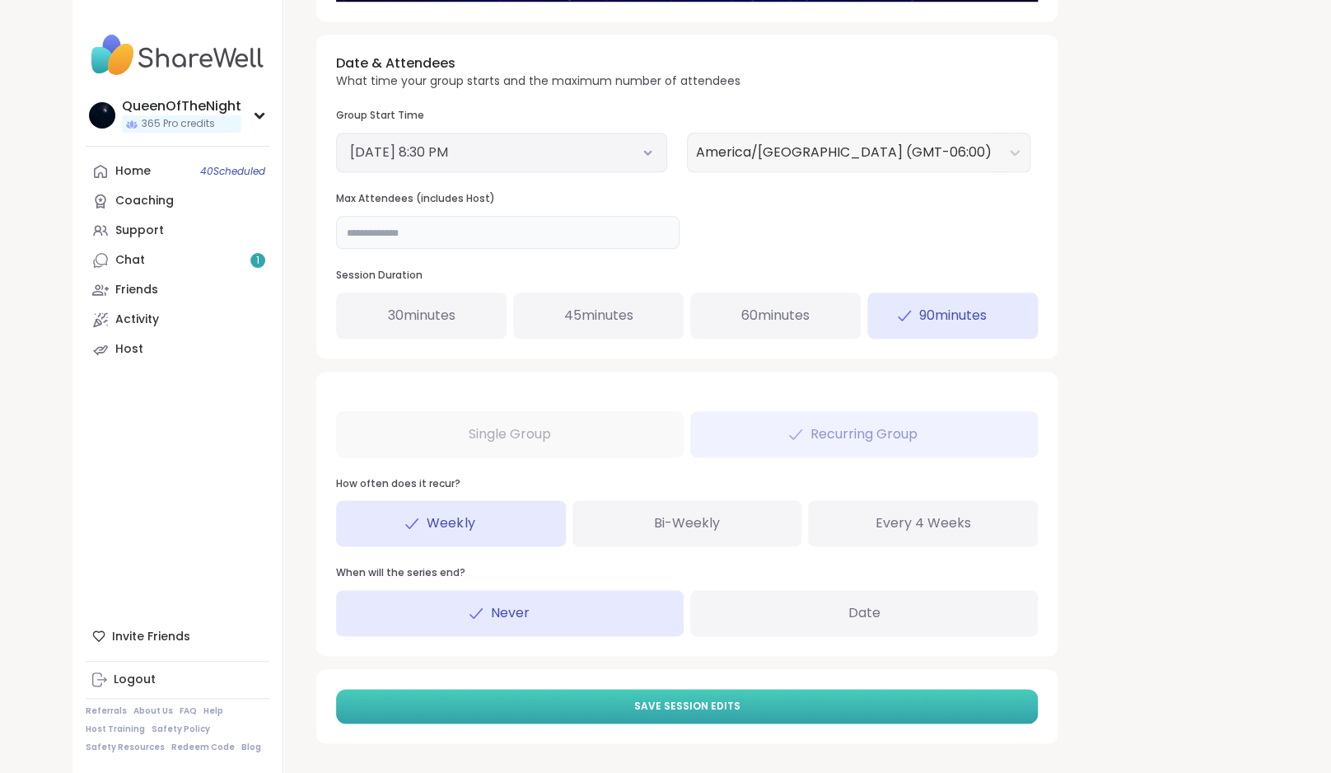
type input "**"
click at [680, 707] on span "Save Session Edits" at bounding box center [687, 706] width 106 height 15
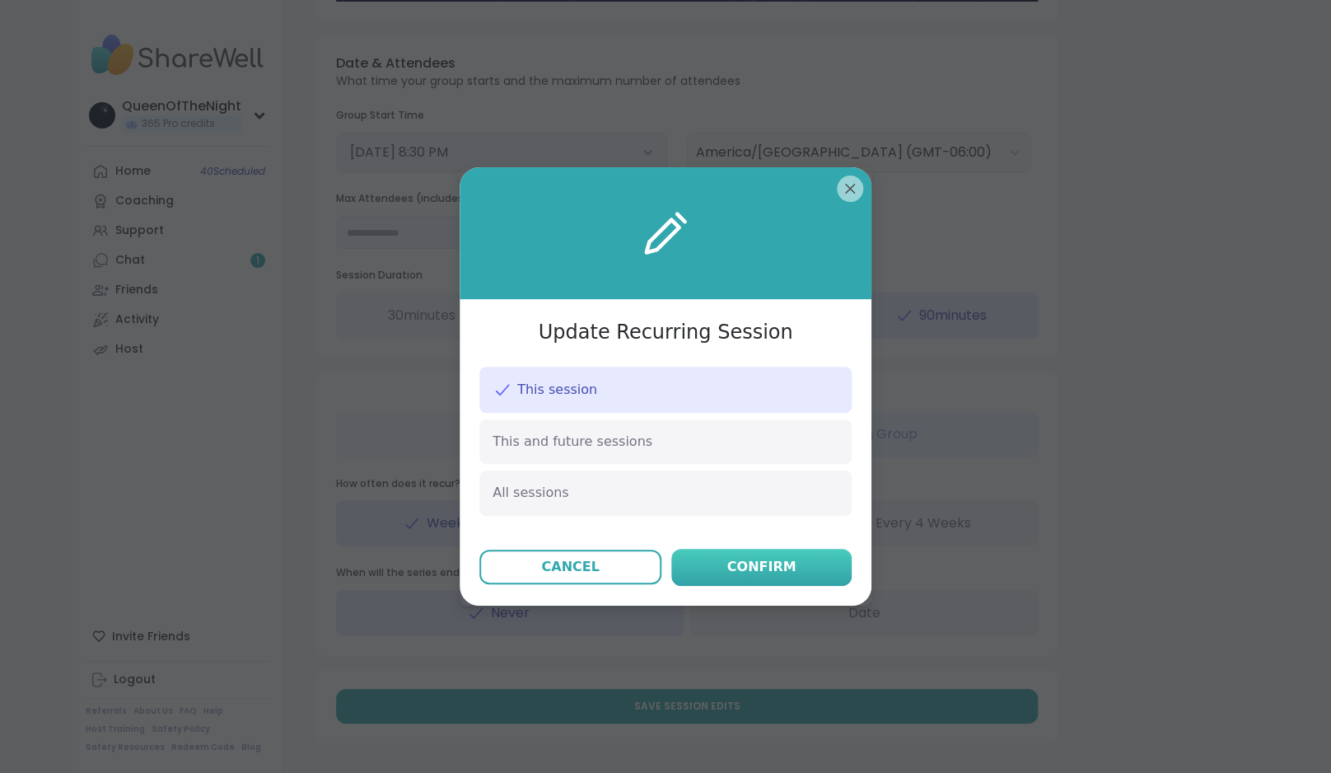
click at [774, 568] on div "Confirm" at bounding box center [761, 567] width 69 height 20
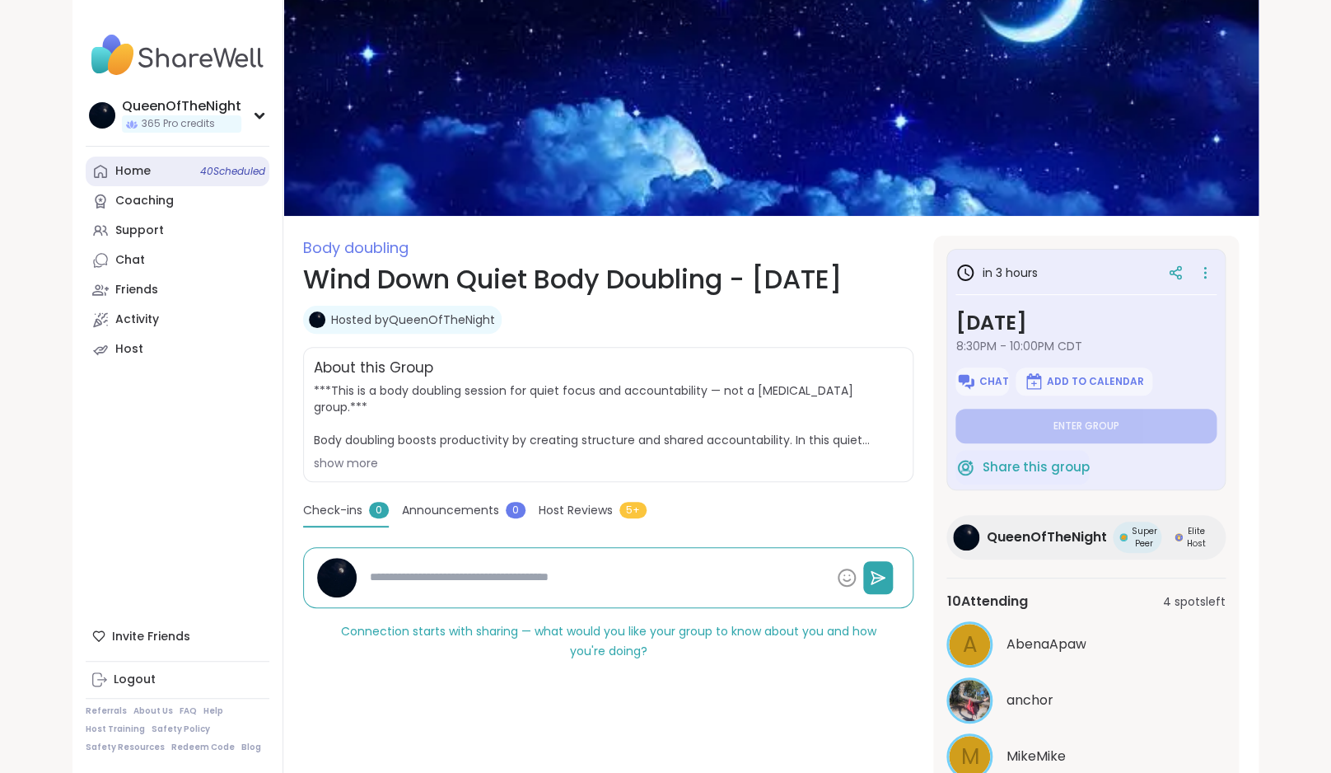
click at [152, 171] on link "Home 40 Scheduled" at bounding box center [178, 172] width 184 height 30
type textarea "*"
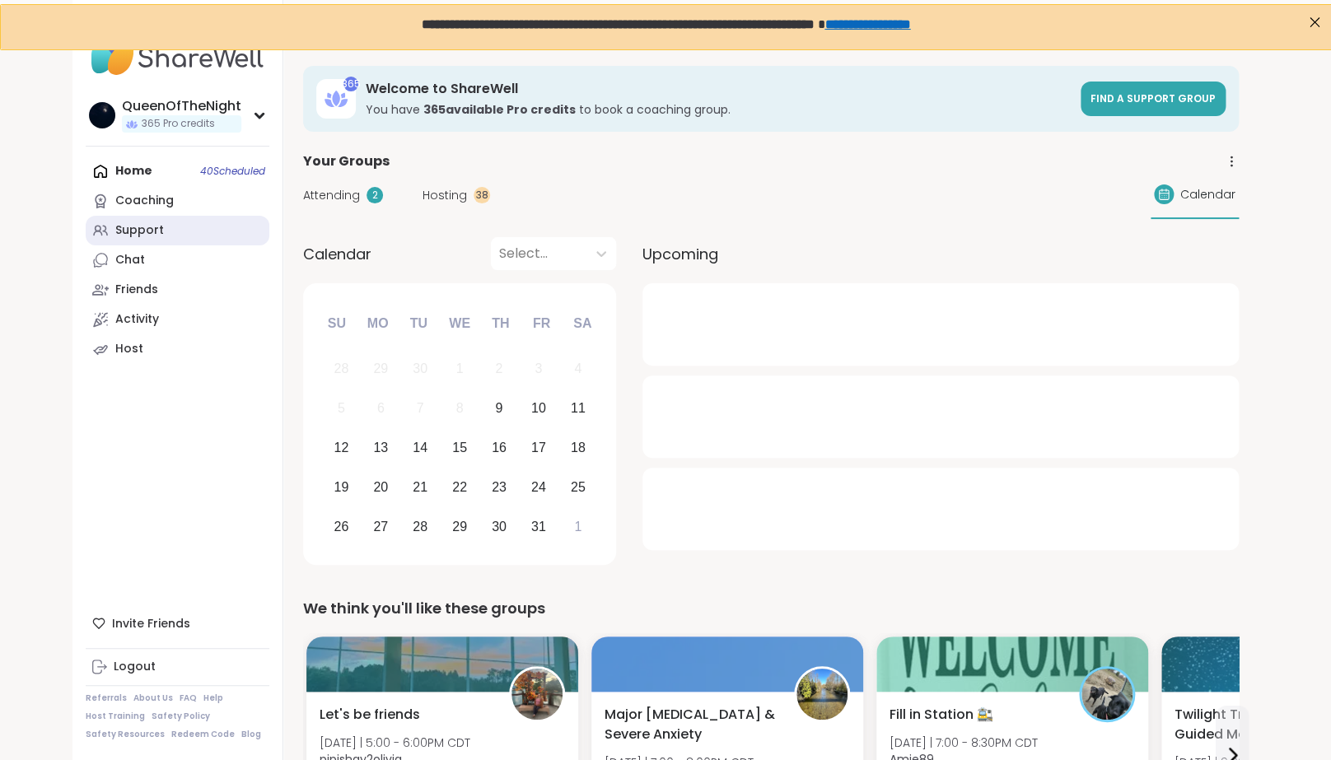
click at [155, 227] on div "Support" at bounding box center [139, 230] width 49 height 16
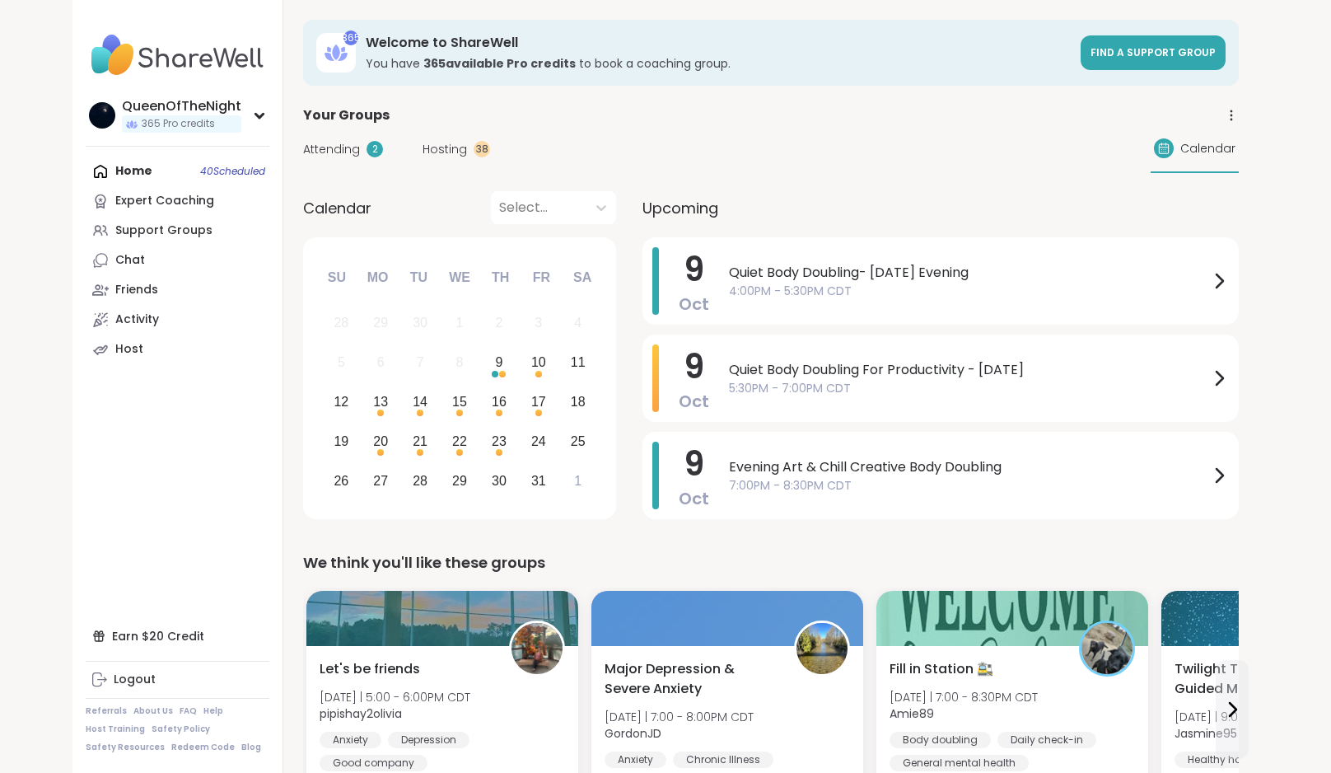
click at [442, 141] on span "Hosting" at bounding box center [445, 149] width 44 height 17
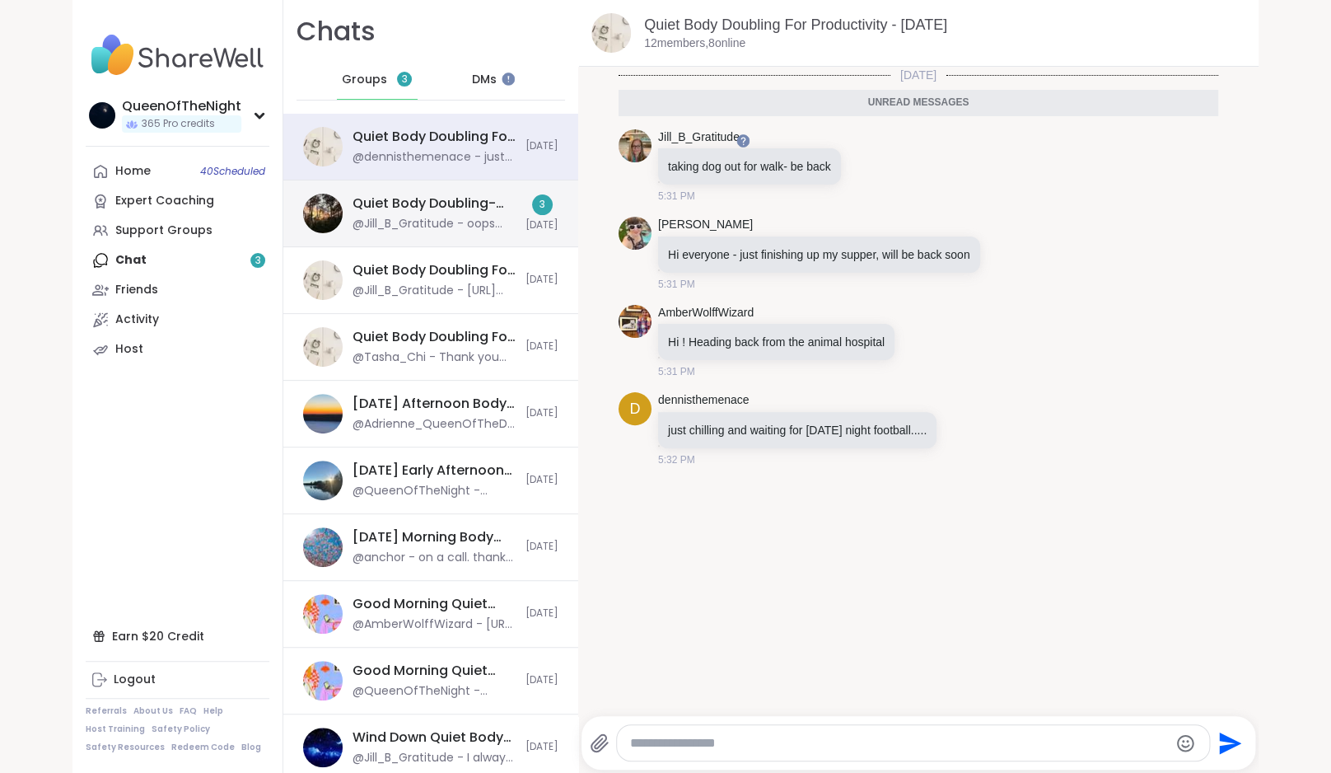
click at [438, 235] on div "Quiet Body Doubling- [DATE] Evening, [DATE] @Jill_B_Gratitude - oops forgot som…" at bounding box center [430, 213] width 295 height 67
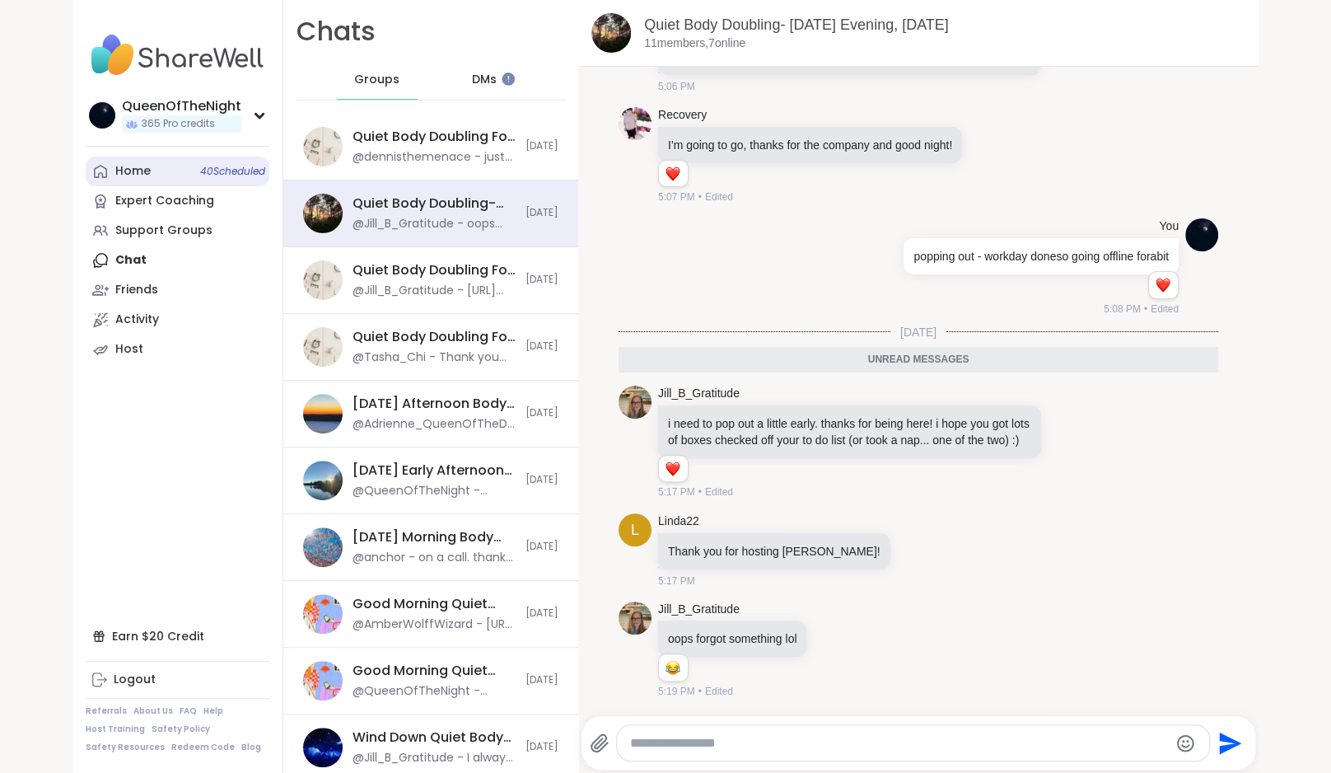
click at [172, 169] on link "Home 40 Scheduled" at bounding box center [178, 172] width 184 height 30
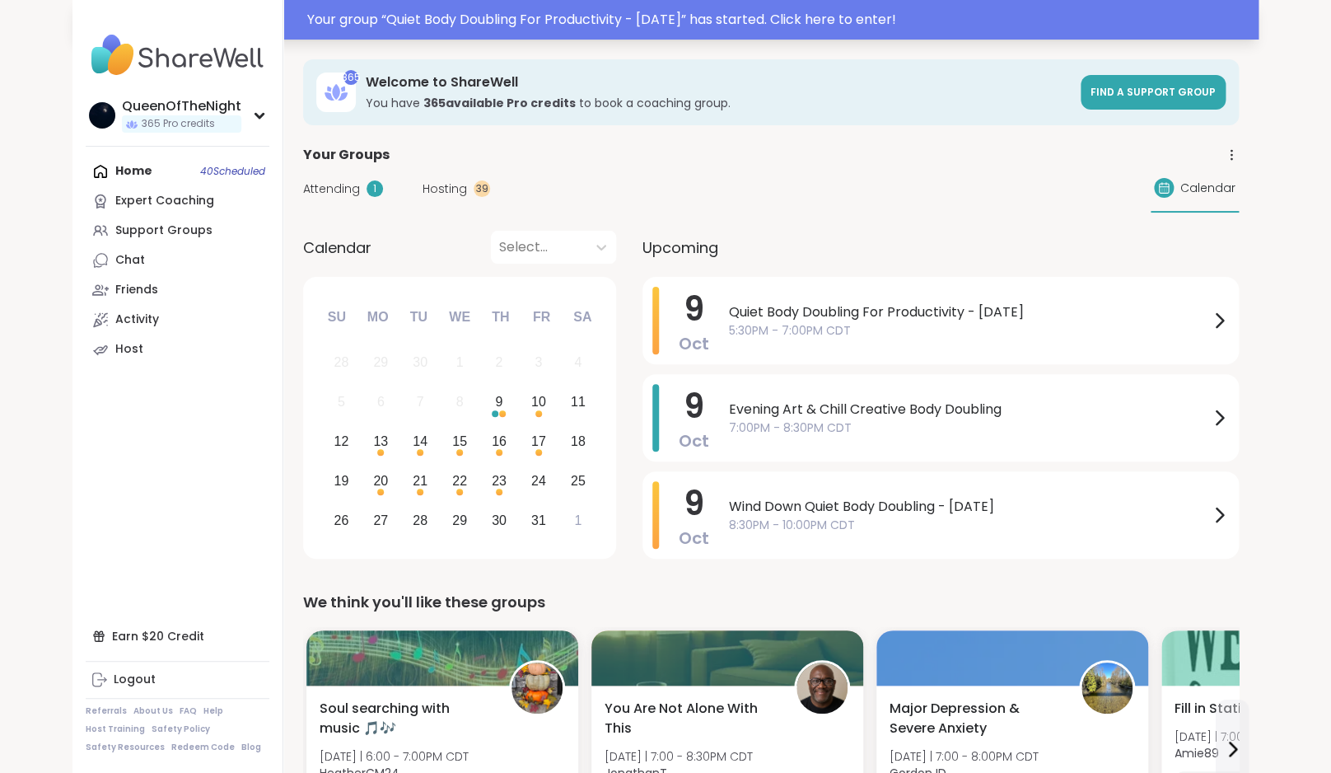
click at [672, 30] on div "Your group “ Quiet Body Doubling For Productivity - [DATE] ” has started. Click…" at bounding box center [665, 20] width 1186 height 40
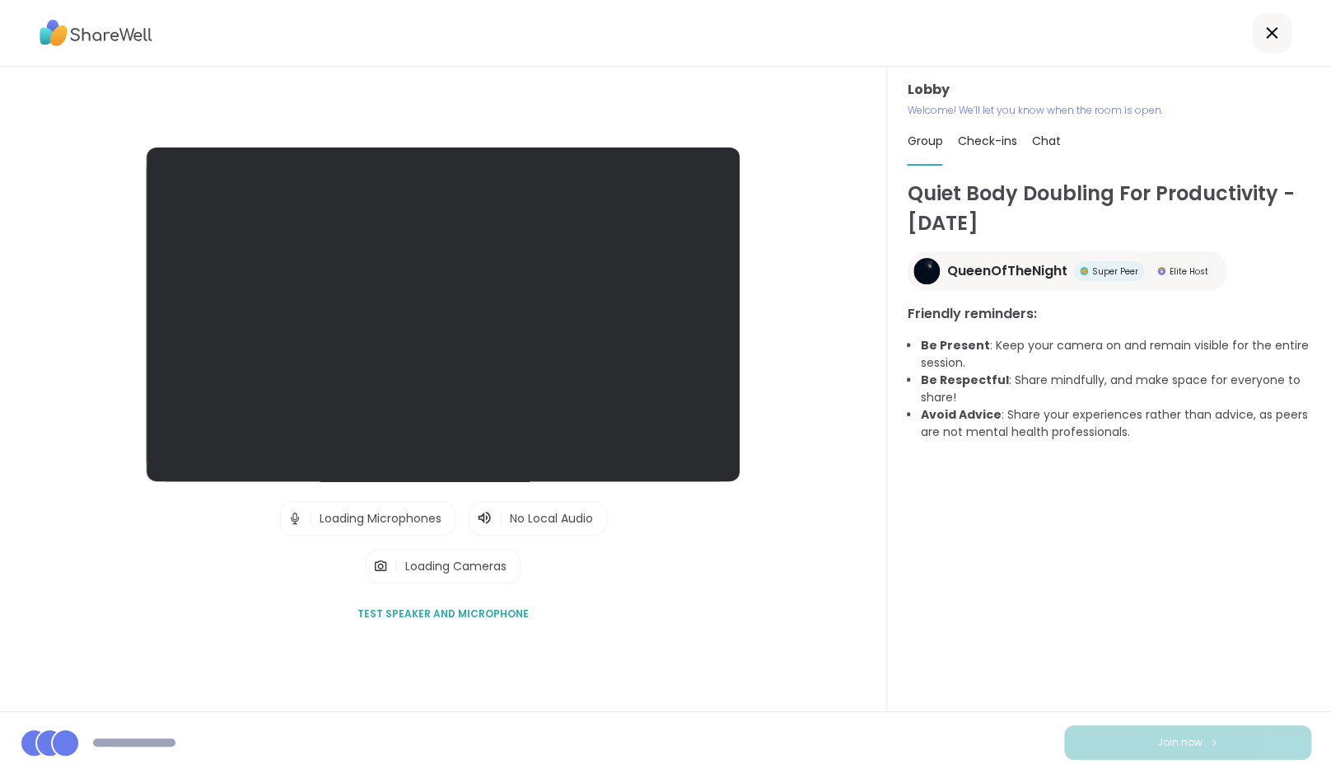
click at [666, 18] on div "Lobby | Loading Microphones | No Local Audio | Loading Cameras Test speaker and…" at bounding box center [665, 386] width 1331 height 773
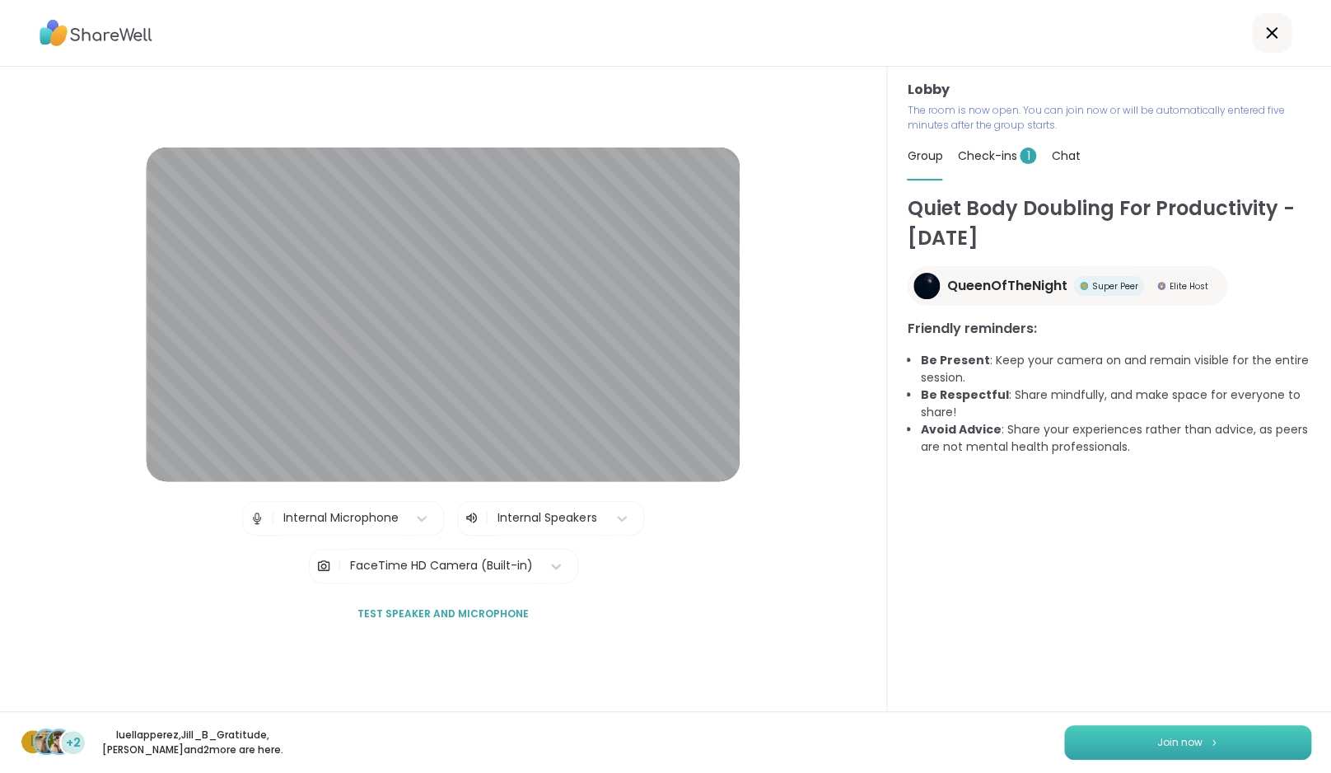
click at [1207, 736] on button "Join now" at bounding box center [1187, 742] width 247 height 35
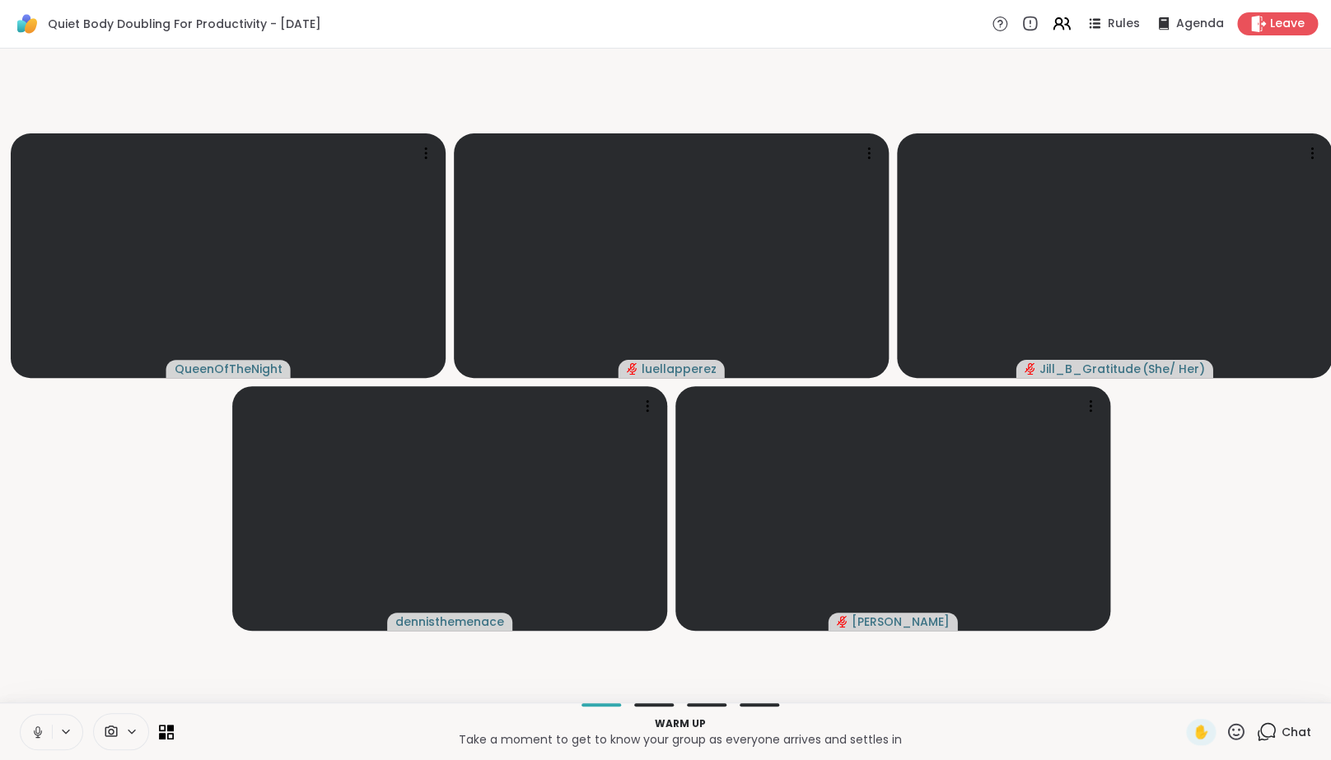
click at [42, 740] on icon at bounding box center [37, 732] width 15 height 15
click at [1274, 742] on icon at bounding box center [1266, 732] width 21 height 21
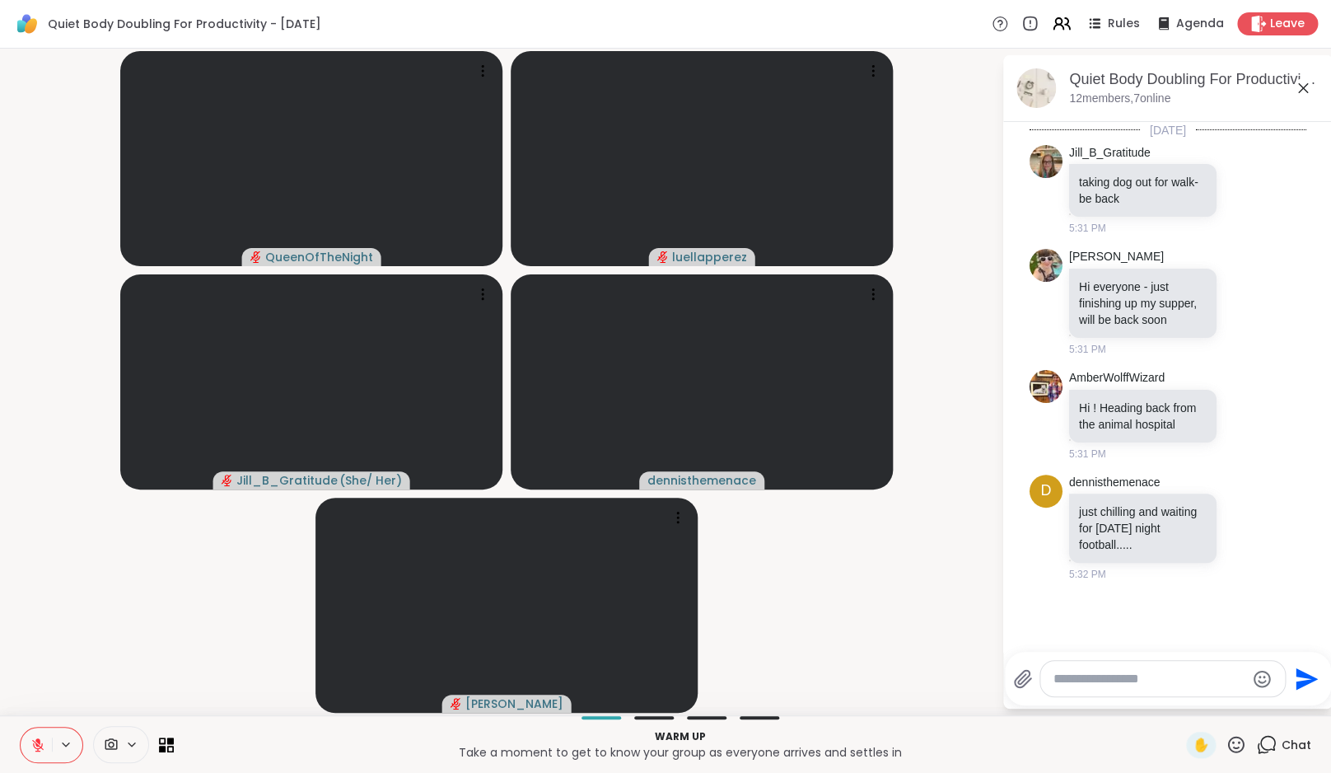
click at [1179, 680] on textarea "Type your message" at bounding box center [1150, 679] width 192 height 16
paste textarea "**********"
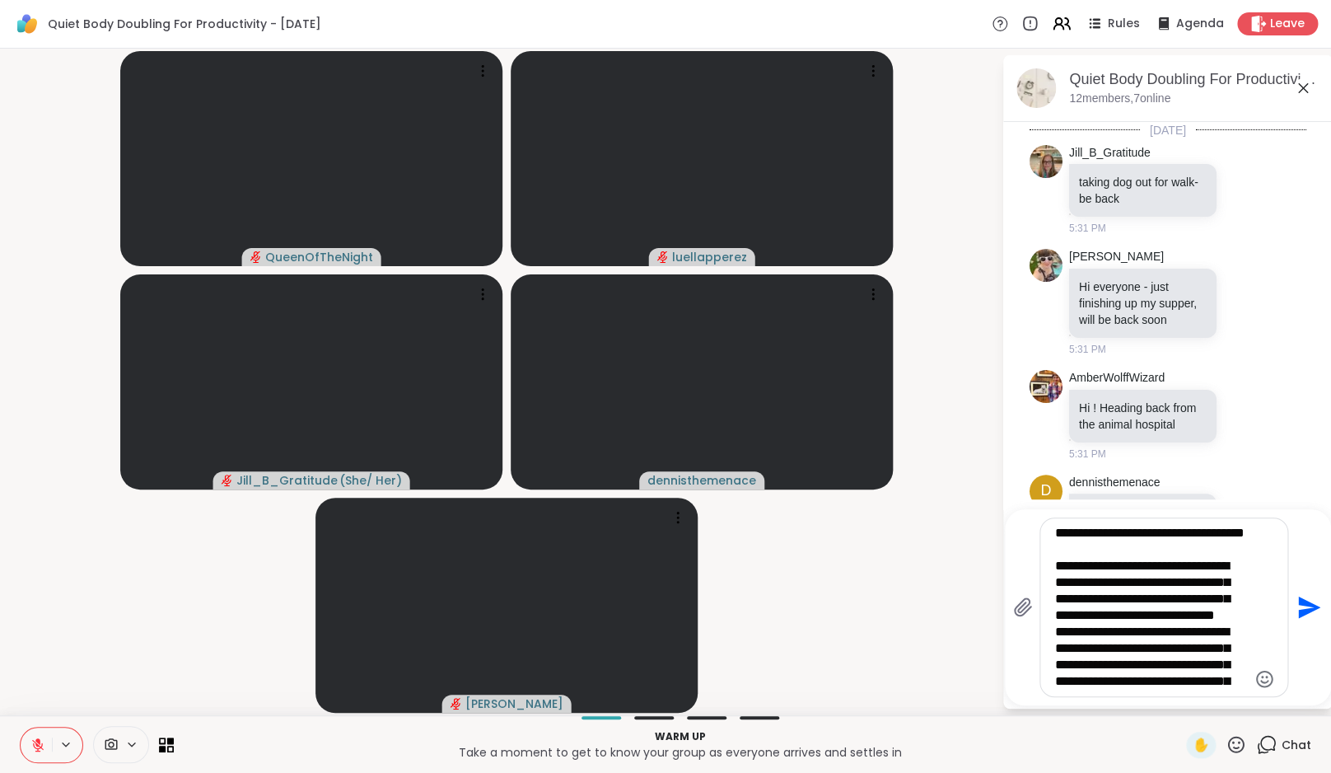
click at [1068, 581] on textarea "**********" at bounding box center [1151, 607] width 192 height 165
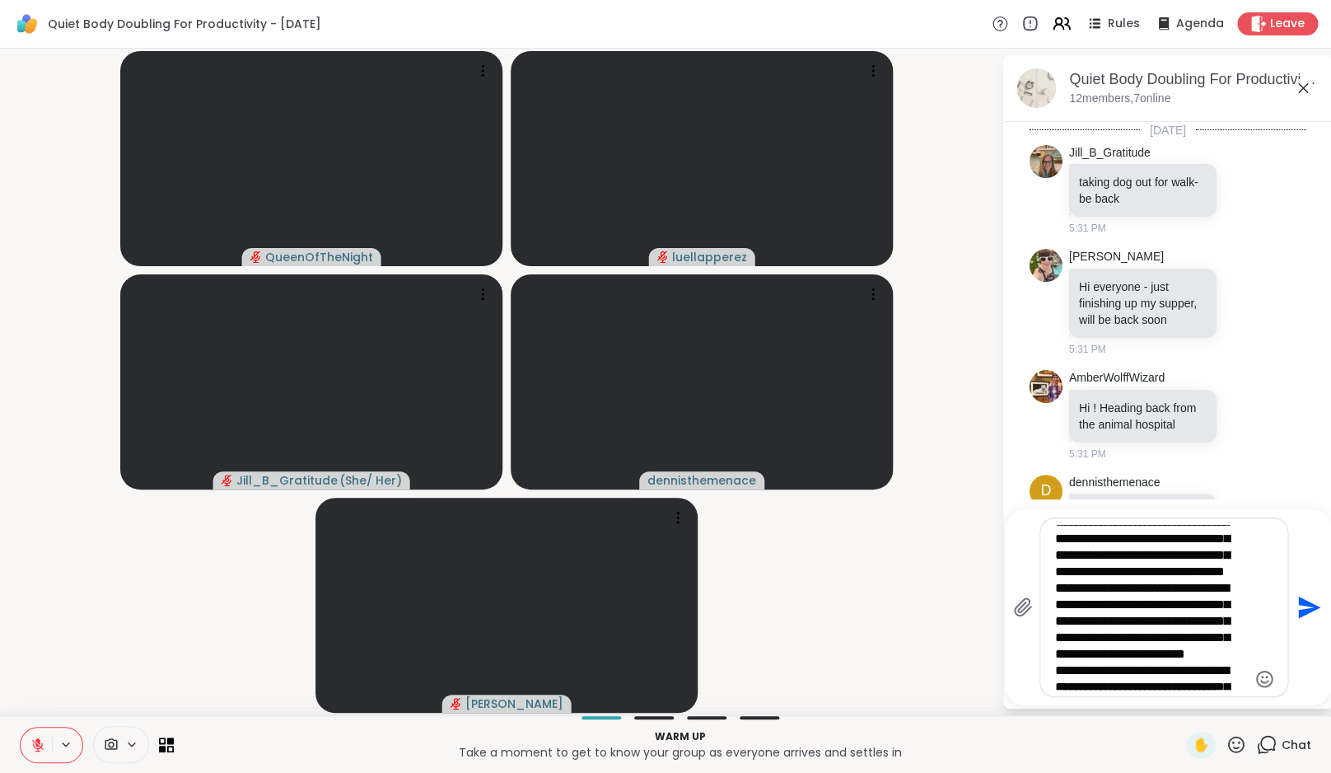
scroll to position [53, 0]
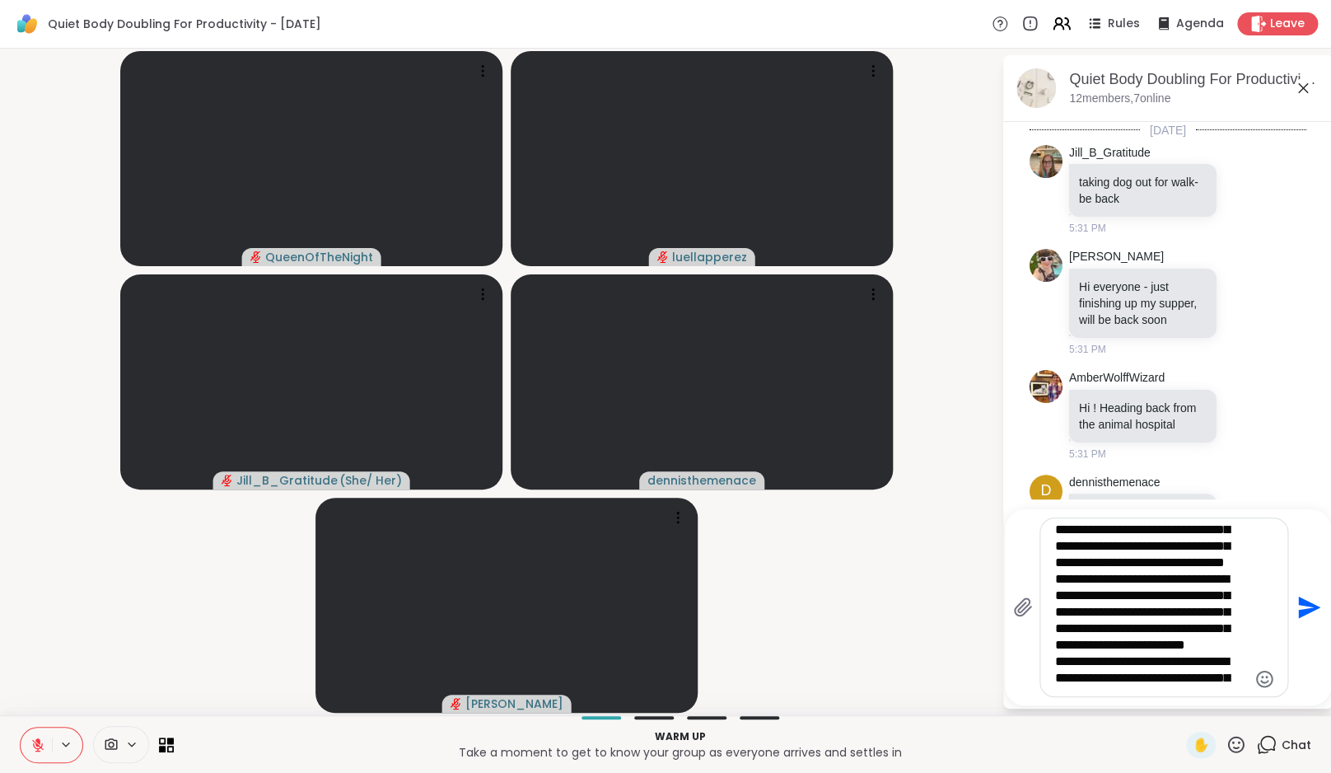
click at [1067, 615] on textarea "**********" at bounding box center [1151, 607] width 192 height 165
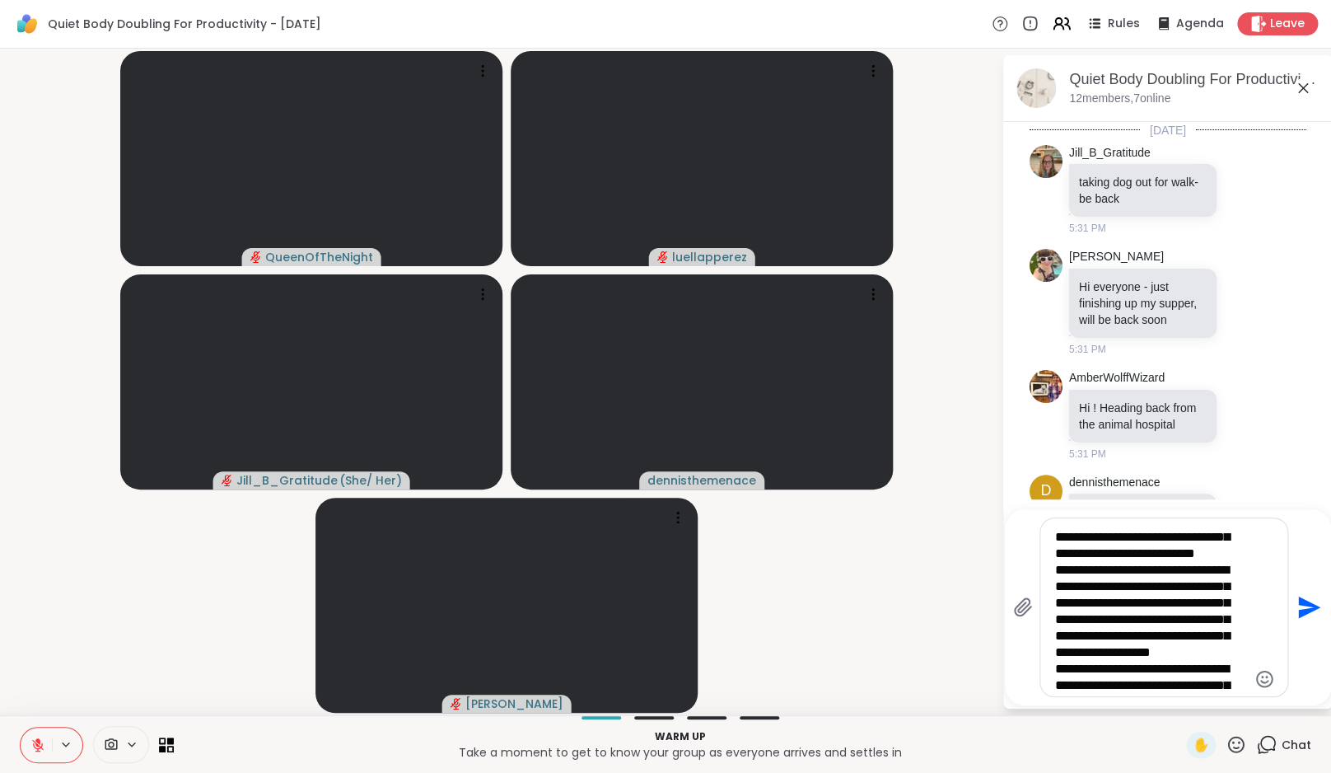
click at [1068, 626] on textarea "**********" at bounding box center [1151, 607] width 192 height 165
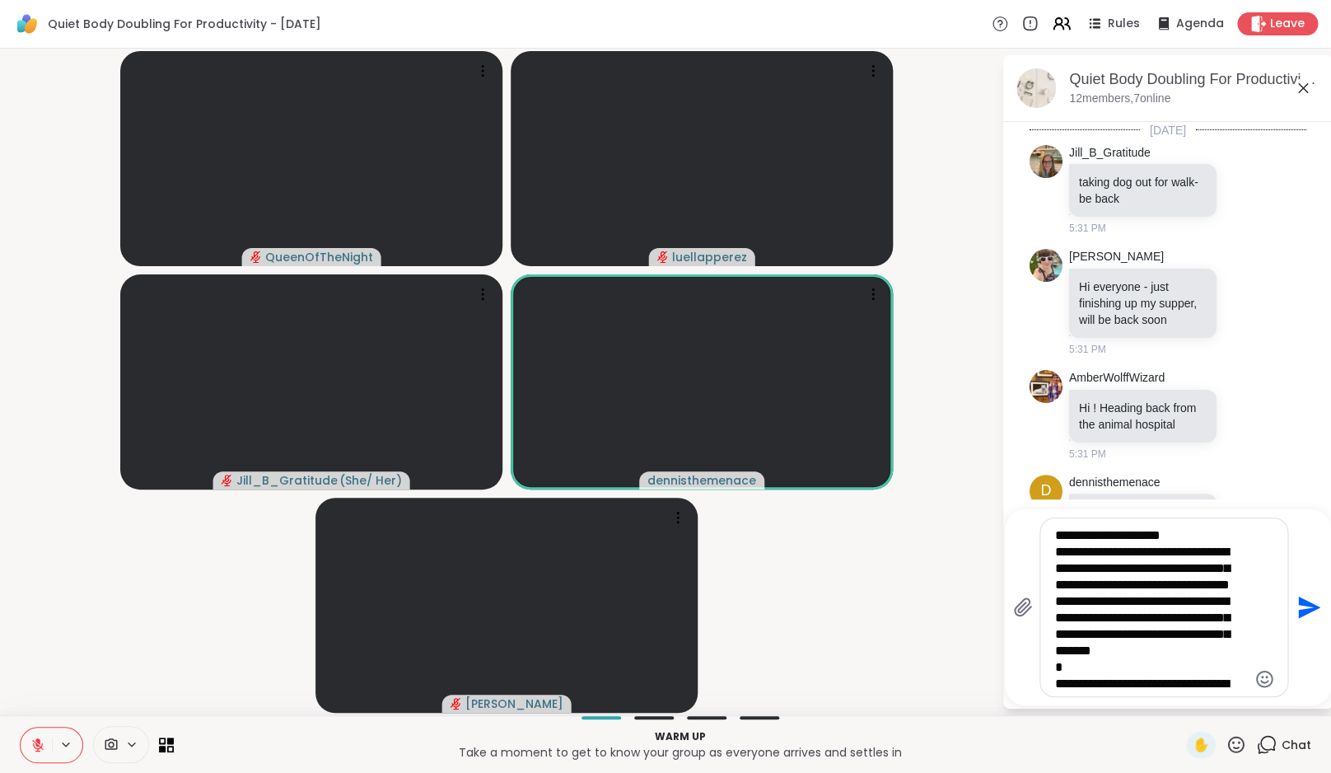
scroll to position [262, 0]
click at [1070, 616] on textarea "**********" at bounding box center [1151, 607] width 192 height 165
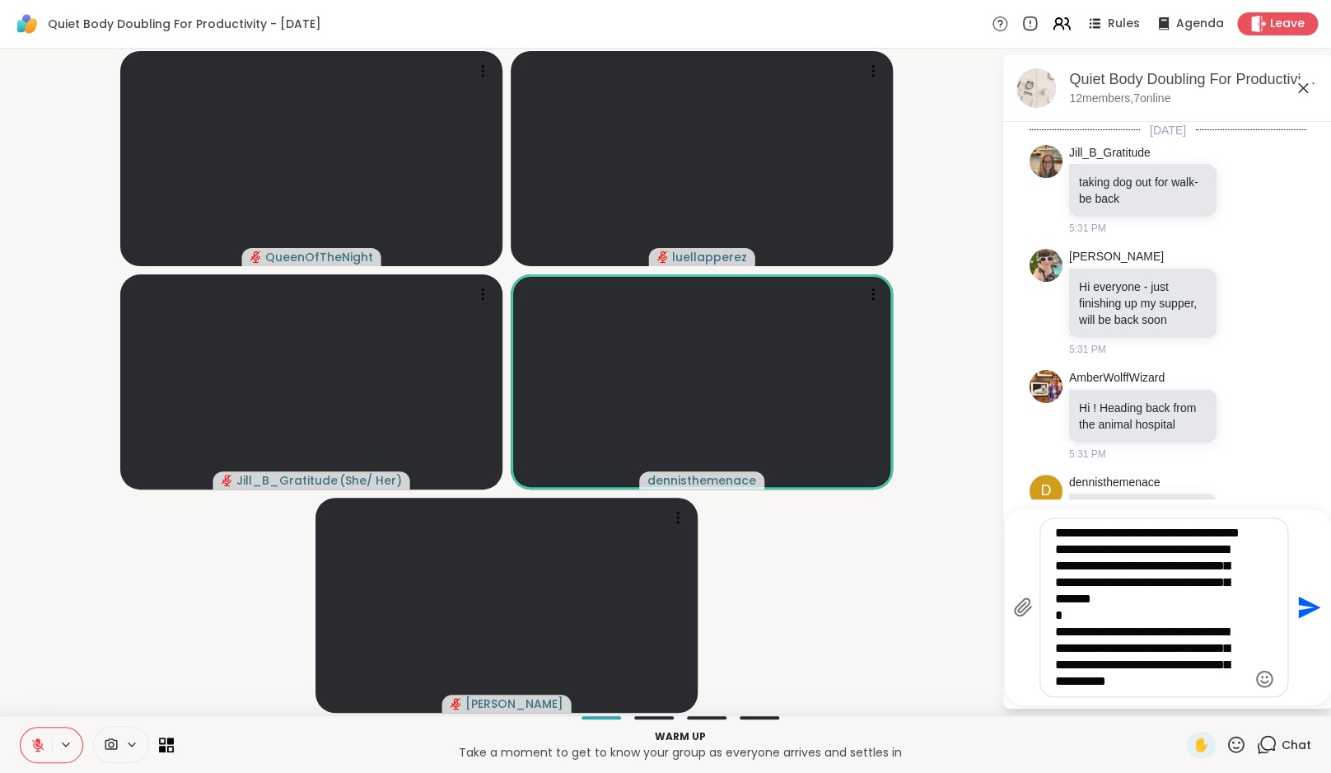
scroll to position [319, 0]
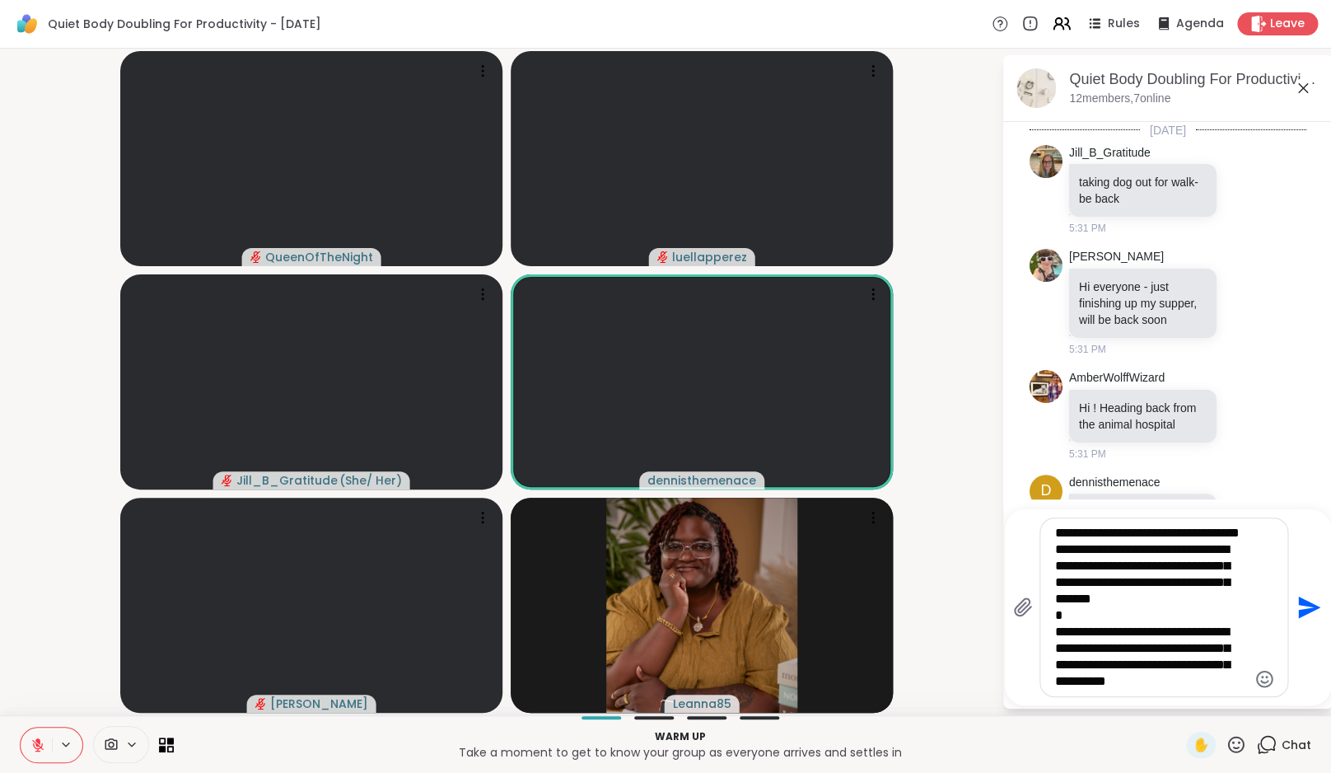
click at [1068, 627] on textarea "**********" at bounding box center [1151, 607] width 192 height 165
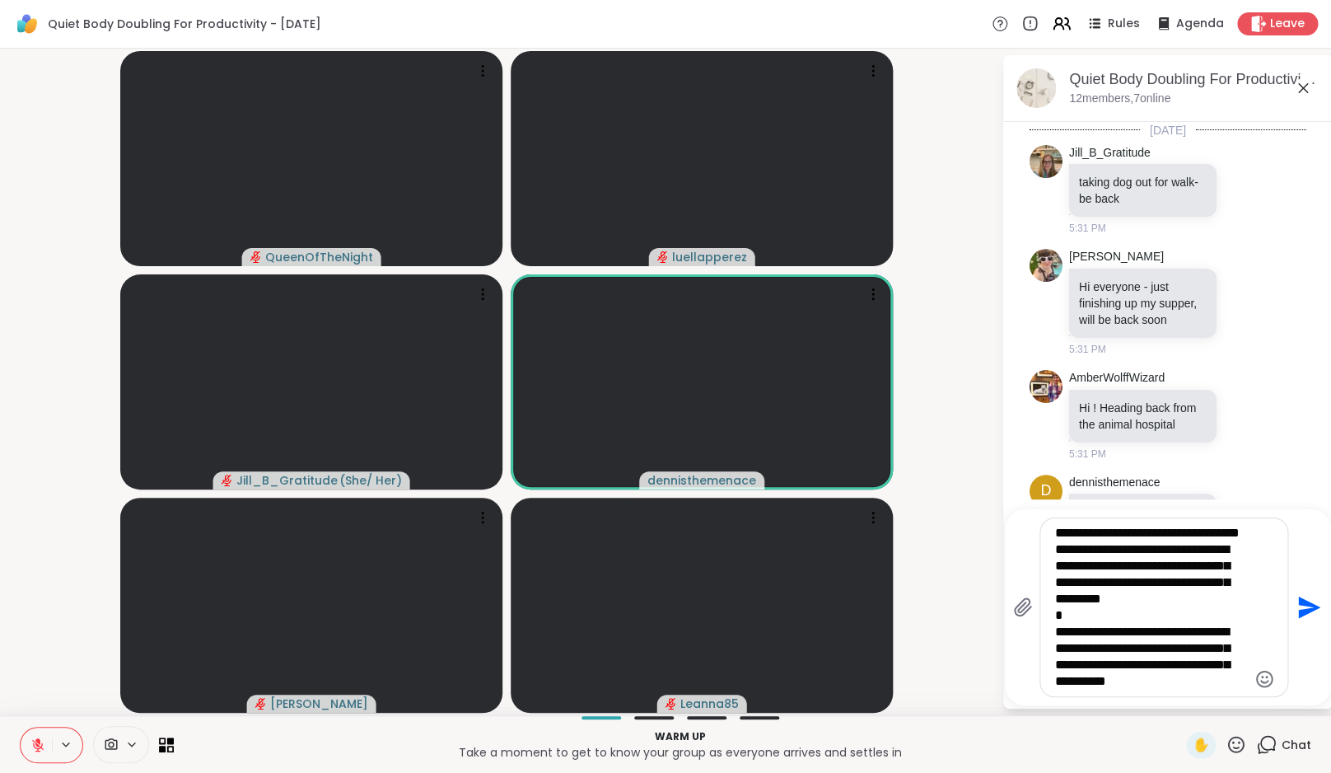
scroll to position [395, 0]
type textarea "**********"
click at [1312, 610] on icon "Send" at bounding box center [1309, 607] width 22 height 22
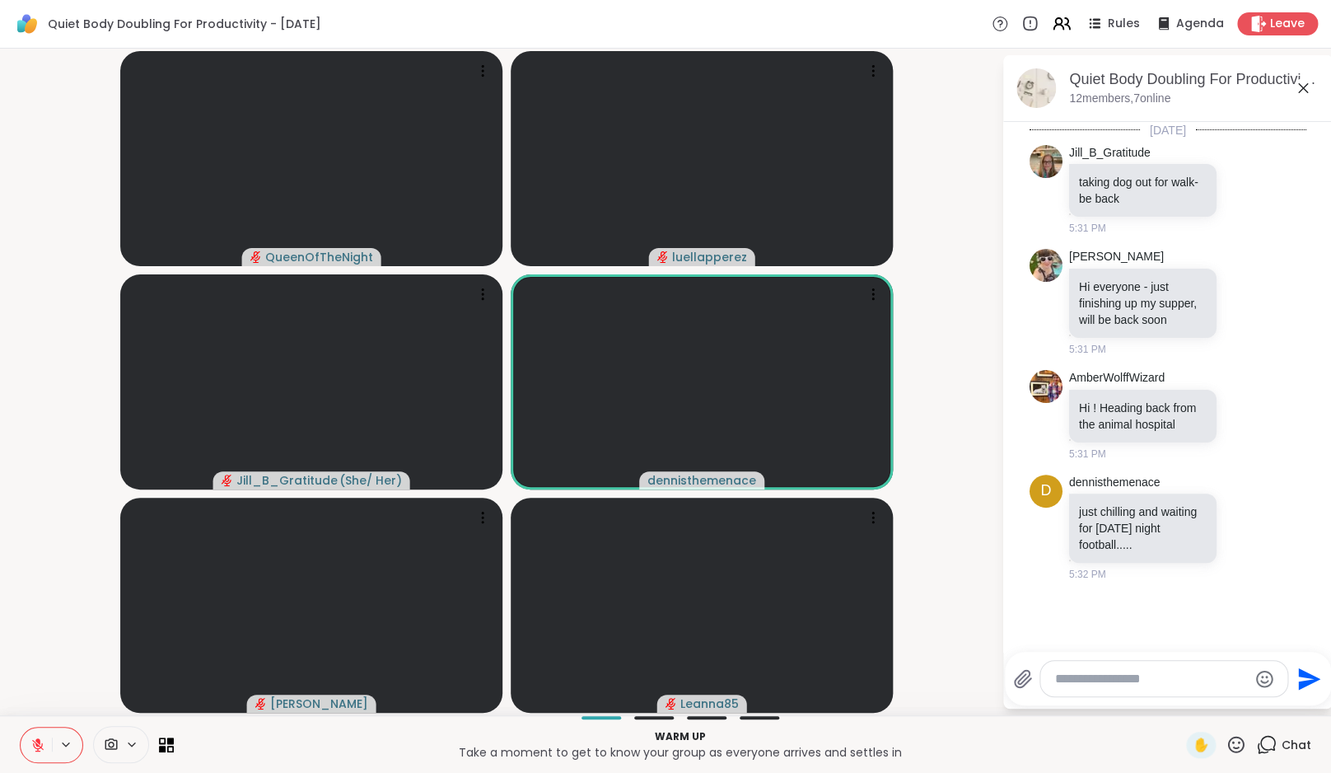
scroll to position [893, 0]
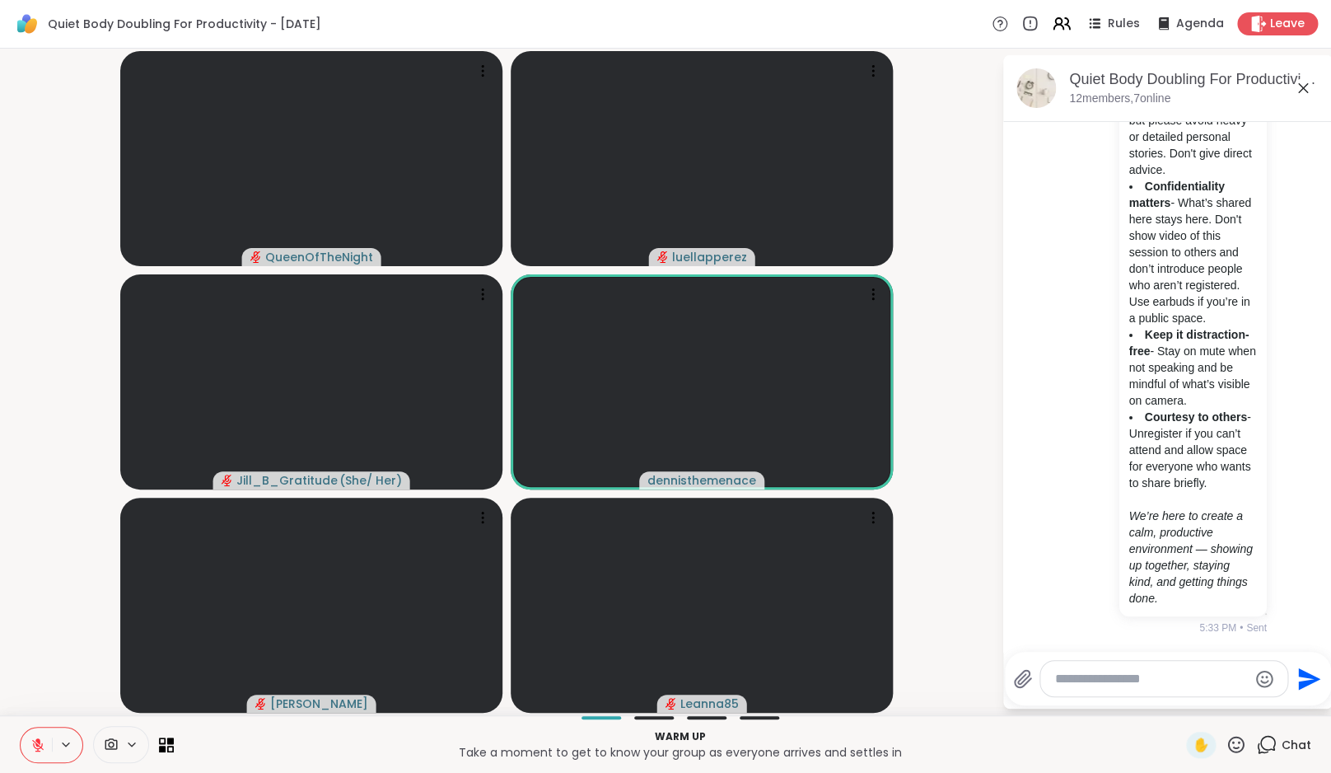
click at [1130, 680] on textarea "Type your message" at bounding box center [1151, 679] width 192 height 16
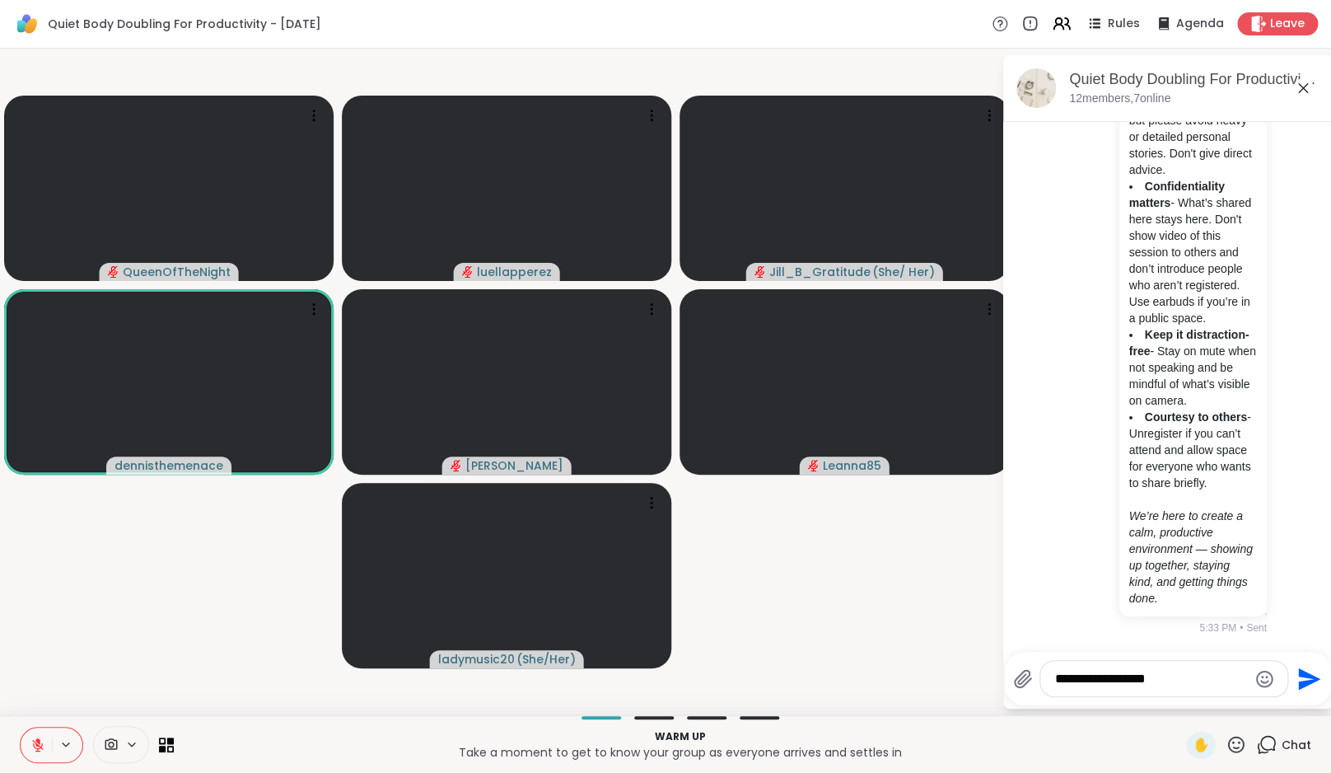
type textarea "**********"
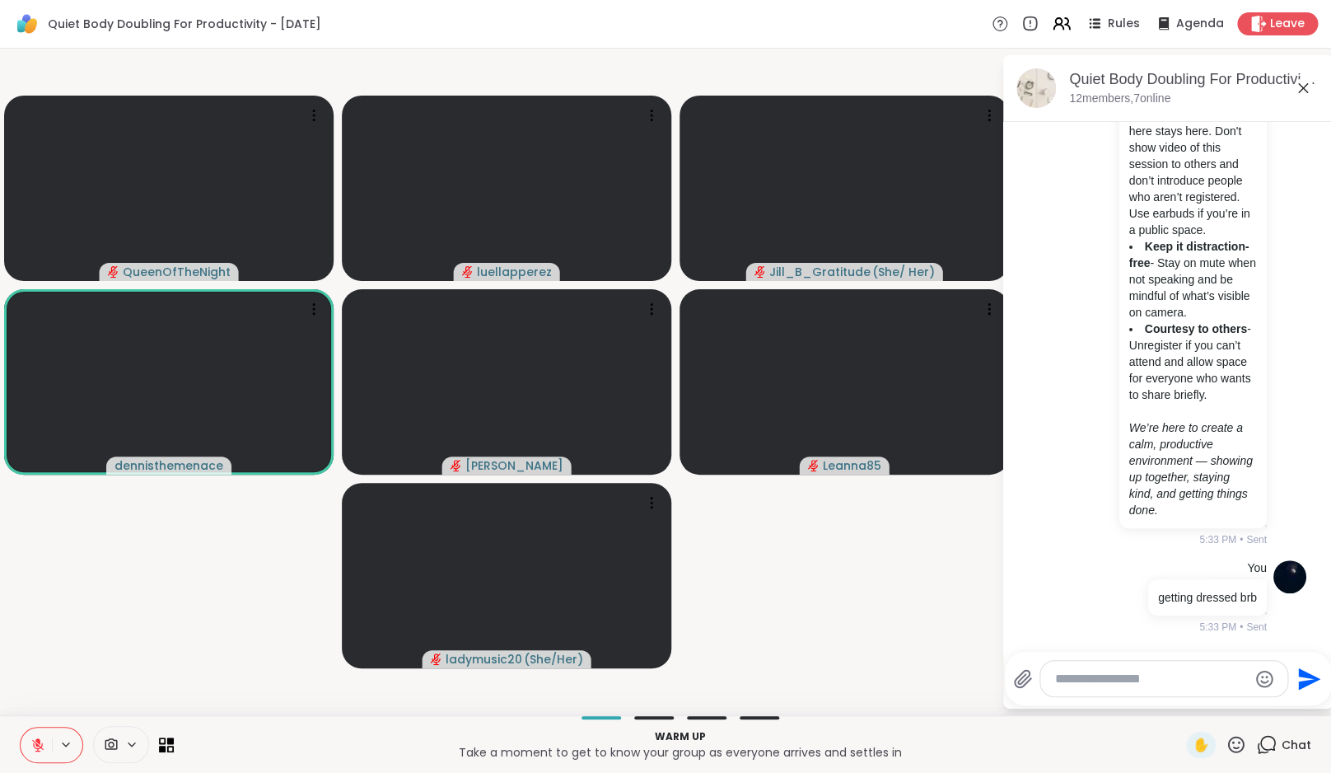
click at [1133, 668] on div at bounding box center [1163, 678] width 247 height 35
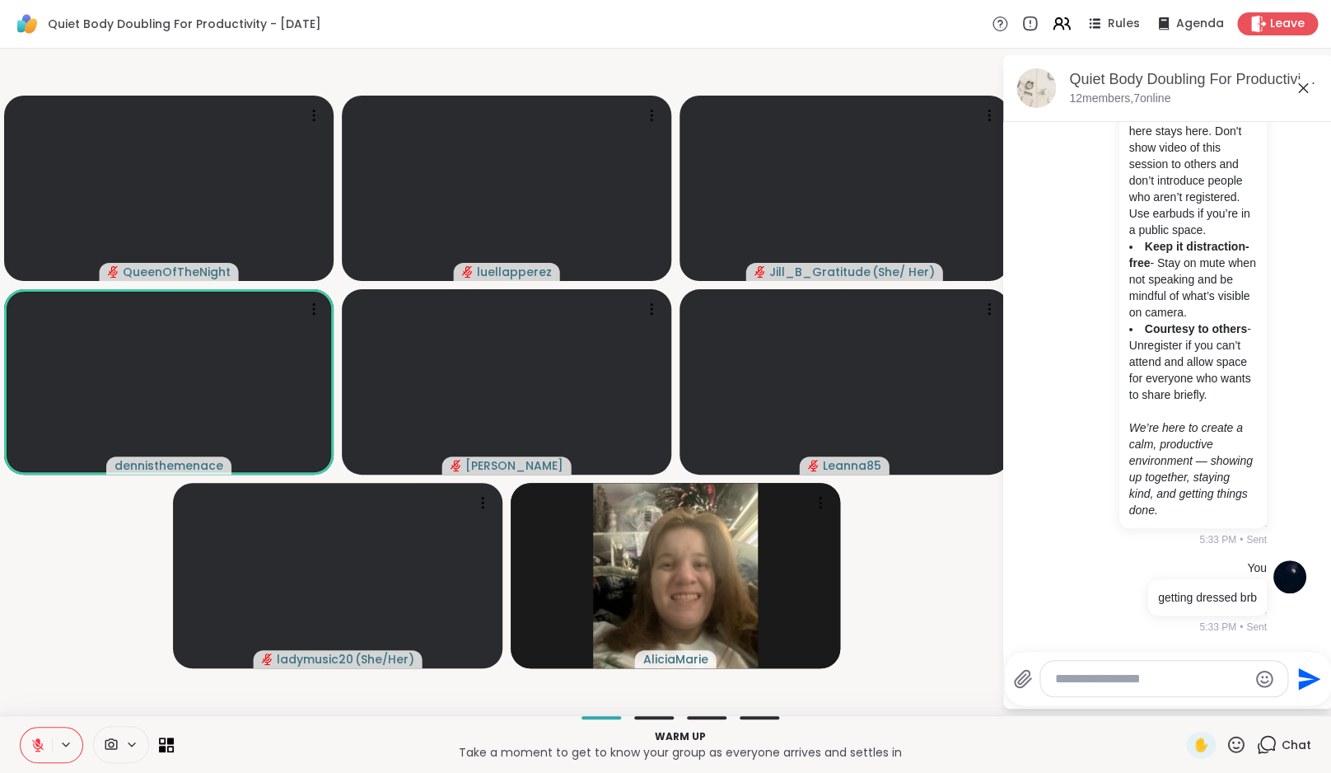
click at [1131, 683] on textarea "Type your message" at bounding box center [1151, 679] width 192 height 16
paste textarea "**********"
type textarea "**********"
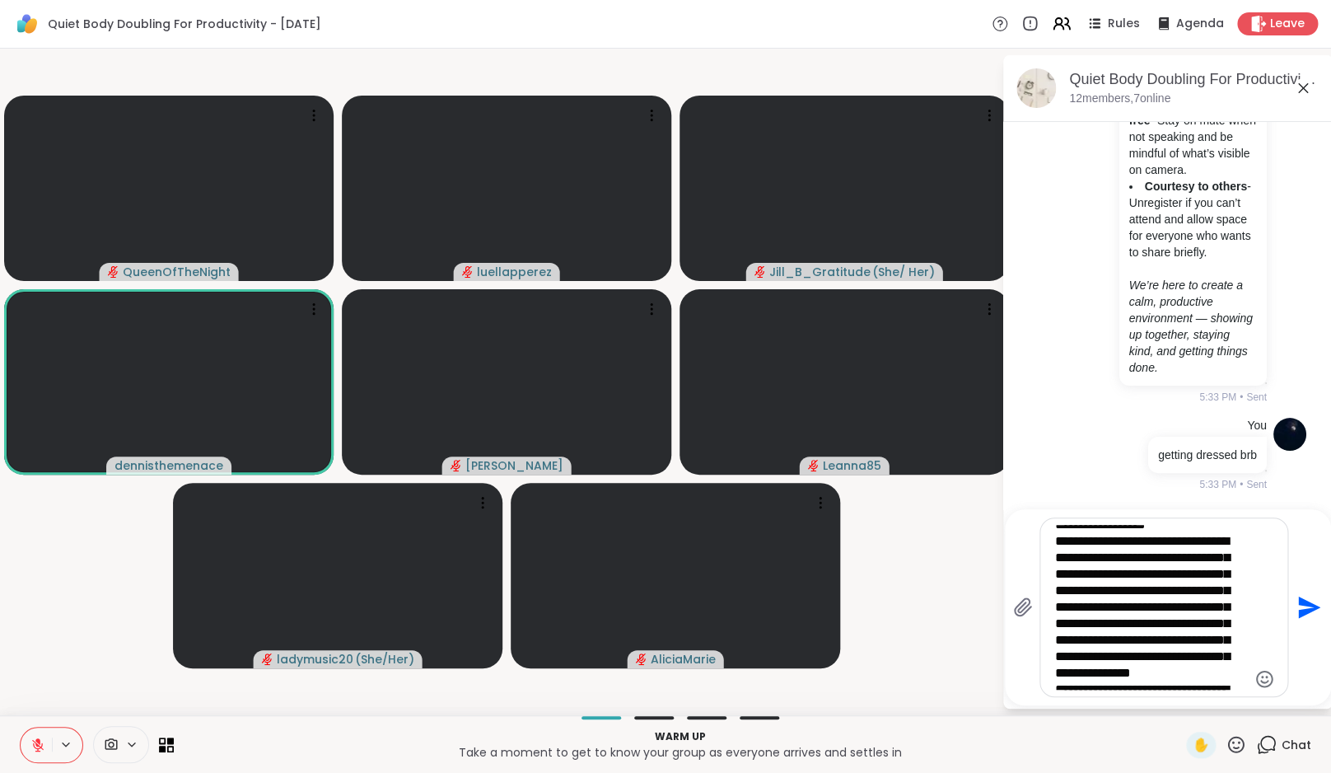
scroll to position [544, 0]
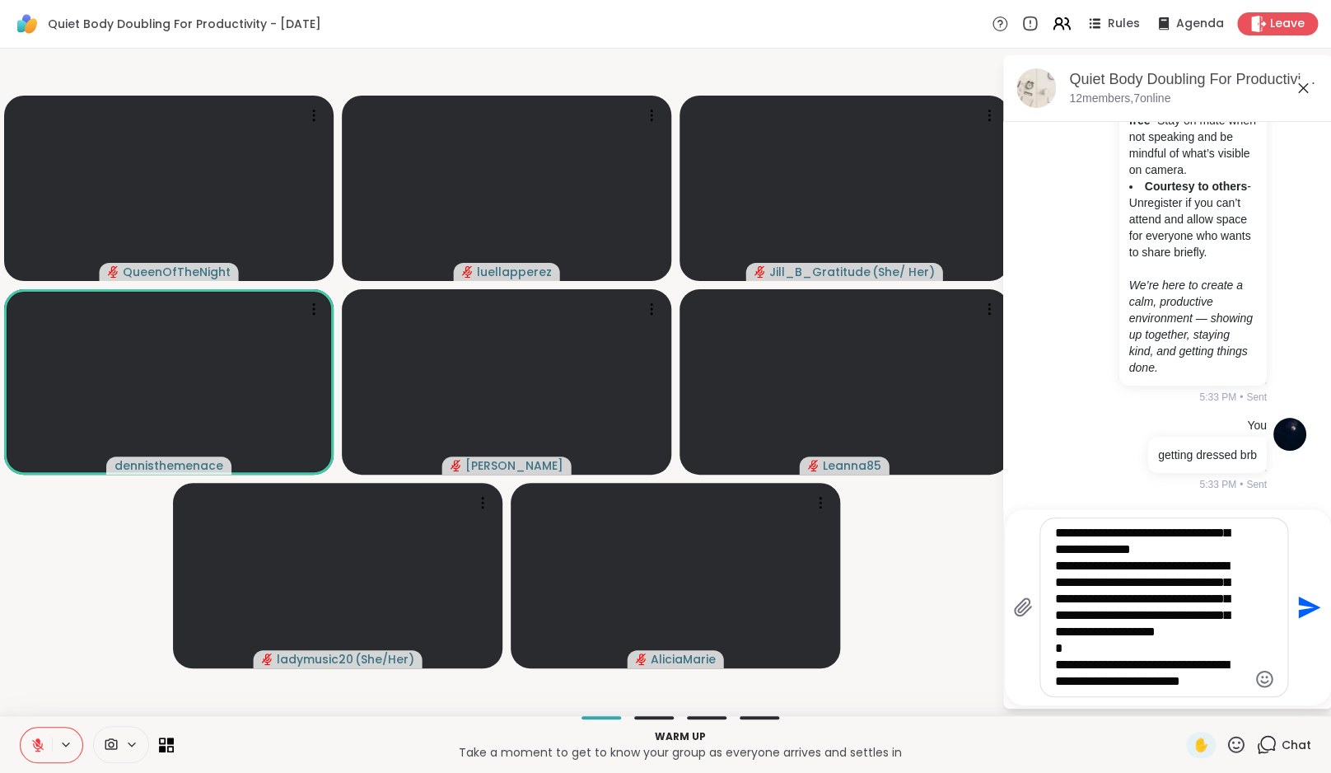
click at [1320, 610] on icon "Send" at bounding box center [1309, 607] width 22 height 22
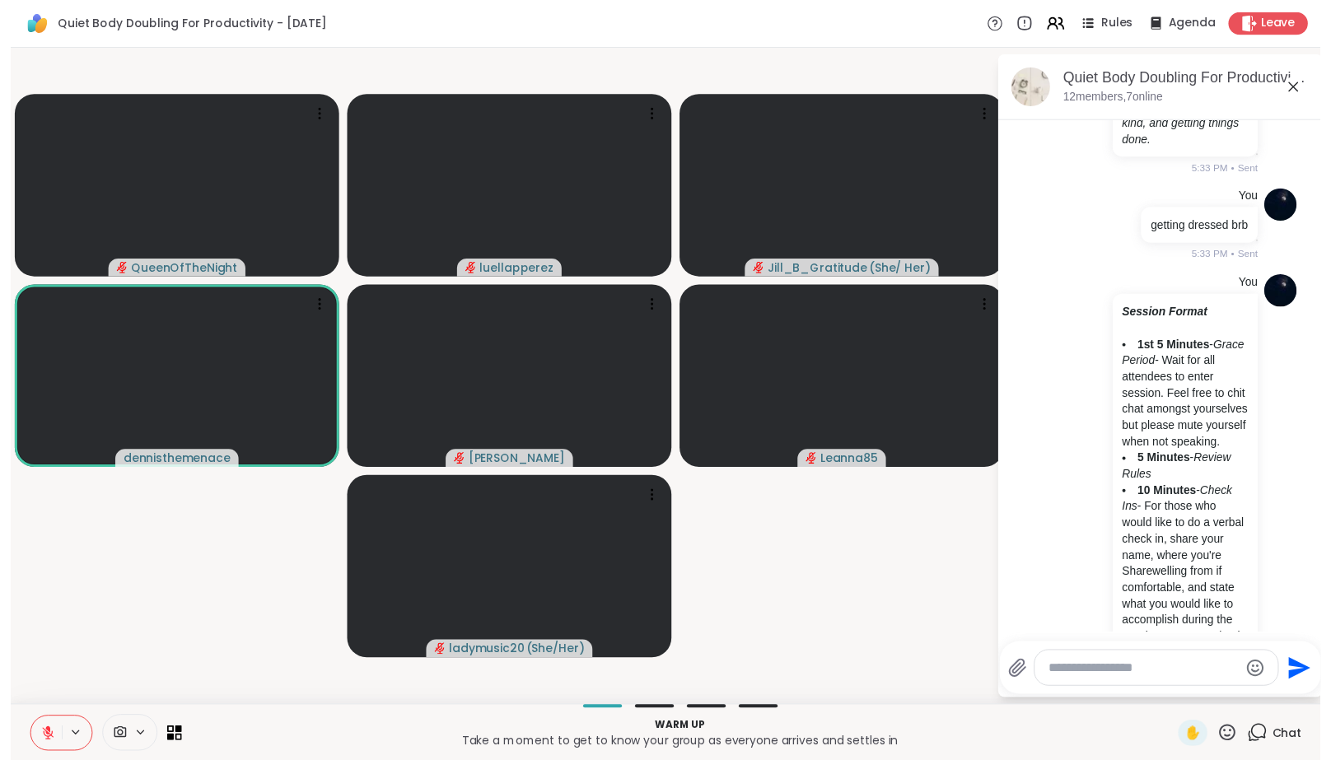
scroll to position [1194, 0]
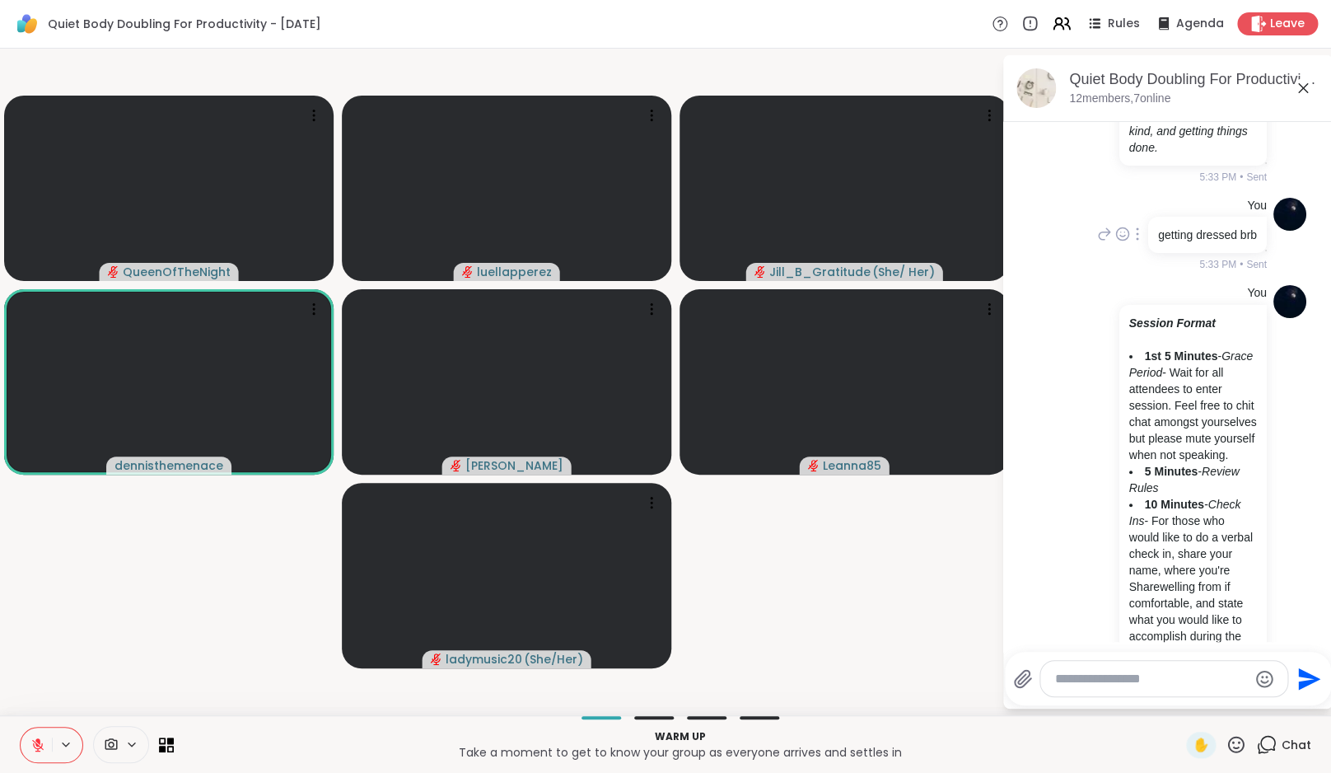
click at [1130, 244] on div at bounding box center [1137, 234] width 15 height 20
click at [1129, 266] on icon at bounding box center [1137, 258] width 16 height 16
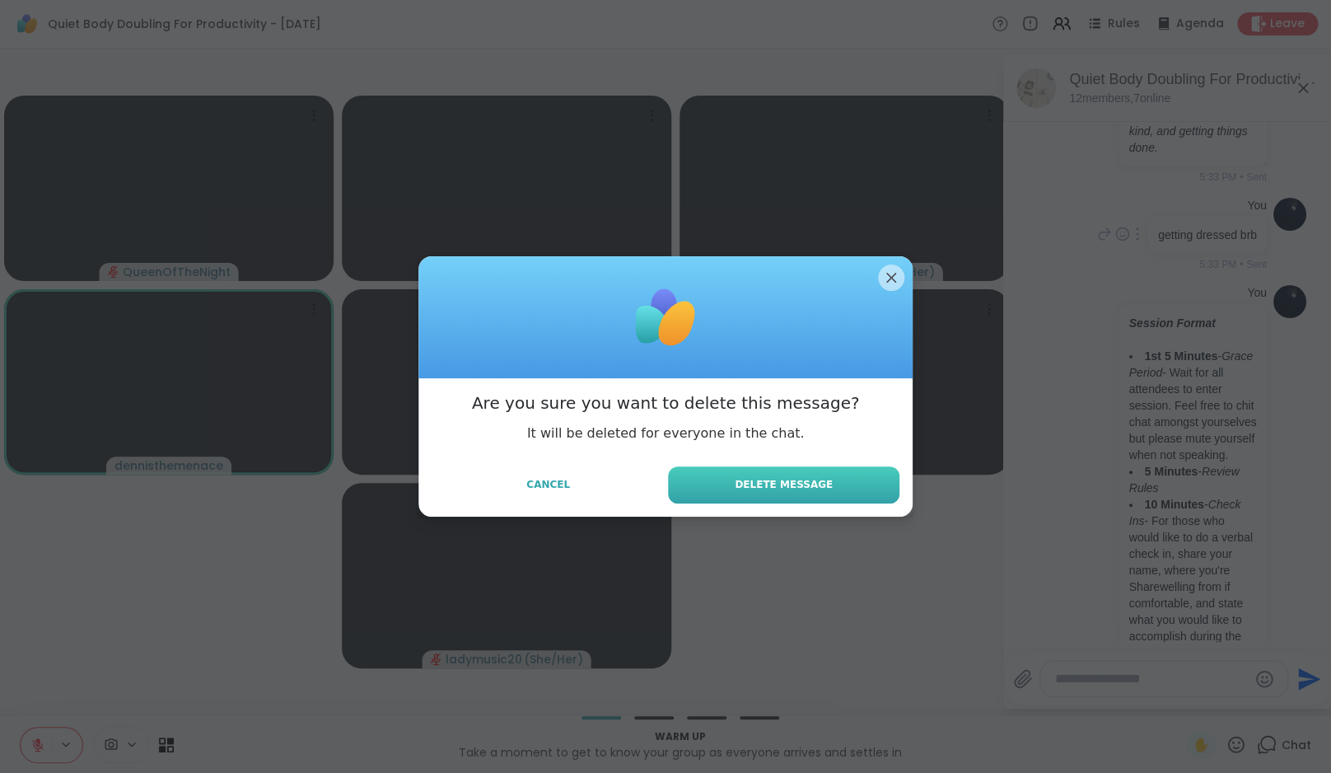
click at [820, 489] on span "Delete Message" at bounding box center [784, 484] width 98 height 15
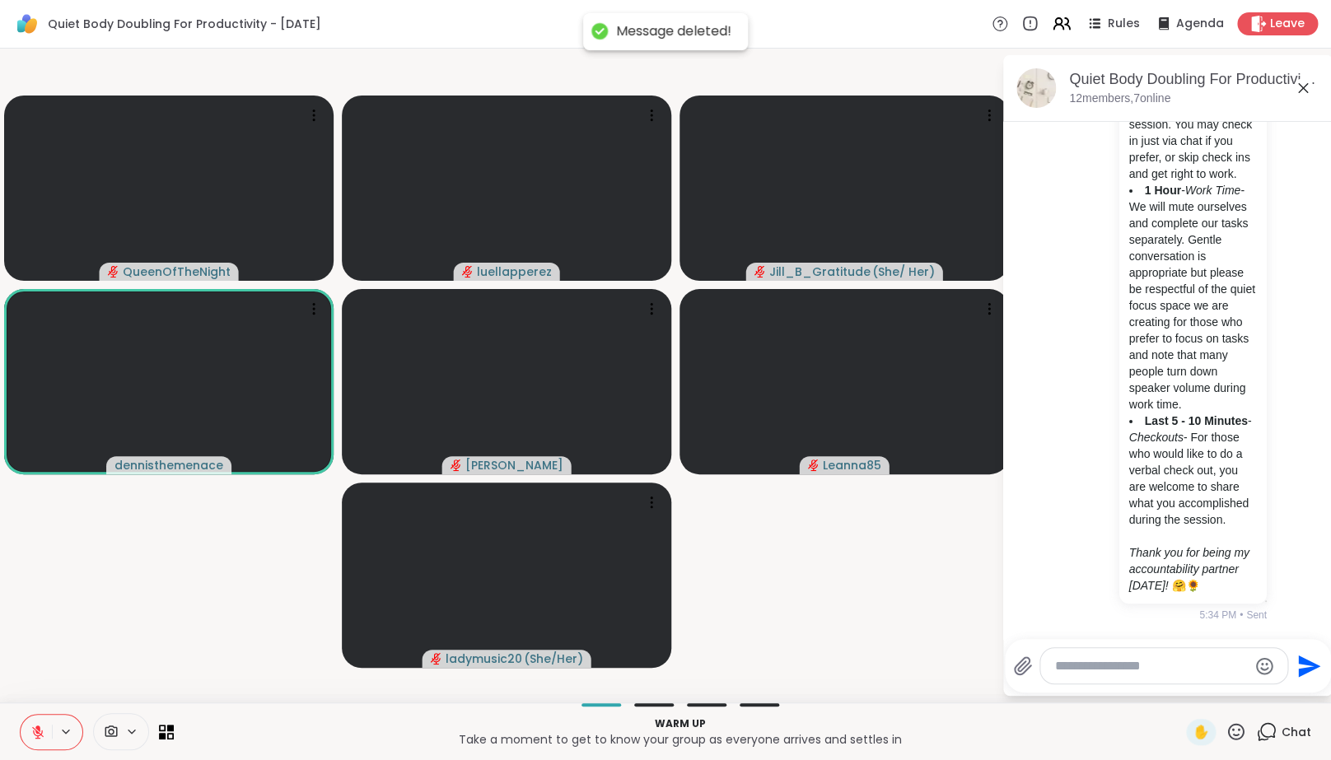
scroll to position [2043, 0]
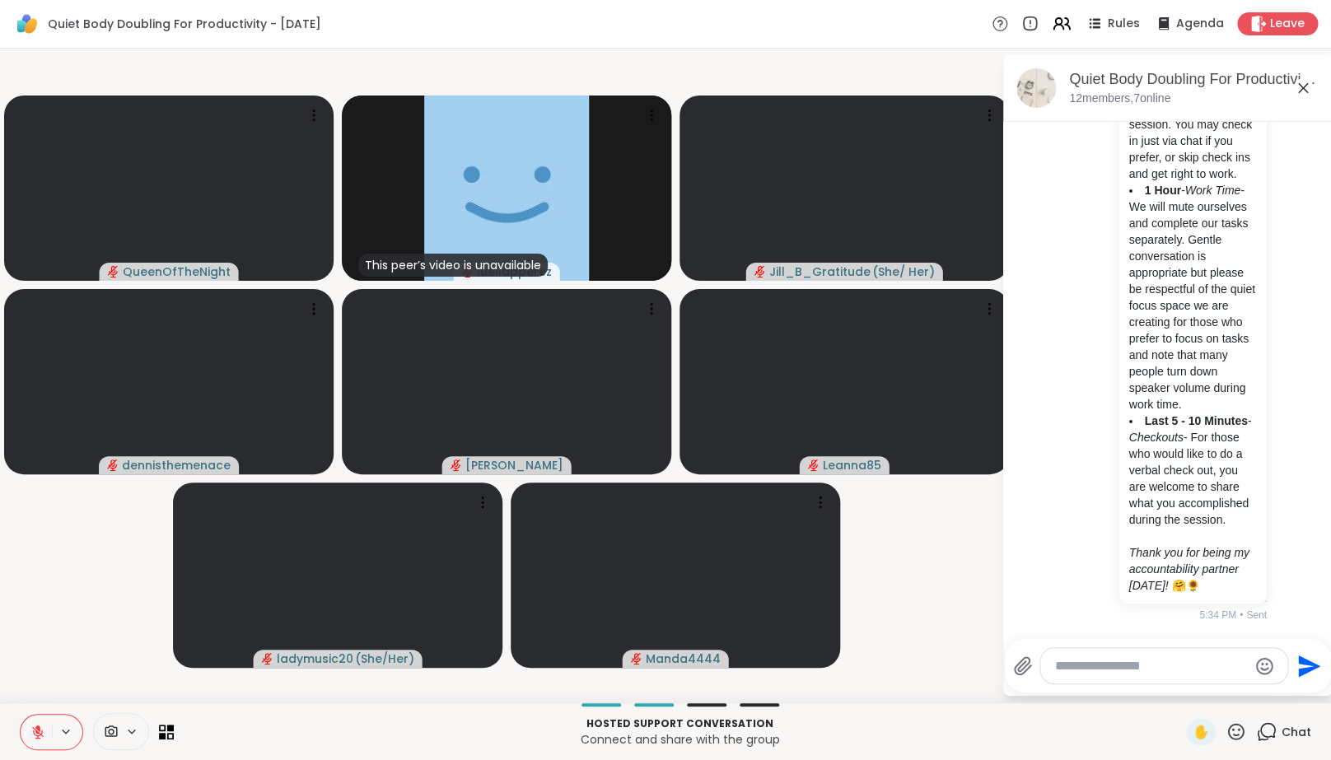
click at [43, 738] on icon at bounding box center [38, 733] width 12 height 12
click at [44, 692] on video-player-container "QueenOfTheNight This peer’s video is unavailable luellapperez Jill_B_Gratitude …" at bounding box center [501, 375] width 982 height 641
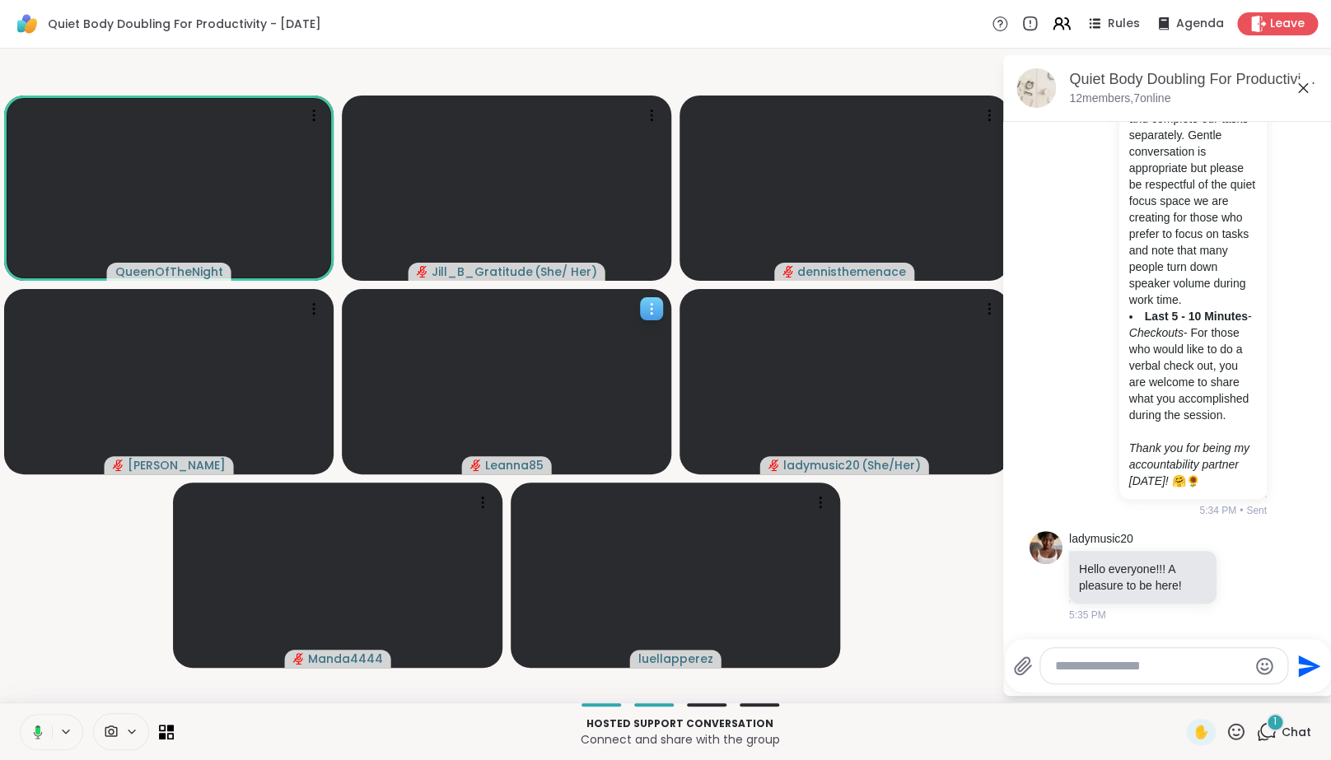
scroll to position [2148, 0]
click at [1246, 582] on icon at bounding box center [1246, 576] width 12 height 12
click at [1246, 557] on div "Select Reaction: Heart" at bounding box center [1245, 549] width 15 height 15
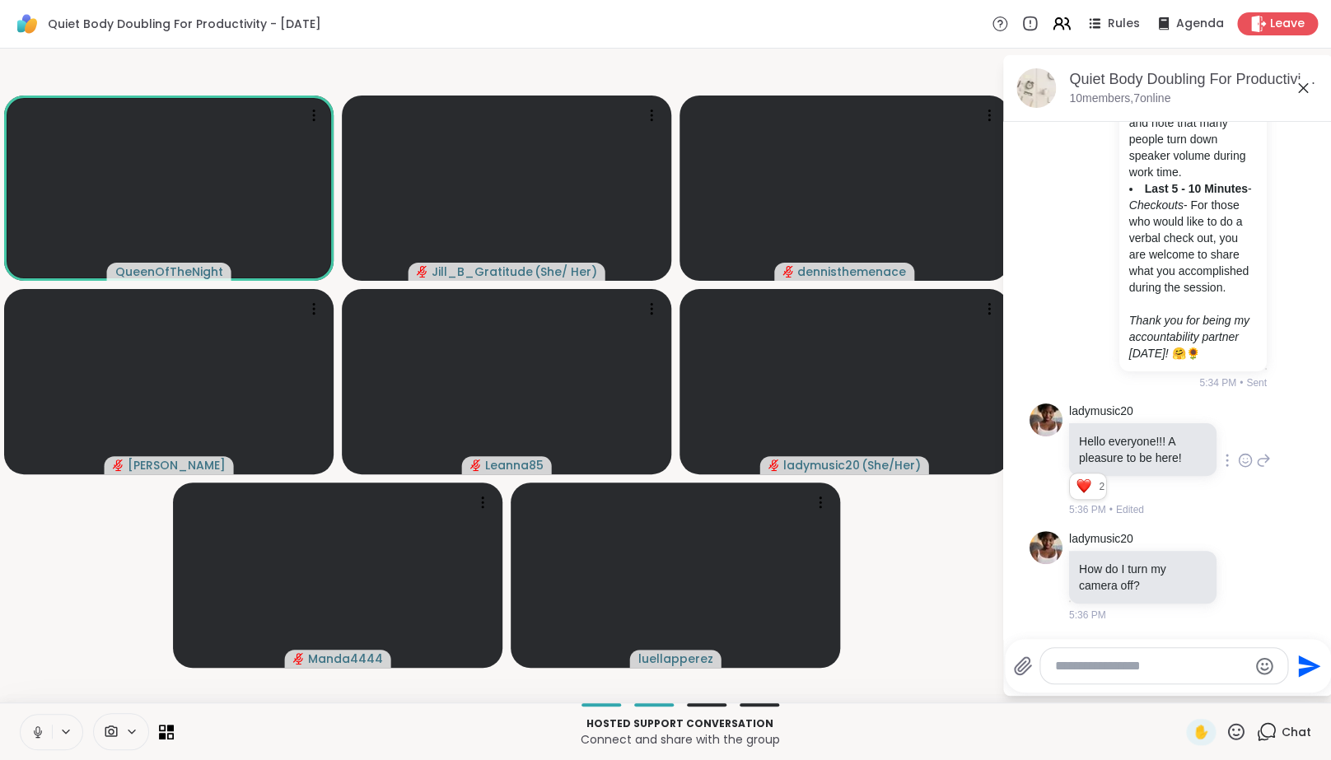
scroll to position [2275, 0]
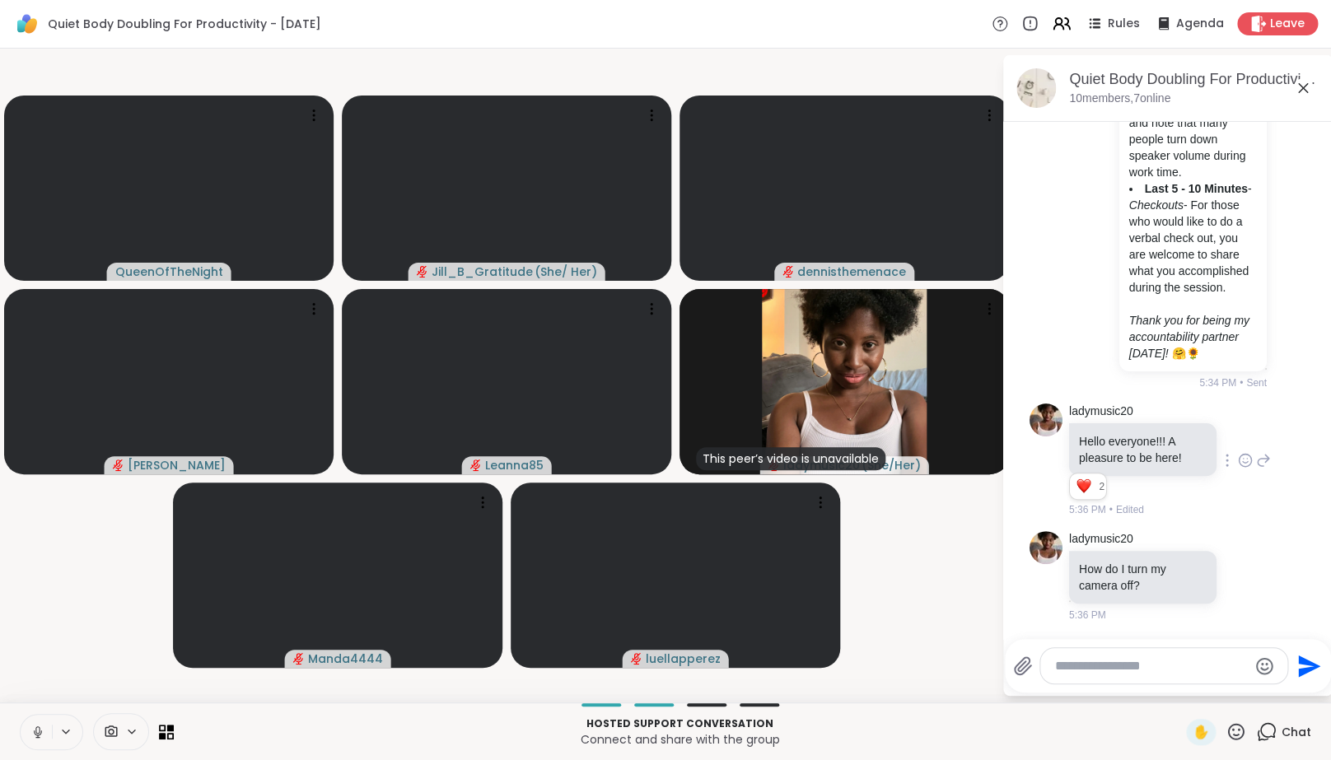
click at [936, 606] on video-player-container "QueenOfTheNight Jill_B_Gratitude ( She/ Her ) dennisthemenace [PERSON_NAME] Lea…" at bounding box center [501, 375] width 982 height 641
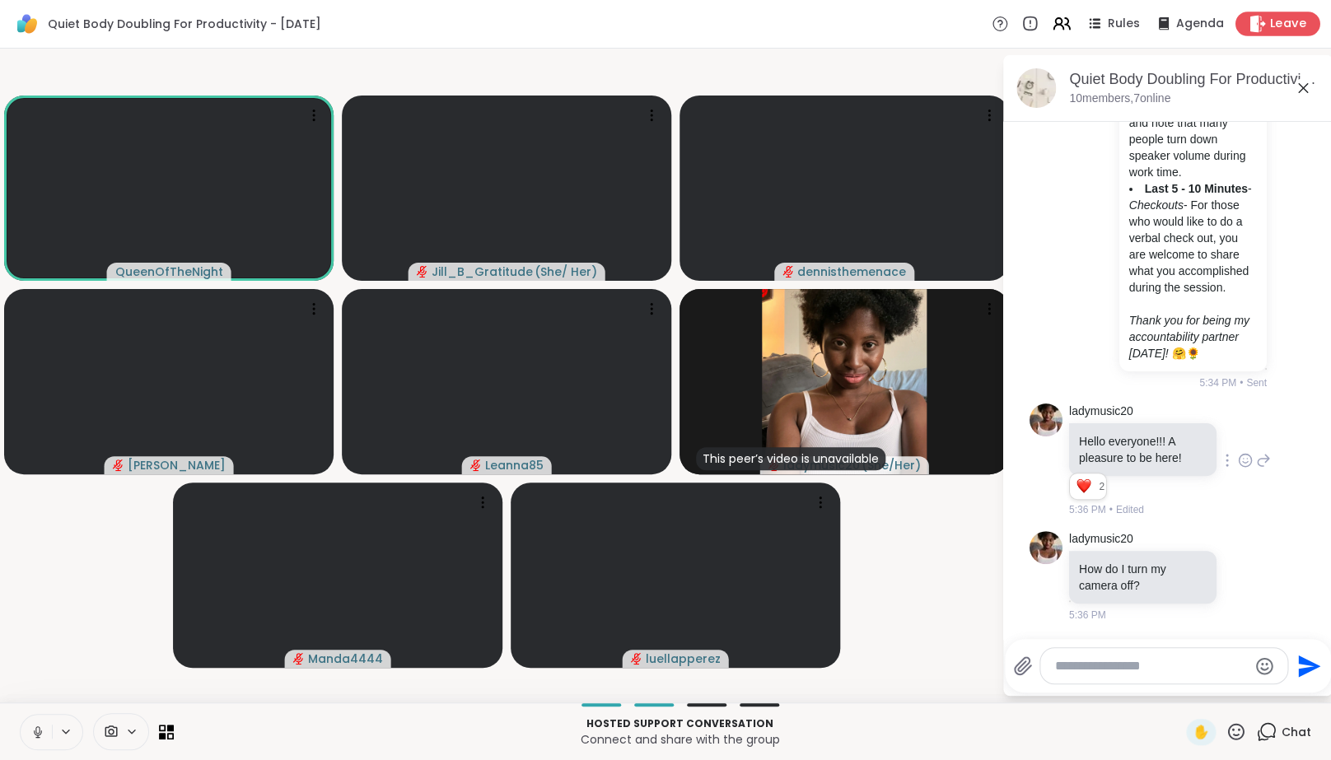
click at [1288, 29] on span "Leave" at bounding box center [1288, 24] width 36 height 17
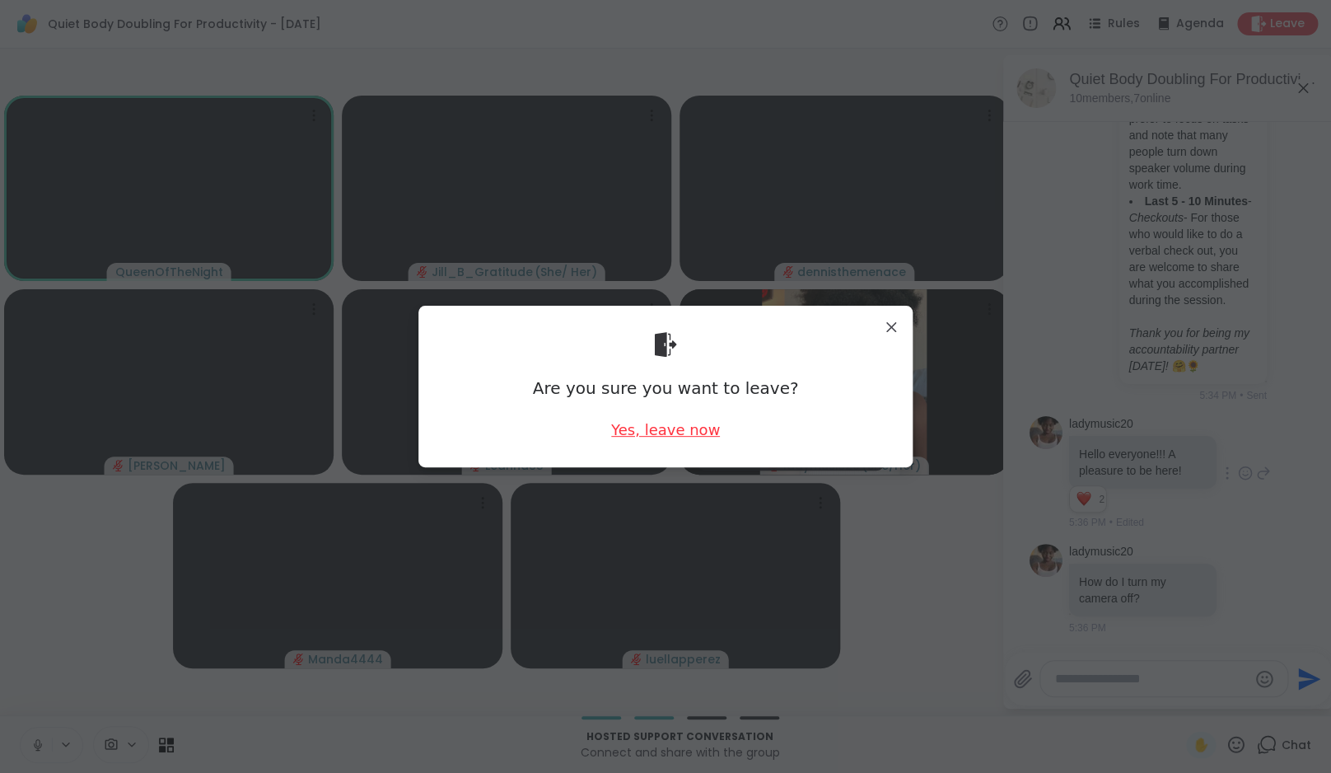
click at [647, 421] on div "Yes, leave now" at bounding box center [665, 429] width 109 height 21
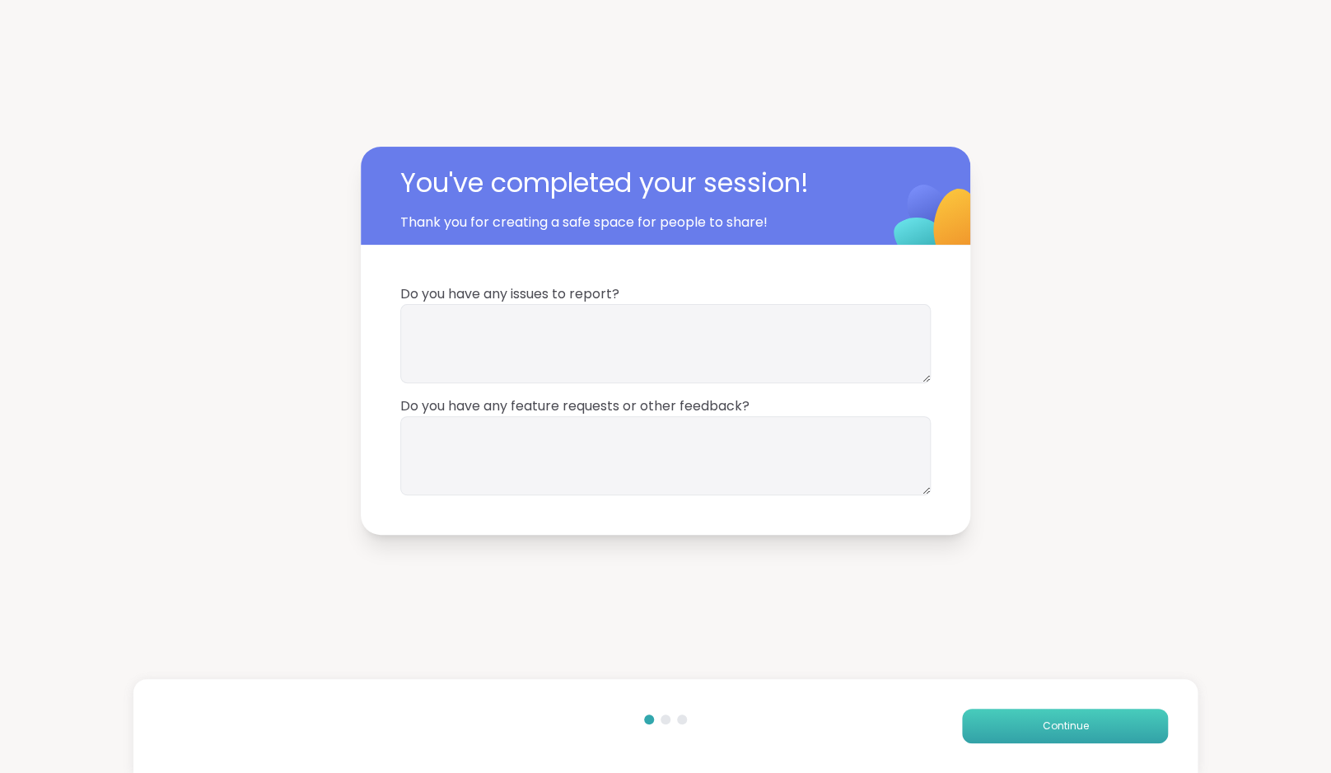
click at [1073, 724] on span "Continue" at bounding box center [1065, 725] width 46 height 15
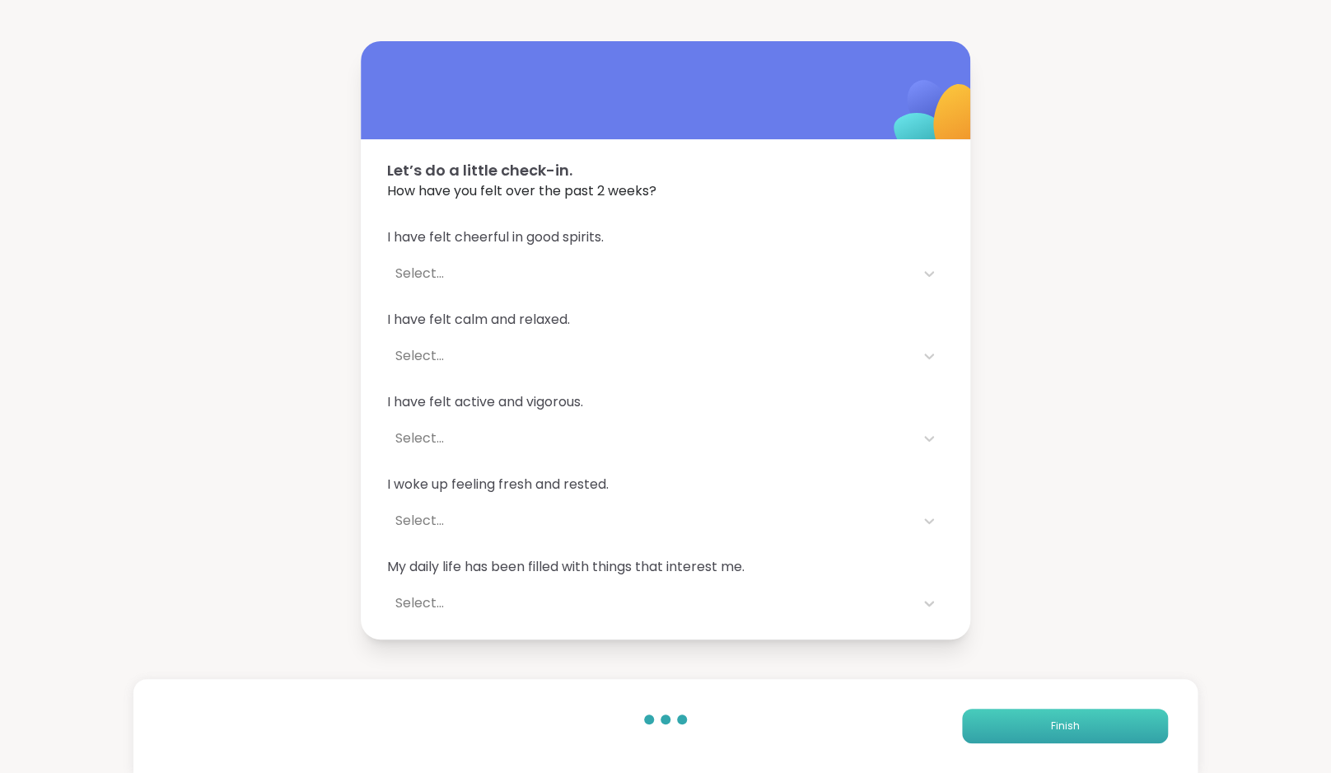
click at [1073, 724] on span "Finish" at bounding box center [1065, 725] width 29 height 15
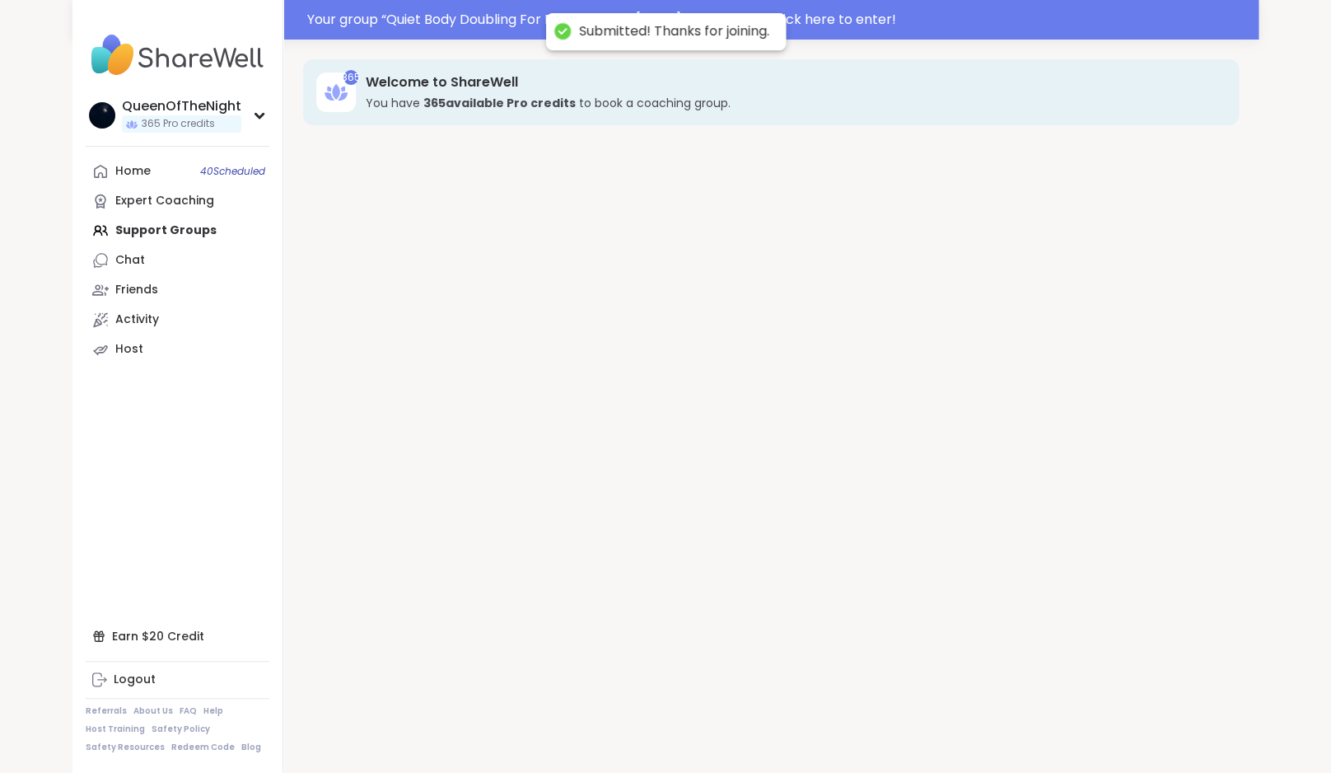
click at [1073, 724] on div "365 Welcome to ShareWell You have 365 available Pro credit s to book a coaching…" at bounding box center [770, 426] width 975 height 773
